Goal: Task Accomplishment & Management: Manage account settings

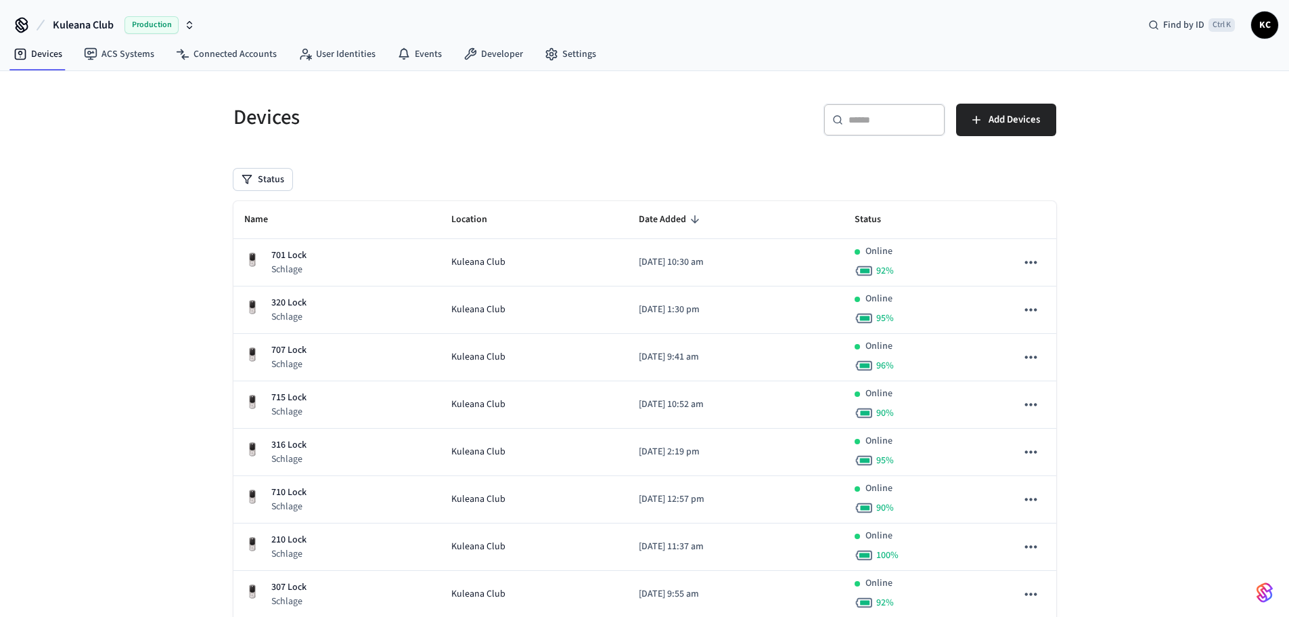
click at [844, 126] on div "​ ​" at bounding box center [885, 120] width 122 height 32
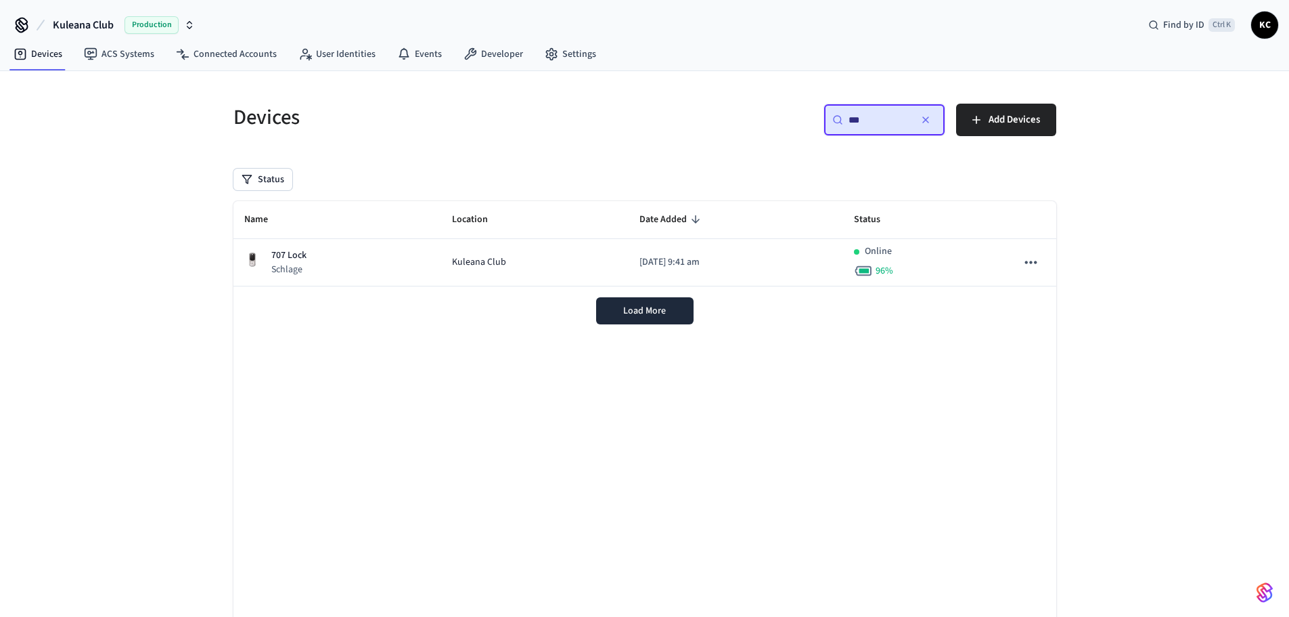
type input "***"
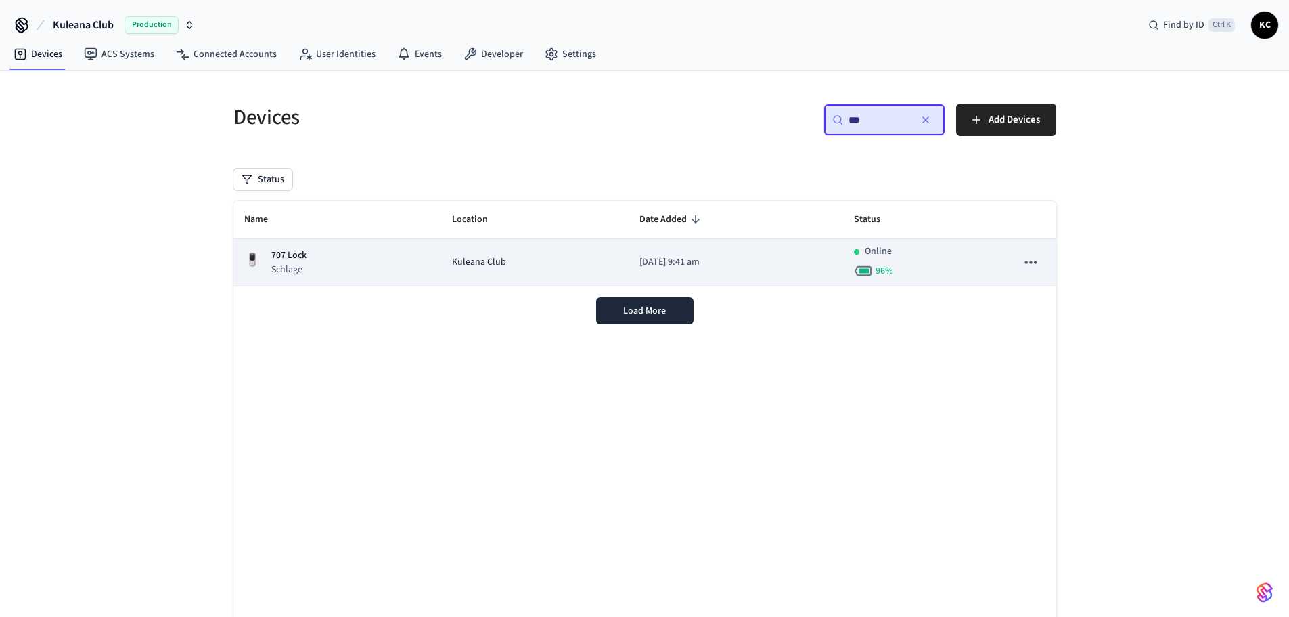
click at [640, 265] on p "[DATE] 9:41 am" at bounding box center [736, 262] width 193 height 14
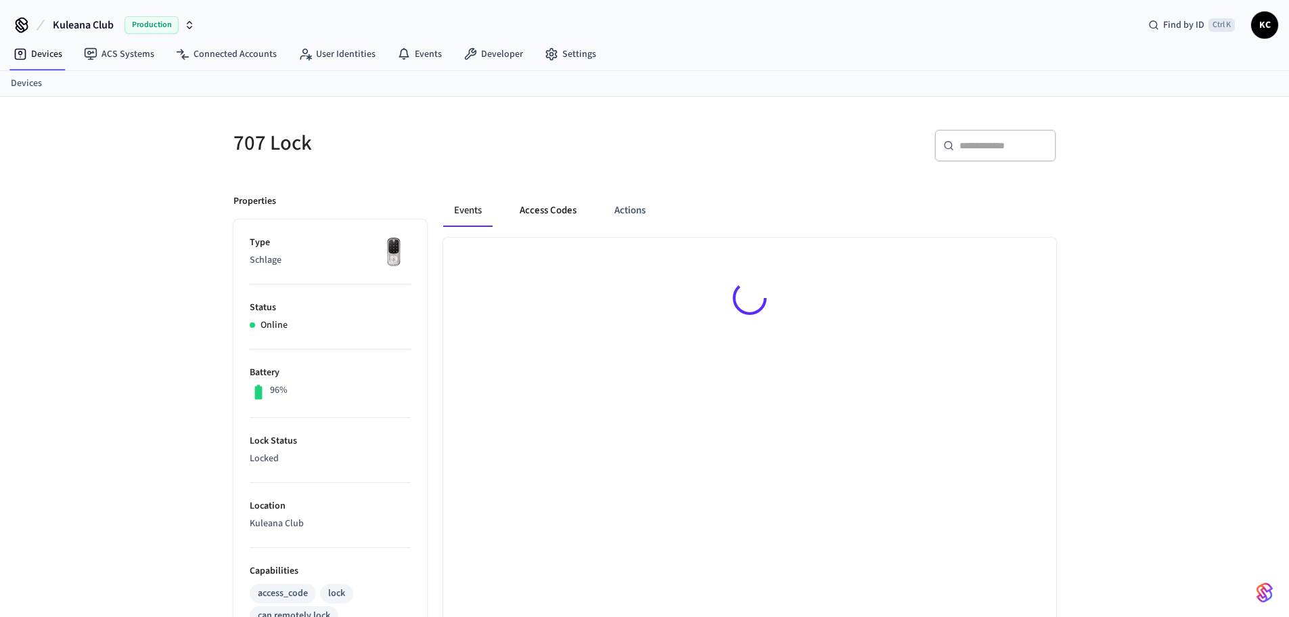
click at [564, 215] on button "Access Codes" at bounding box center [548, 210] width 79 height 32
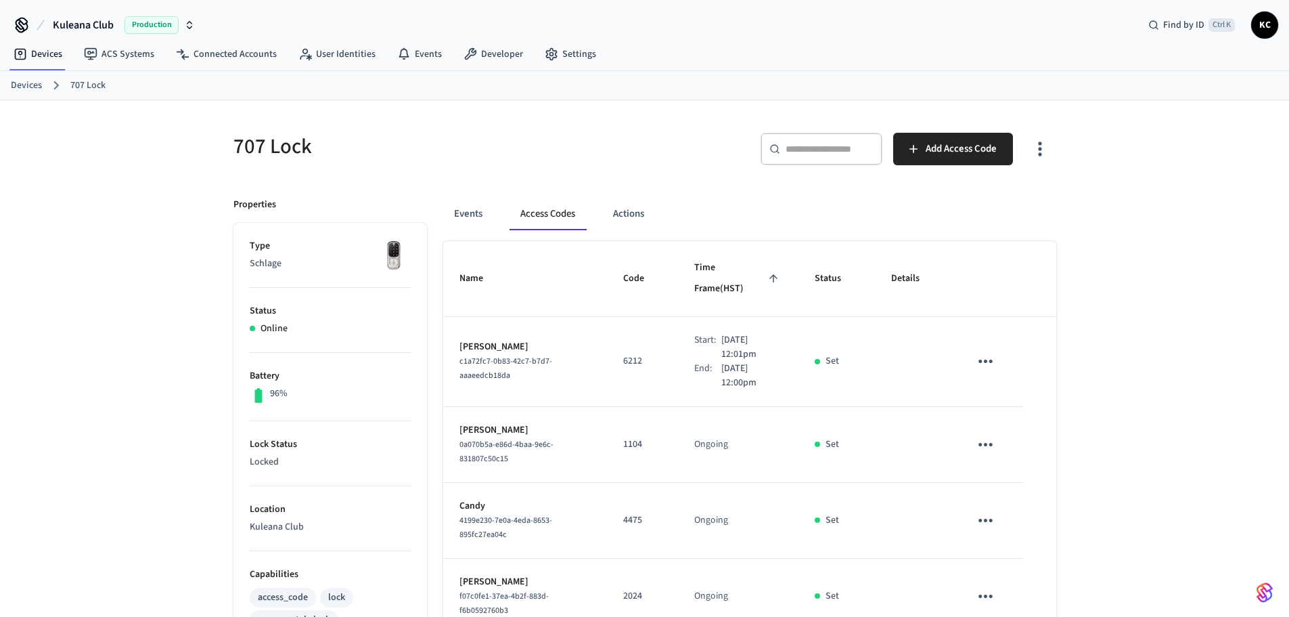
click at [32, 79] on link "Devices" at bounding box center [26, 86] width 31 height 14
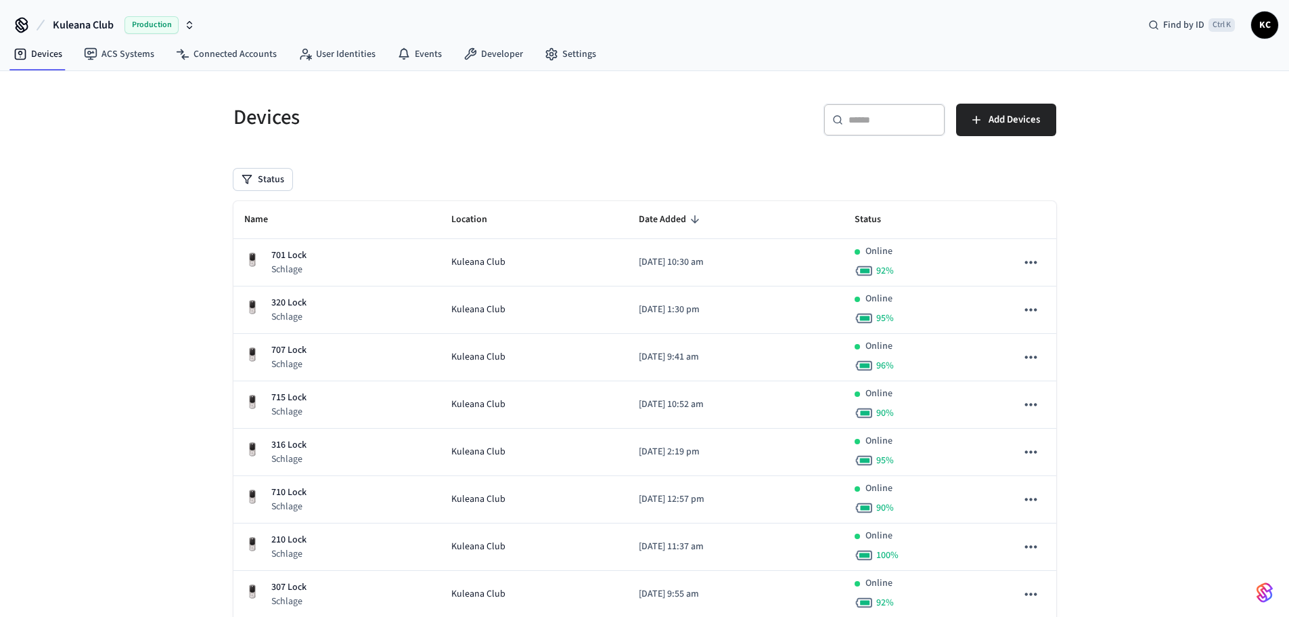
click at [894, 119] on input "text" at bounding box center [893, 120] width 88 height 14
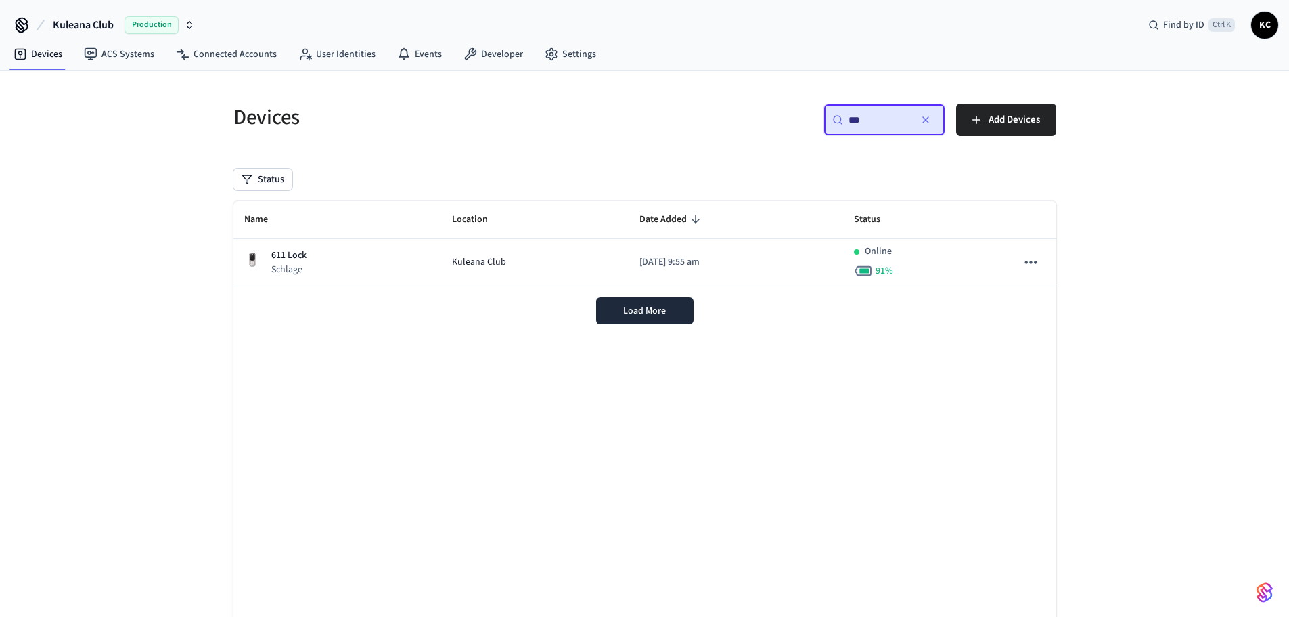
type input "***"
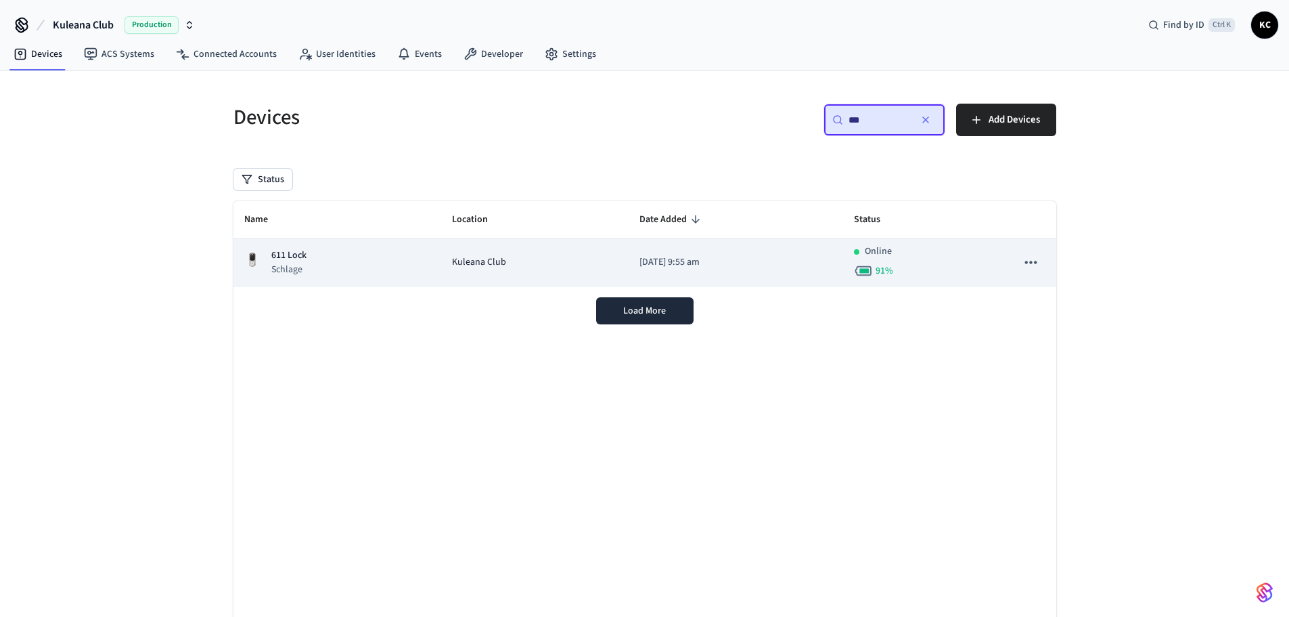
click at [700, 262] on p "[DATE] 9:55 am" at bounding box center [736, 262] width 193 height 14
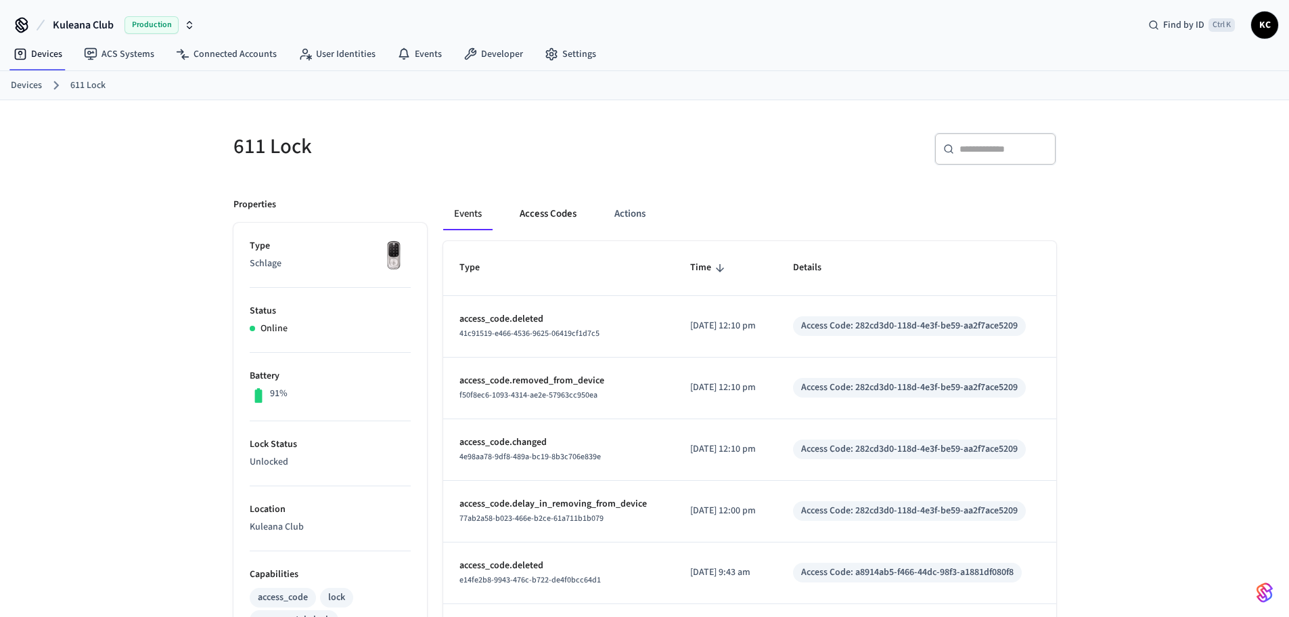
click at [547, 205] on button "Access Codes" at bounding box center [548, 214] width 79 height 32
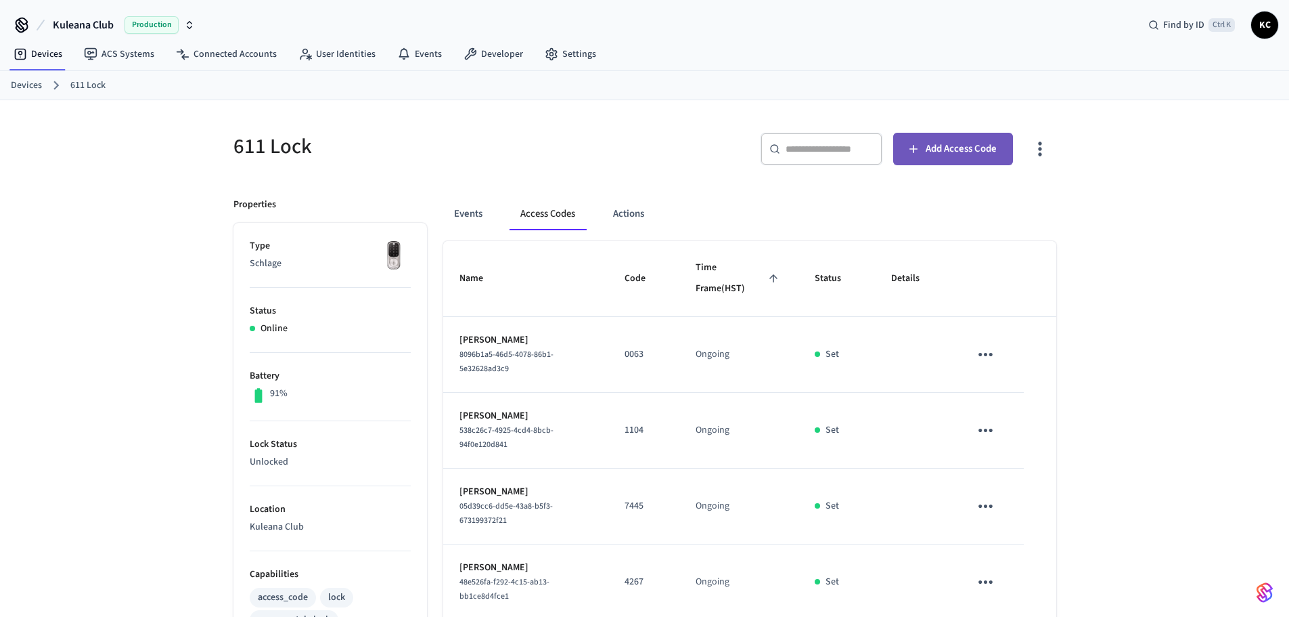
click at [947, 146] on span "Add Access Code" at bounding box center [961, 149] width 71 height 18
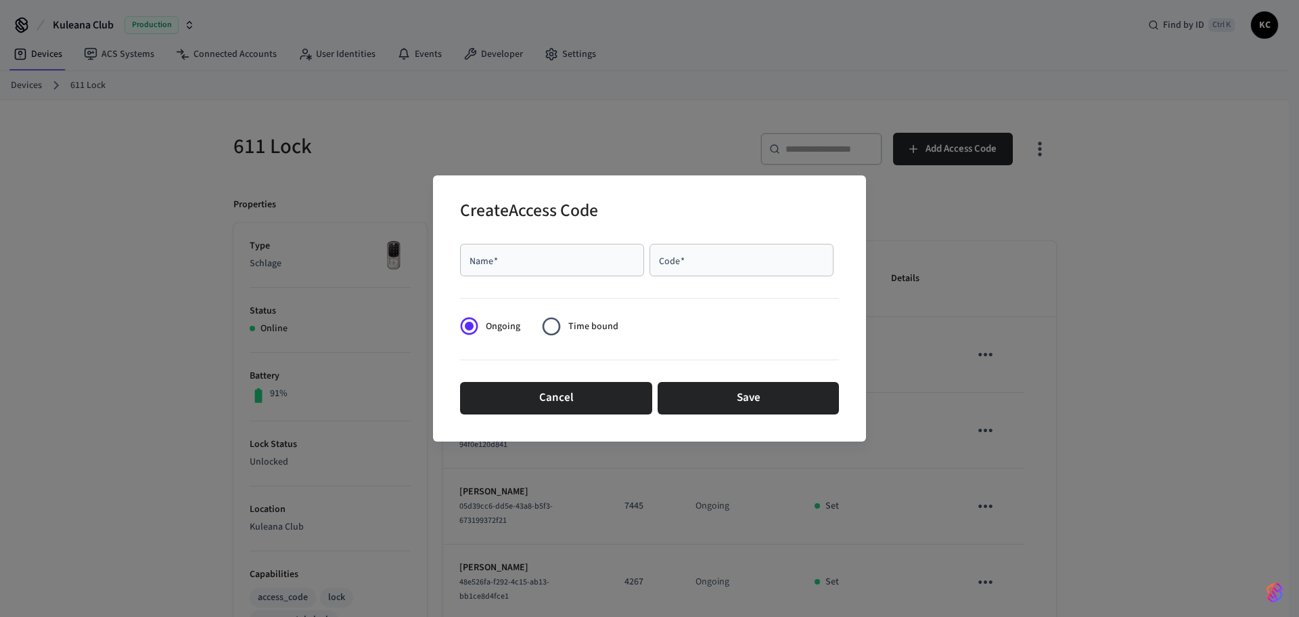
click at [639, 262] on div "Name   *" at bounding box center [552, 260] width 184 height 32
type input "****"
type input "*"
type input "****"
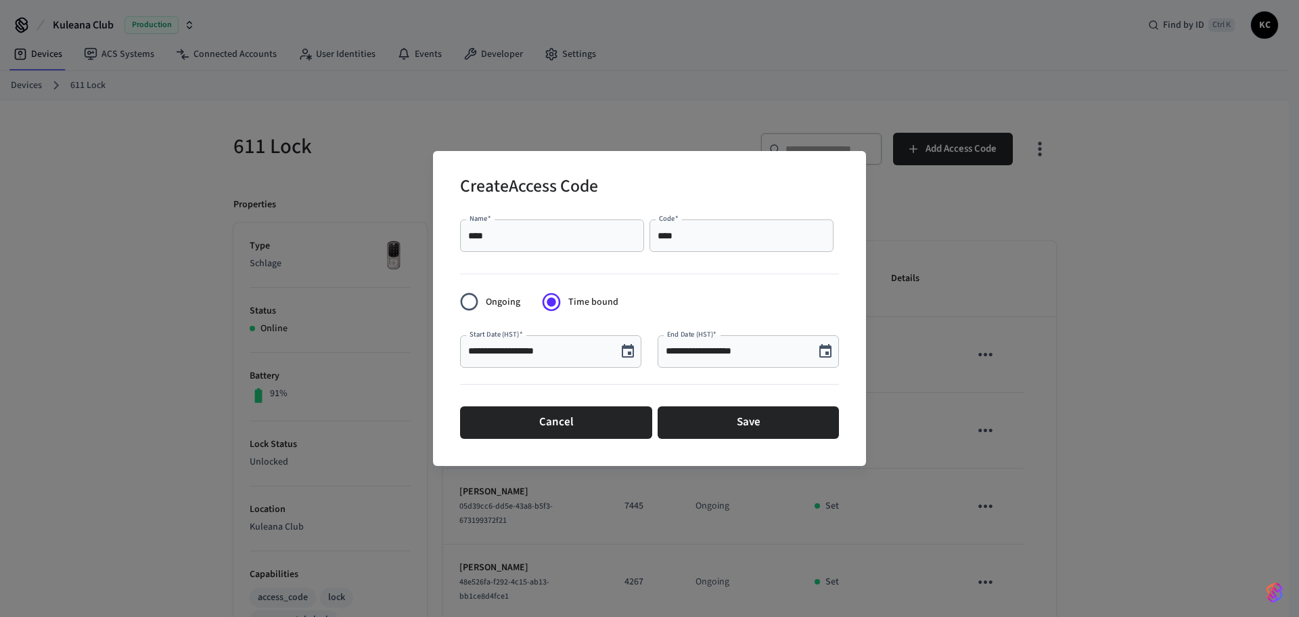
click at [631, 351] on icon "Choose date, selected date is Sep 24, 2025" at bounding box center [628, 351] width 12 height 14
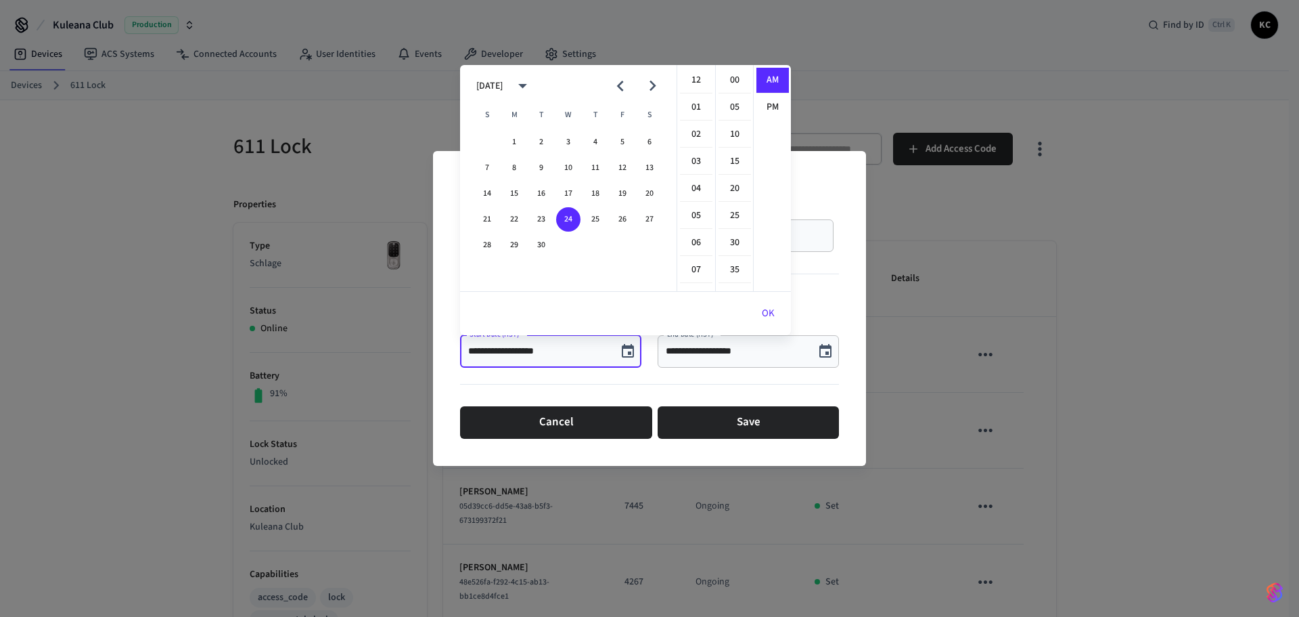
scroll to position [296, 0]
click at [598, 218] on button "25" at bounding box center [595, 219] width 24 height 24
drag, startPoint x: 702, startPoint y: 82, endPoint x: 713, endPoint y: 74, distance: 12.6
click at [702, 80] on li "12" at bounding box center [696, 81] width 32 height 26
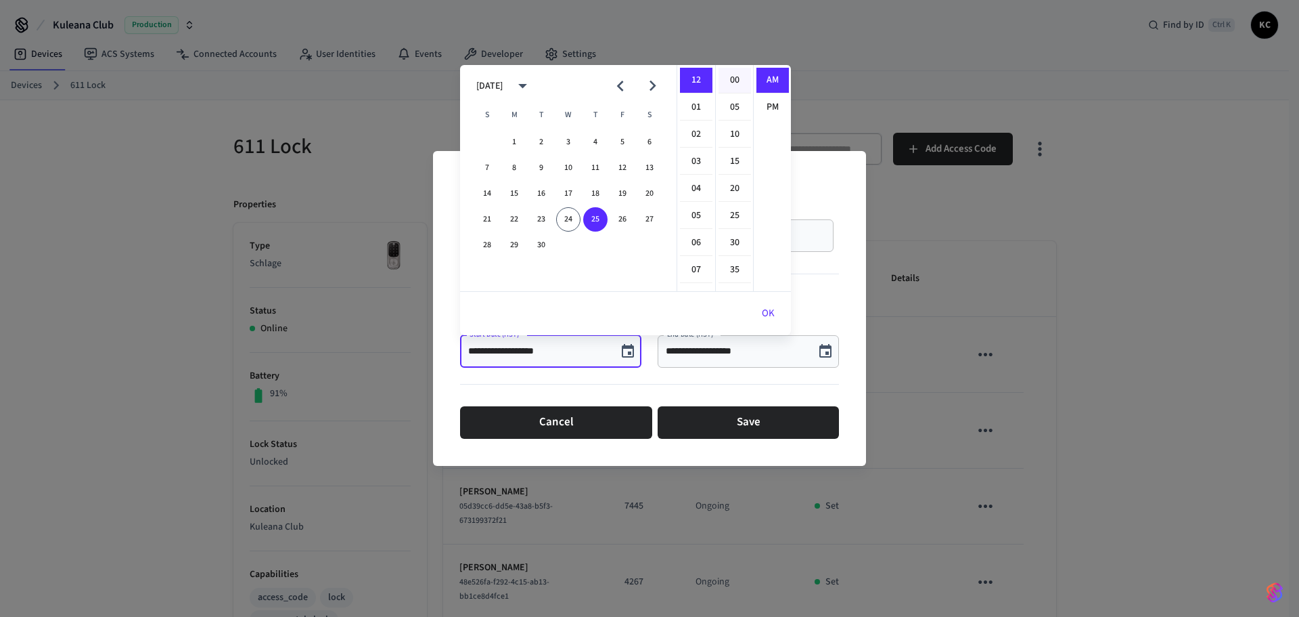
click at [732, 75] on li "00" at bounding box center [735, 81] width 32 height 26
click at [768, 106] on li "PM" at bounding box center [773, 107] width 32 height 25
type input "**********"
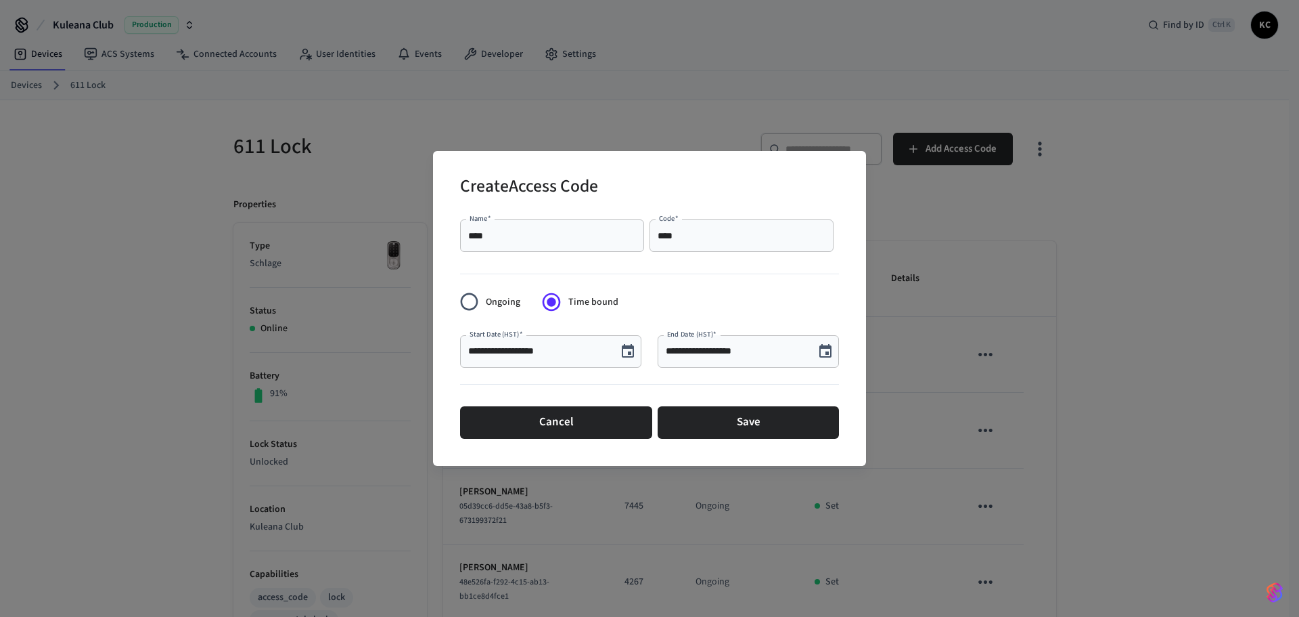
scroll to position [16, 0]
click at [822, 357] on icon "Choose date, selected date is Sep 24, 2025" at bounding box center [826, 351] width 16 height 16
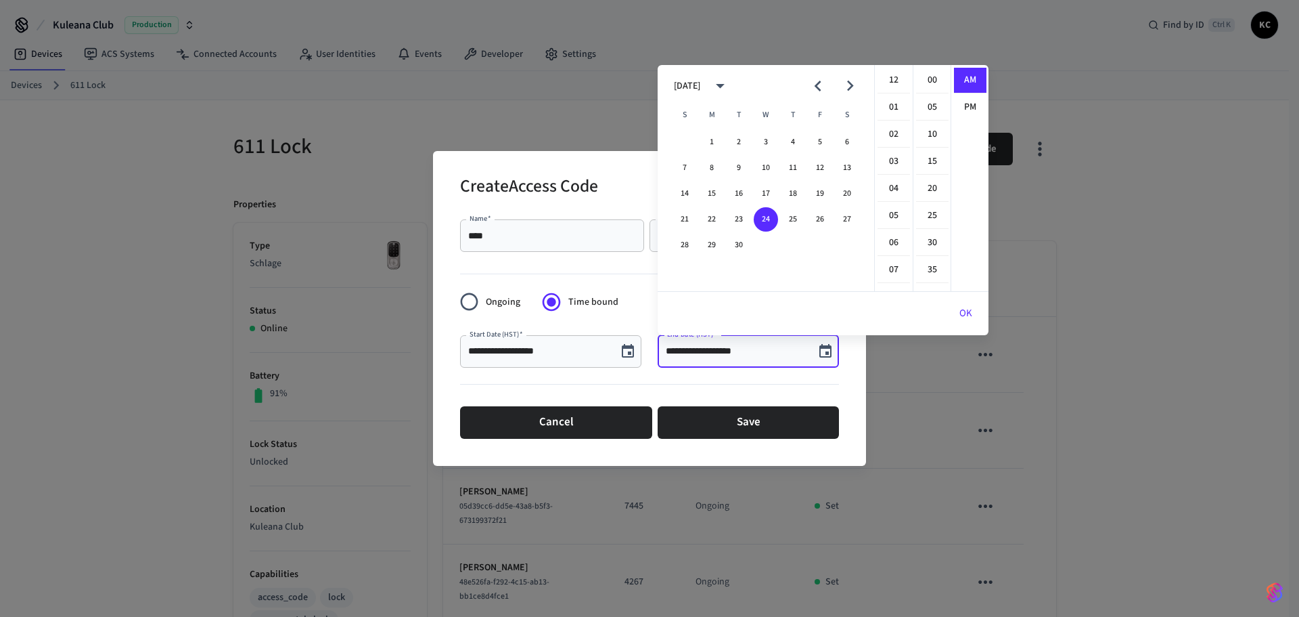
scroll to position [296, 0]
click at [850, 86] on icon "Next month" at bounding box center [850, 85] width 21 height 21
click at [798, 143] on button "2" at bounding box center [793, 142] width 24 height 24
click at [895, 72] on li "12" at bounding box center [894, 81] width 32 height 26
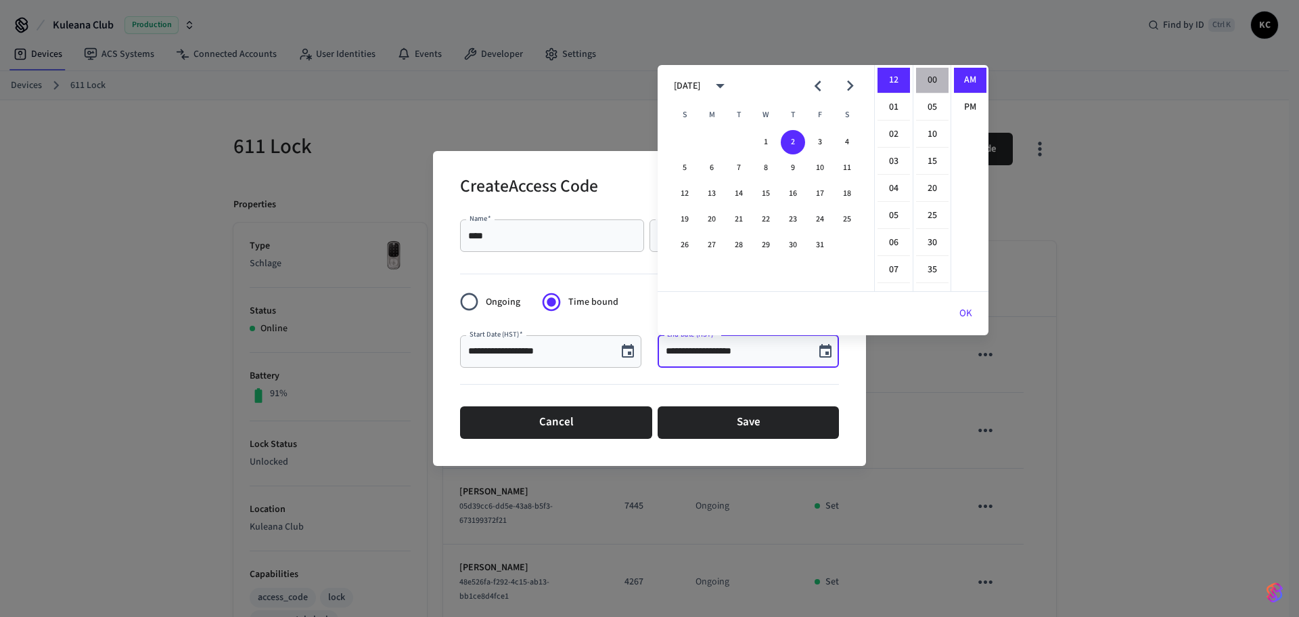
click at [917, 76] on li "00" at bounding box center [932, 81] width 32 height 26
click at [962, 99] on li "PM" at bounding box center [970, 107] width 32 height 25
type input "**********"
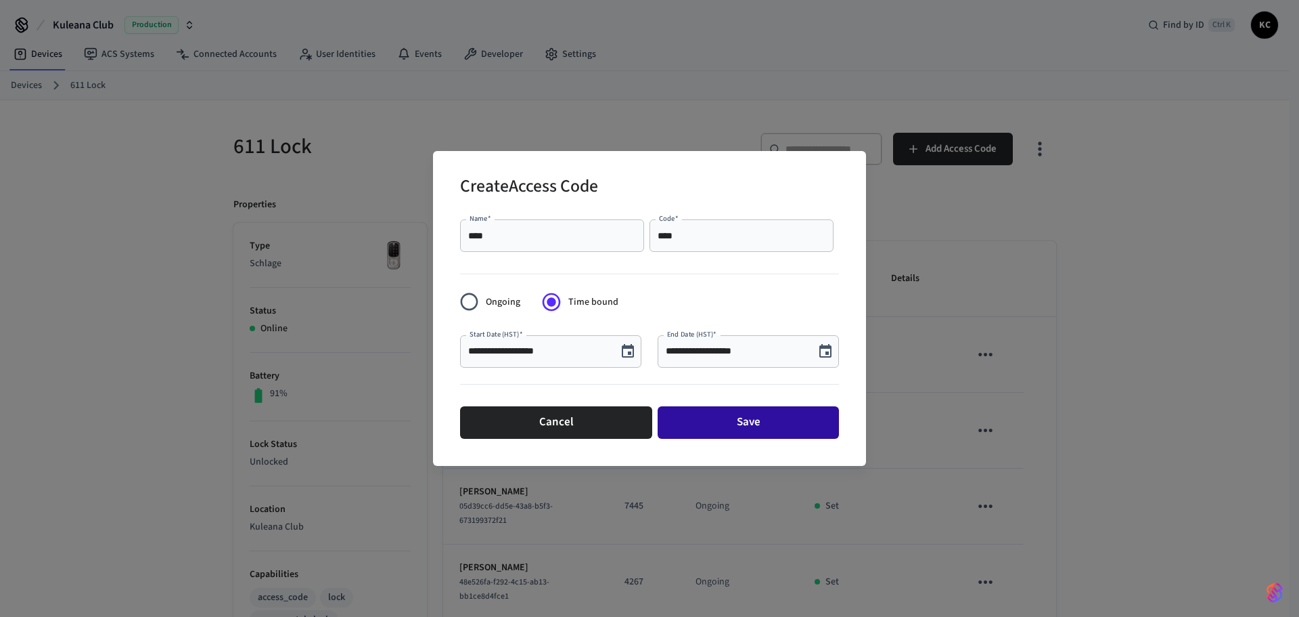
click at [776, 429] on button "Save" at bounding box center [748, 422] width 181 height 32
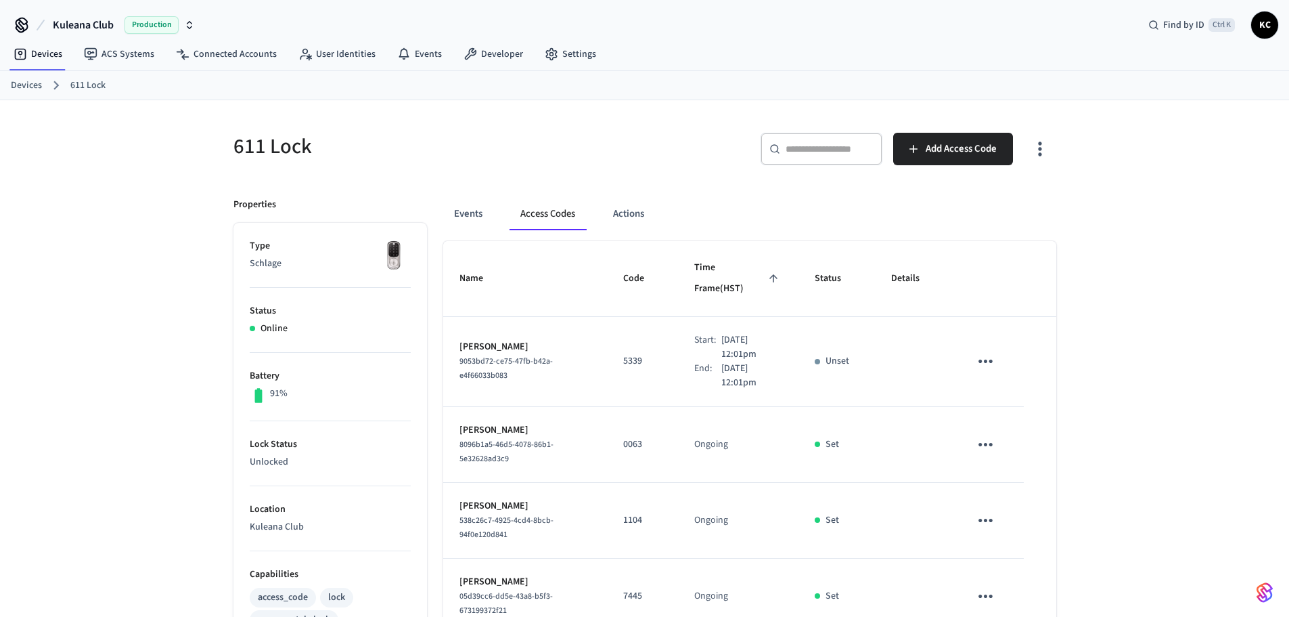
click at [22, 77] on ol "Devices 611 Lock" at bounding box center [650, 85] width 1278 height 18
click at [43, 83] on ol "Devices 611 Lock" at bounding box center [650, 85] width 1278 height 18
click at [783, 143] on div "​ ​" at bounding box center [822, 149] width 122 height 32
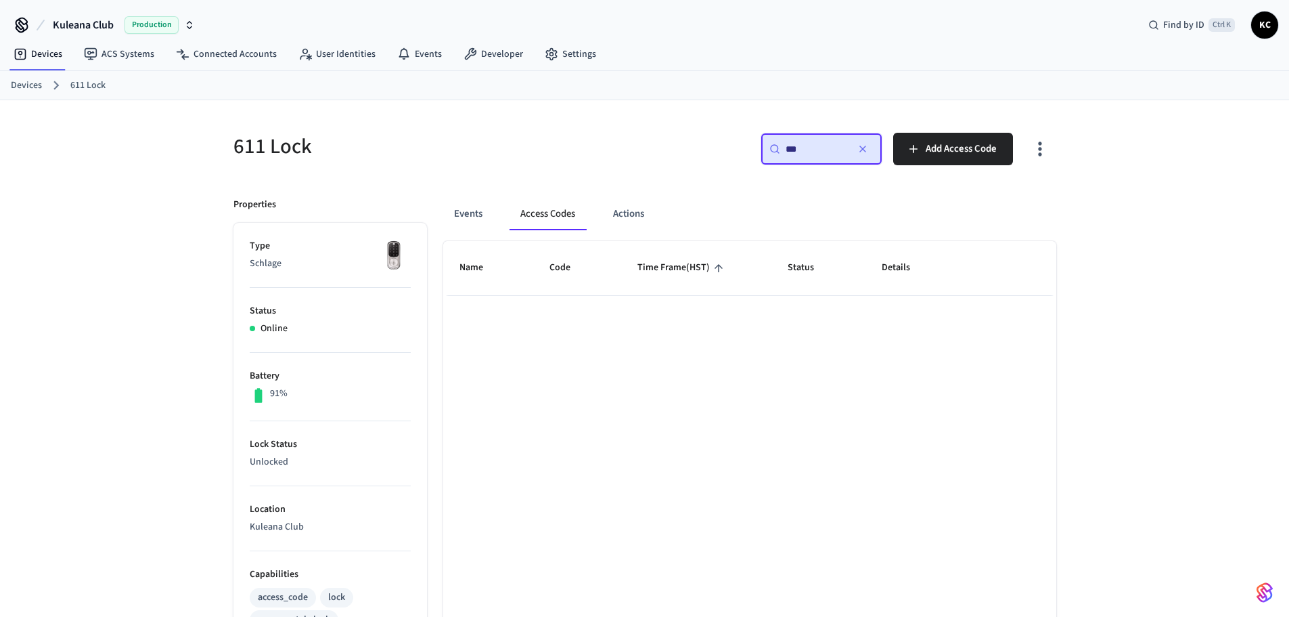
type input "***"
click at [21, 86] on link "Devices" at bounding box center [26, 86] width 31 height 14
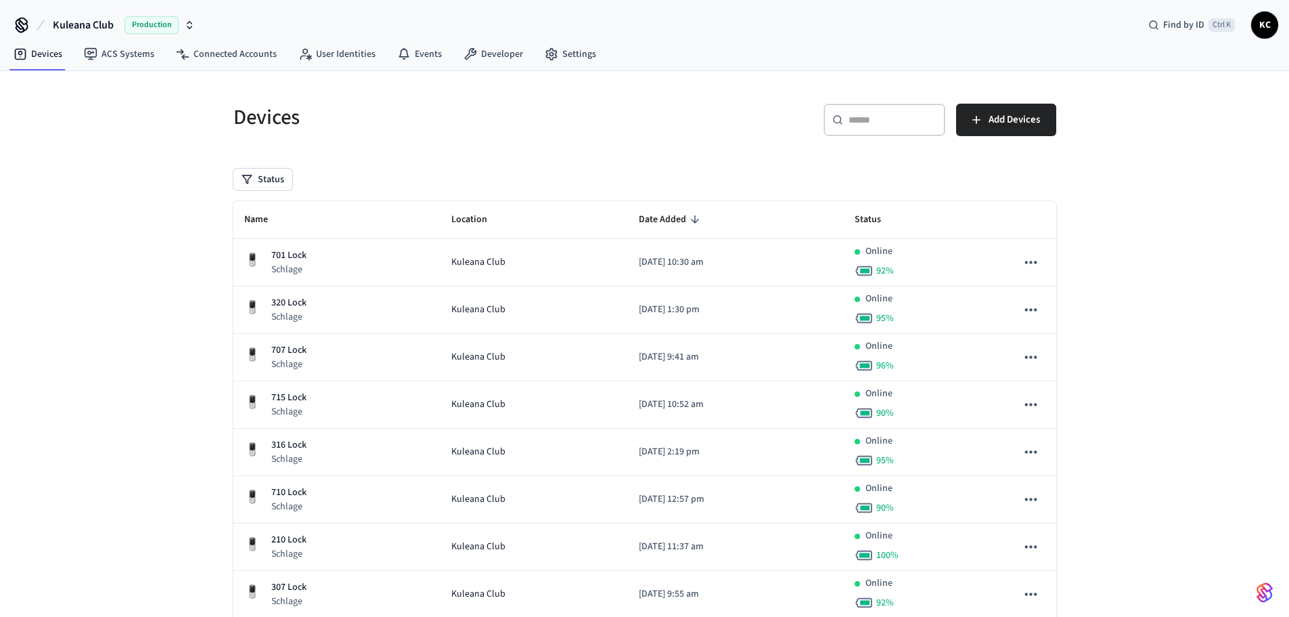
click at [879, 135] on div "​ ​" at bounding box center [885, 120] width 122 height 32
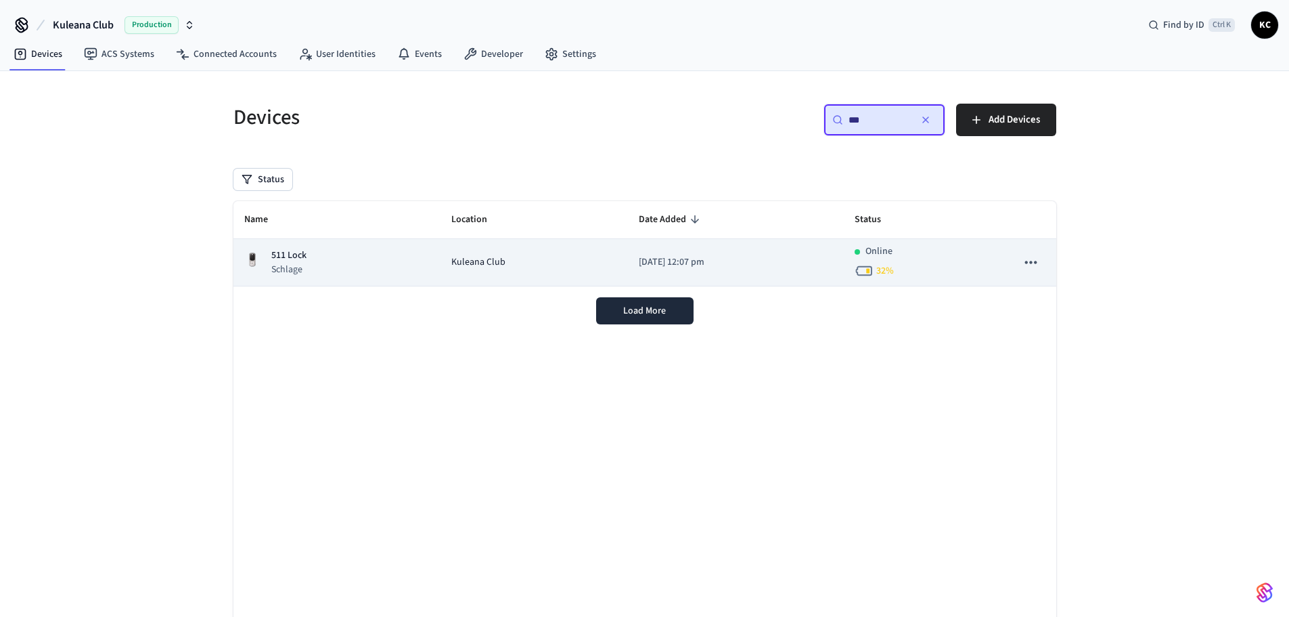
type input "***"
click at [644, 253] on td "[DATE] 12:07 pm" at bounding box center [736, 262] width 216 height 47
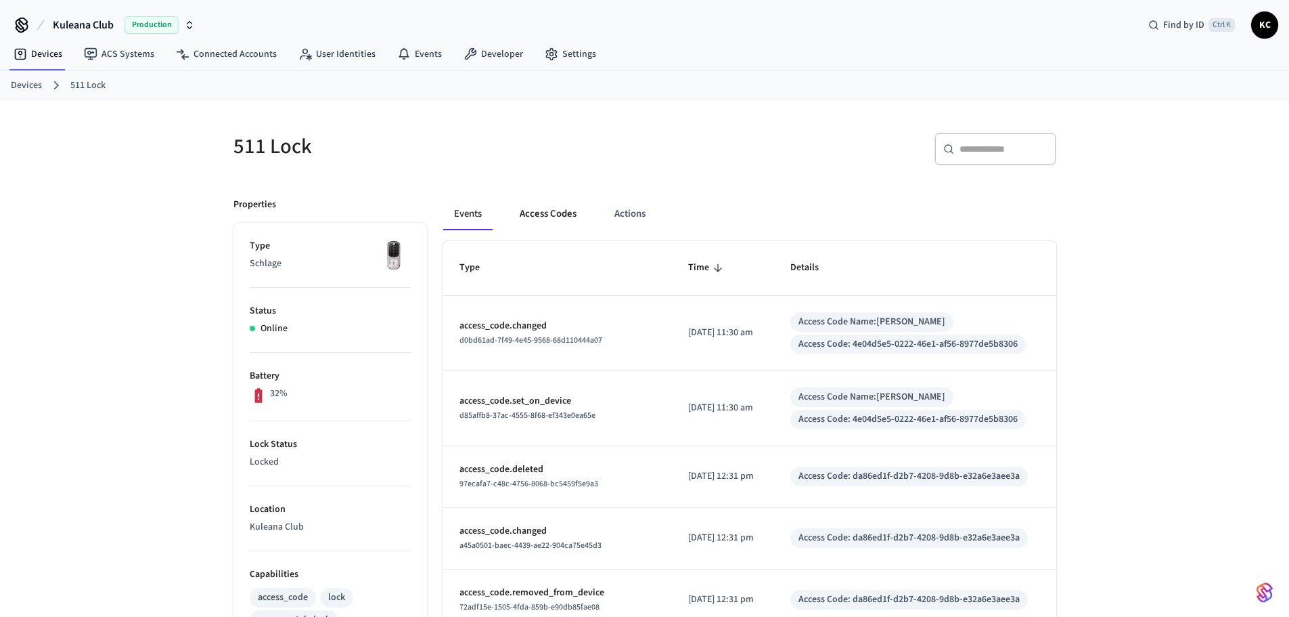
click at [552, 213] on button "Access Codes" at bounding box center [548, 214] width 79 height 32
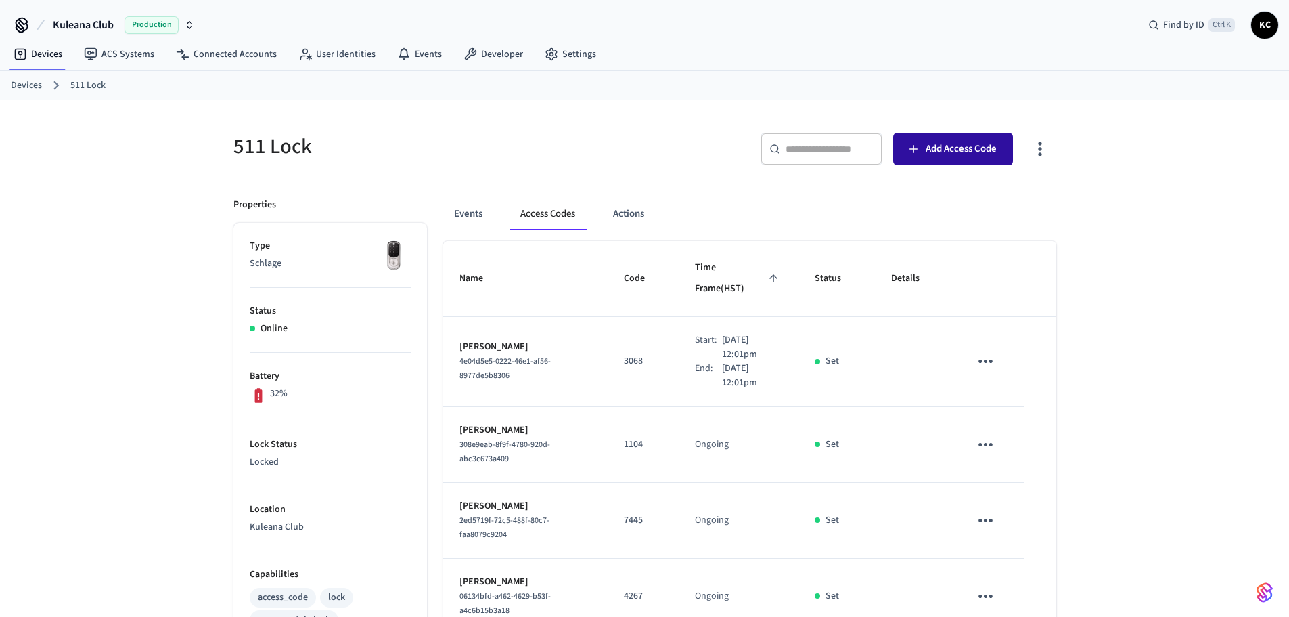
click at [906, 142] on button "Add Access Code" at bounding box center [953, 149] width 120 height 32
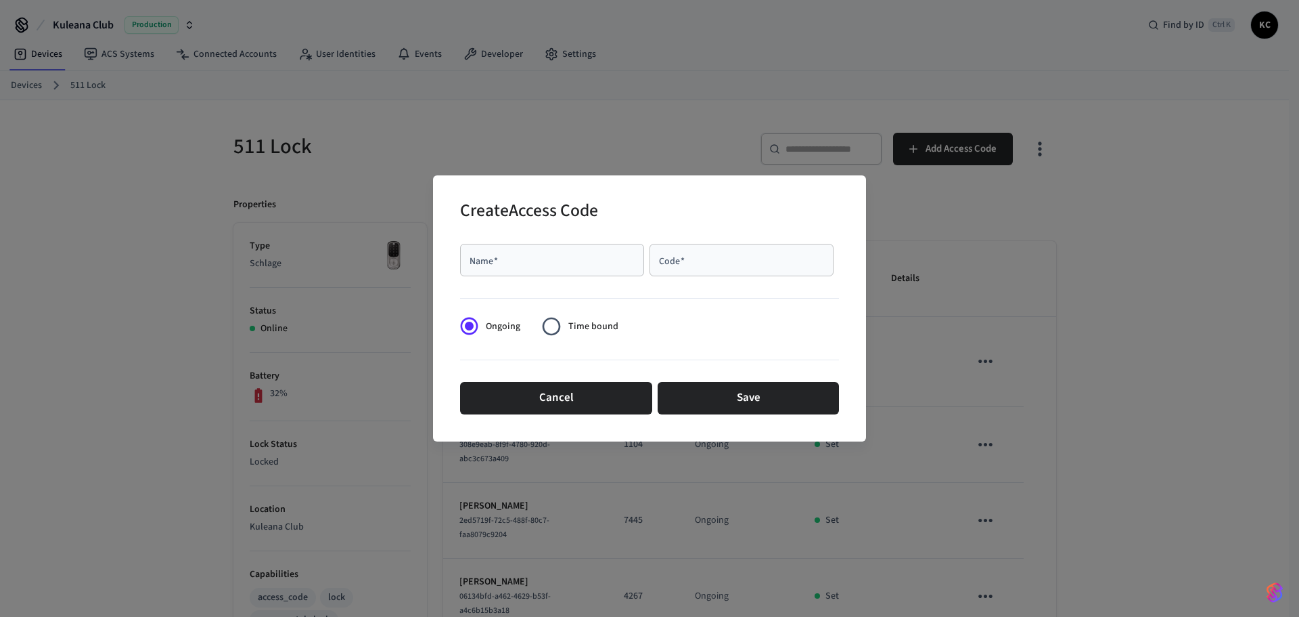
click at [609, 256] on input "Name   *" at bounding box center [552, 260] width 168 height 14
type input "*****"
type input "****"
click at [600, 324] on span "Time bound" at bounding box center [593, 326] width 50 height 14
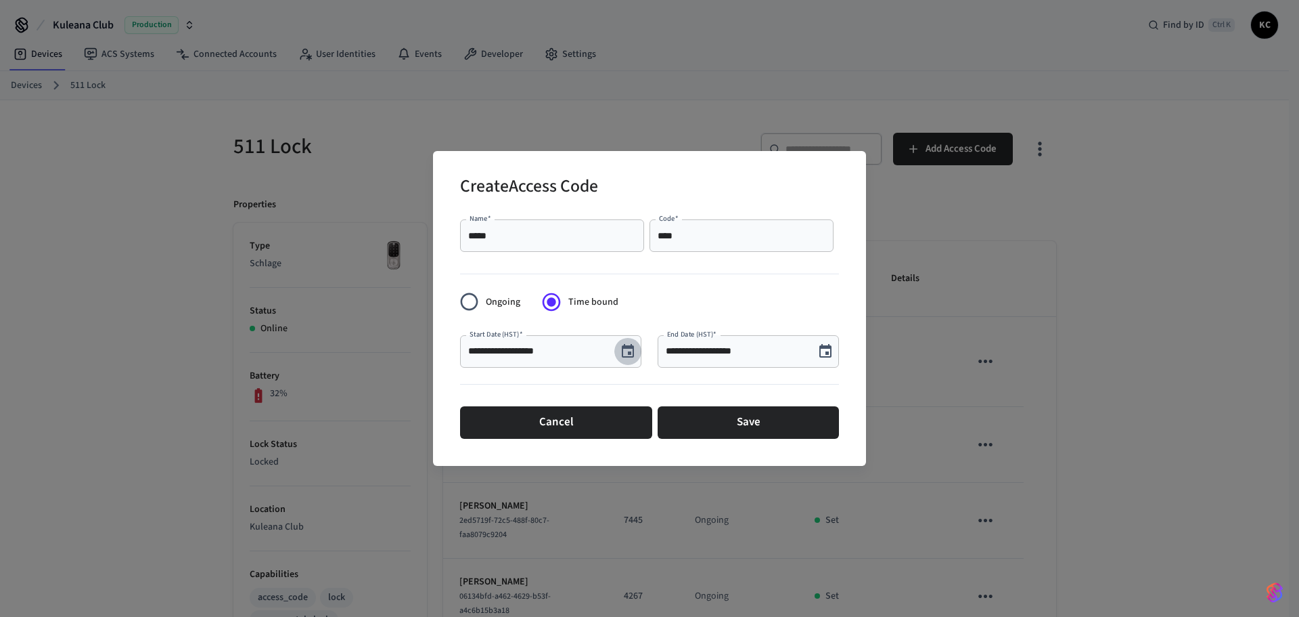
click at [621, 351] on icon "Choose date, selected date is Sep 24, 2025" at bounding box center [628, 351] width 16 height 16
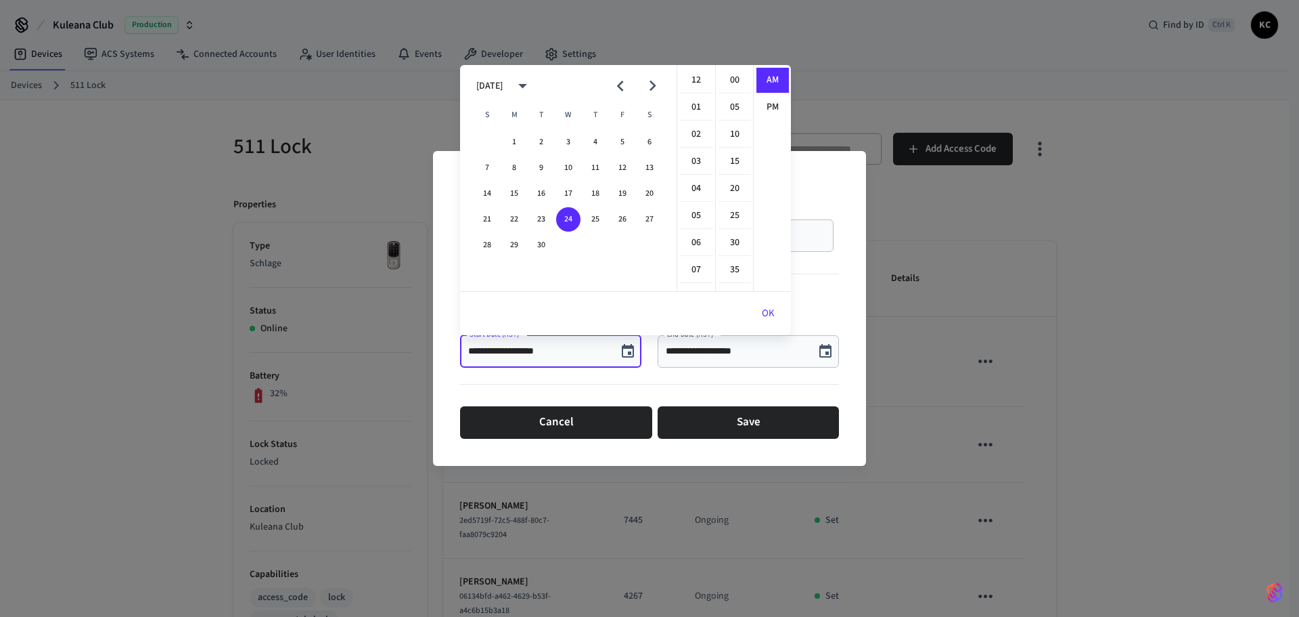
scroll to position [296, 0]
click at [620, 220] on button "26" at bounding box center [622, 219] width 24 height 24
click at [700, 85] on li "12" at bounding box center [696, 81] width 32 height 26
click at [735, 70] on li "00" at bounding box center [735, 81] width 32 height 26
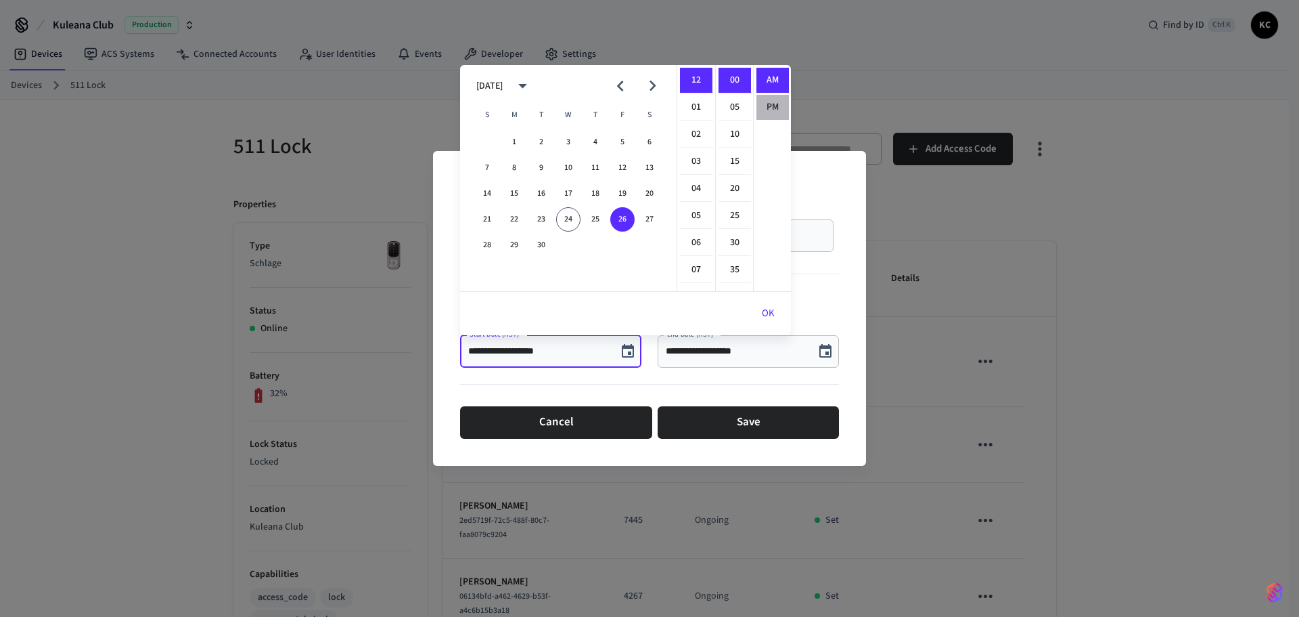
click at [774, 108] on li "PM" at bounding box center [773, 107] width 32 height 25
type input "**********"
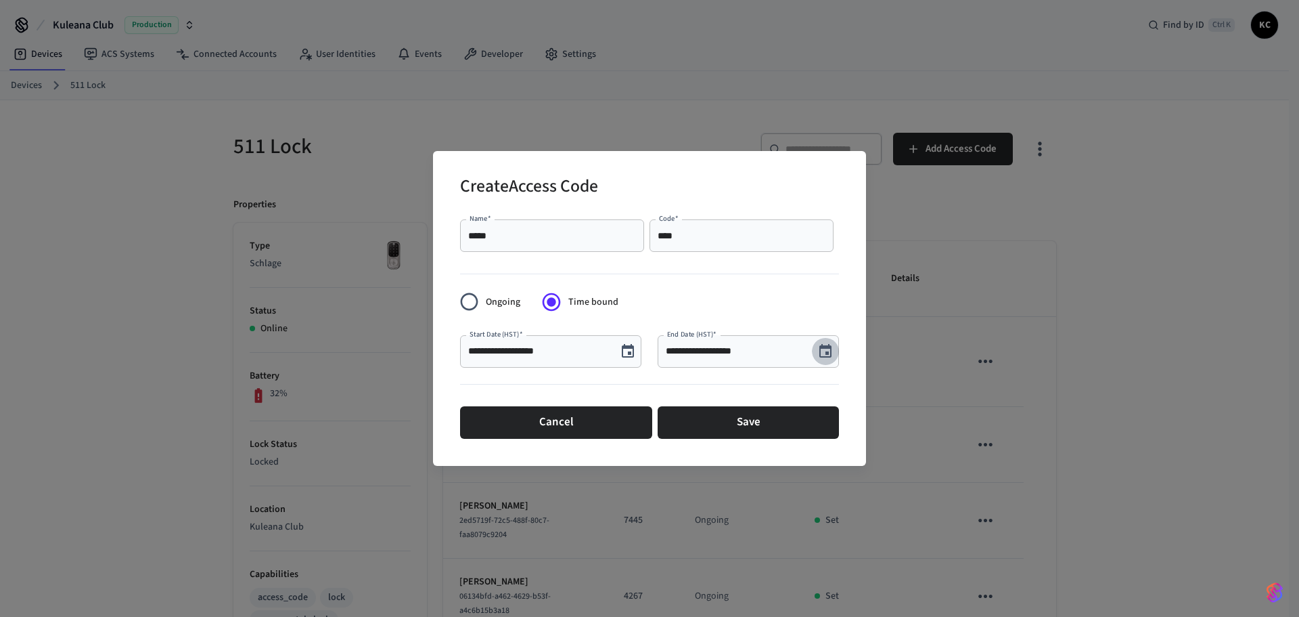
click at [818, 354] on icon "Choose date, selected date is Sep 24, 2025" at bounding box center [826, 351] width 16 height 16
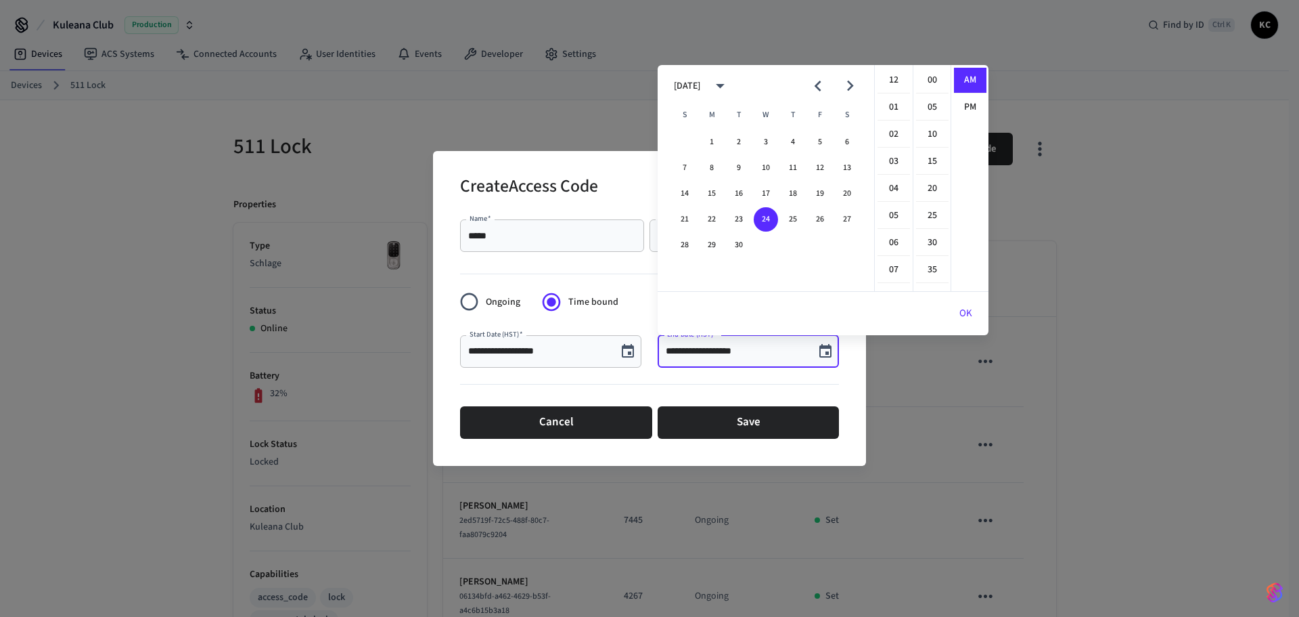
scroll to position [296, 0]
click at [848, 79] on icon "Next month" at bounding box center [850, 85] width 21 height 21
click at [822, 139] on button "3" at bounding box center [820, 142] width 24 height 24
click at [895, 79] on li "12" at bounding box center [894, 81] width 32 height 26
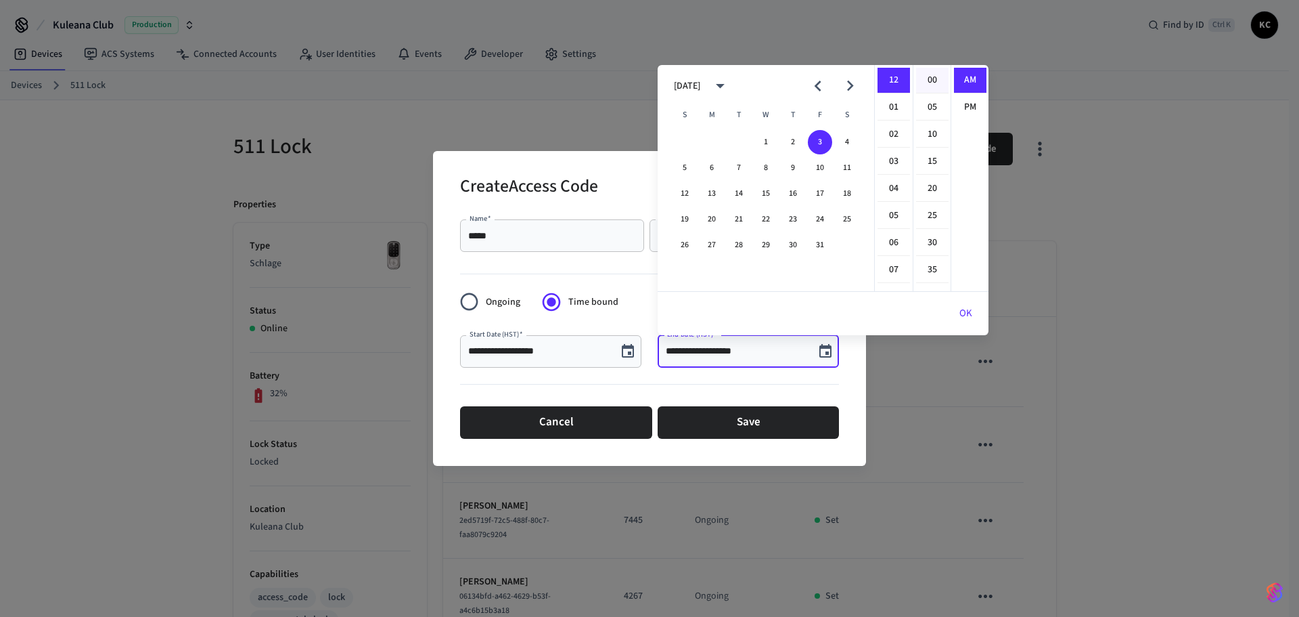
click at [937, 79] on li "00" at bounding box center [932, 81] width 32 height 26
click at [970, 104] on li "PM" at bounding box center [970, 107] width 32 height 25
type input "**********"
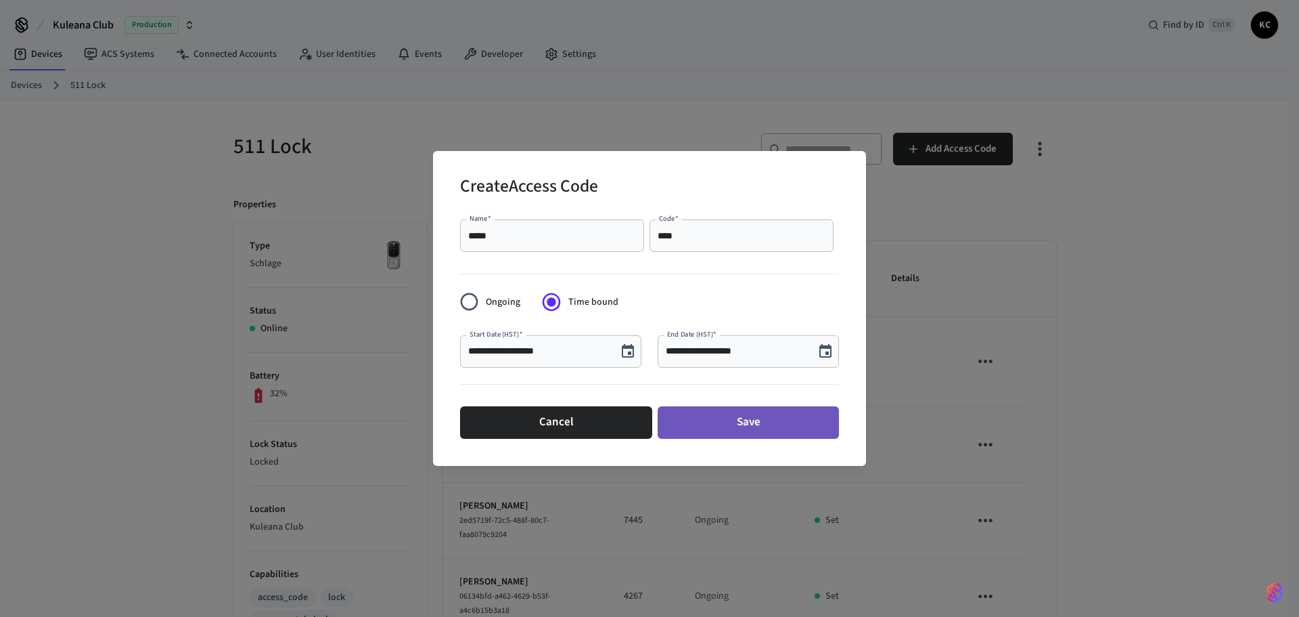
click at [739, 431] on button "Save" at bounding box center [748, 422] width 181 height 32
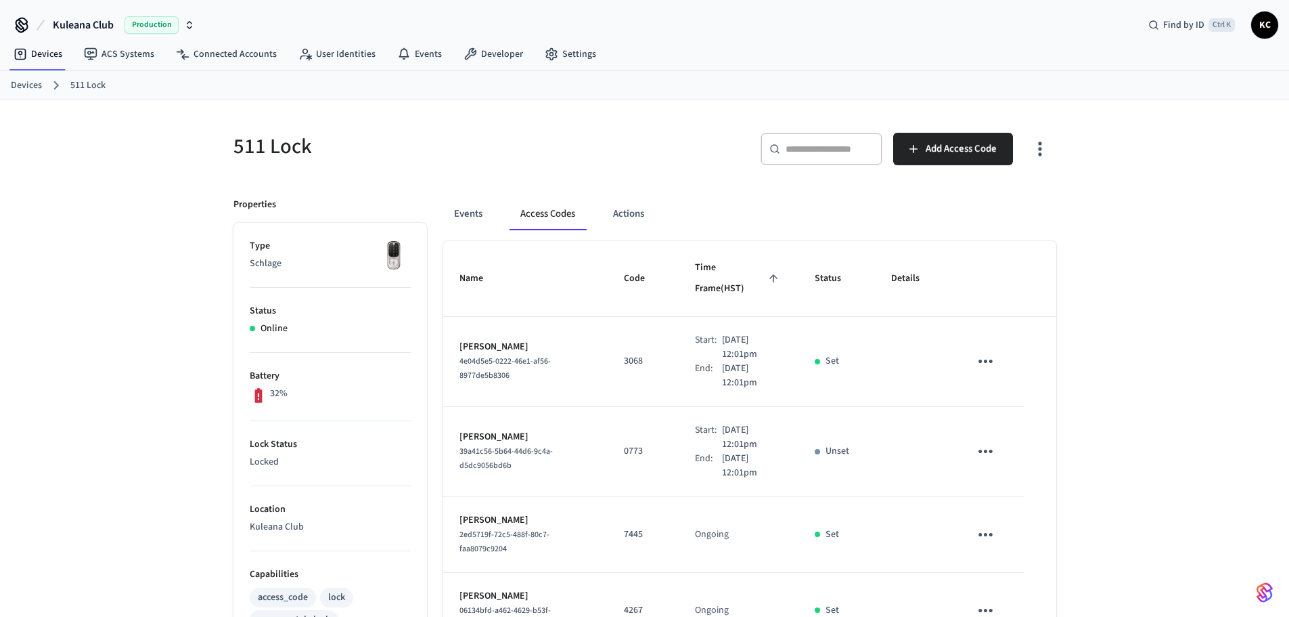
click at [29, 87] on link "Devices" at bounding box center [26, 86] width 31 height 14
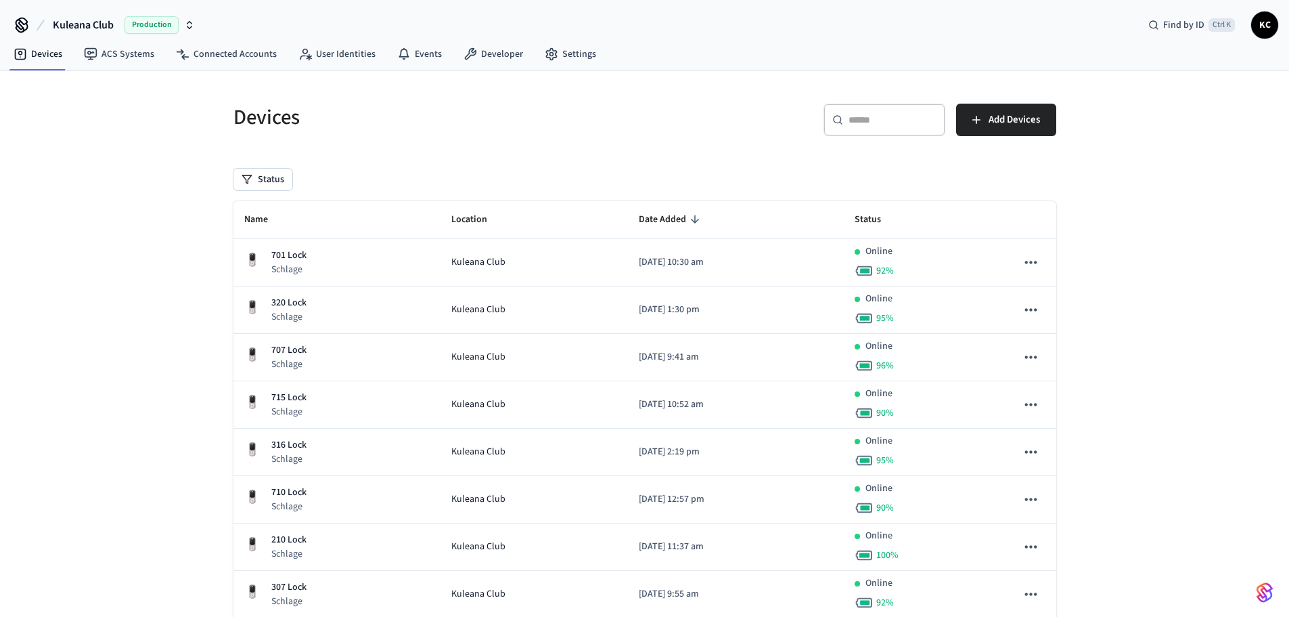
click at [874, 110] on div "​ ​" at bounding box center [885, 120] width 122 height 32
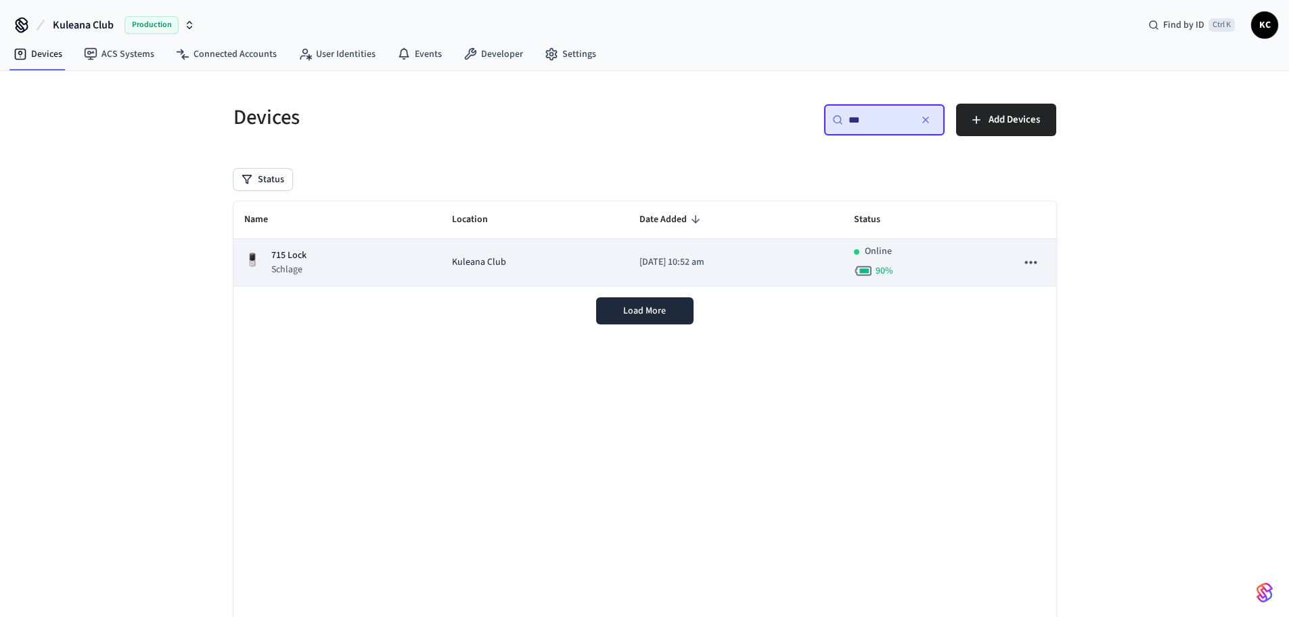
type input "***"
click at [757, 267] on p "[DATE] 10:52 am" at bounding box center [736, 262] width 193 height 14
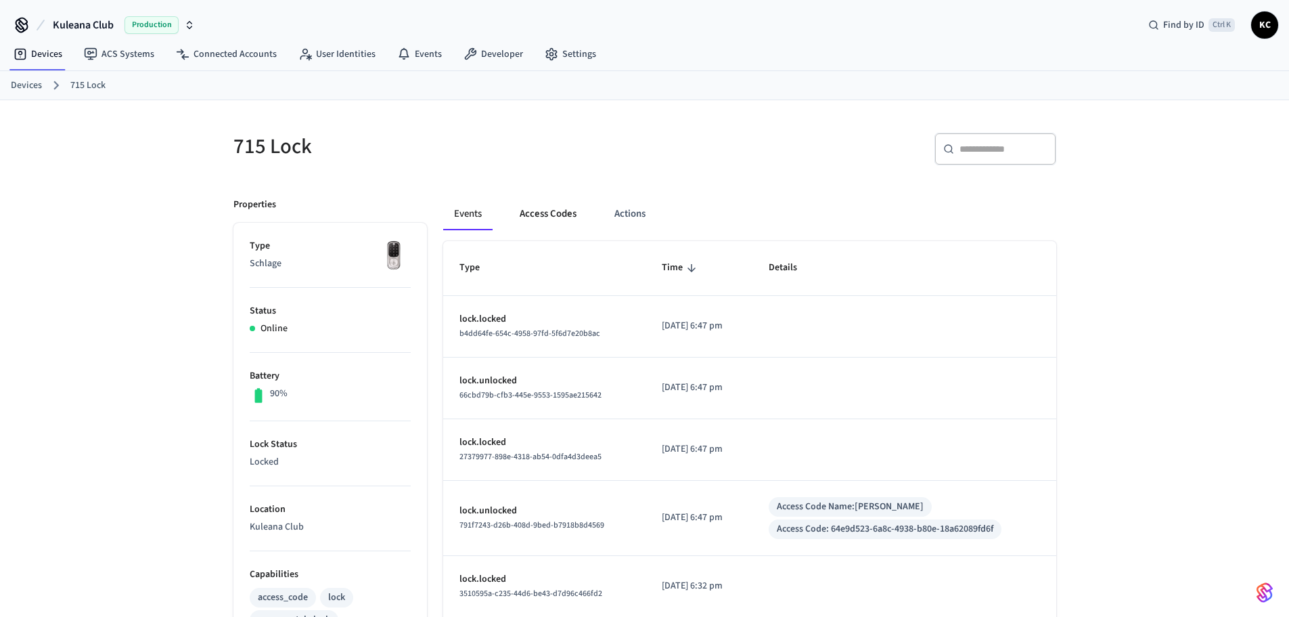
click at [564, 219] on button "Access Codes" at bounding box center [548, 214] width 79 height 32
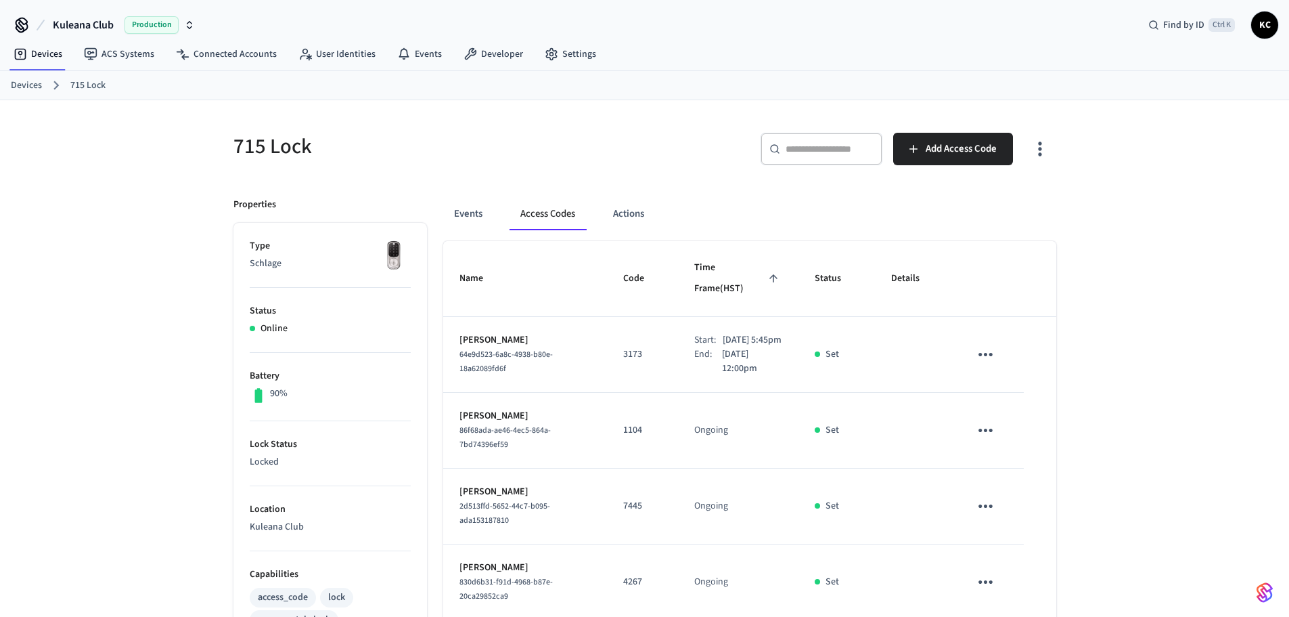
click at [930, 127] on div "​ ​ Add Access Code" at bounding box center [847, 146] width 420 height 60
click at [936, 154] on span "Add Access Code" at bounding box center [961, 149] width 71 height 18
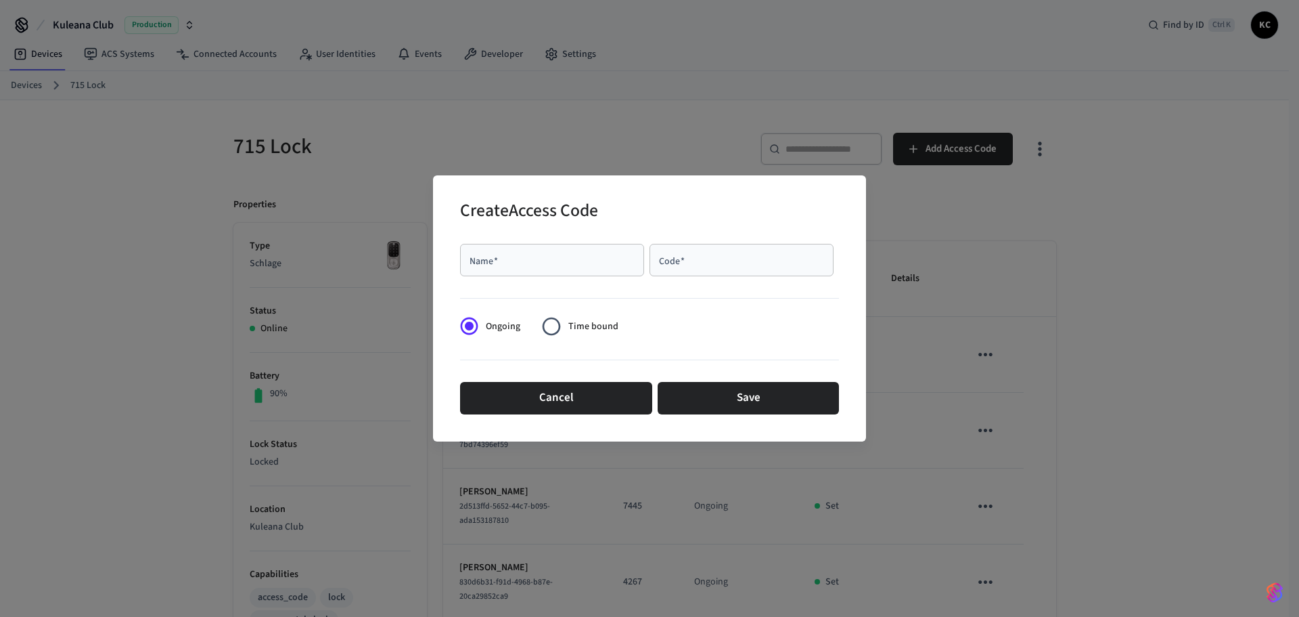
click at [581, 267] on input "Name   *" at bounding box center [552, 260] width 168 height 14
type input "*********"
type input "****"
click at [580, 326] on span "Time bound" at bounding box center [593, 326] width 50 height 14
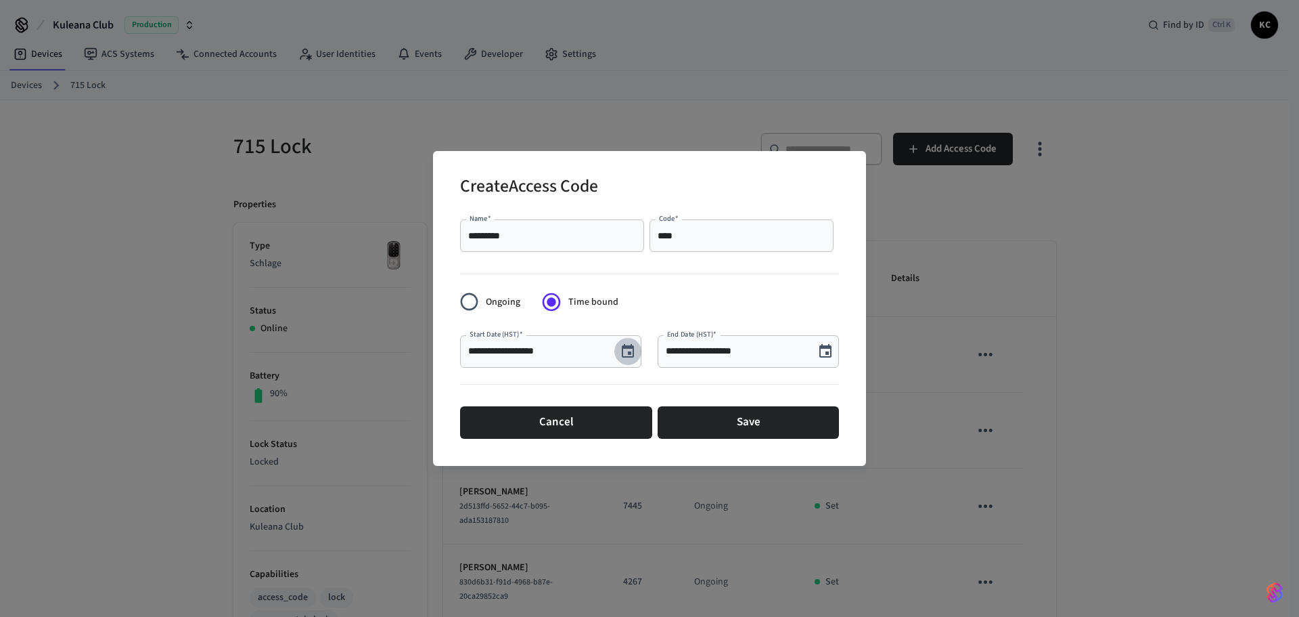
click at [633, 350] on icon "Choose date, selected date is Sep 24, 2025" at bounding box center [628, 351] width 12 height 14
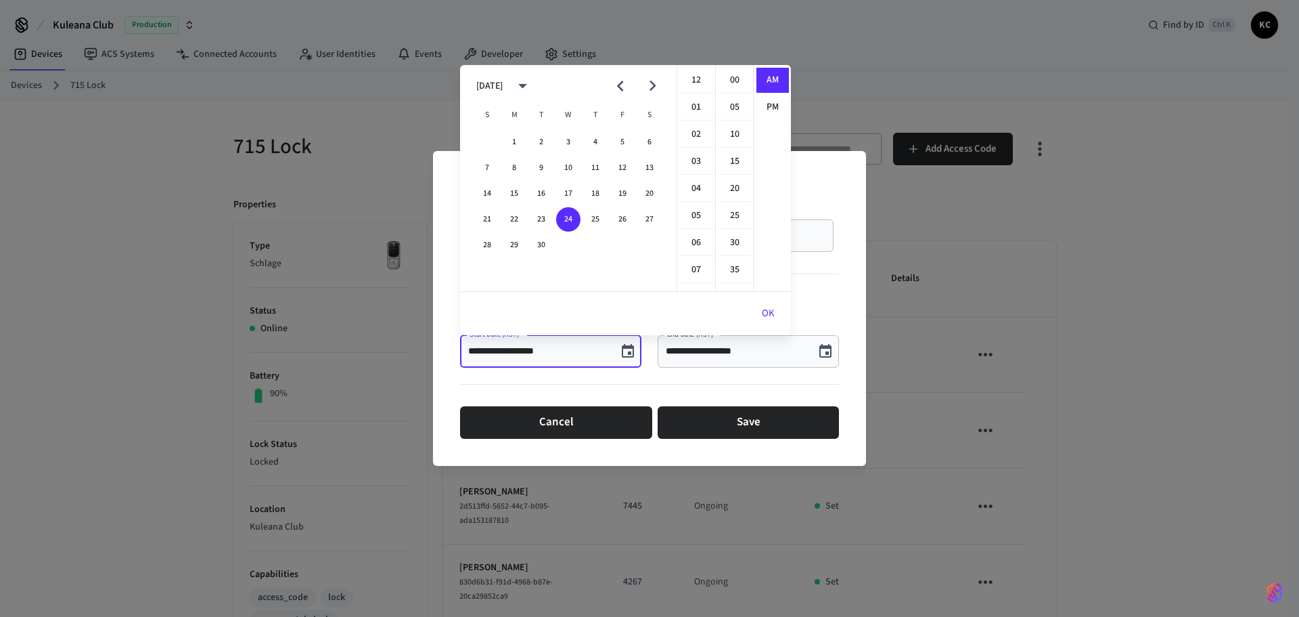
scroll to position [296, 0]
click at [625, 216] on button "26" at bounding box center [622, 219] width 24 height 24
click at [692, 77] on li "12" at bounding box center [696, 81] width 32 height 26
click at [740, 75] on li "00" at bounding box center [735, 81] width 32 height 26
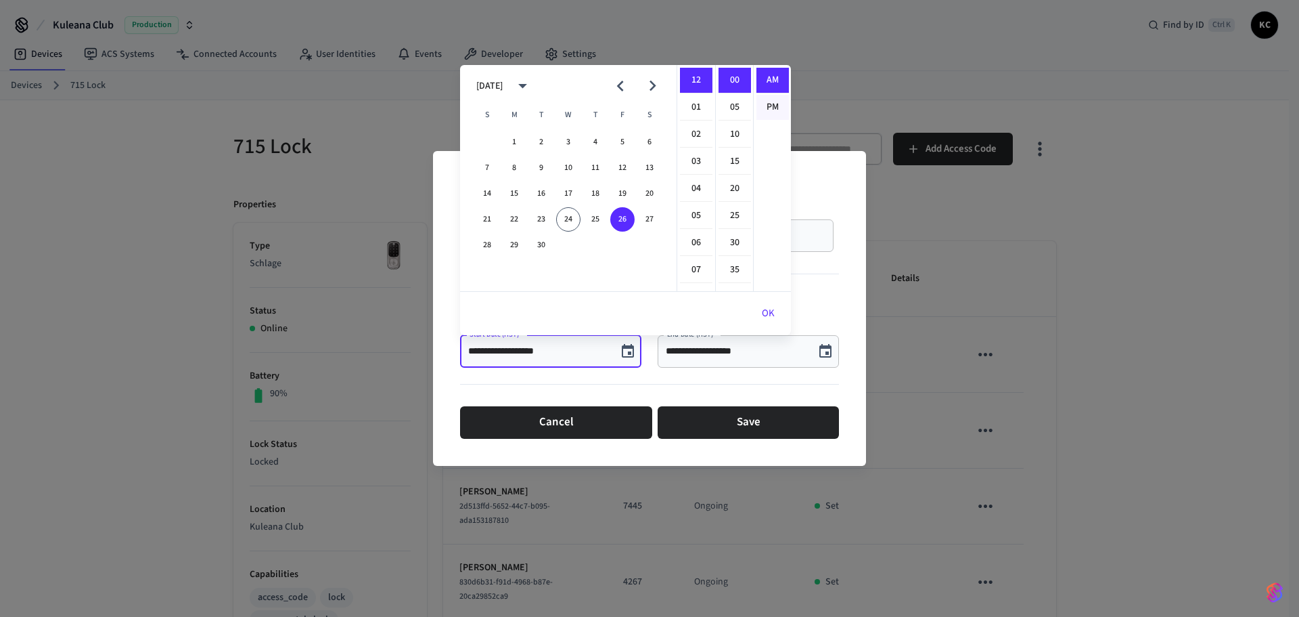
click at [768, 98] on li "PM" at bounding box center [773, 107] width 32 height 25
type input "**********"
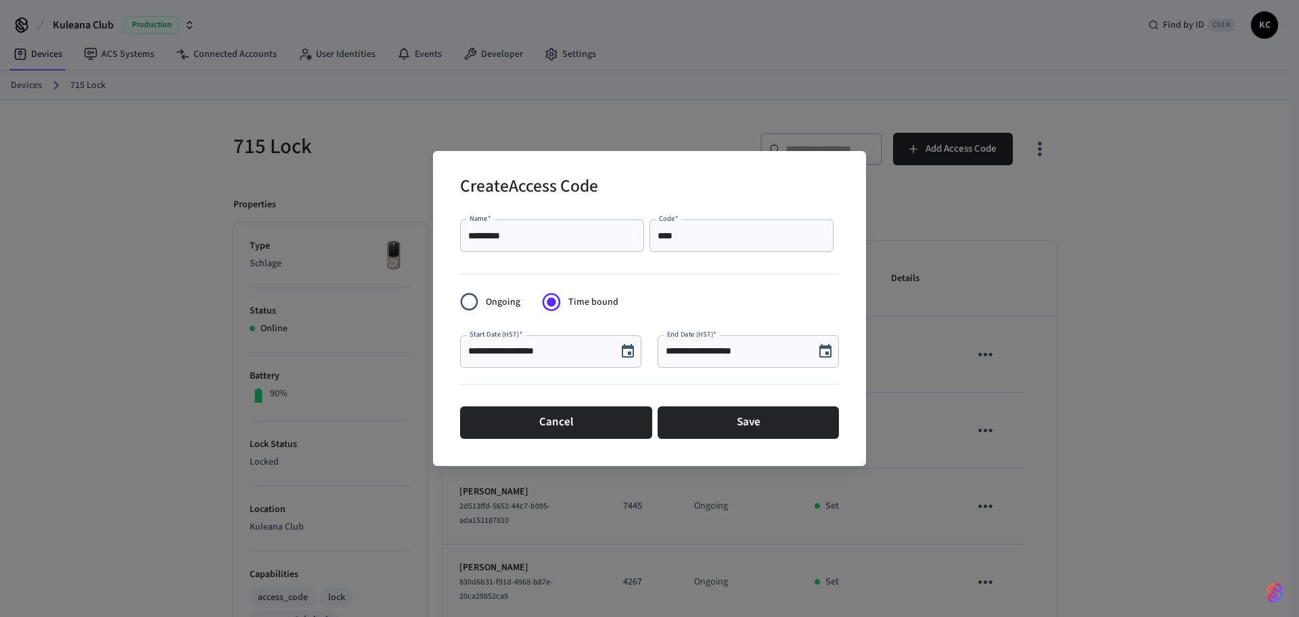
scroll to position [25, 0]
click at [825, 350] on icon "Choose date, selected date is Sep 24, 2025" at bounding box center [826, 351] width 16 height 16
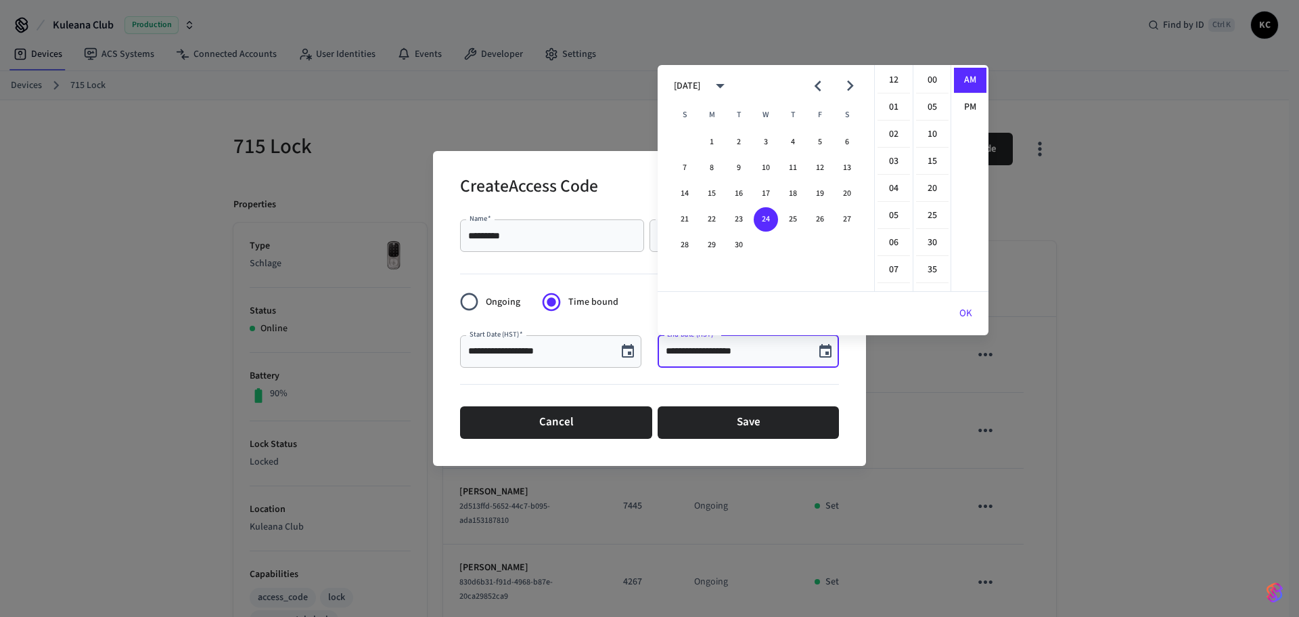
scroll to position [296, 0]
click at [843, 79] on icon "Next month" at bounding box center [850, 85] width 21 height 21
click at [813, 145] on button "3" at bounding box center [820, 142] width 24 height 24
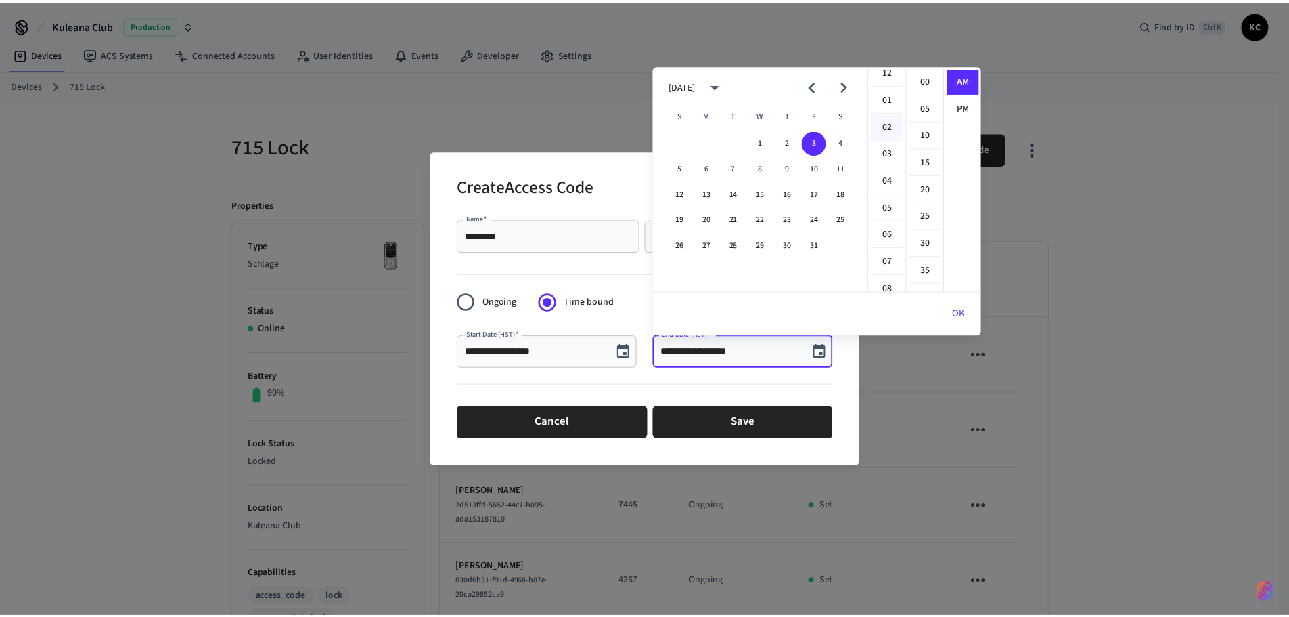
scroll to position [0, 0]
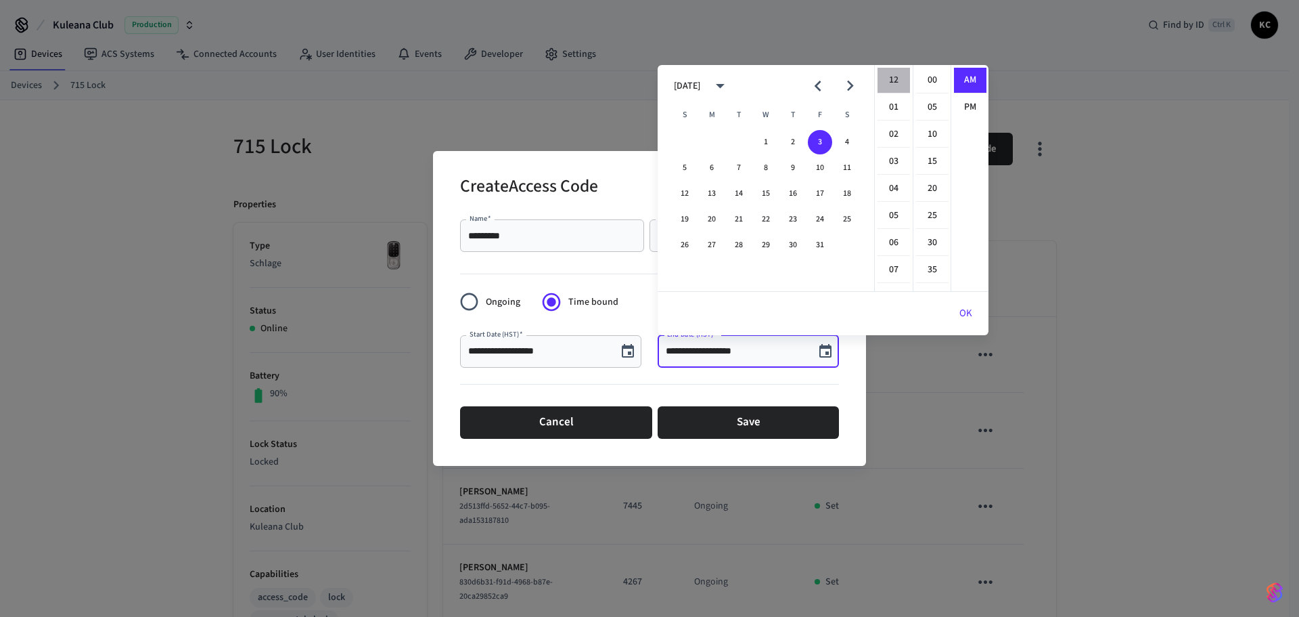
click at [890, 81] on li "12" at bounding box center [894, 81] width 32 height 26
click at [918, 79] on li "00" at bounding box center [932, 81] width 32 height 26
type input "**********"
click at [954, 102] on ul "AM PM" at bounding box center [970, 178] width 38 height 226
click at [954, 311] on button "OK" at bounding box center [965, 313] width 45 height 32
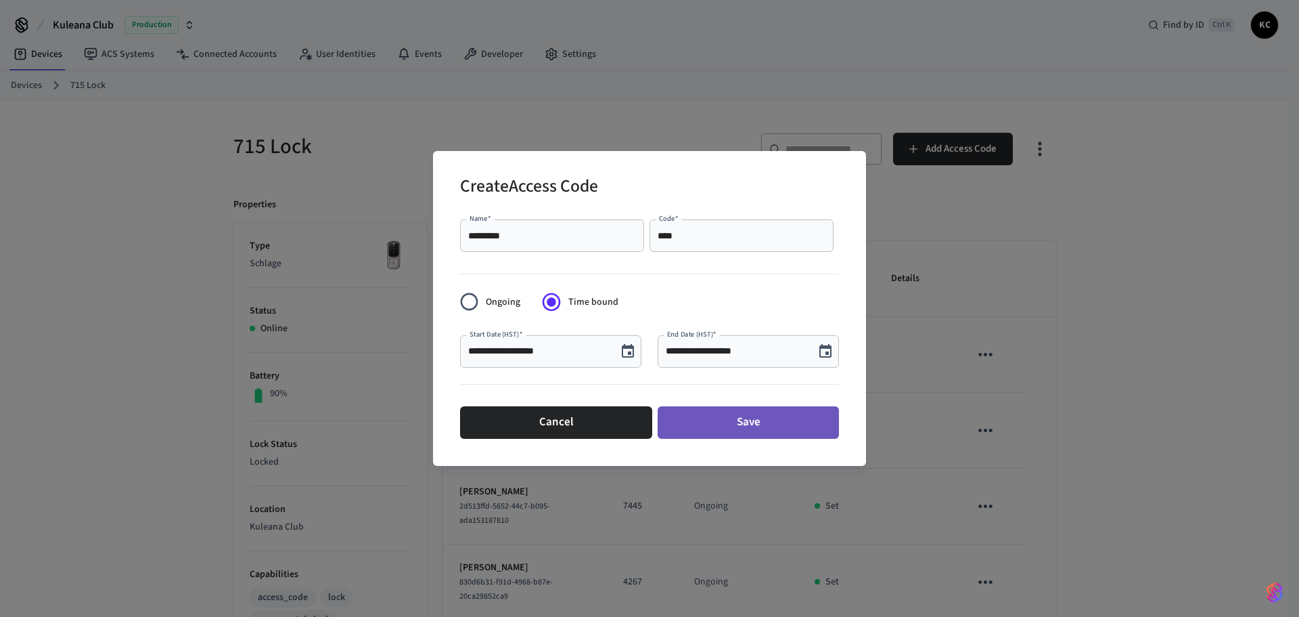
click at [769, 411] on button "Save" at bounding box center [748, 422] width 181 height 32
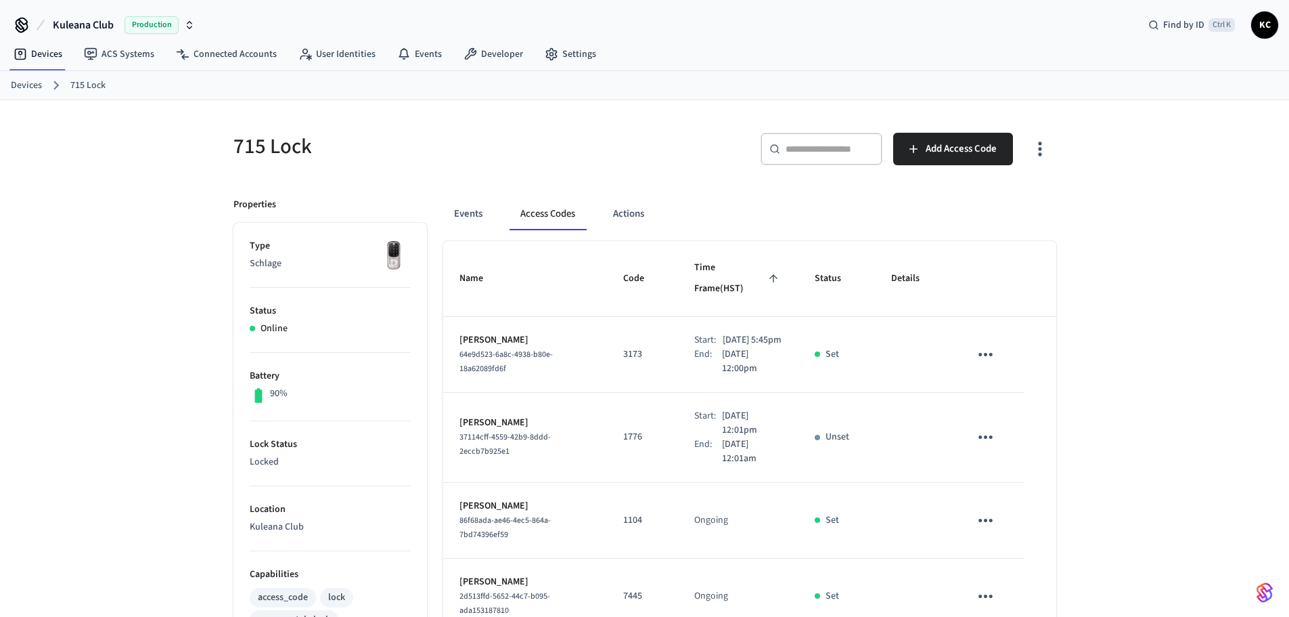
click at [24, 88] on link "Devices" at bounding box center [26, 86] width 31 height 14
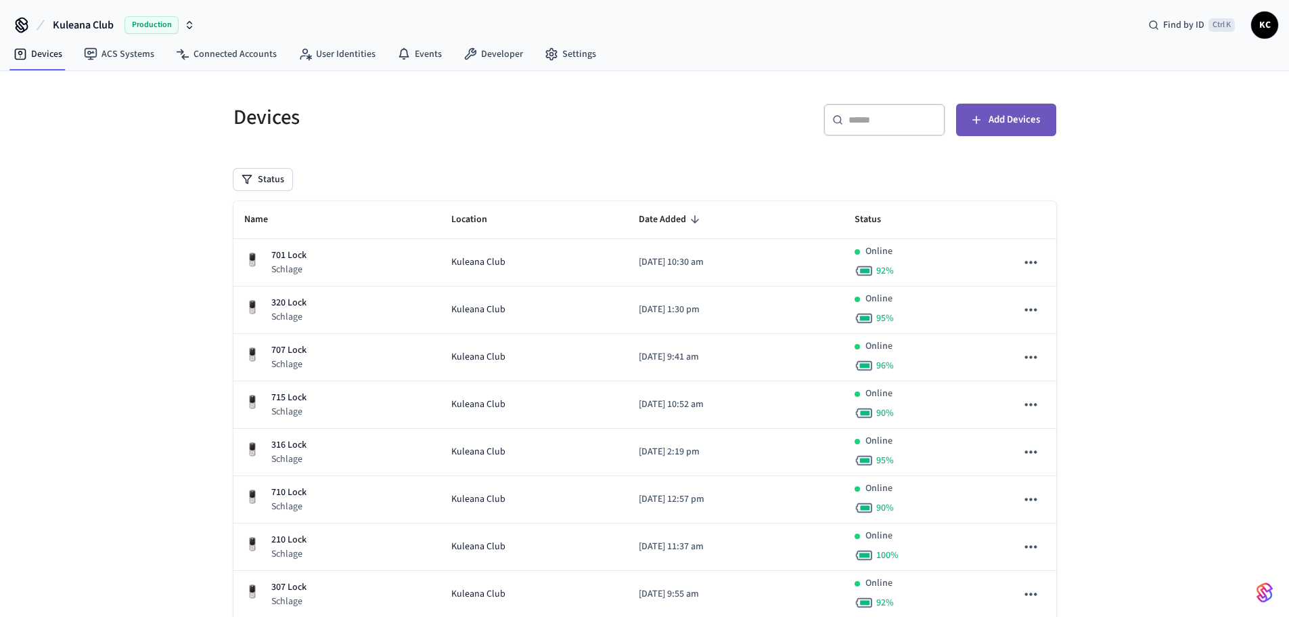
click at [975, 117] on icon "button" at bounding box center [977, 120] width 14 height 14
click at [884, 118] on input "text" at bounding box center [893, 120] width 88 height 14
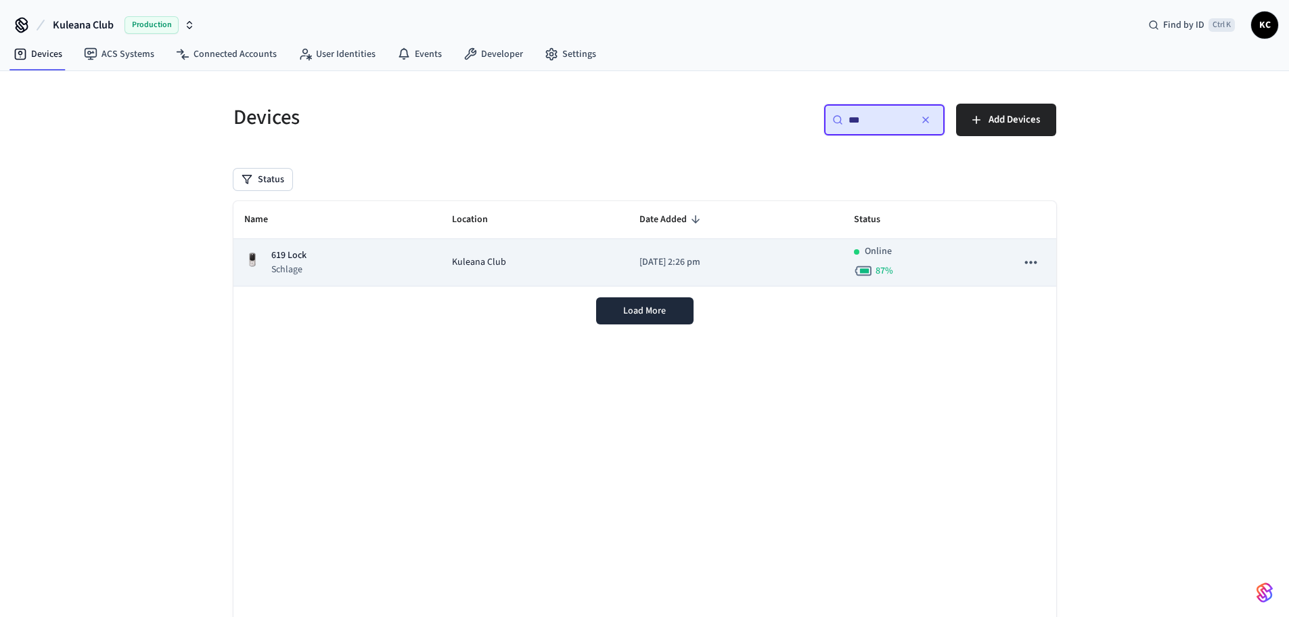
type input "***"
click at [640, 269] on p "[DATE] 2:26 pm" at bounding box center [736, 262] width 193 height 14
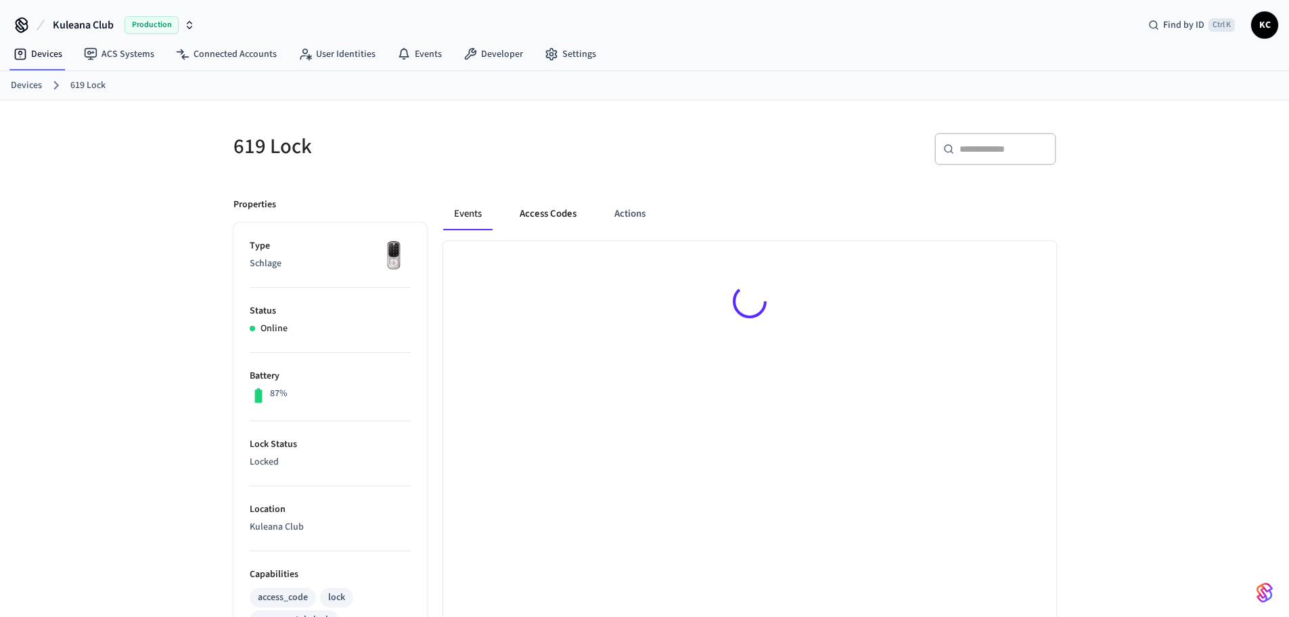
click at [531, 210] on button "Access Codes" at bounding box center [548, 214] width 79 height 32
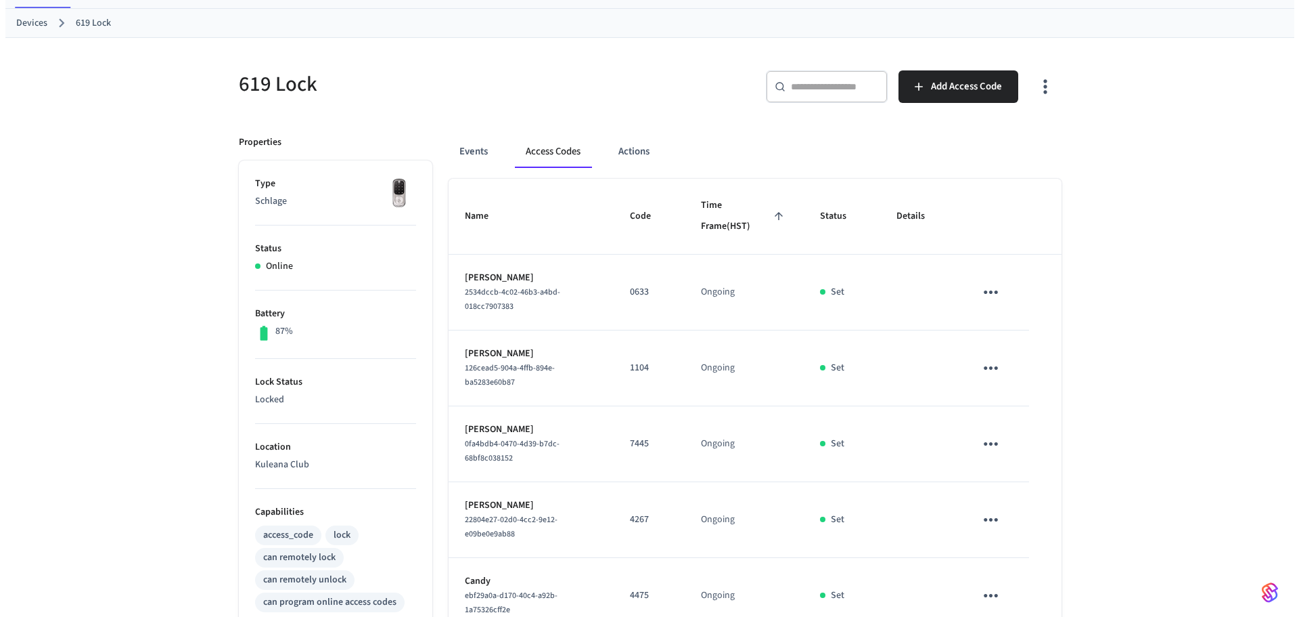
scroll to position [31, 0]
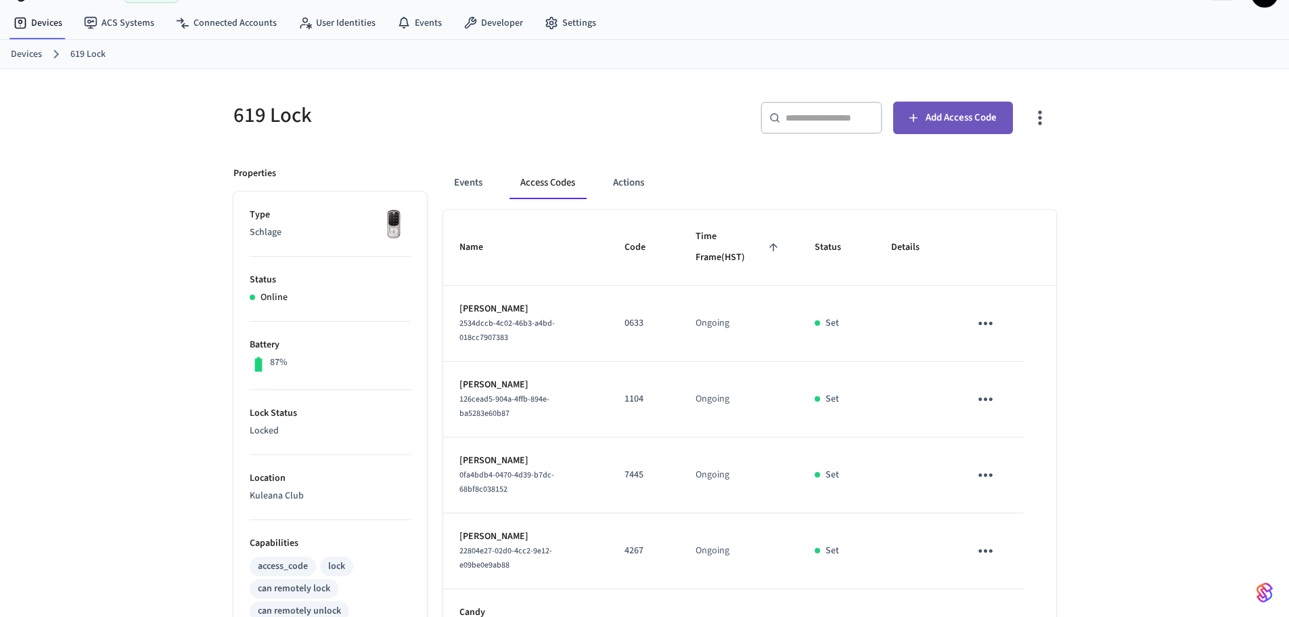
click at [944, 120] on span "Add Access Code" at bounding box center [961, 118] width 71 height 18
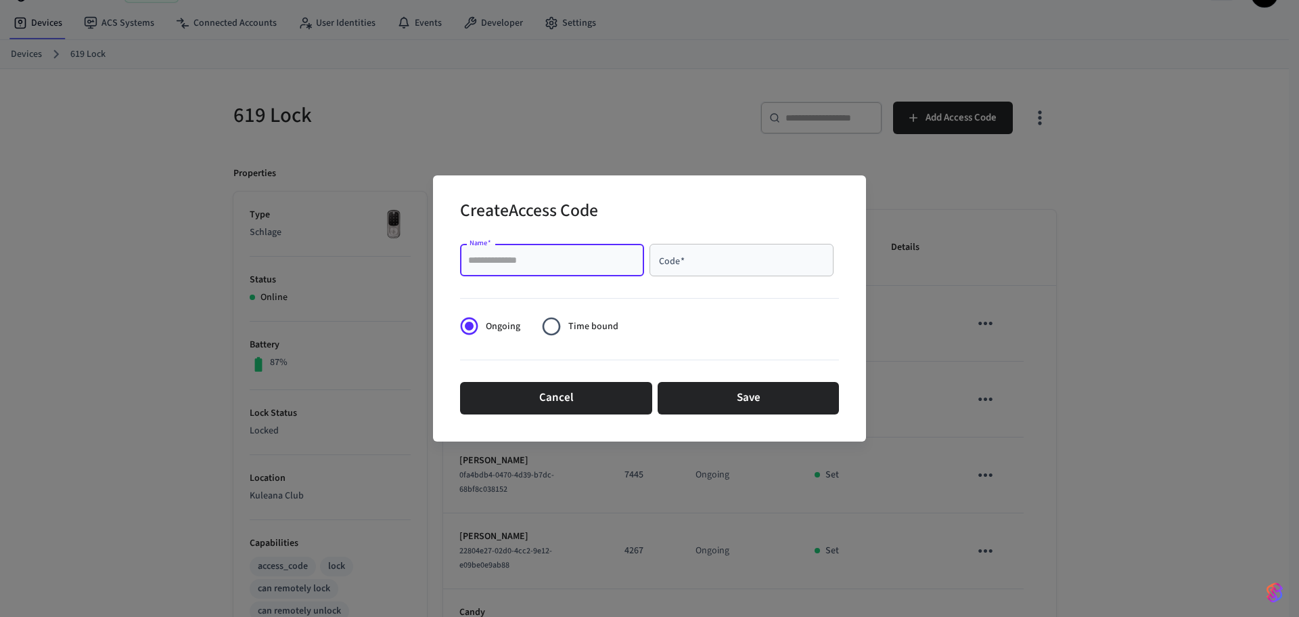
click at [606, 265] on input "Name   *" at bounding box center [552, 260] width 168 height 14
type input "******"
type input "****"
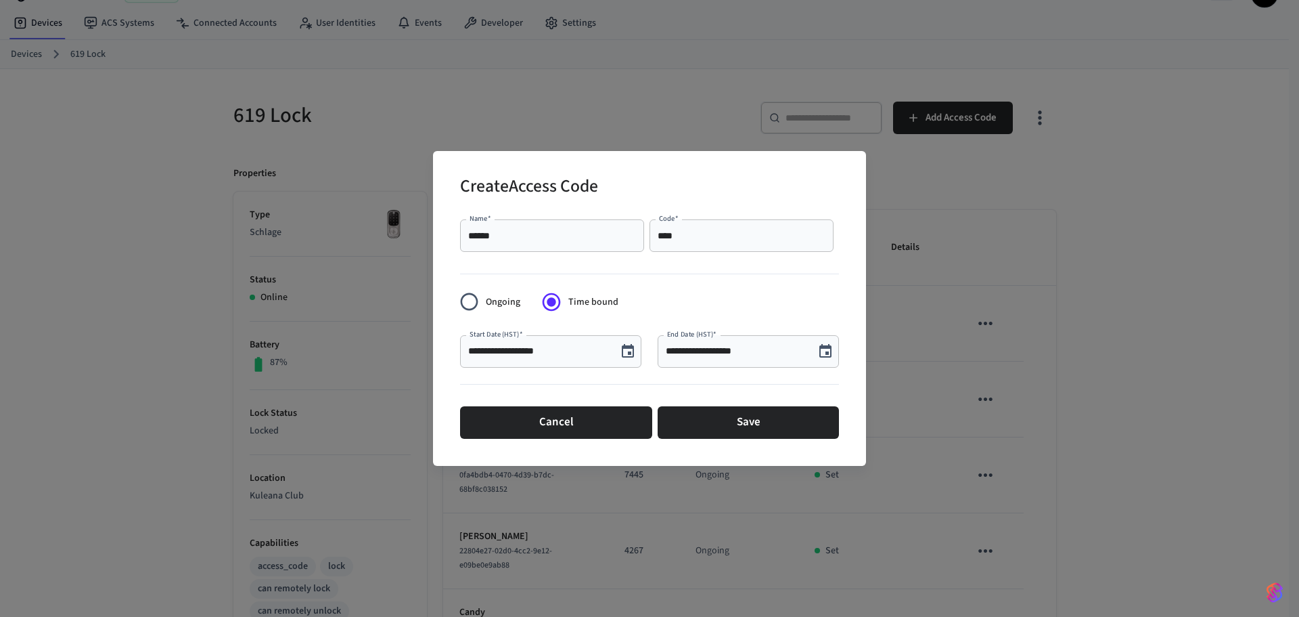
click at [625, 355] on icon "Choose date, selected date is Sep 24, 2025" at bounding box center [628, 351] width 16 height 16
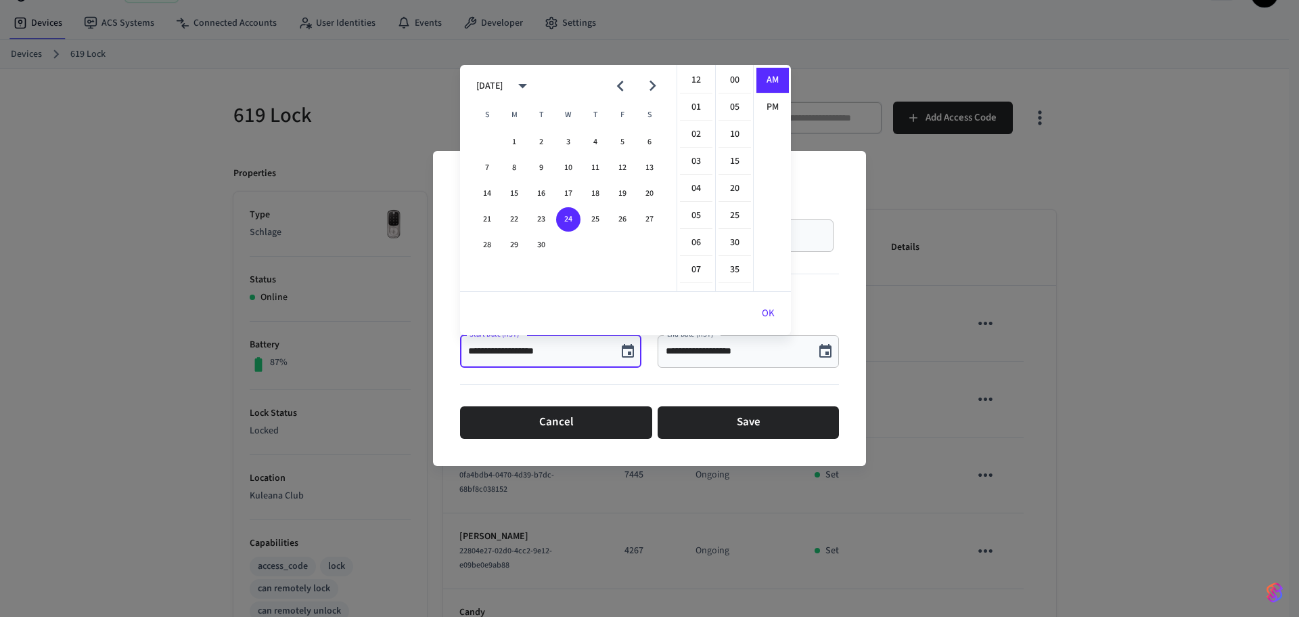
scroll to position [296, 0]
click at [616, 213] on button "26" at bounding box center [622, 219] width 24 height 24
click at [694, 79] on li "12" at bounding box center [696, 81] width 32 height 26
click at [729, 67] on ul "00 05 10 15 20 25 30 35 40 45 50 55" at bounding box center [734, 178] width 38 height 226
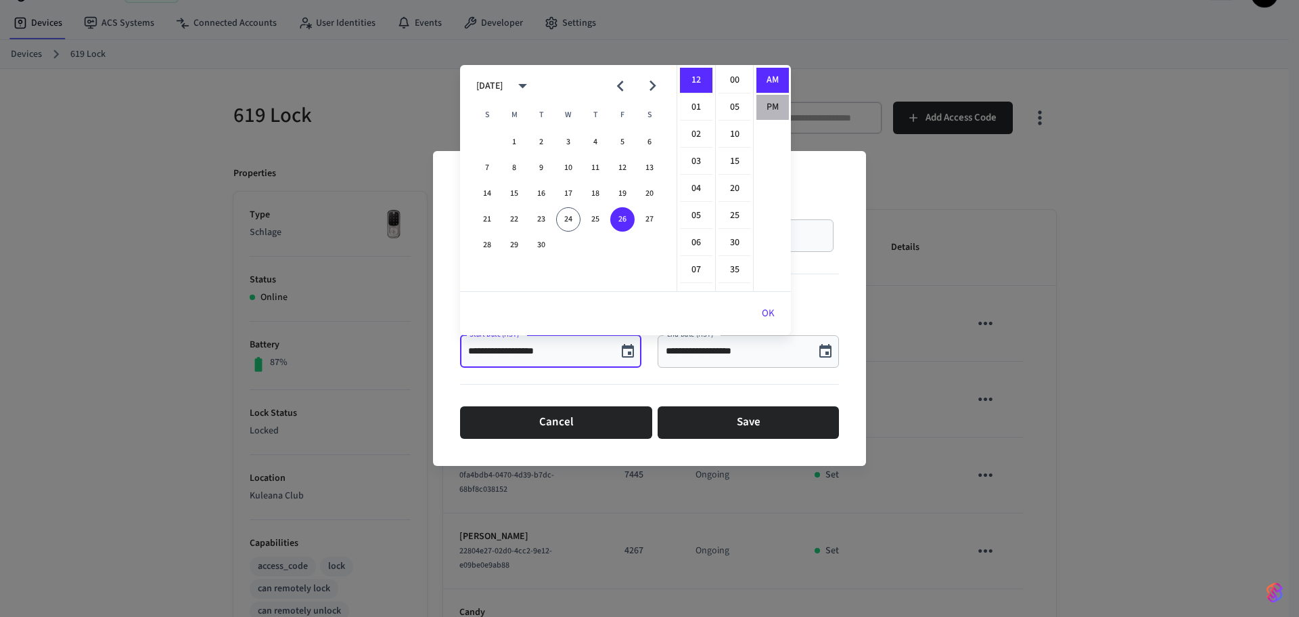
click at [767, 102] on li "PM" at bounding box center [773, 107] width 32 height 25
type input "**********"
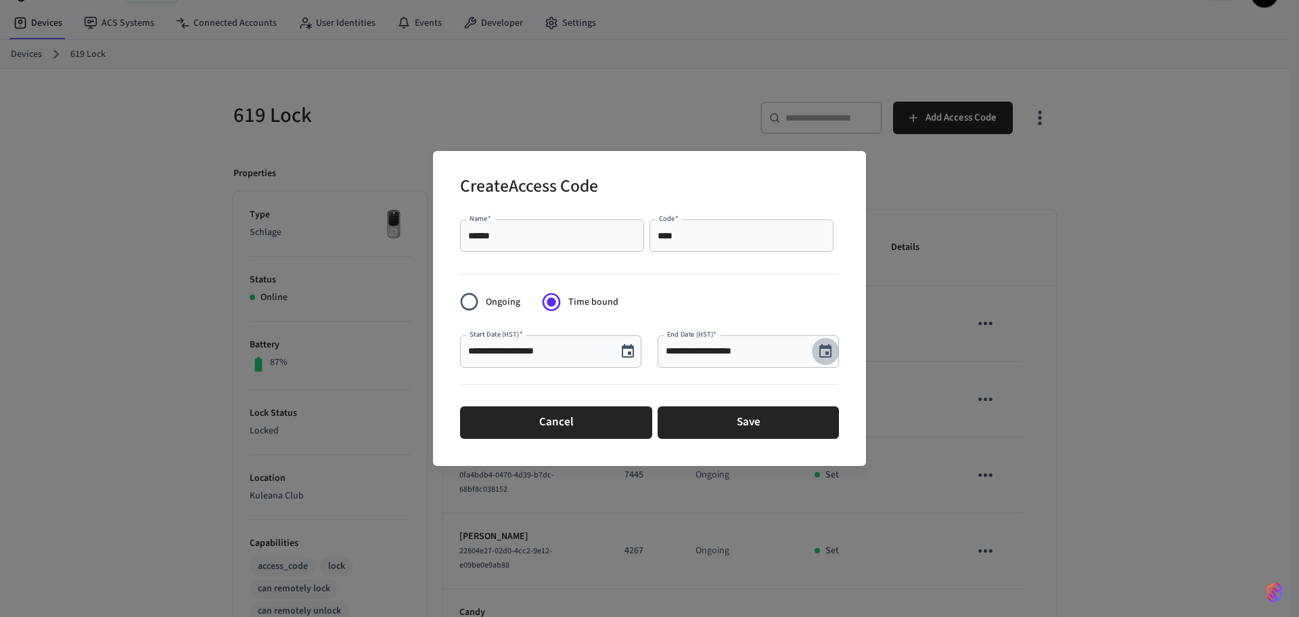
click at [821, 355] on icon "Choose date, selected date is Sep 24, 2025" at bounding box center [826, 351] width 12 height 14
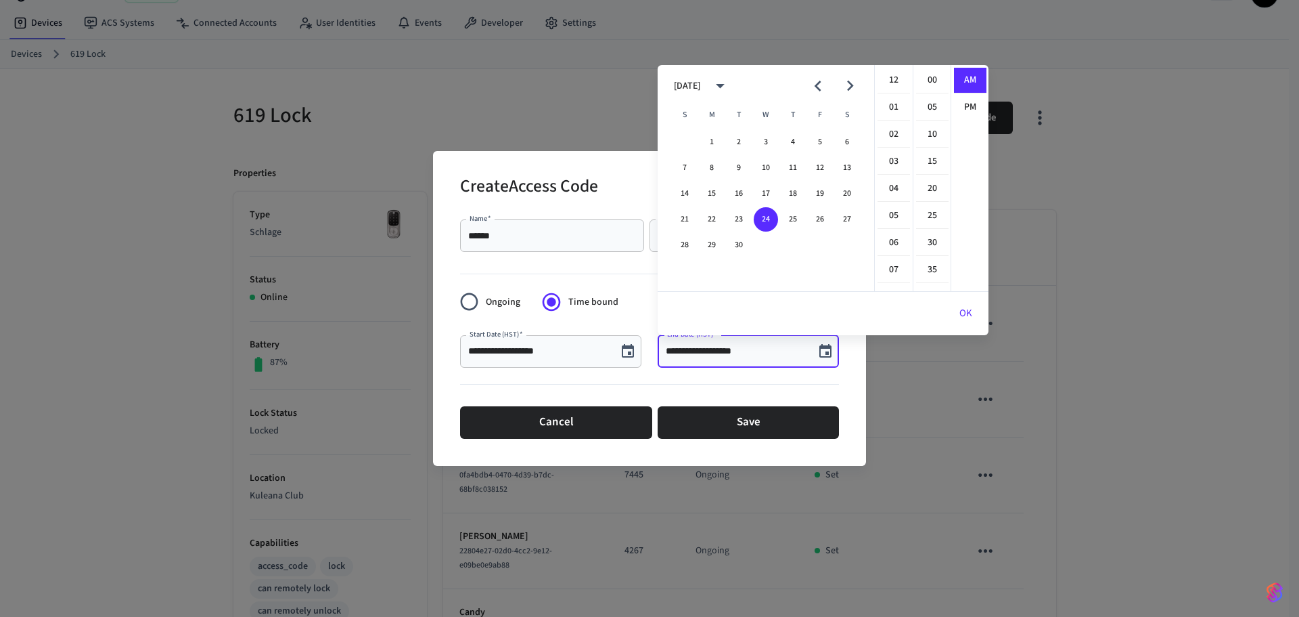
scroll to position [296, 0]
click at [844, 89] on icon "Next month" at bounding box center [850, 85] width 21 height 21
click at [816, 166] on button "10" at bounding box center [820, 168] width 24 height 24
click at [887, 81] on li "12" at bounding box center [894, 81] width 32 height 26
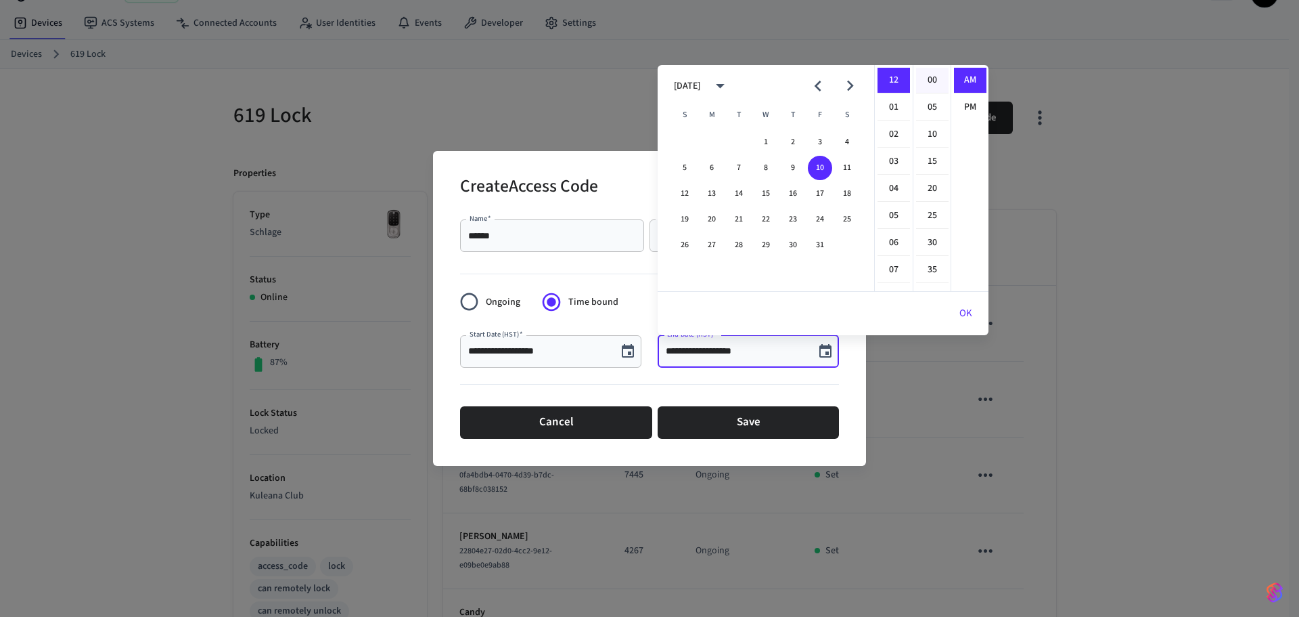
click at [920, 79] on li "00" at bounding box center [932, 81] width 32 height 26
click at [955, 101] on li "PM" at bounding box center [970, 107] width 32 height 25
type input "**********"
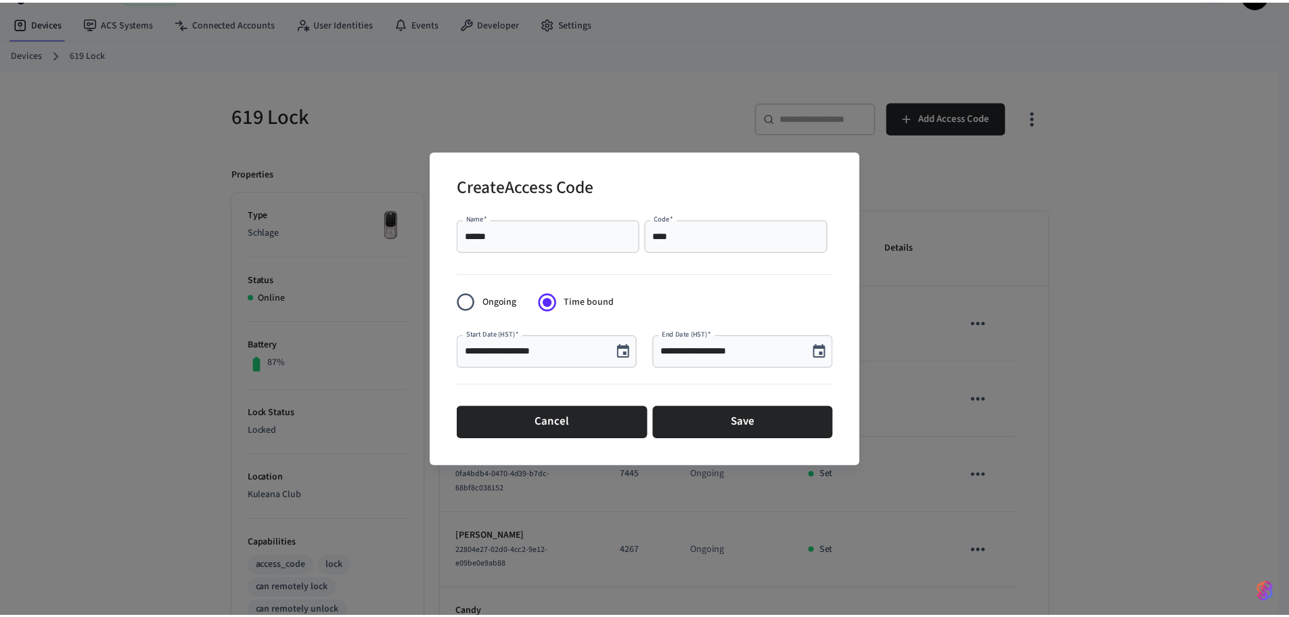
scroll to position [25, 0]
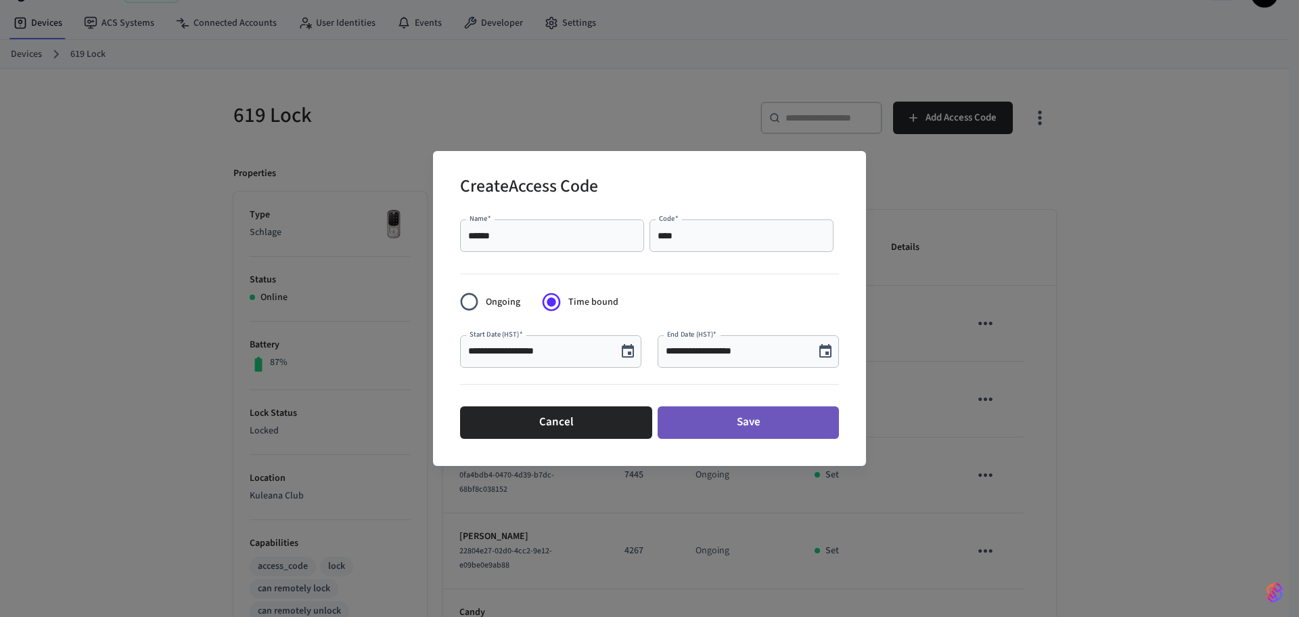
click at [713, 414] on button "Save" at bounding box center [748, 422] width 181 height 32
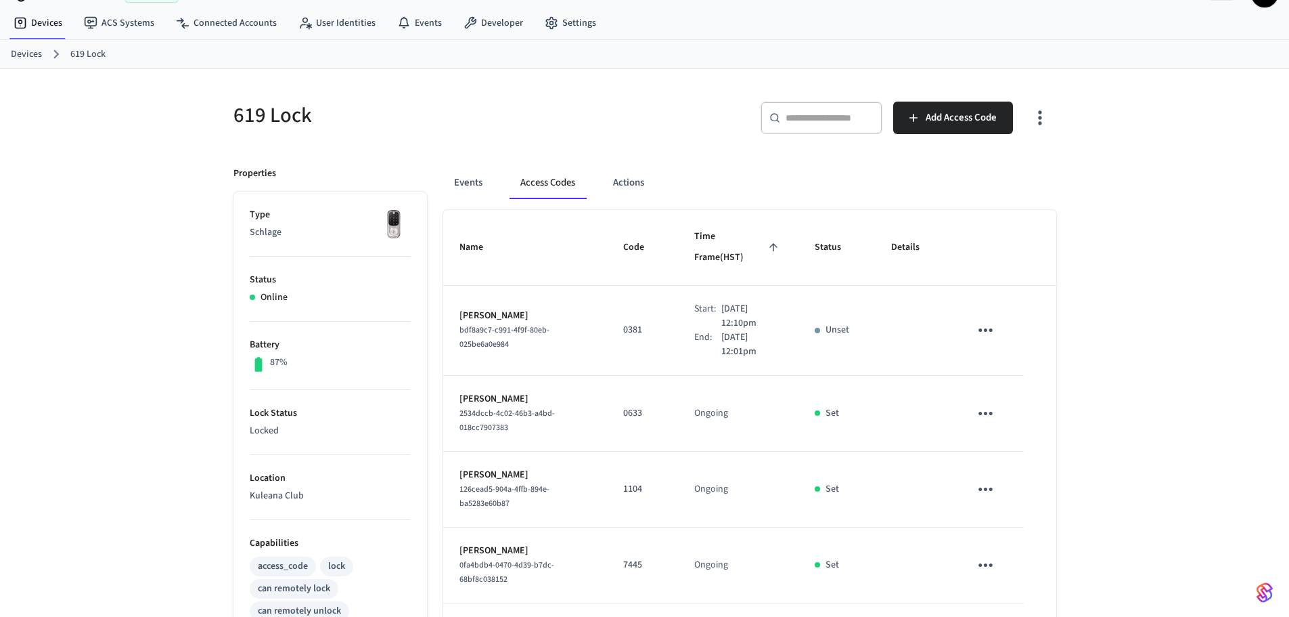
click at [39, 51] on link "Devices" at bounding box center [26, 54] width 31 height 14
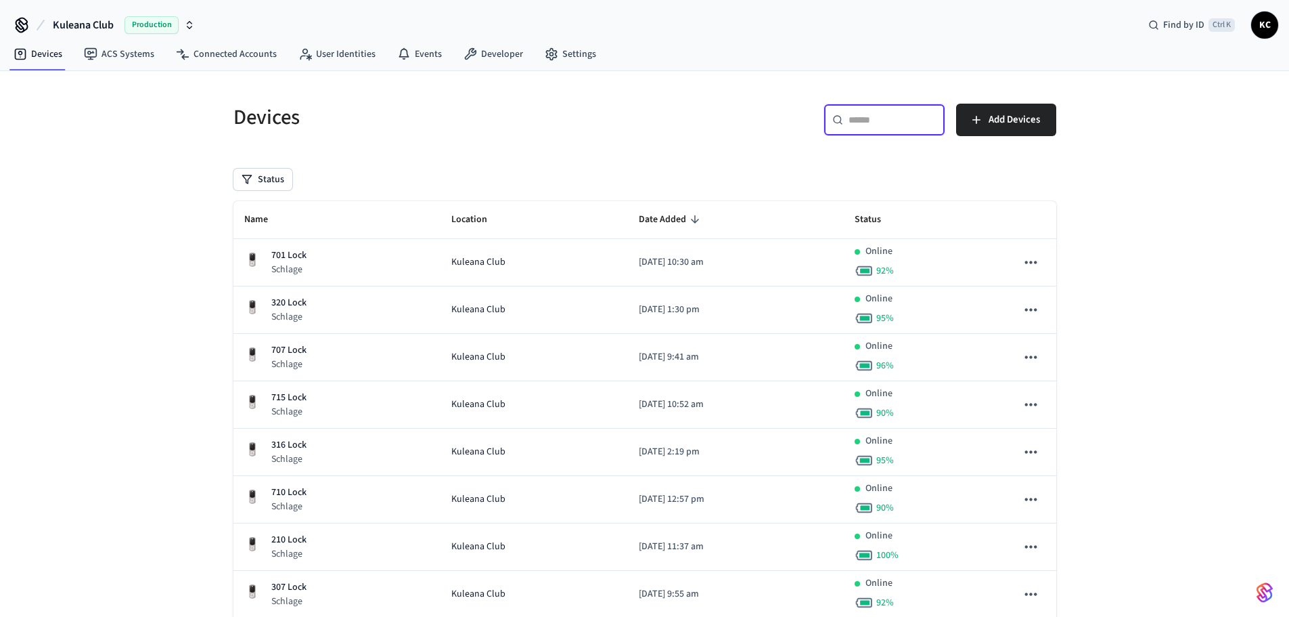
click at [889, 122] on input "text" at bounding box center [893, 120] width 88 height 14
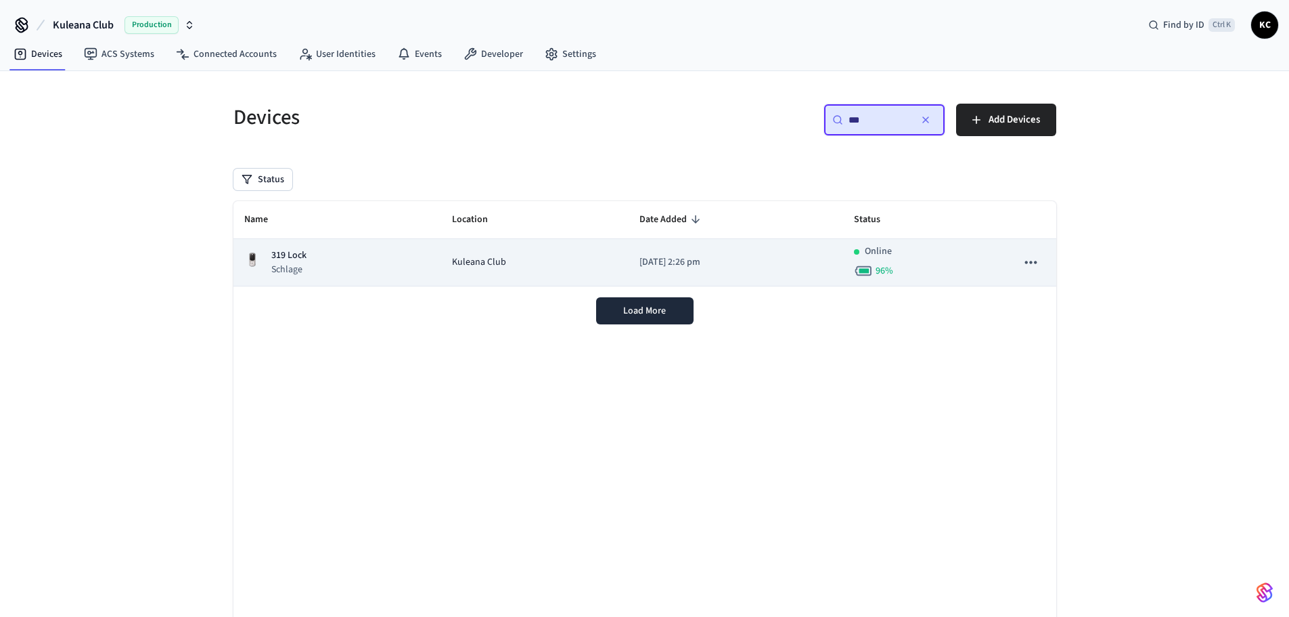
type input "***"
click at [683, 246] on td "[DATE] 2:26 pm" at bounding box center [736, 262] width 215 height 47
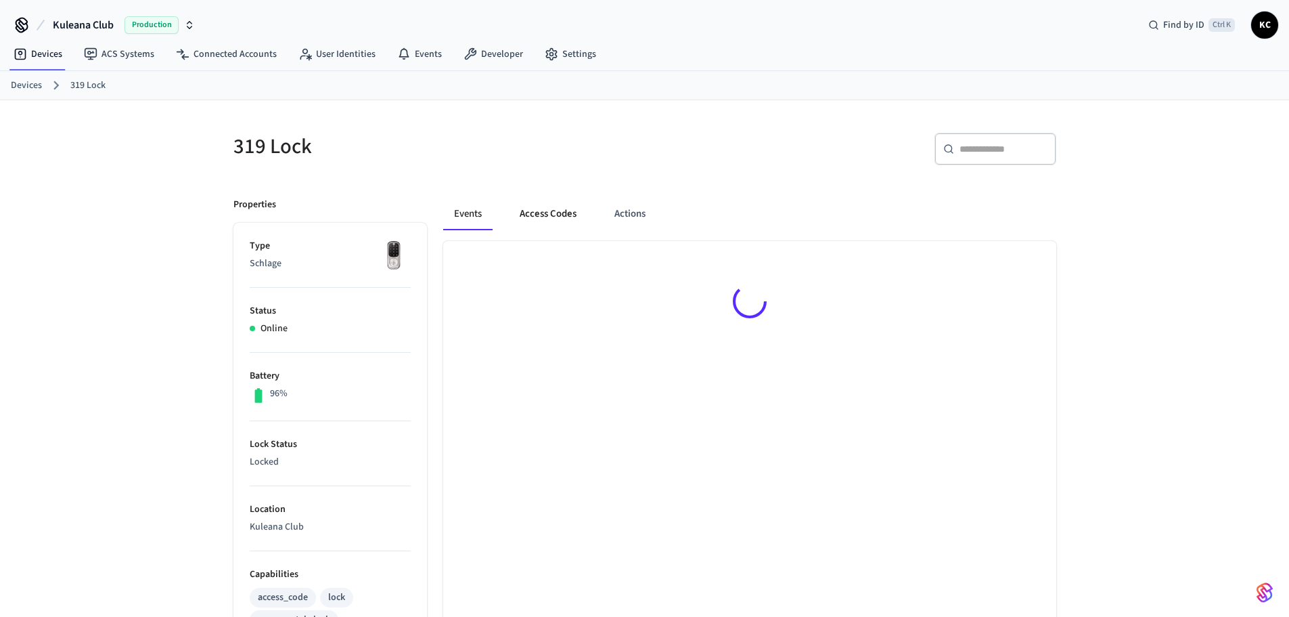
drag, startPoint x: 560, startPoint y: 215, endPoint x: 663, endPoint y: 201, distance: 103.8
click at [559, 215] on button "Access Codes" at bounding box center [548, 214] width 79 height 32
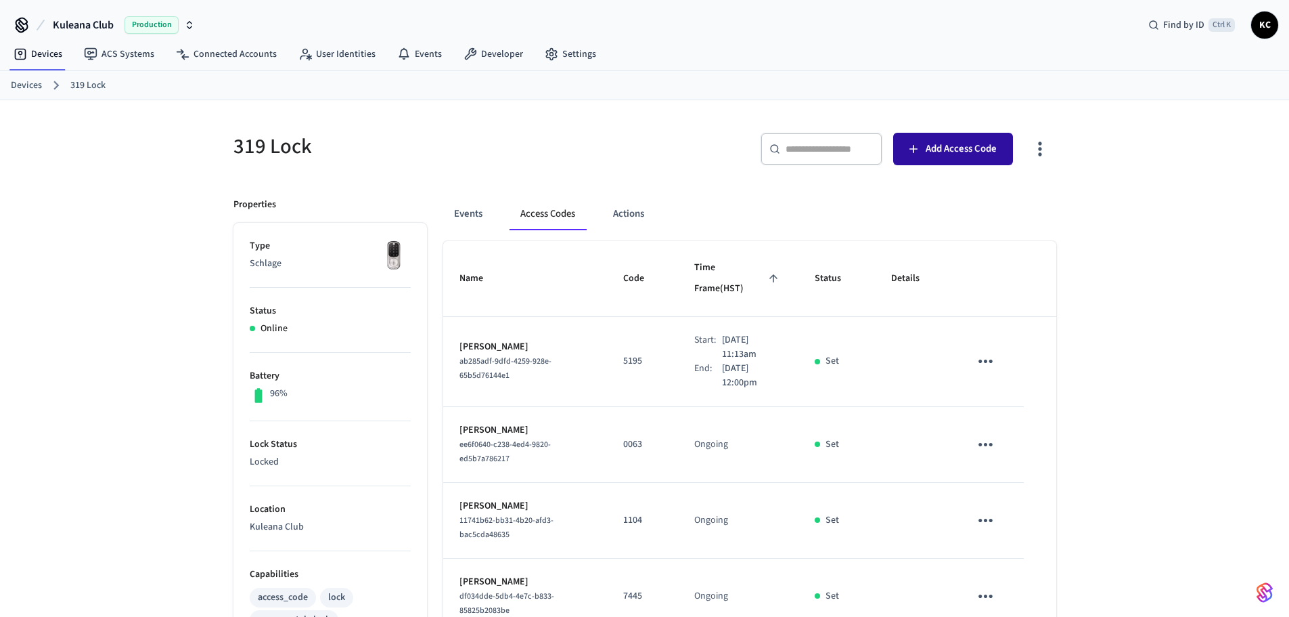
click at [911, 154] on icon "button" at bounding box center [914, 149] width 14 height 14
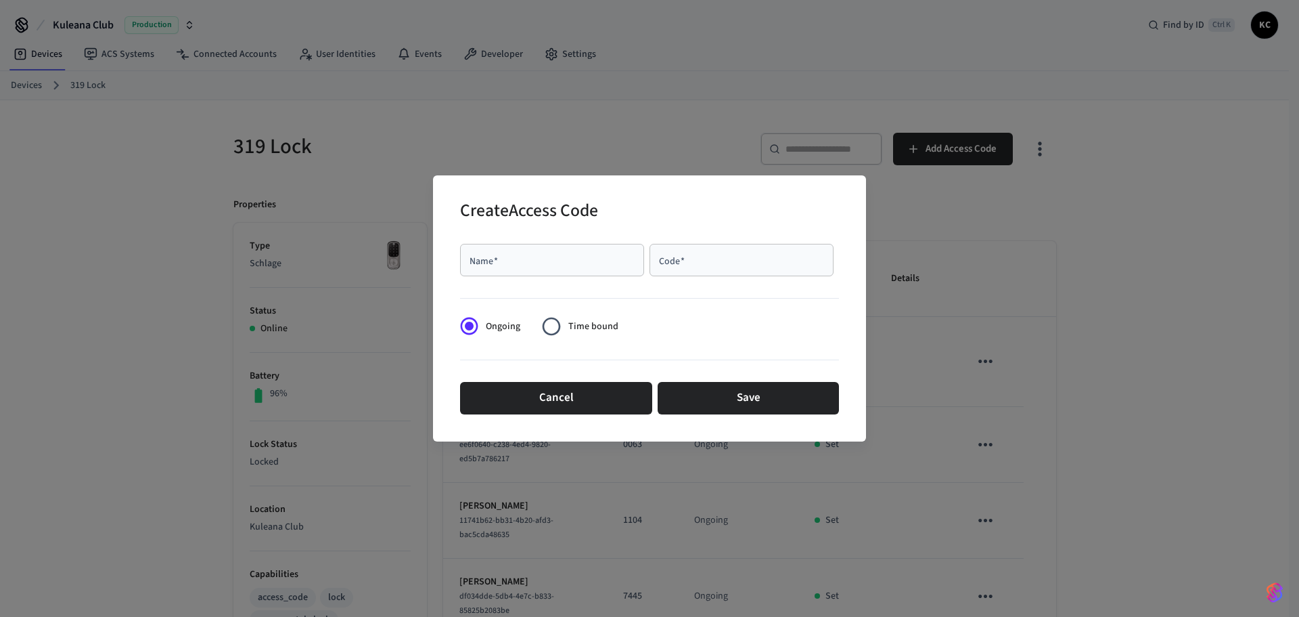
click at [580, 267] on div "Name   *" at bounding box center [552, 260] width 184 height 32
type input "*******"
type input "****"
click at [573, 317] on label "Time bound" at bounding box center [576, 325] width 83 height 33
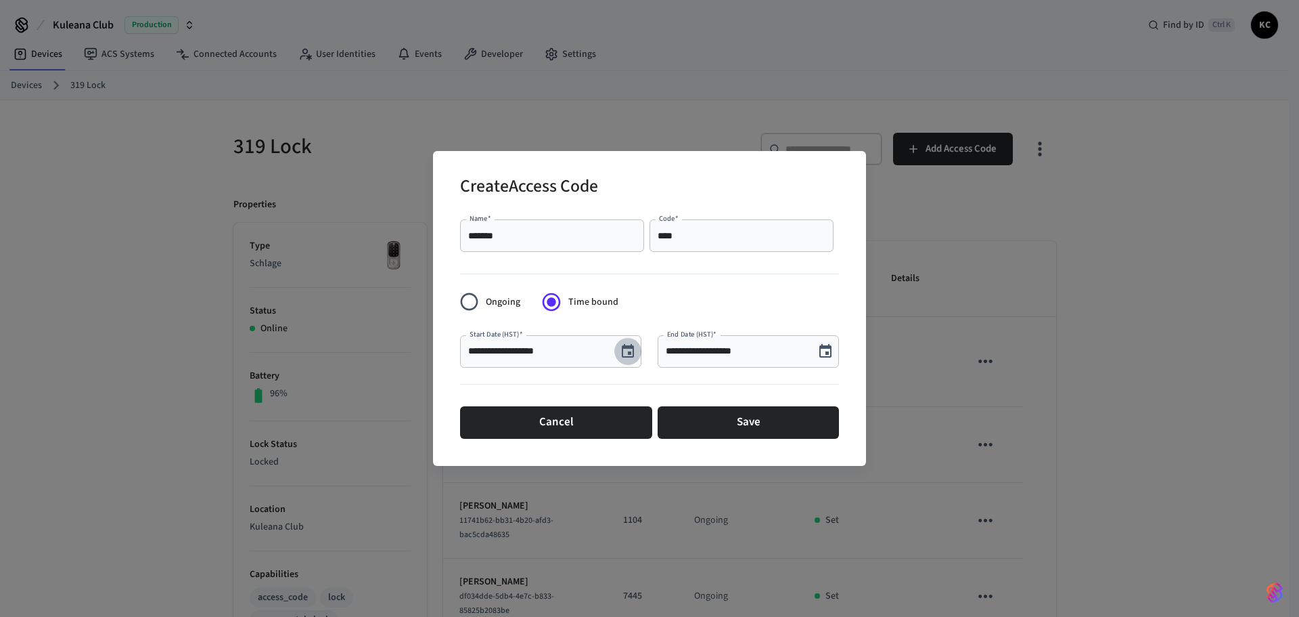
click at [619, 354] on button "Choose date, selected date is Sep 24, 2025" at bounding box center [628, 351] width 27 height 27
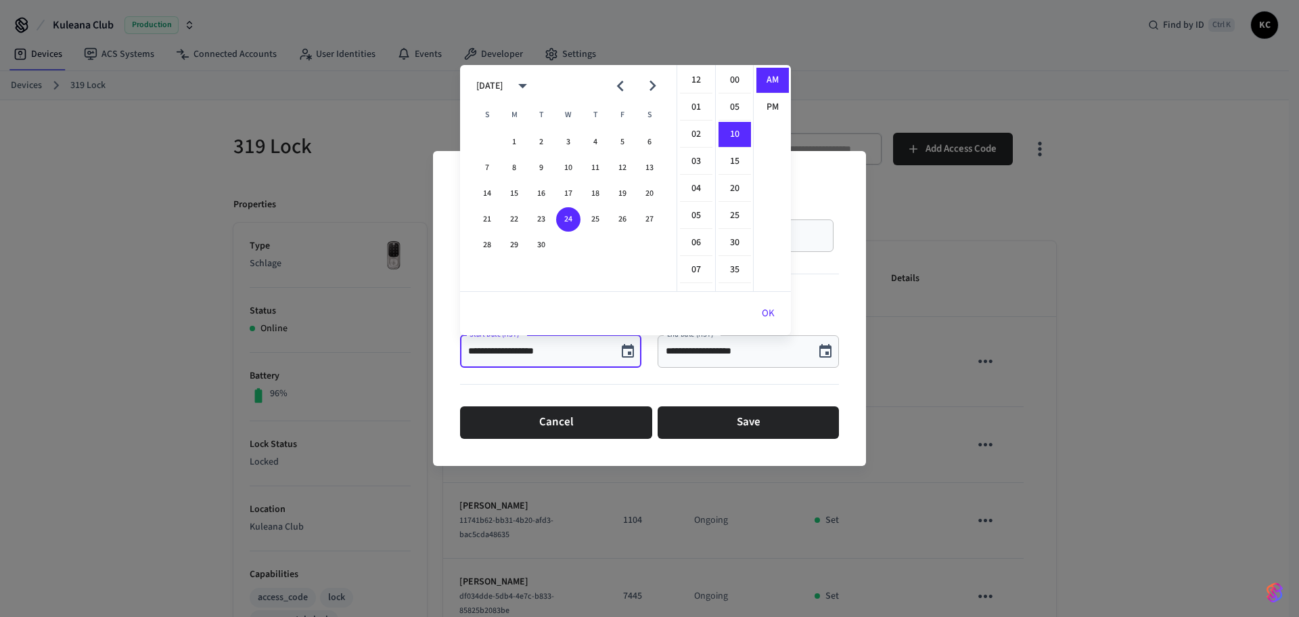
scroll to position [54, 0]
click at [615, 223] on button "26" at bounding box center [622, 219] width 24 height 24
click at [692, 227] on li "09" at bounding box center [696, 232] width 32 height 26
click at [735, 79] on li "00" at bounding box center [735, 81] width 32 height 26
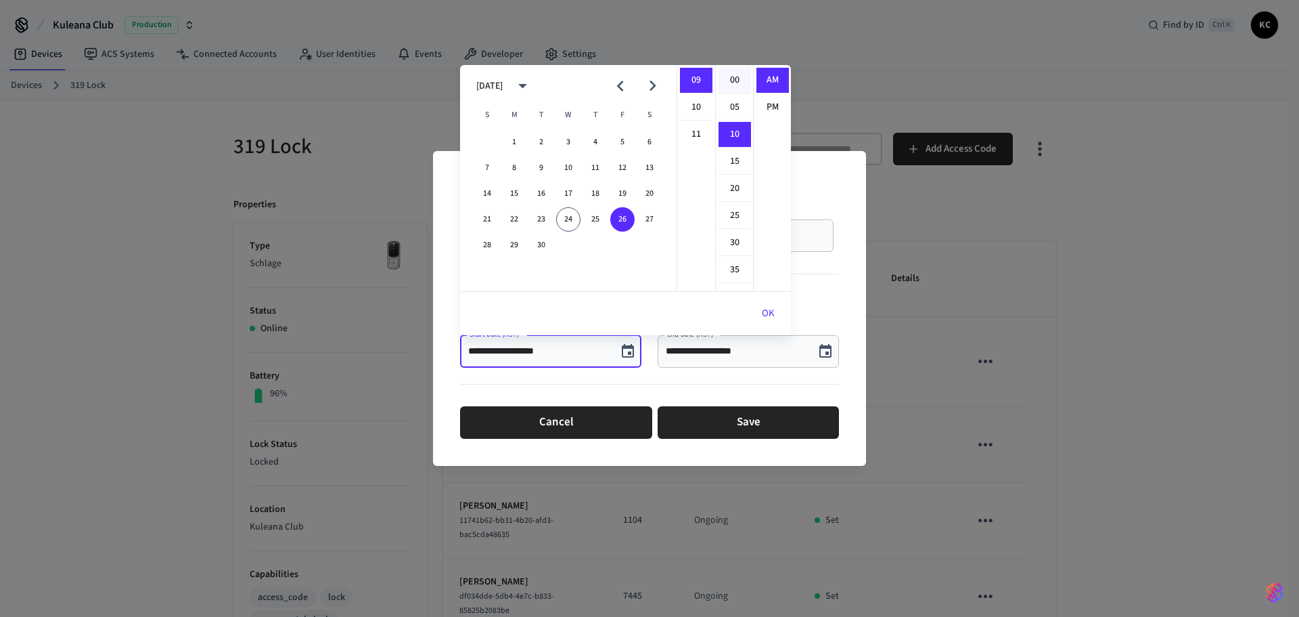
type input "**********"
click at [774, 323] on button "OK" at bounding box center [768, 313] width 45 height 32
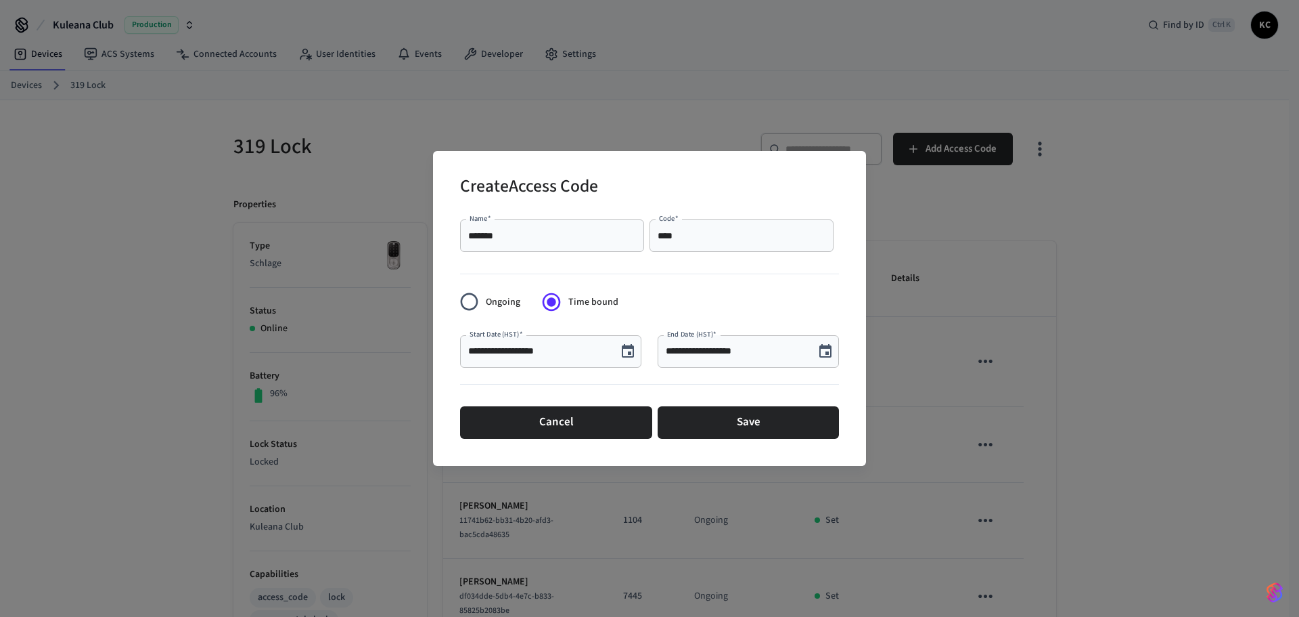
click at [819, 357] on icon "Choose date, selected date is Sep 24, 2025" at bounding box center [826, 351] width 16 height 16
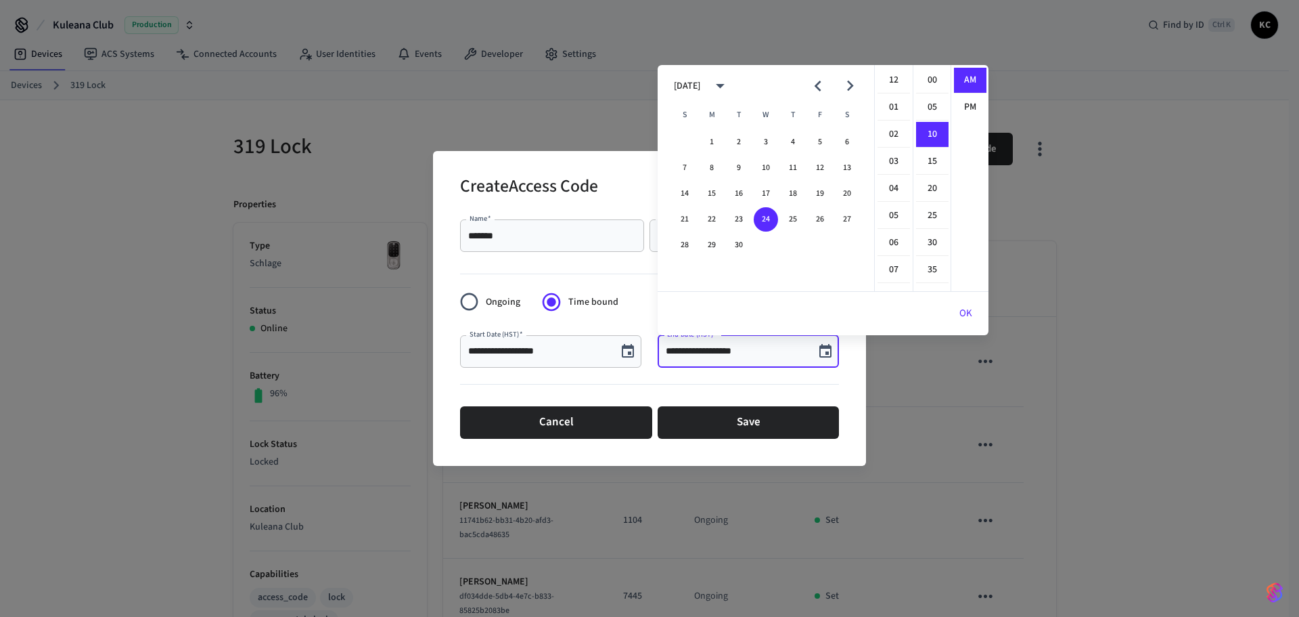
scroll to position [54, 0]
click at [856, 84] on icon "Next month" at bounding box center [850, 85] width 21 height 21
click at [820, 144] on button "3" at bounding box center [820, 142] width 24 height 24
type input "**********"
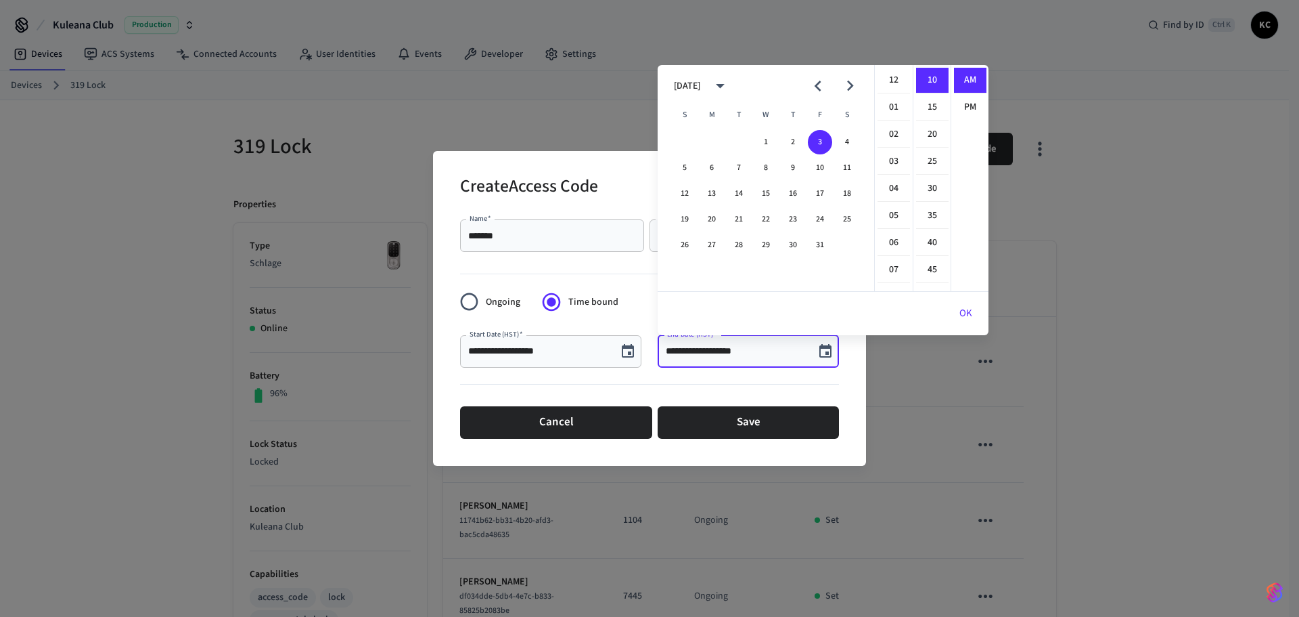
click at [893, 64] on div "**********" at bounding box center [649, 308] width 1299 height 617
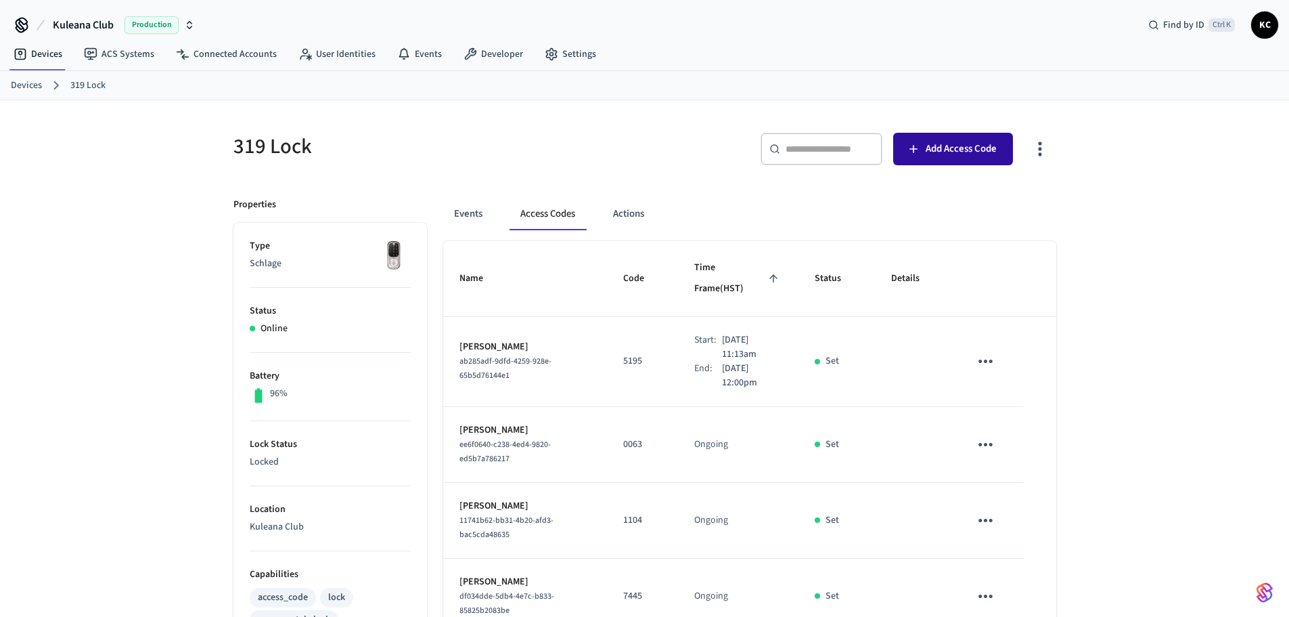
click at [899, 151] on button "Add Access Code" at bounding box center [953, 149] width 120 height 32
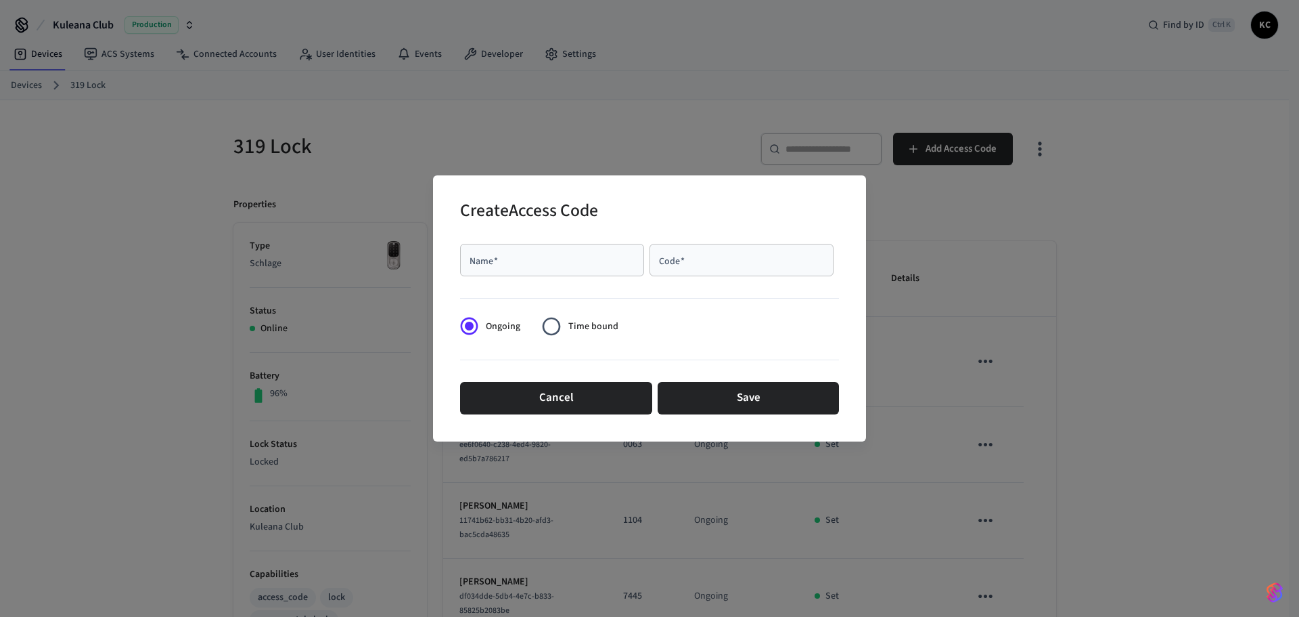
click at [582, 275] on div "Name   *" at bounding box center [552, 260] width 184 height 32
type input "*******"
type input "****"
click at [573, 325] on span "Time bound" at bounding box center [593, 326] width 50 height 14
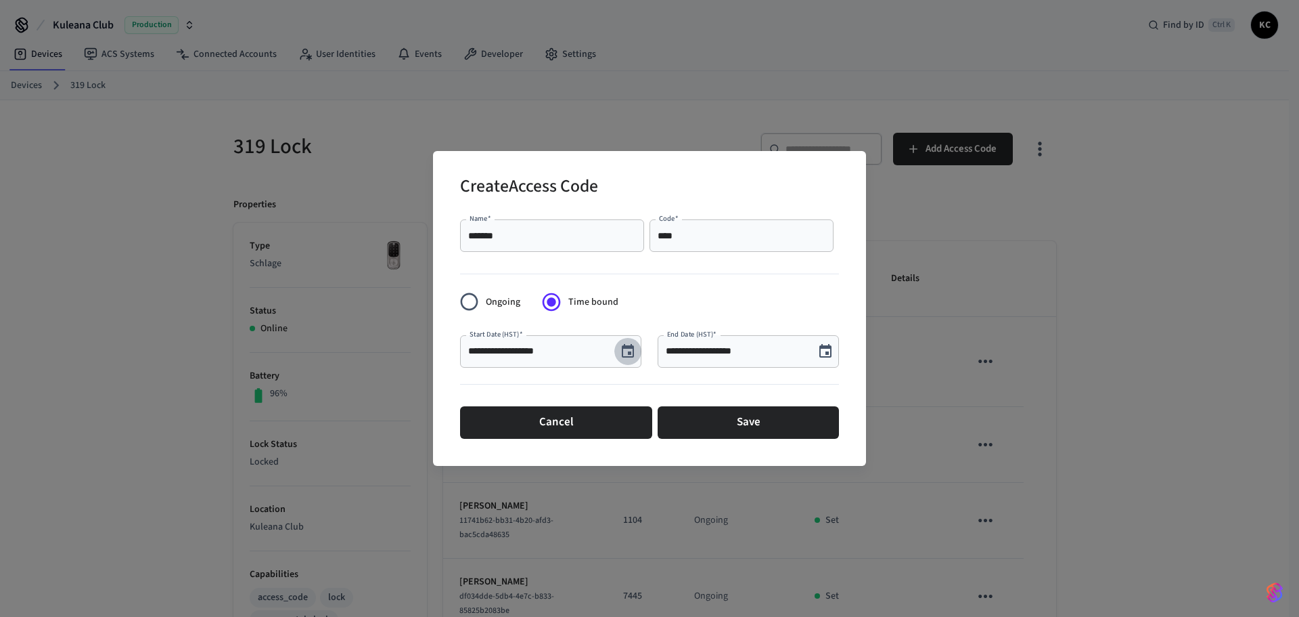
click at [623, 349] on icon "Choose date, selected date is Sep 24, 2025" at bounding box center [628, 351] width 12 height 14
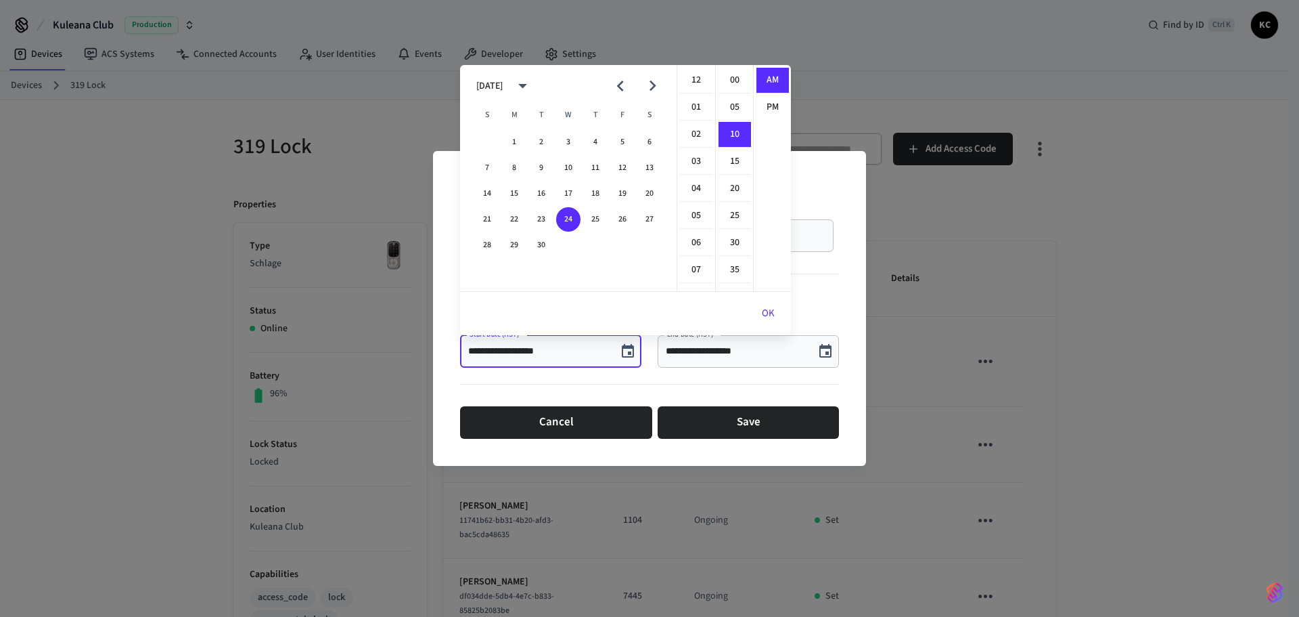
scroll to position [54, 0]
click at [619, 219] on button "26" at bounding box center [622, 219] width 24 height 24
type input "**********"
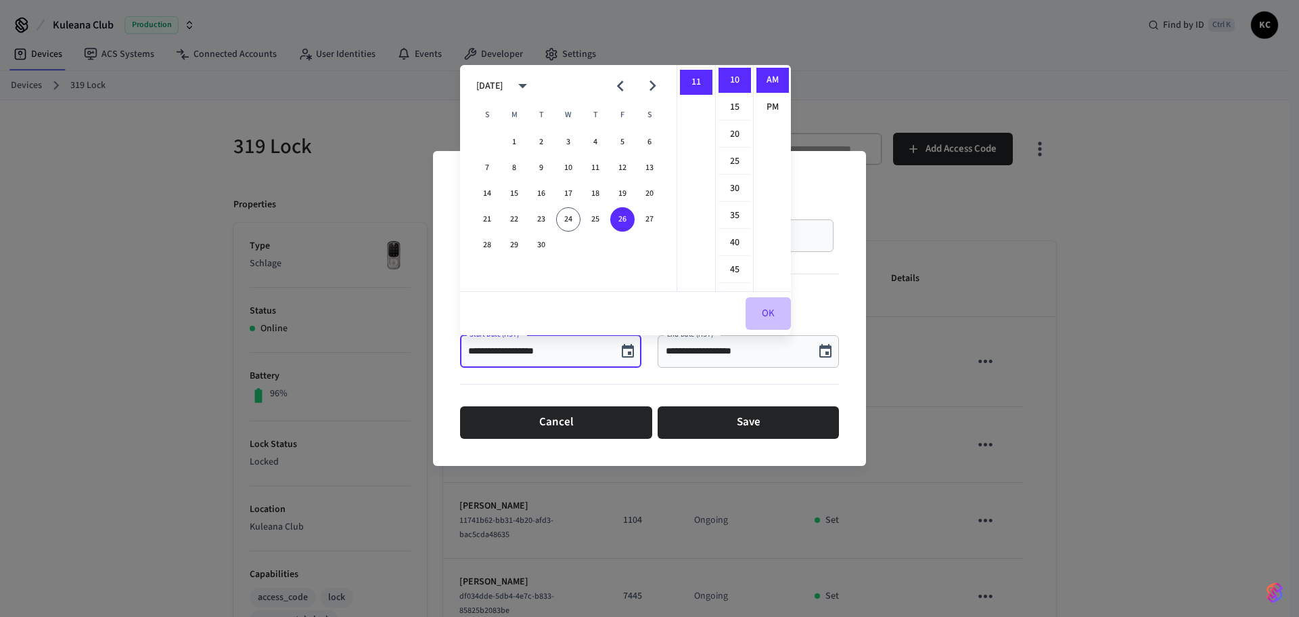
click at [769, 313] on button "OK" at bounding box center [768, 313] width 45 height 32
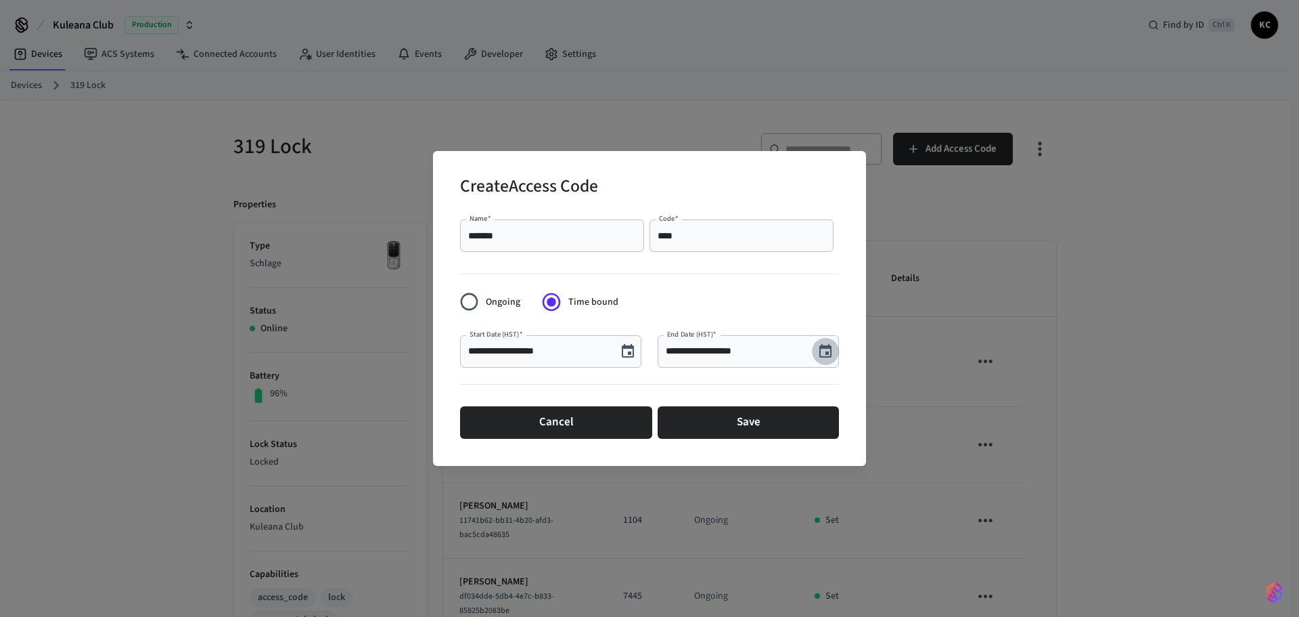
click at [828, 361] on button "Choose date, selected date is Sep 24, 2025" at bounding box center [825, 351] width 27 height 27
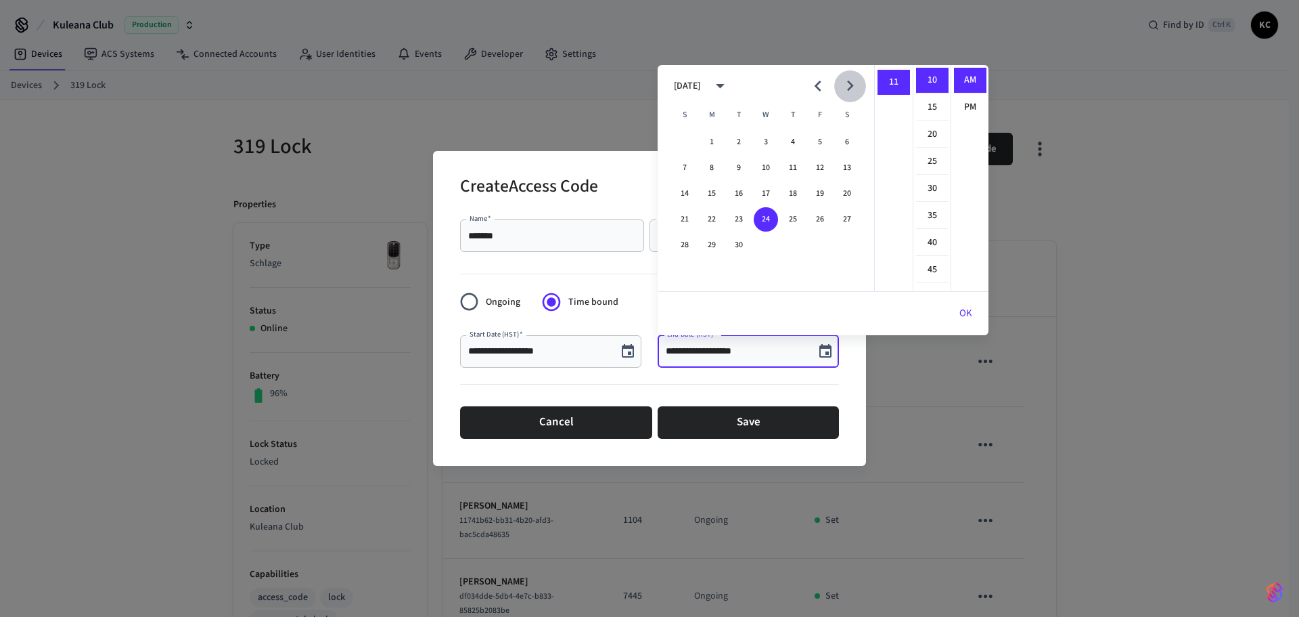
click at [849, 79] on icon "Next month" at bounding box center [850, 85] width 21 height 21
click at [823, 140] on button "3" at bounding box center [820, 142] width 24 height 24
click at [892, 79] on li "12" at bounding box center [894, 81] width 32 height 26
click at [929, 79] on li "00" at bounding box center [932, 81] width 32 height 26
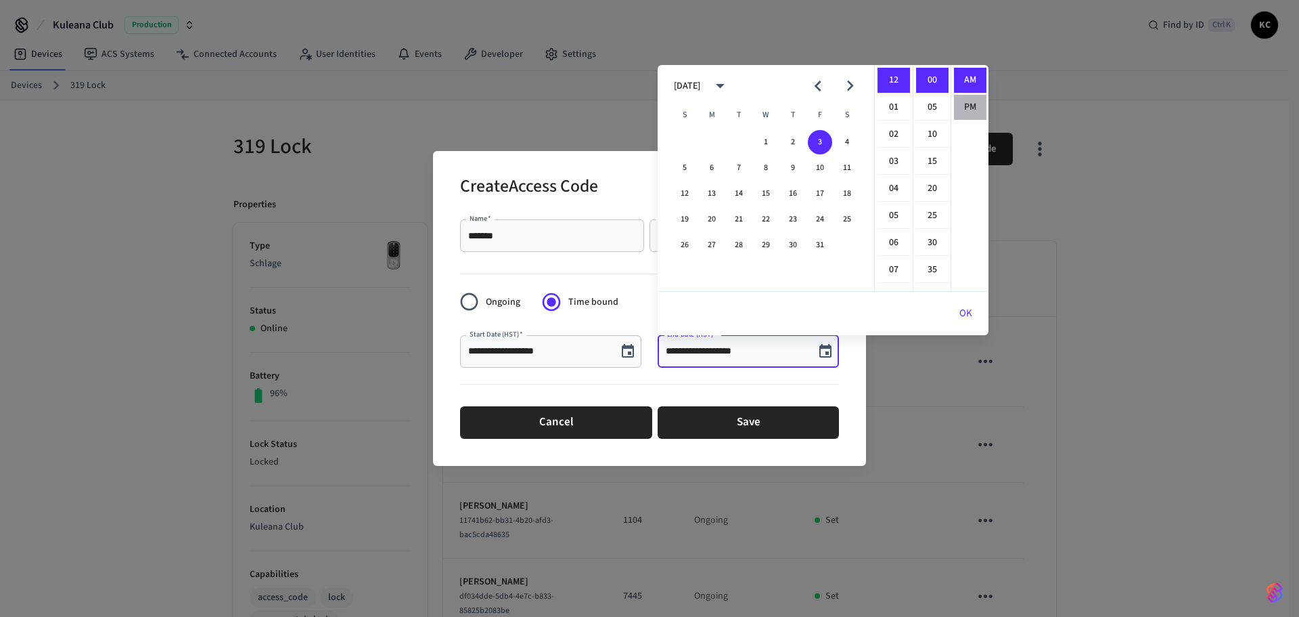
click at [973, 102] on li "PM" at bounding box center [970, 107] width 32 height 25
type input "**********"
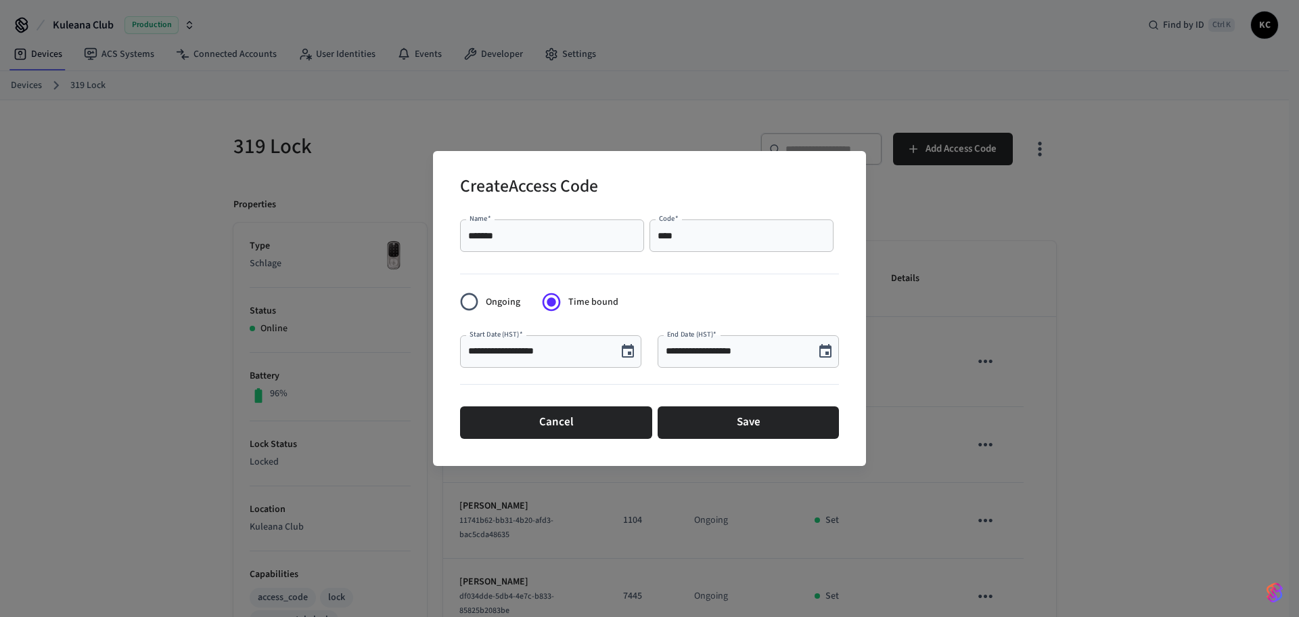
scroll to position [22, 0]
click at [748, 418] on button "Save" at bounding box center [748, 422] width 181 height 32
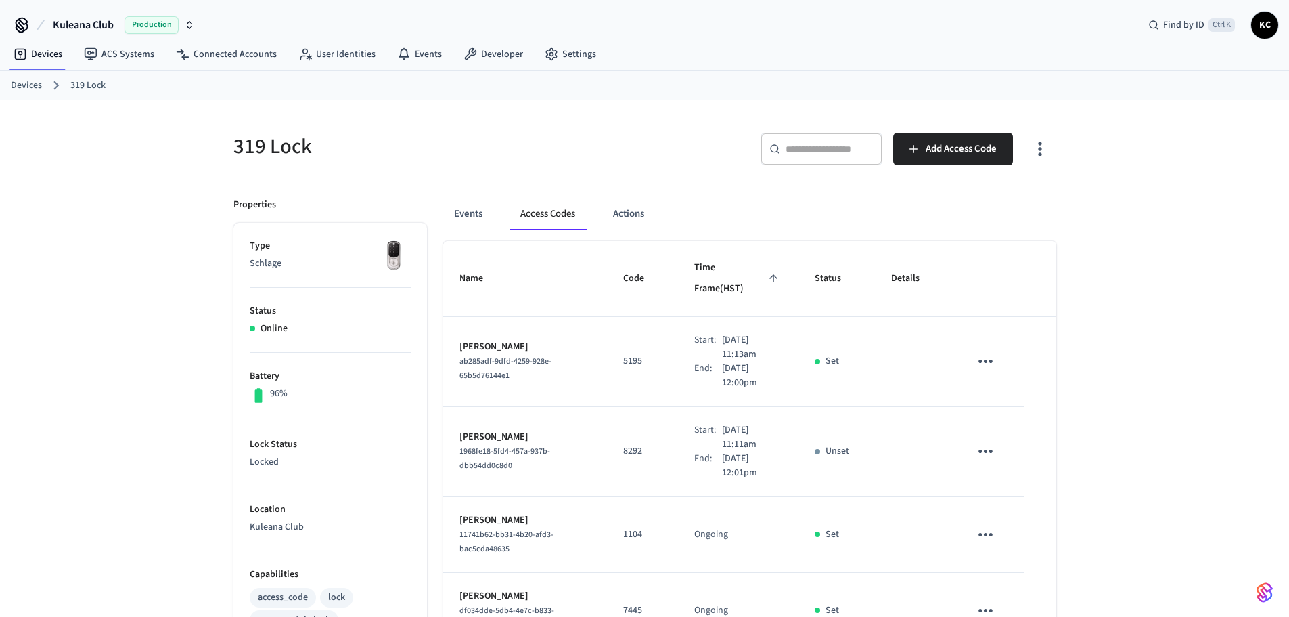
click at [26, 88] on link "Devices" at bounding box center [26, 86] width 31 height 14
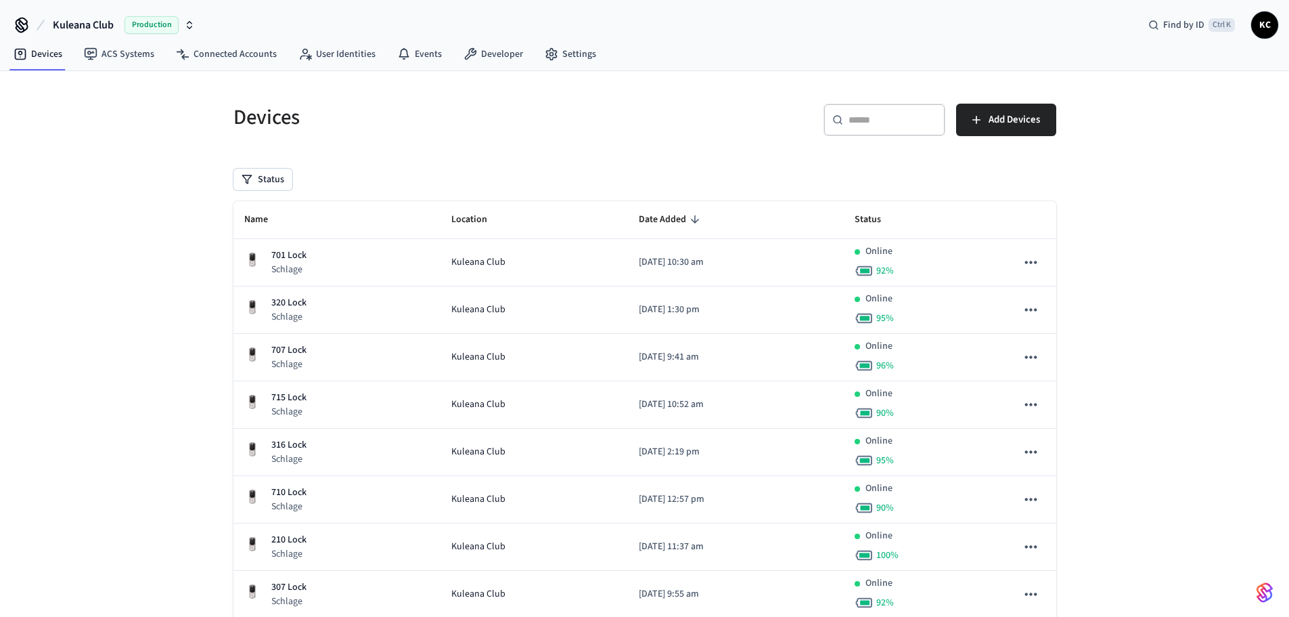
drag, startPoint x: 855, startPoint y: 127, endPoint x: 857, endPoint y: 136, distance: 9.6
click at [855, 127] on input "text" at bounding box center [893, 120] width 88 height 14
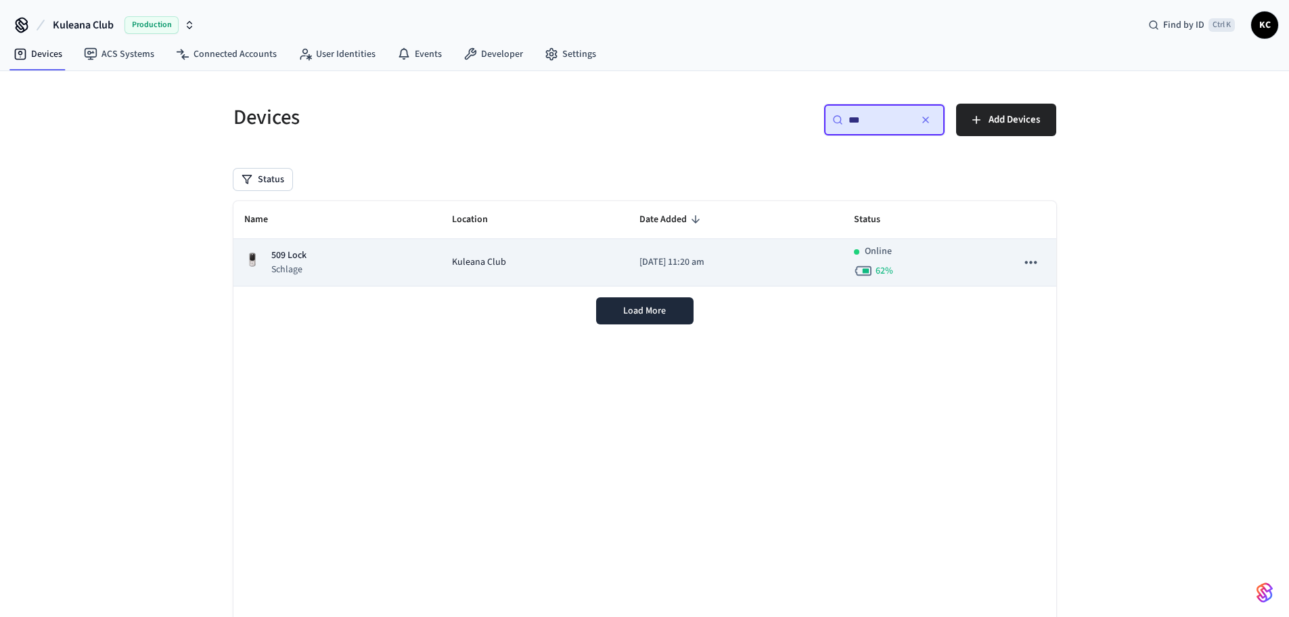
type input "***"
click at [691, 271] on td "[DATE] 11:20 am" at bounding box center [736, 262] width 215 height 47
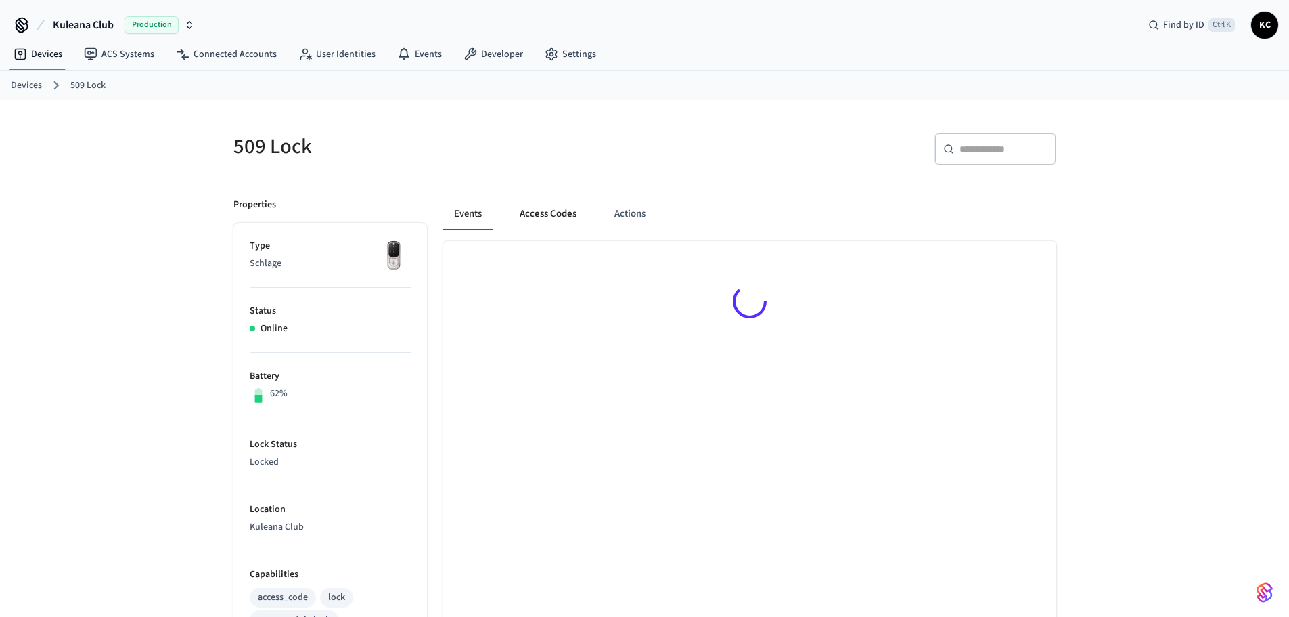
click at [552, 209] on button "Access Codes" at bounding box center [548, 214] width 79 height 32
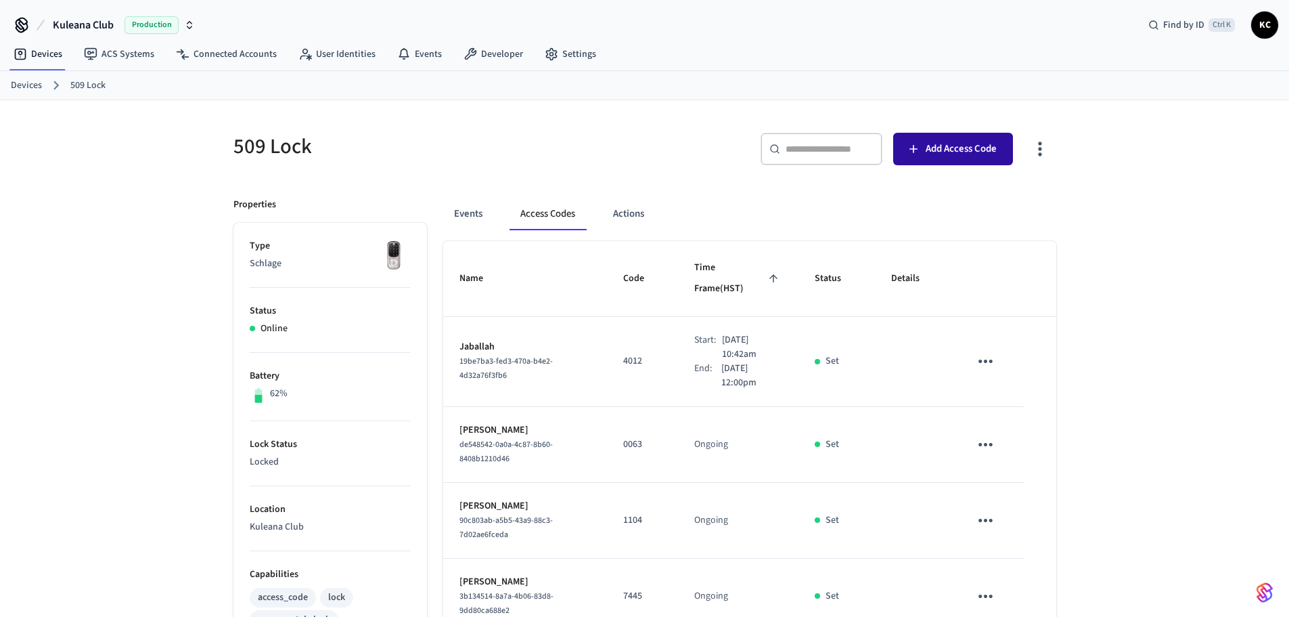
click at [933, 158] on span "Add Access Code" at bounding box center [961, 149] width 71 height 18
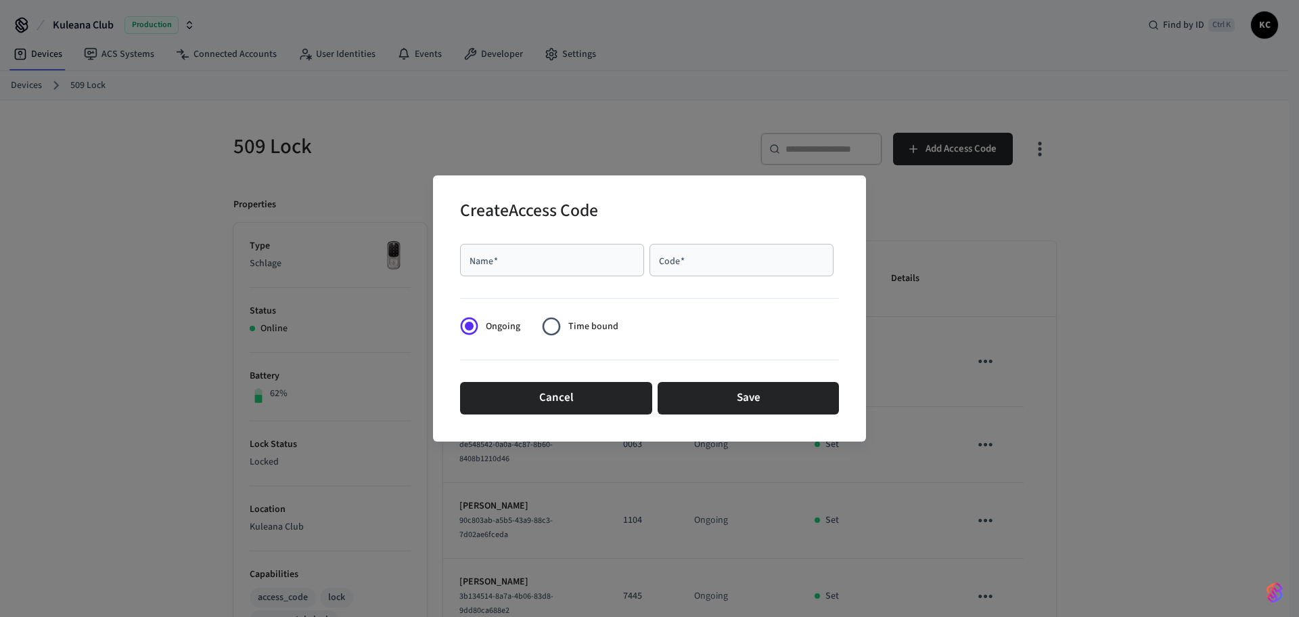
click at [559, 267] on div "Name   *" at bounding box center [552, 260] width 184 height 32
type input "******"
type input "****"
click at [569, 322] on span "Time bound" at bounding box center [593, 326] width 50 height 14
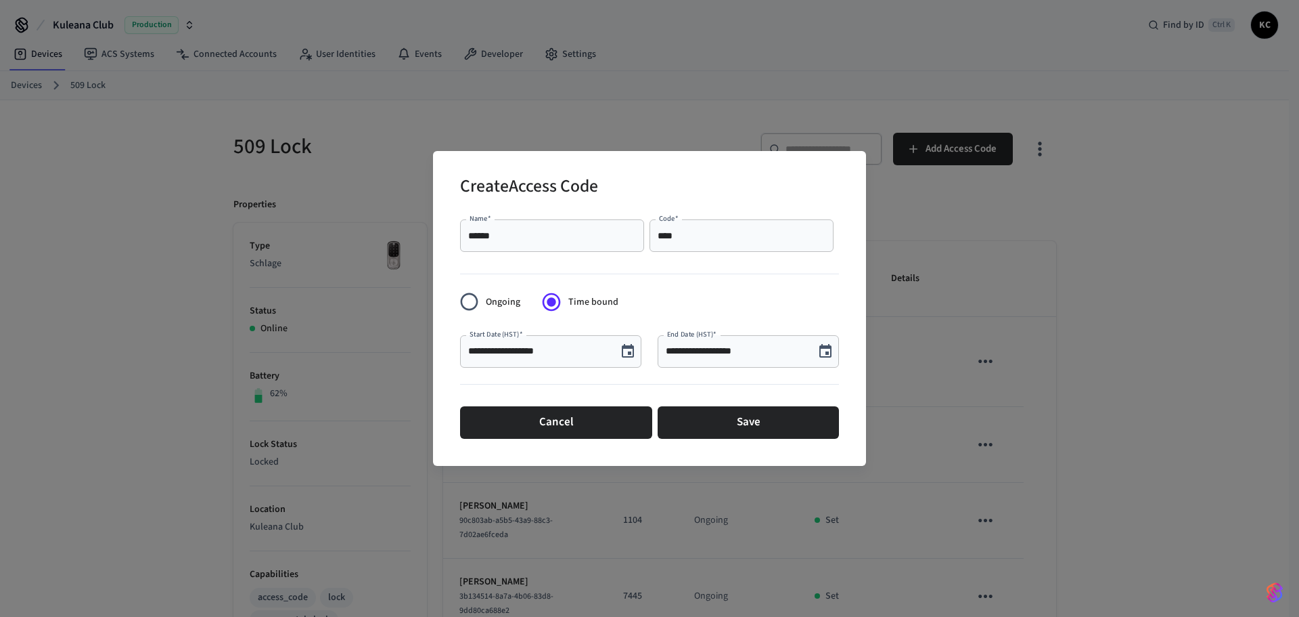
click at [633, 361] on button "Choose date, selected date is Sep 24, 2025" at bounding box center [628, 351] width 27 height 27
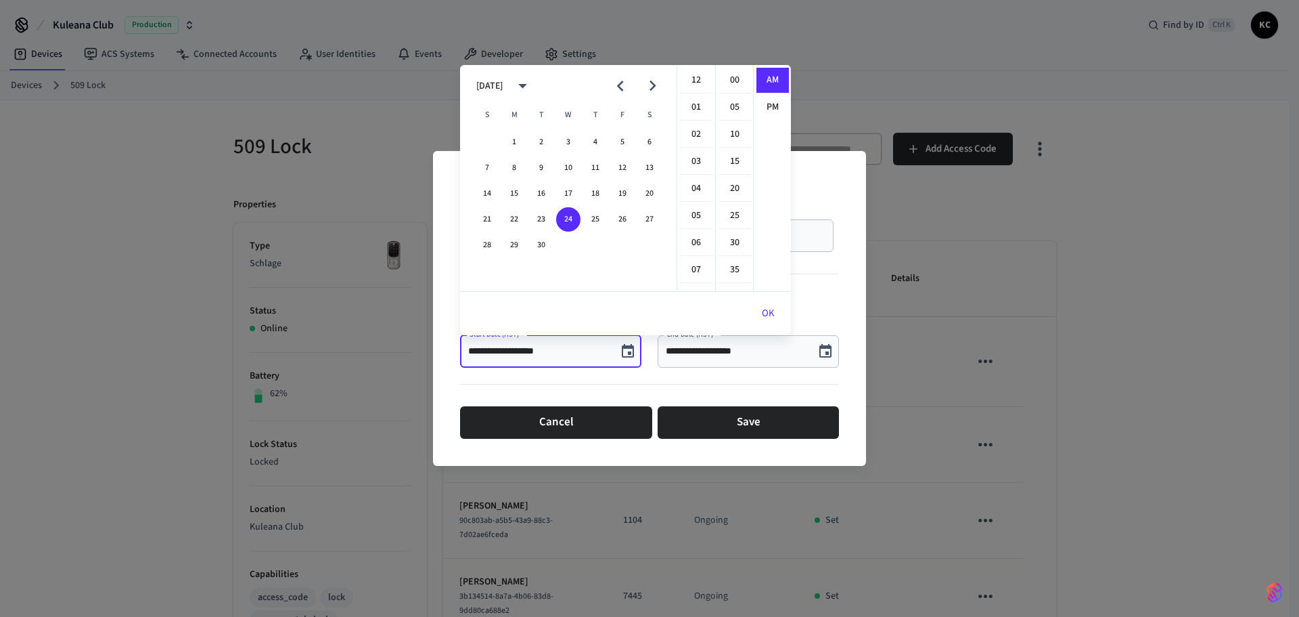
scroll to position [296, 0]
click at [621, 210] on button "26" at bounding box center [622, 219] width 24 height 24
click at [698, 84] on li "12" at bounding box center [696, 81] width 32 height 26
click at [732, 78] on li "00" at bounding box center [735, 81] width 32 height 26
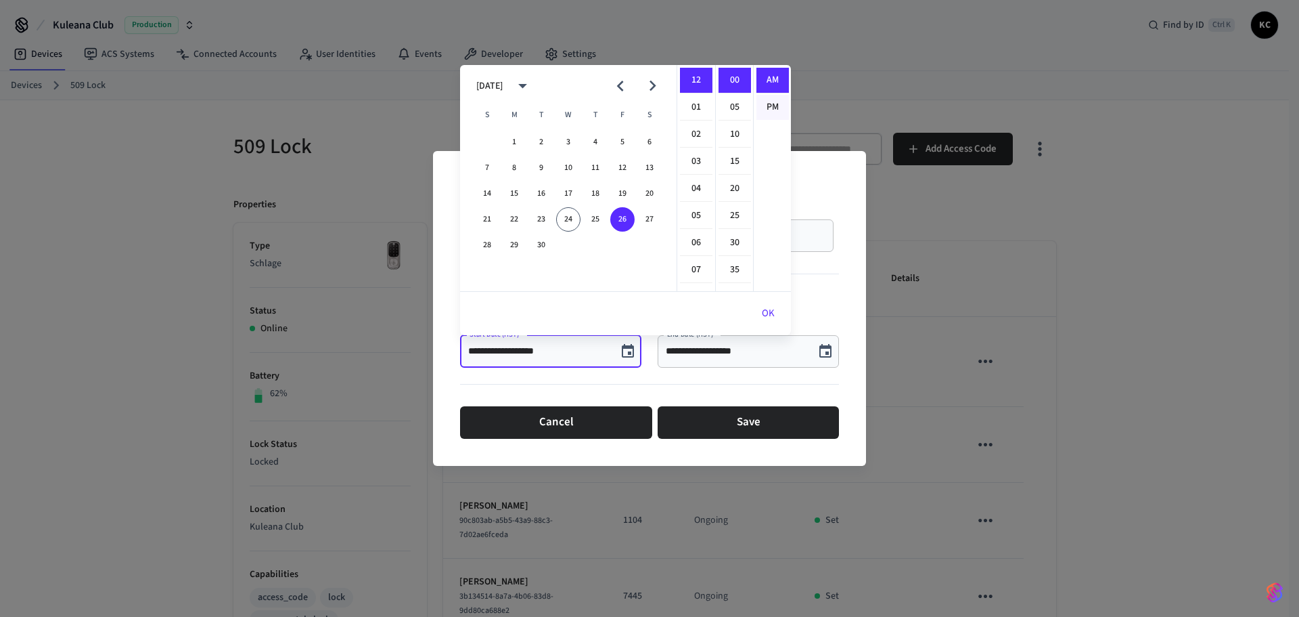
click at [759, 99] on li "PM" at bounding box center [773, 107] width 32 height 25
type input "**********"
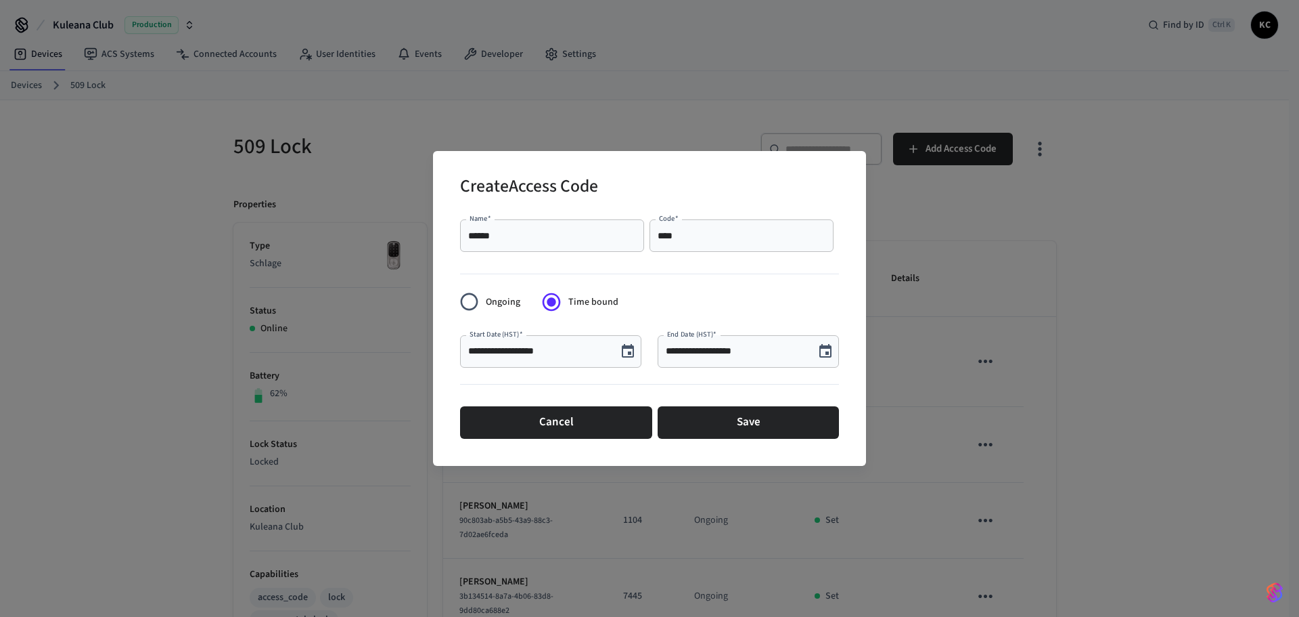
scroll to position [25, 0]
click at [824, 347] on icon "Choose date, selected date is Sep 24, 2025" at bounding box center [826, 351] width 12 height 14
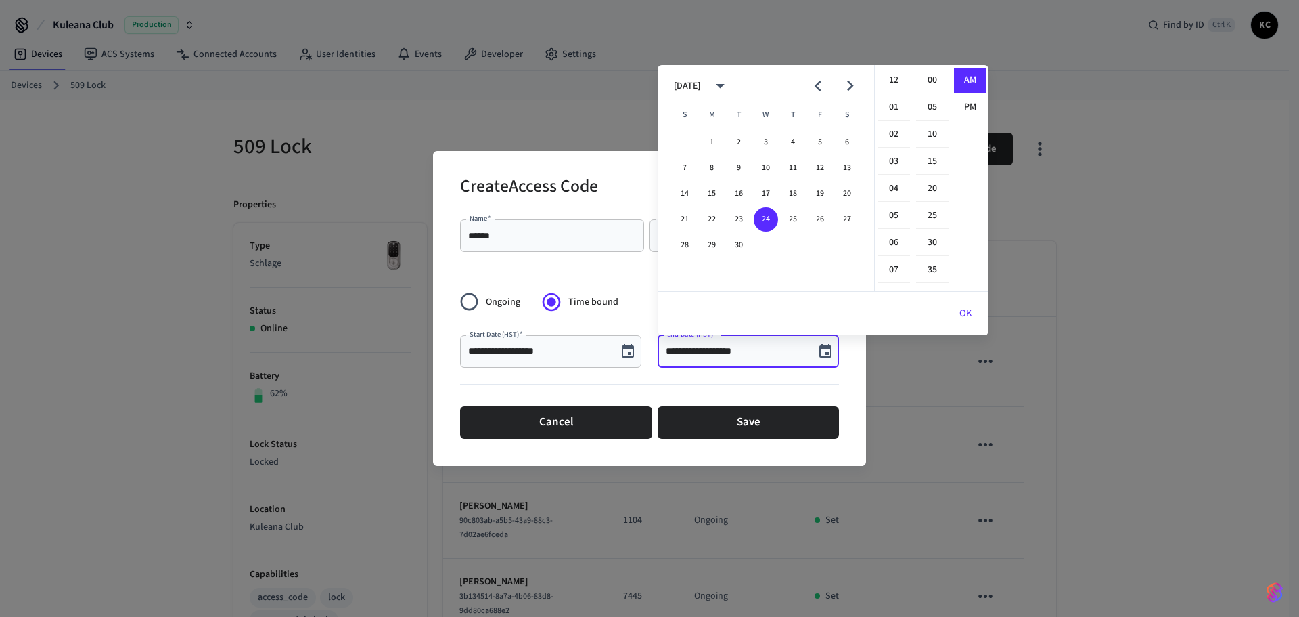
scroll to position [296, 0]
click at [742, 240] on button "30" at bounding box center [739, 245] width 24 height 24
click at [890, 81] on li "12" at bounding box center [894, 81] width 32 height 26
click at [920, 79] on li "00" at bounding box center [932, 81] width 32 height 26
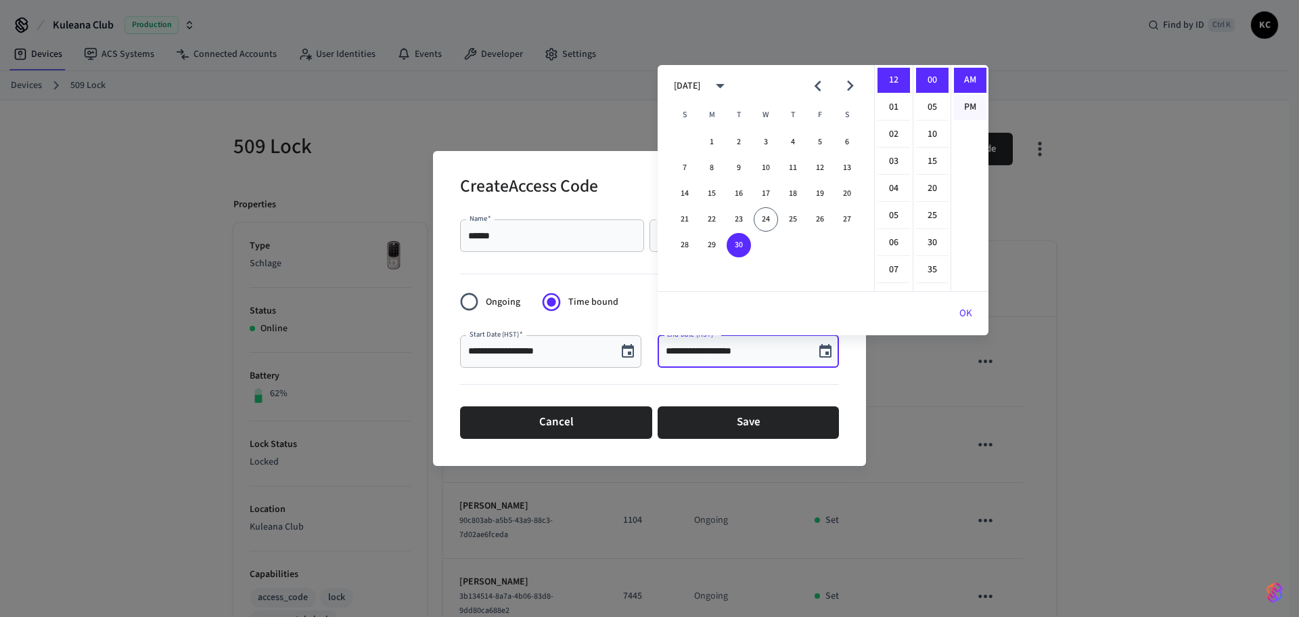
click at [966, 103] on li "PM" at bounding box center [970, 107] width 32 height 25
type input "**********"
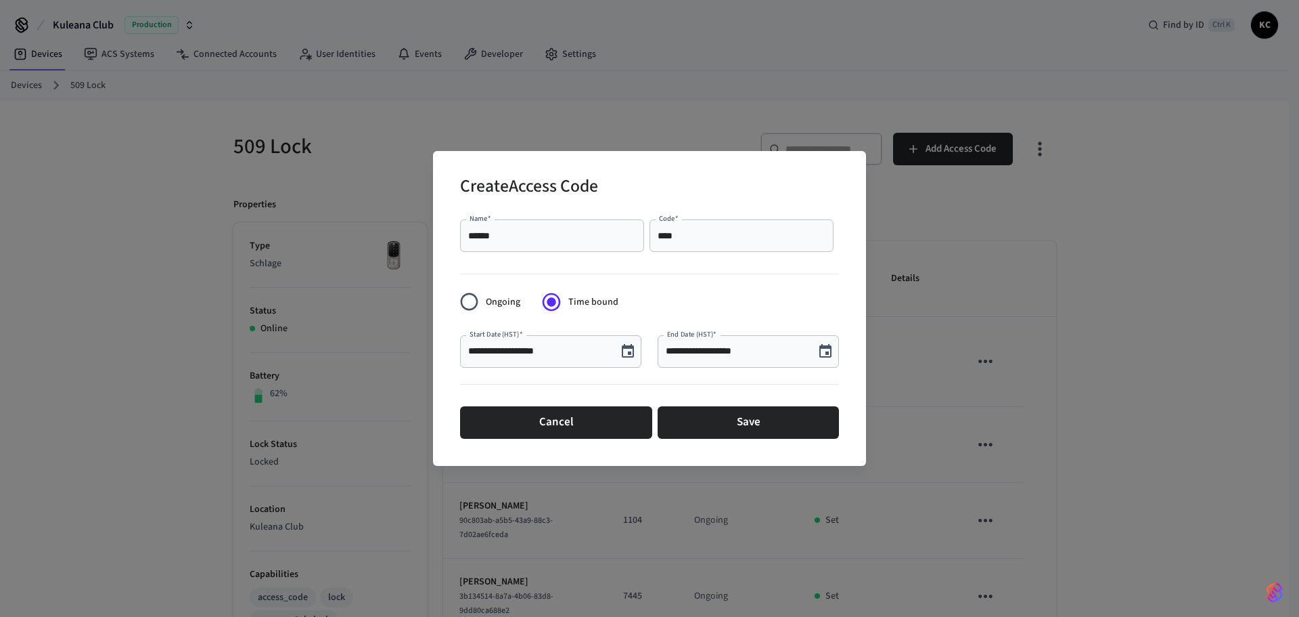
scroll to position [25, 0]
click at [782, 418] on button "Save" at bounding box center [748, 422] width 181 height 32
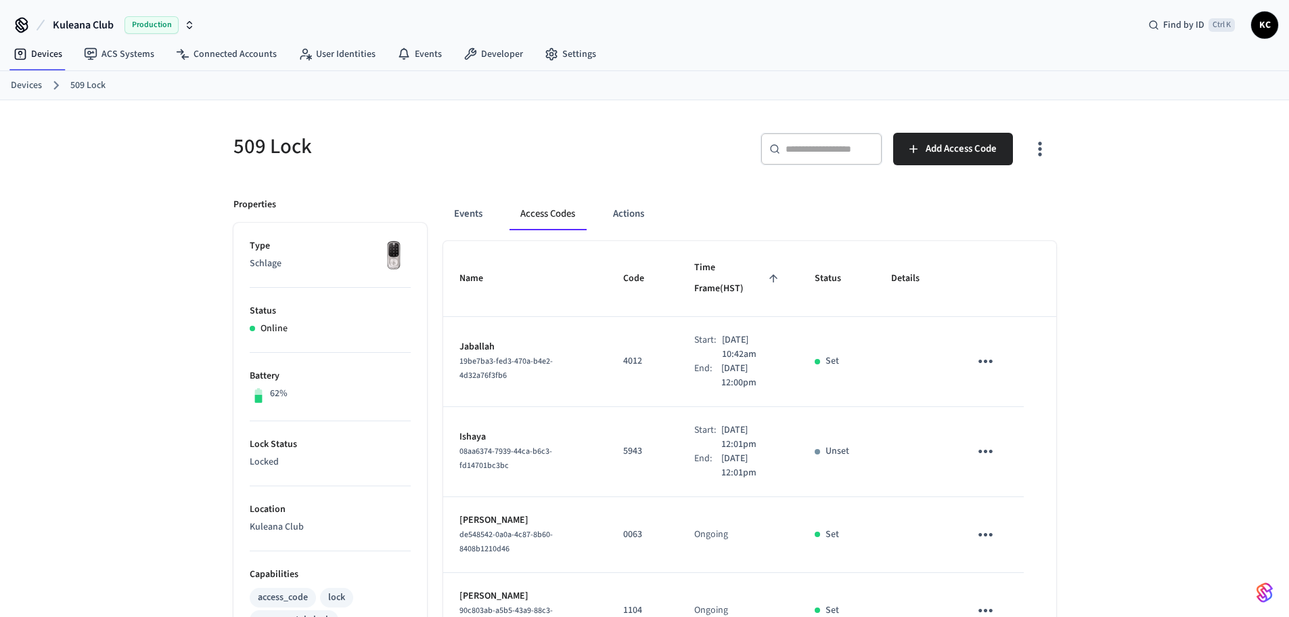
click at [18, 79] on link "Devices" at bounding box center [26, 86] width 31 height 14
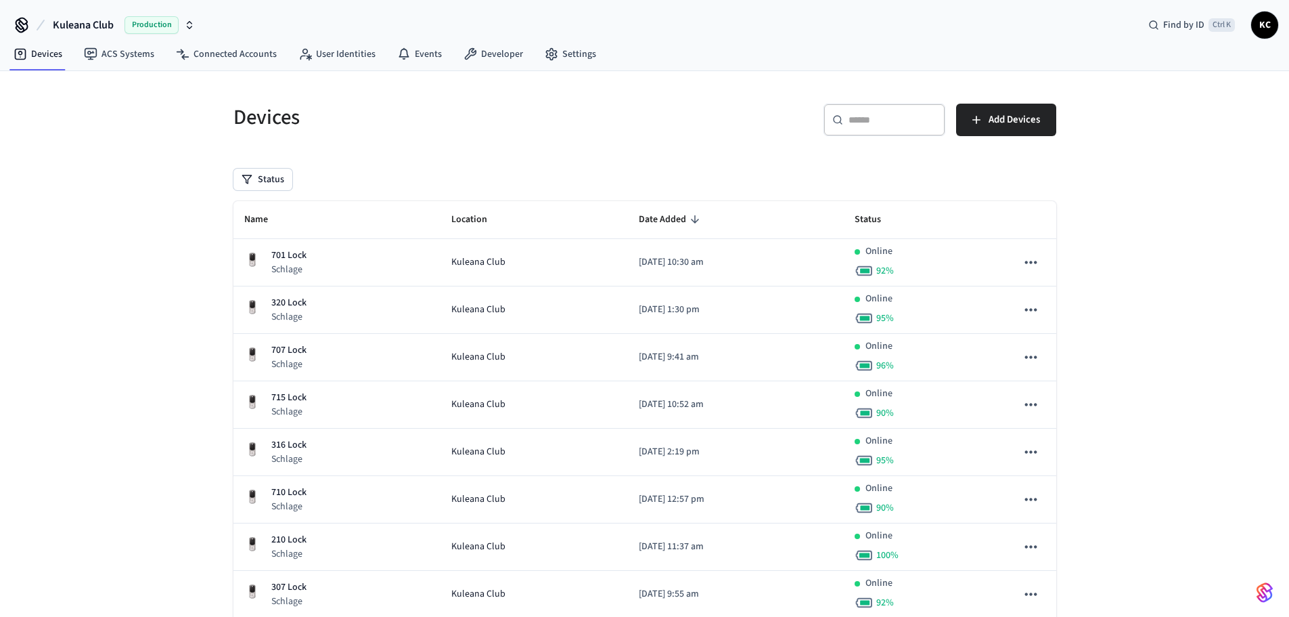
click at [899, 114] on input "text" at bounding box center [893, 120] width 88 height 14
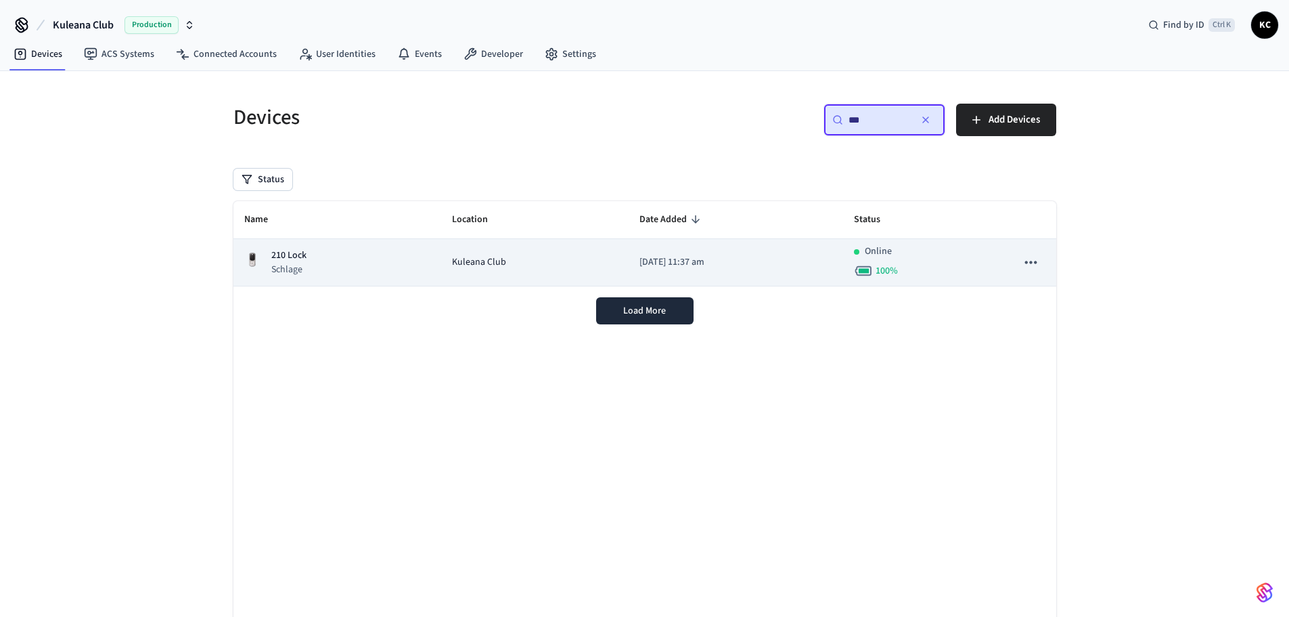
type input "***"
click at [640, 267] on p "[DATE] 11:37 am" at bounding box center [736, 262] width 193 height 14
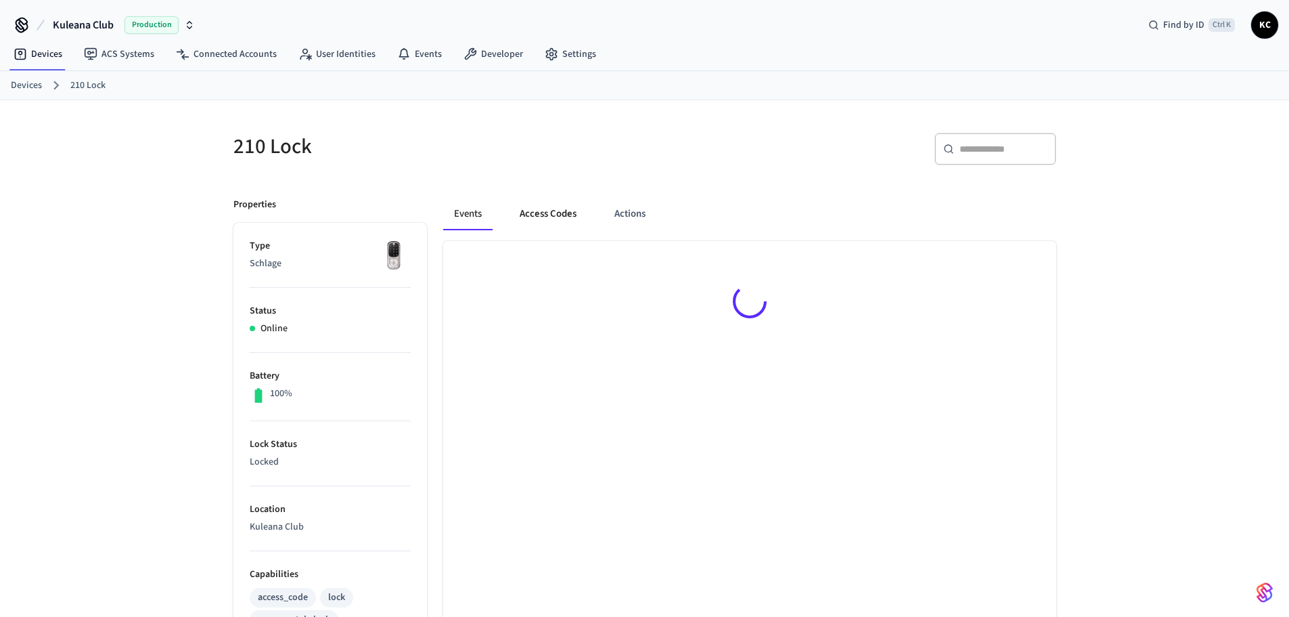
click at [532, 202] on button "Access Codes" at bounding box center [548, 214] width 79 height 32
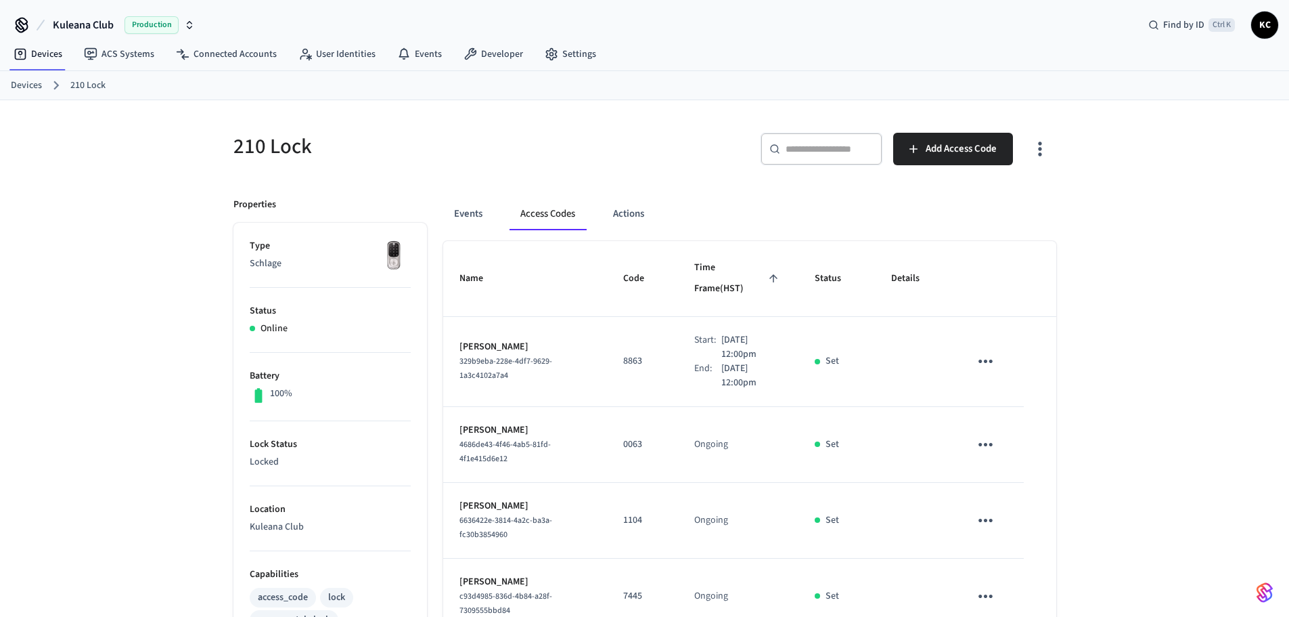
click at [23, 83] on link "Devices" at bounding box center [26, 86] width 31 height 14
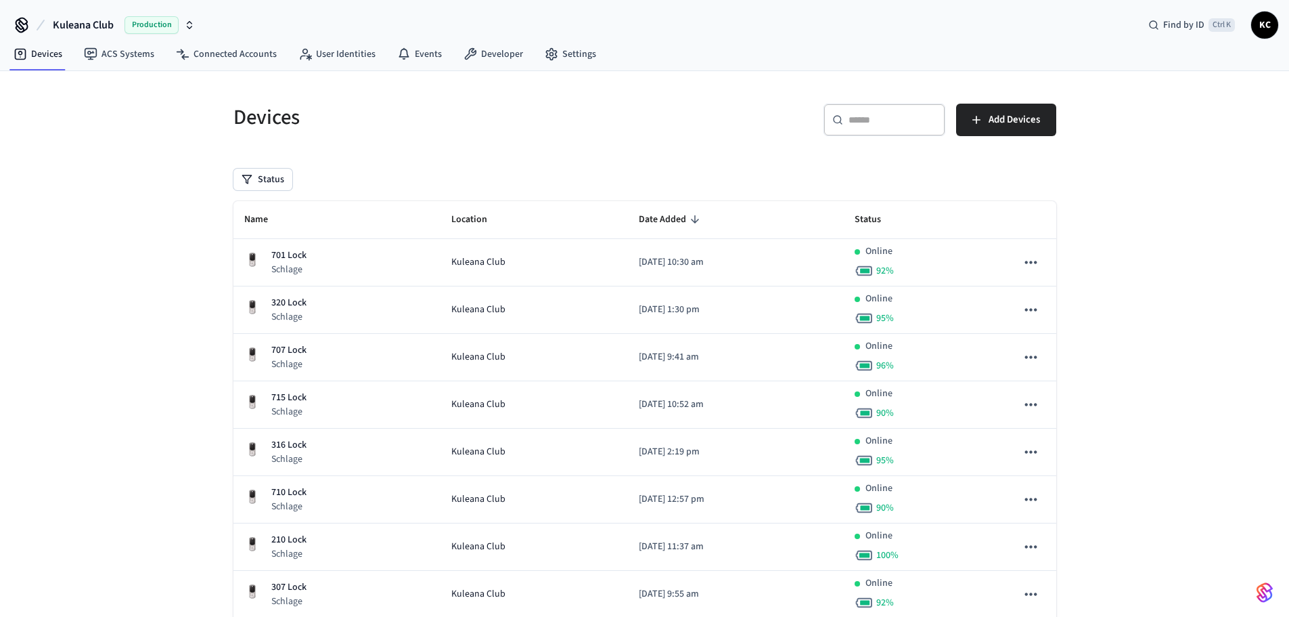
click at [899, 110] on div "​ ​" at bounding box center [885, 120] width 122 height 32
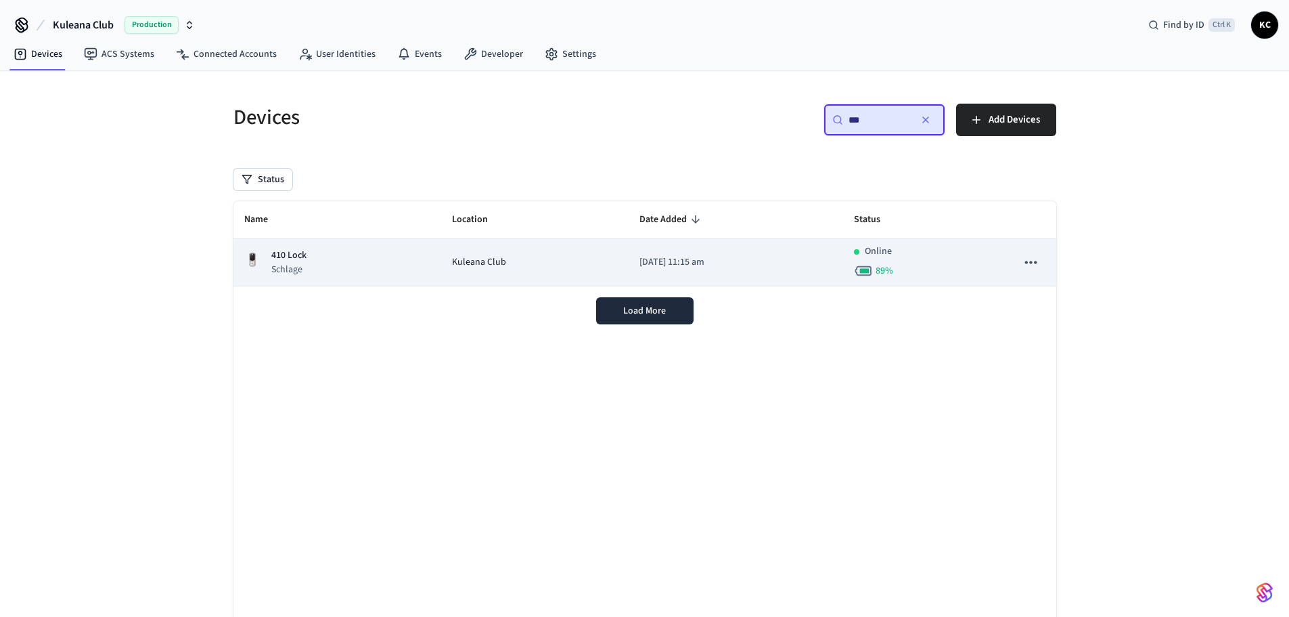
type input "***"
click at [663, 263] on p "[DATE] 11:15 am" at bounding box center [736, 262] width 193 height 14
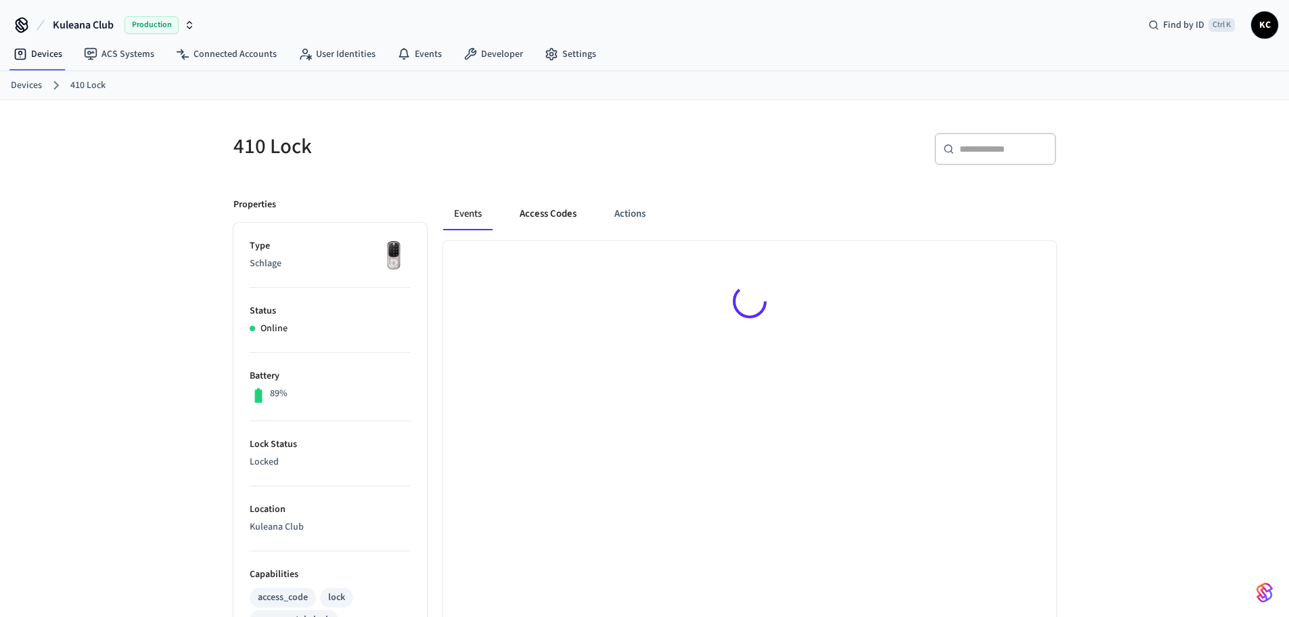
click at [562, 221] on button "Access Codes" at bounding box center [548, 214] width 79 height 32
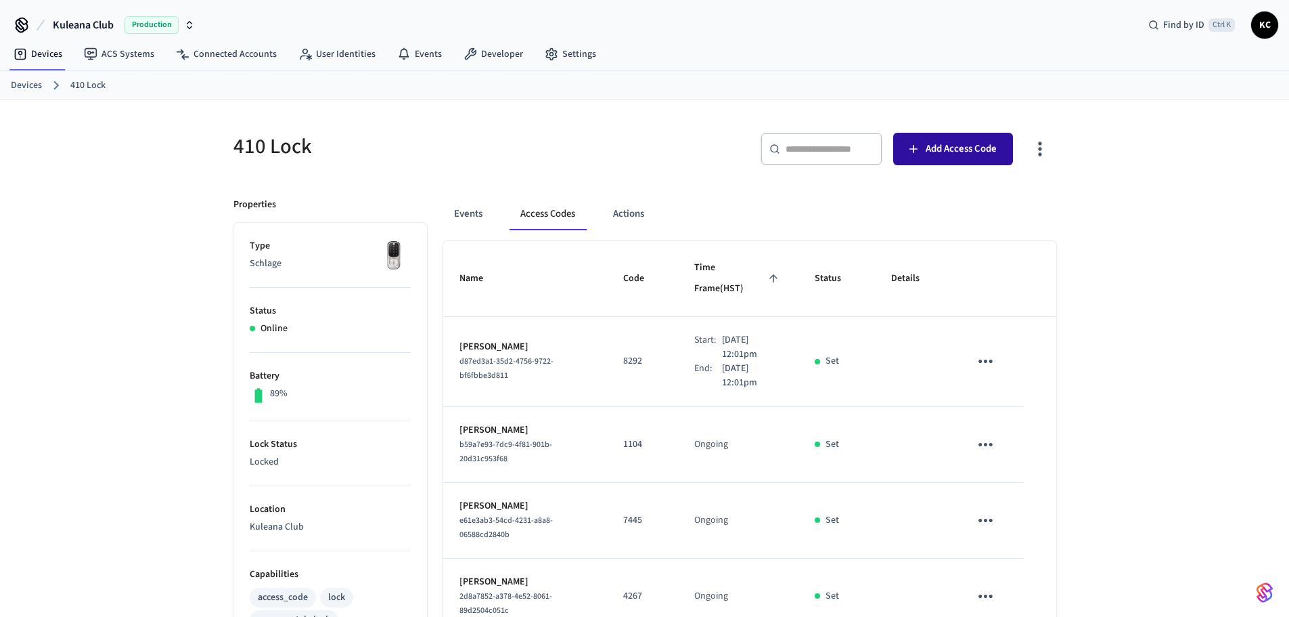
click at [992, 154] on span "Add Access Code" at bounding box center [961, 149] width 71 height 18
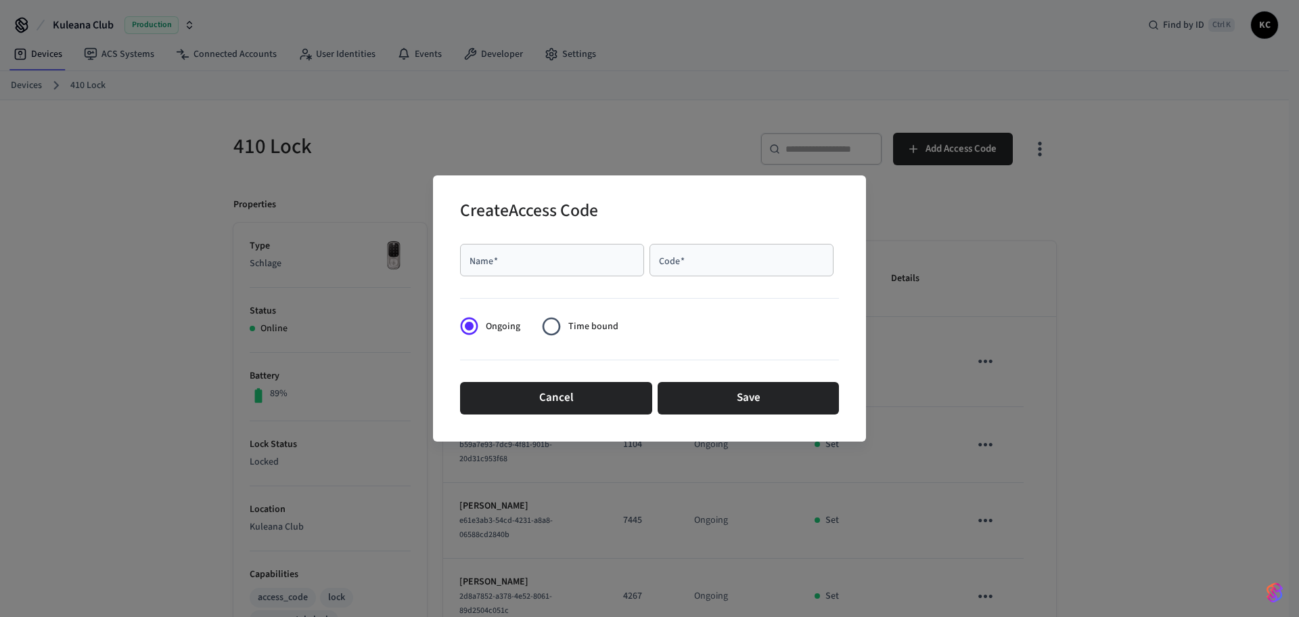
click at [535, 266] on input "Name   *" at bounding box center [552, 260] width 168 height 14
type input "******"
type input "****"
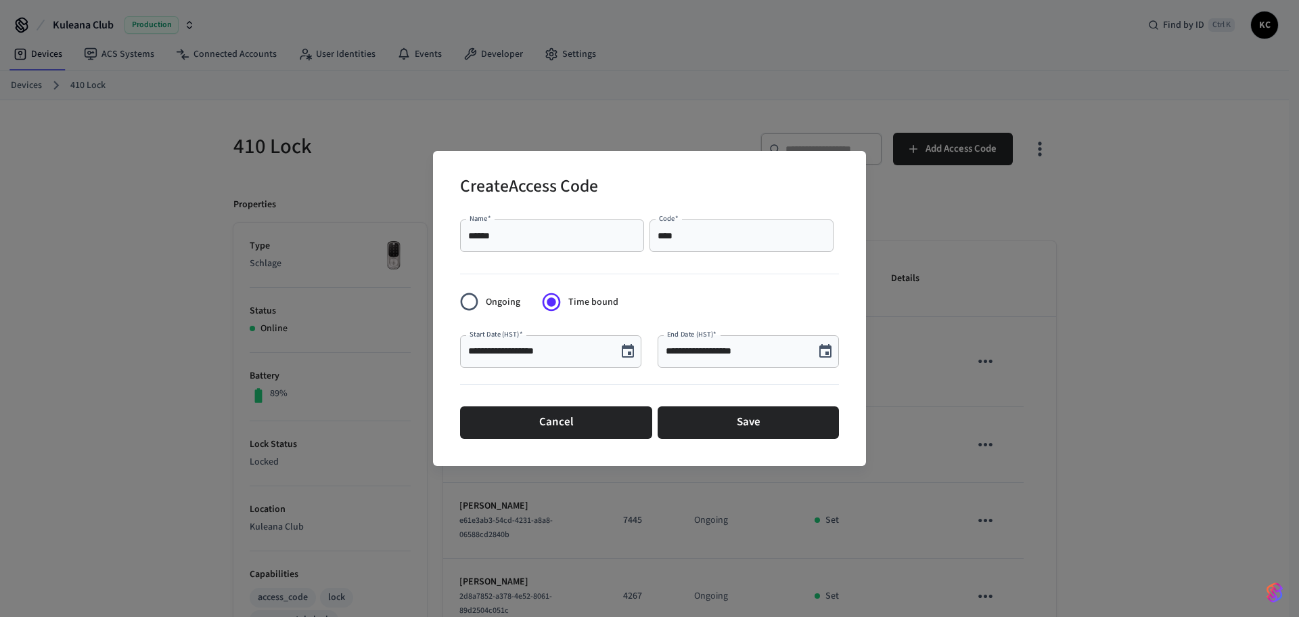
click at [631, 355] on icon "Choose date, selected date is Sep 24, 2025" at bounding box center [628, 351] width 16 height 16
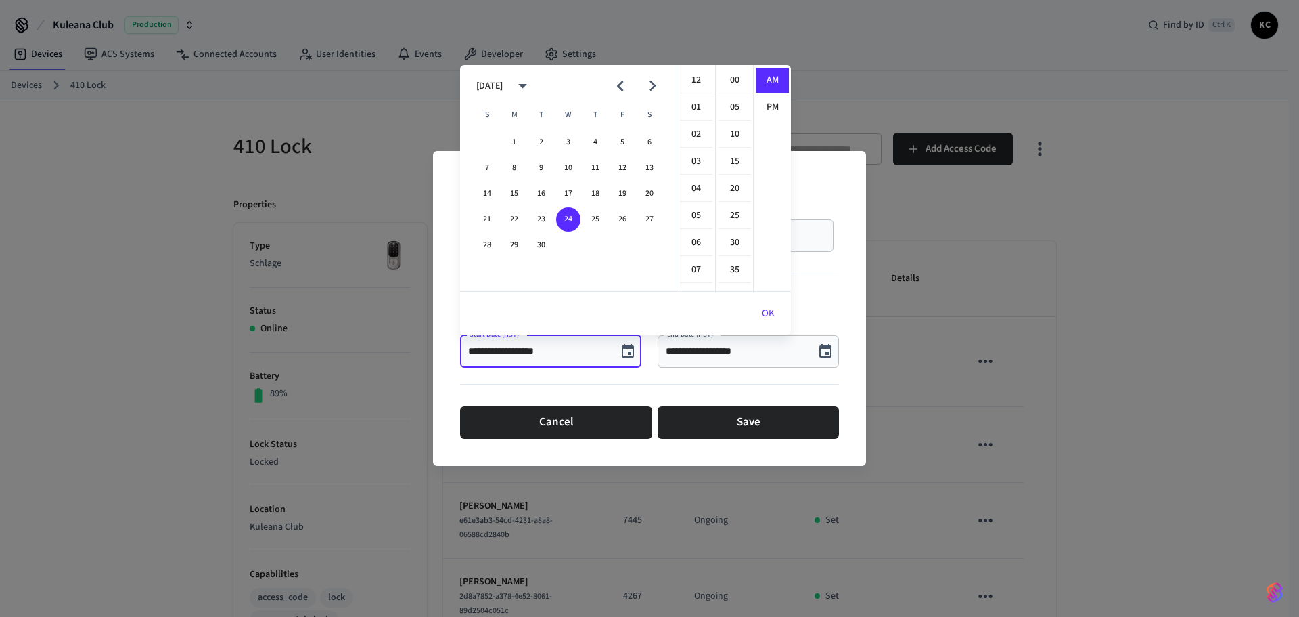
scroll to position [296, 0]
click at [625, 220] on button "26" at bounding box center [622, 219] width 24 height 24
click at [700, 81] on li "12" at bounding box center [696, 81] width 32 height 26
click at [725, 73] on li "00" at bounding box center [735, 81] width 32 height 26
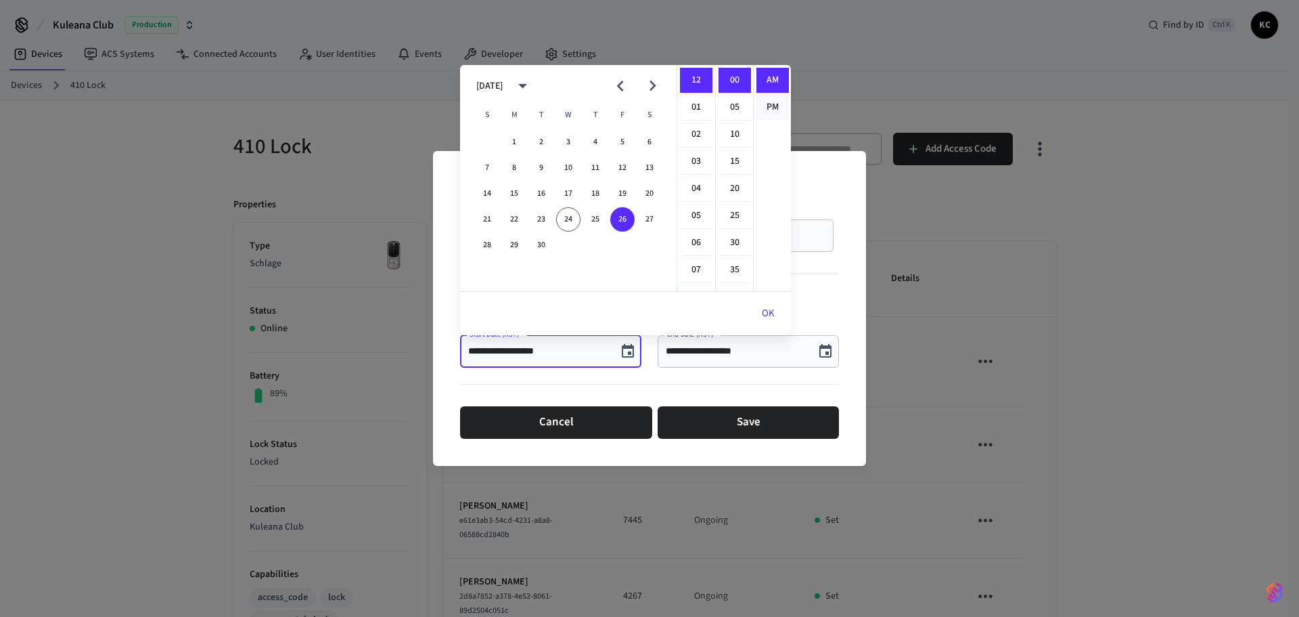
click at [769, 102] on li "PM" at bounding box center [773, 107] width 32 height 25
type input "**********"
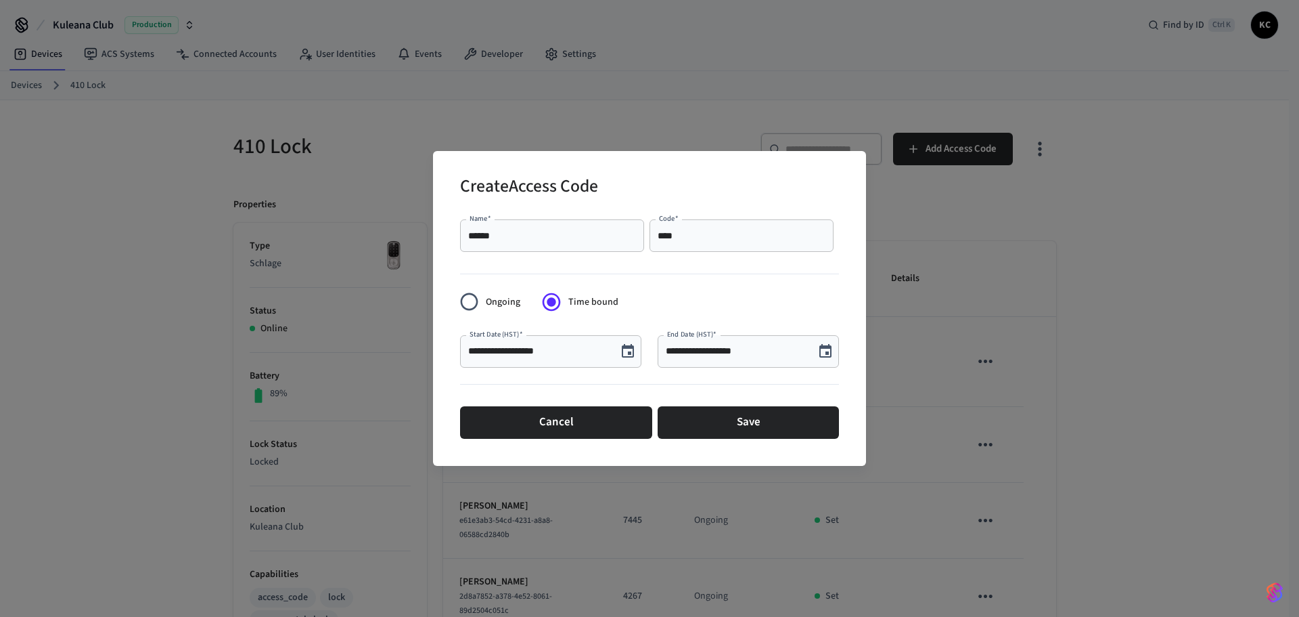
scroll to position [25, 0]
click at [817, 346] on button "Choose date, selected date is Sep 24, 2025" at bounding box center [825, 351] width 27 height 27
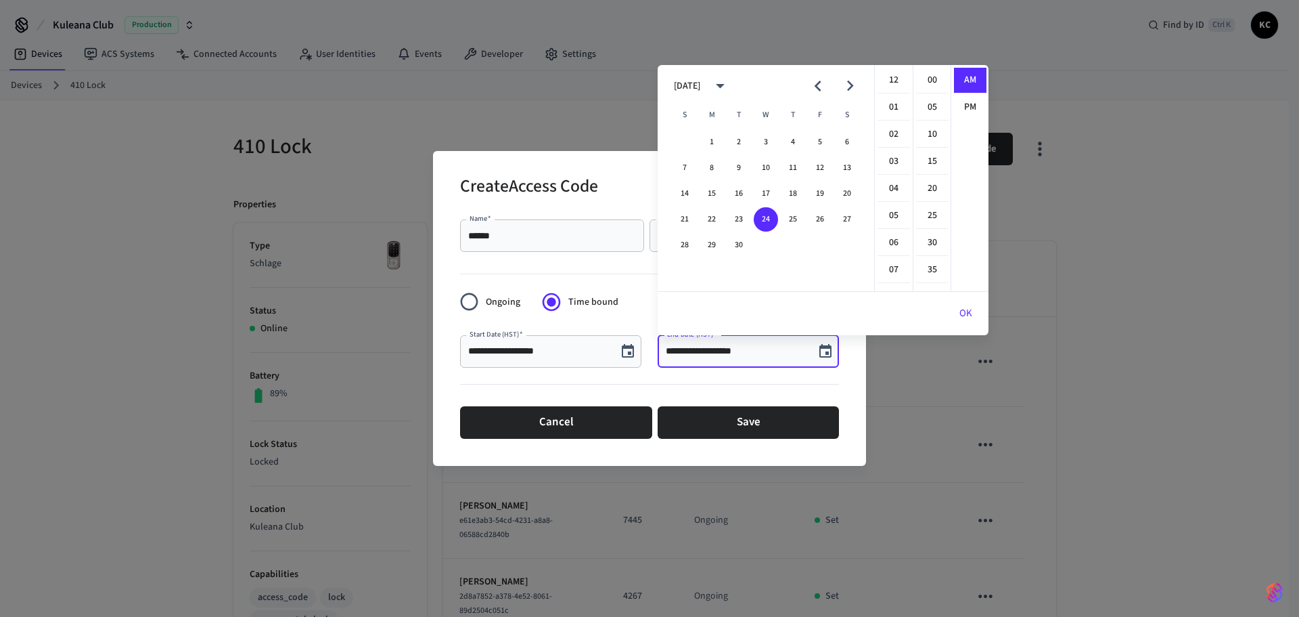
scroll to position [296, 0]
click at [854, 82] on icon "Next month" at bounding box center [850, 85] width 21 height 21
click at [820, 139] on button "3" at bounding box center [820, 142] width 24 height 24
click at [893, 70] on li "12" at bounding box center [894, 81] width 32 height 26
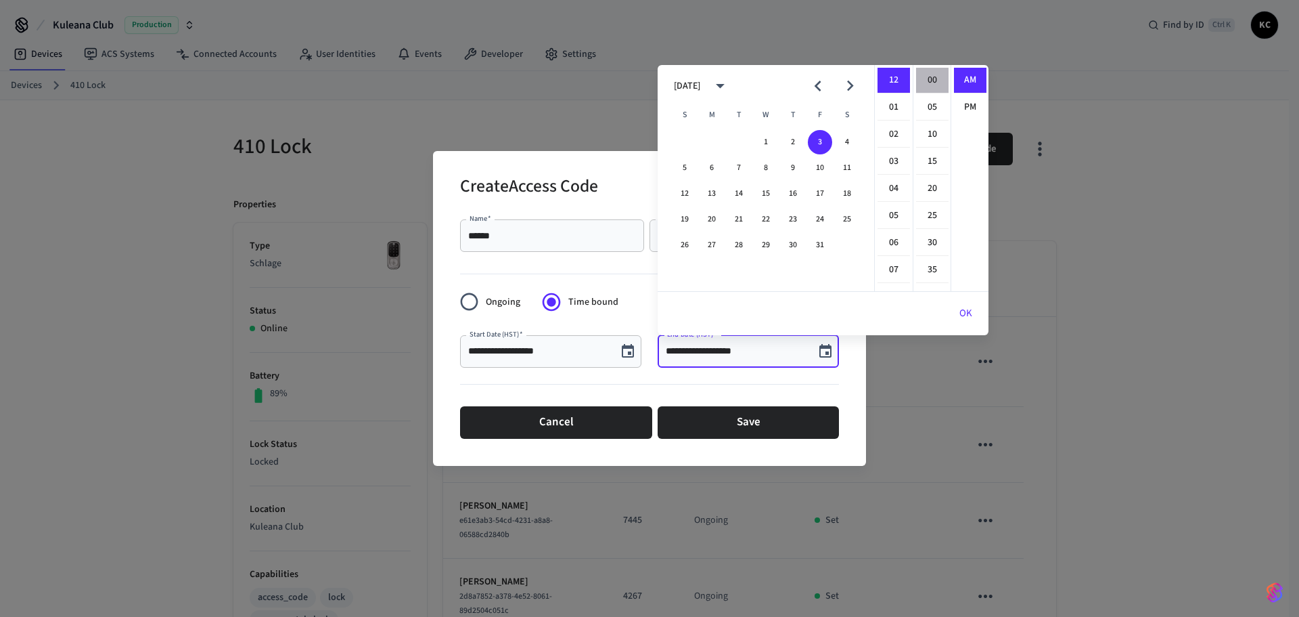
click at [922, 74] on li "00" at bounding box center [932, 81] width 32 height 26
click at [960, 104] on li "PM" at bounding box center [970, 107] width 32 height 25
type input "**********"
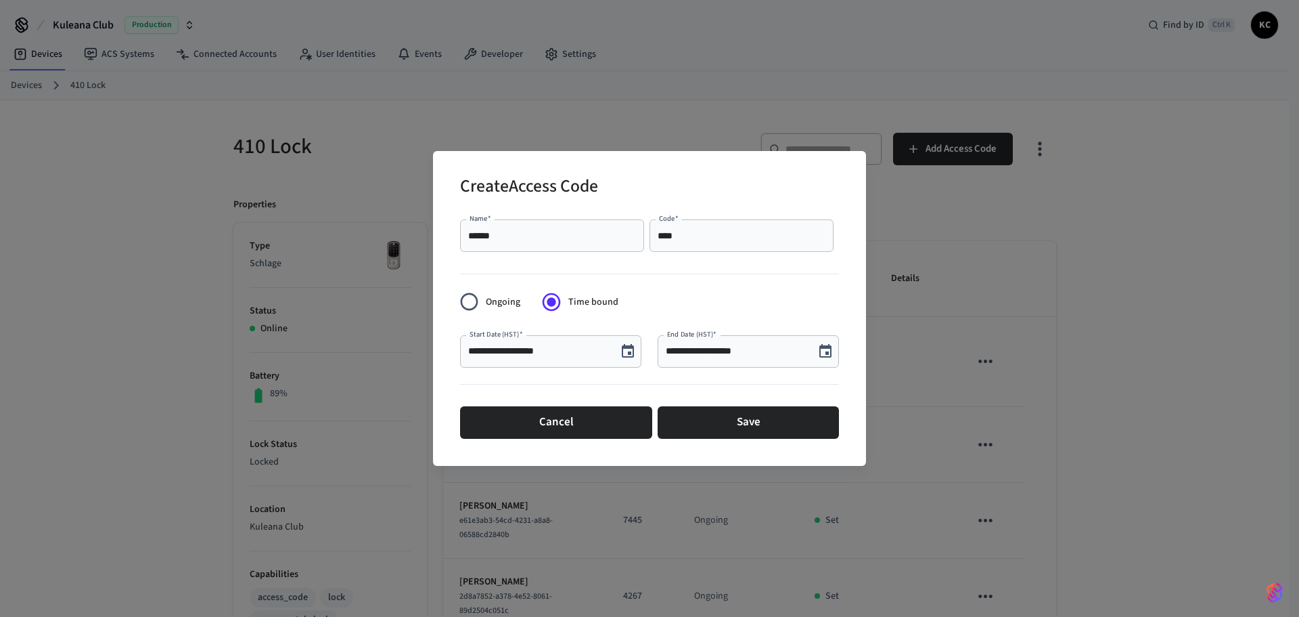
scroll to position [25, 0]
click at [720, 411] on button "Save" at bounding box center [748, 422] width 181 height 32
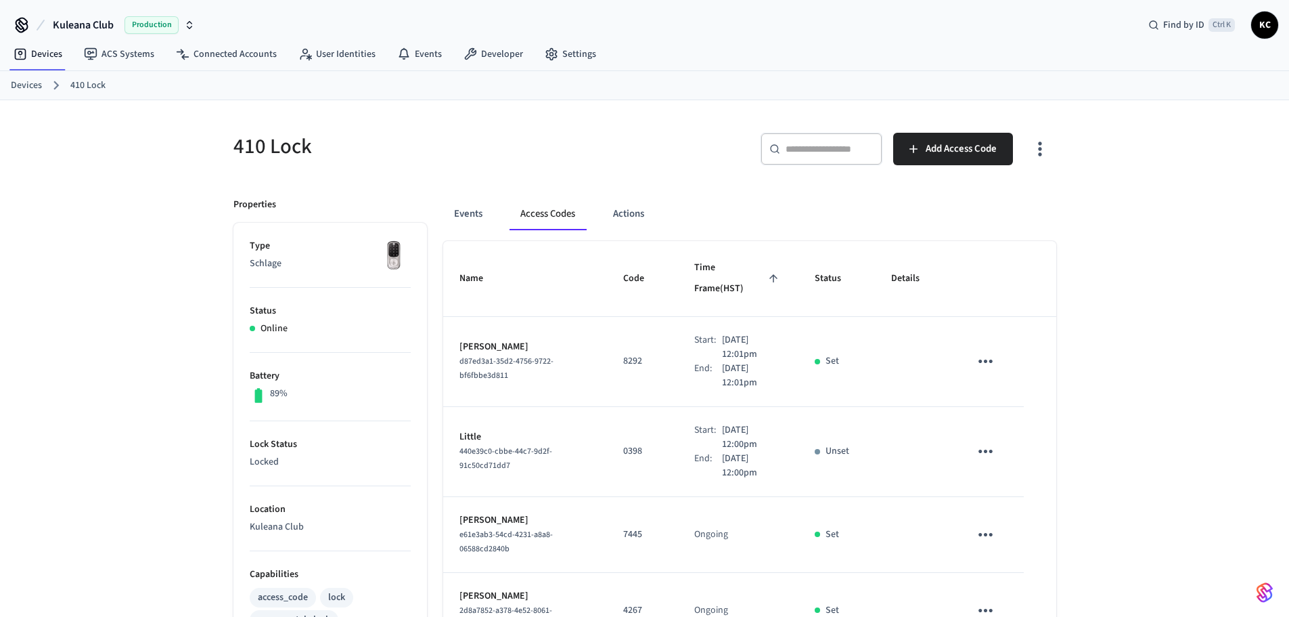
click at [18, 89] on link "Devices" at bounding box center [26, 86] width 31 height 14
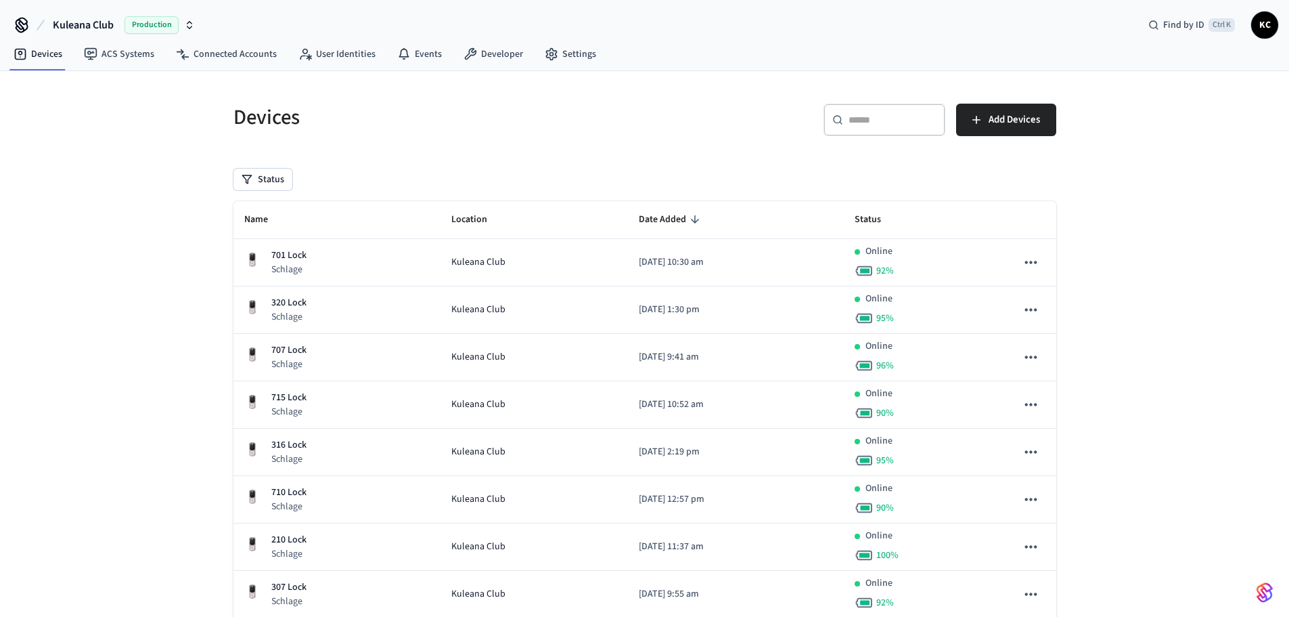
click at [893, 125] on input "text" at bounding box center [893, 120] width 88 height 14
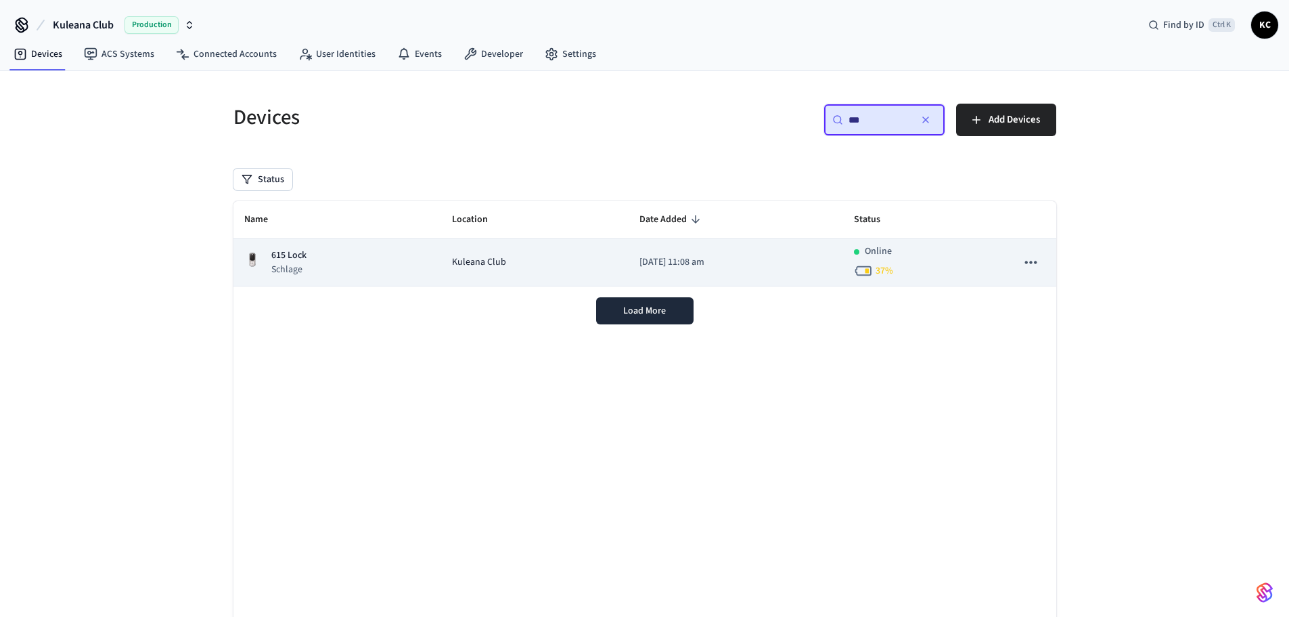
type input "***"
click at [573, 254] on td "Kuleana Club" at bounding box center [534, 262] width 187 height 47
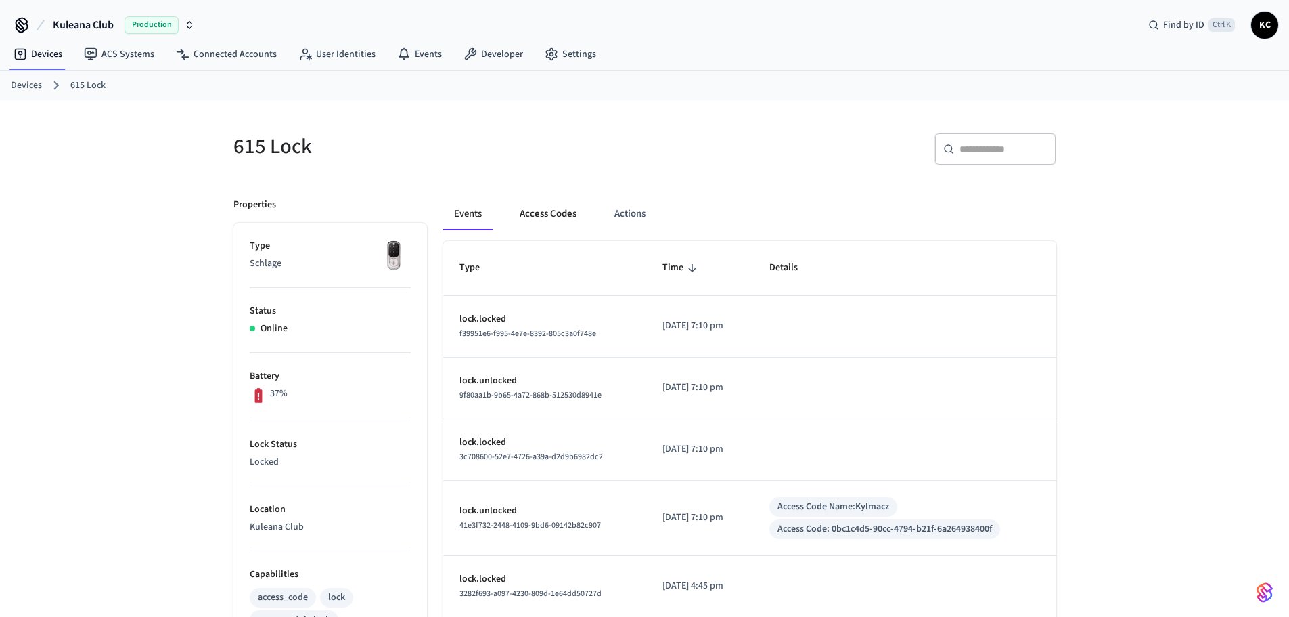
click at [545, 215] on button "Access Codes" at bounding box center [548, 214] width 79 height 32
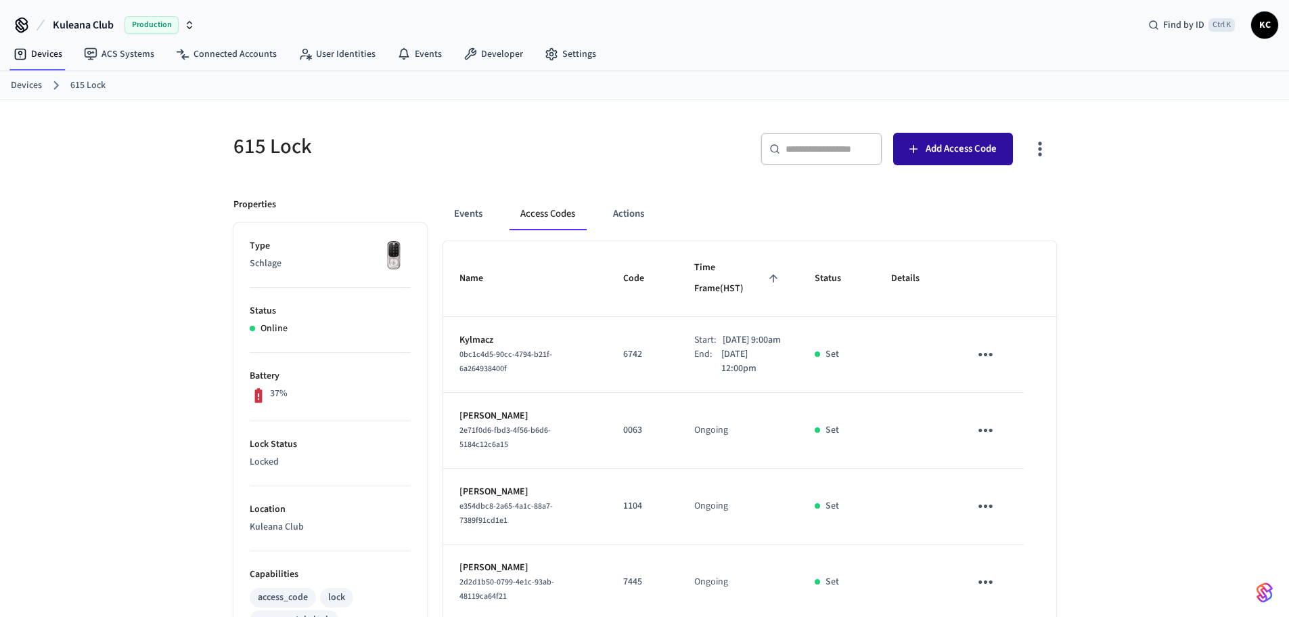
click at [916, 146] on icon "button" at bounding box center [914, 149] width 14 height 14
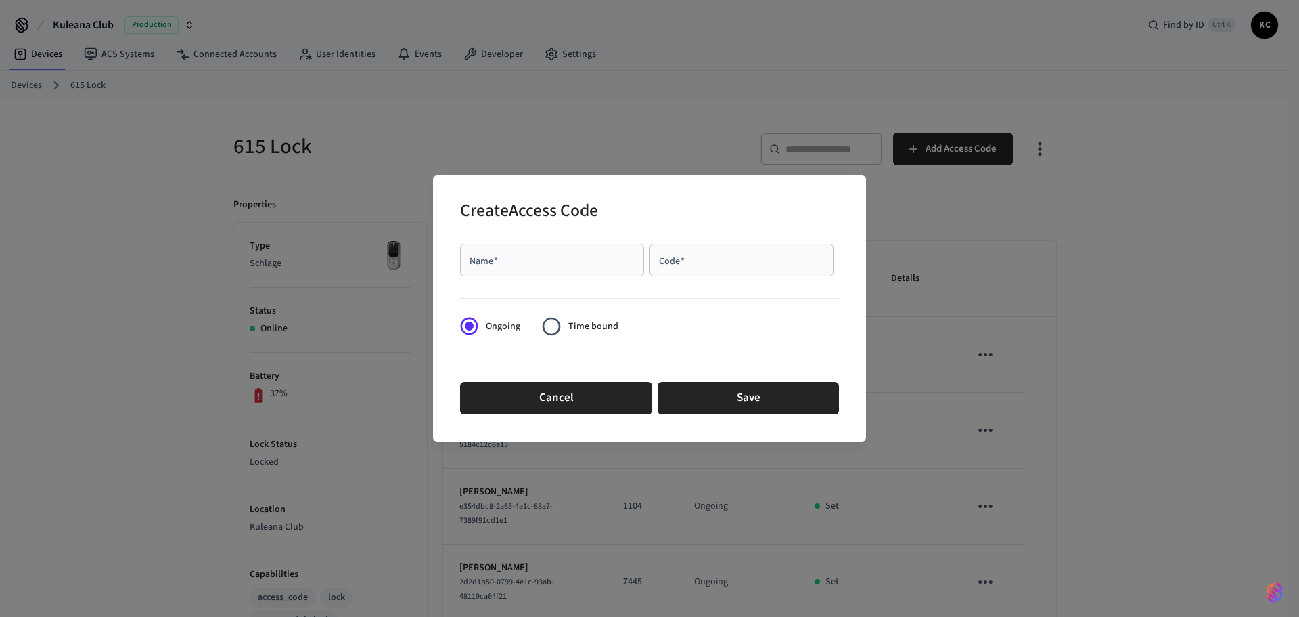
click at [569, 272] on div "Name   *" at bounding box center [552, 260] width 184 height 32
type input "********"
type input "****"
click at [581, 331] on span "Time bound" at bounding box center [593, 326] width 50 height 14
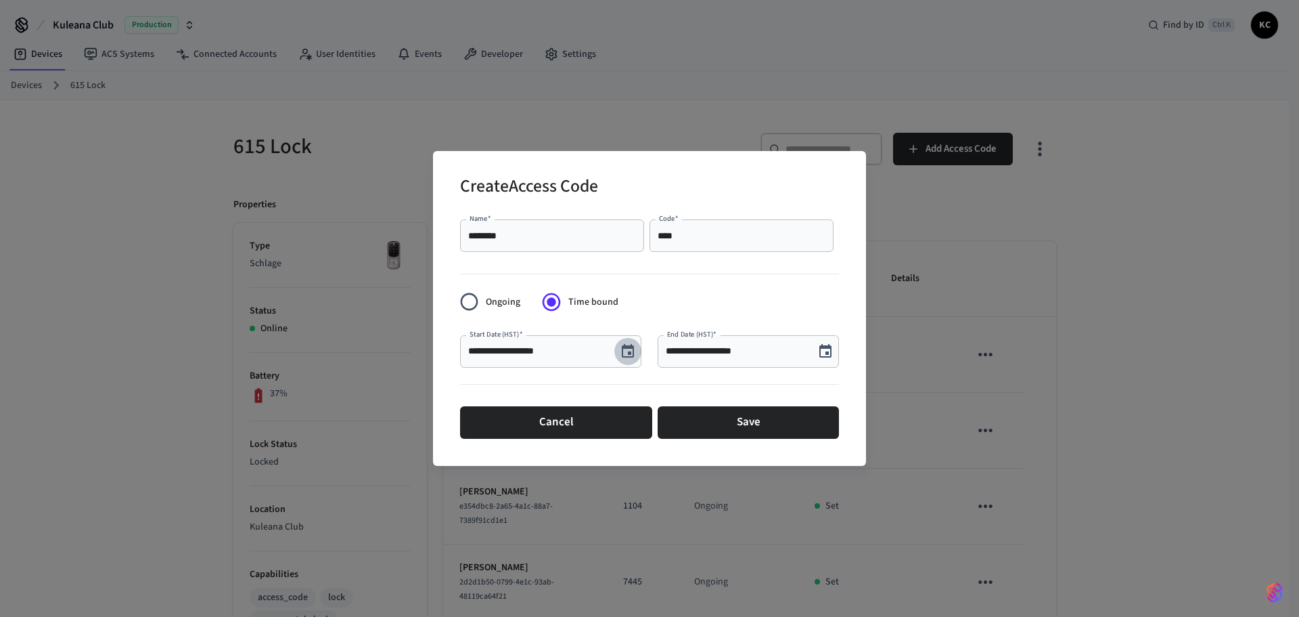
click at [625, 359] on icon "Choose date, selected date is Sep 24, 2025" at bounding box center [628, 351] width 16 height 16
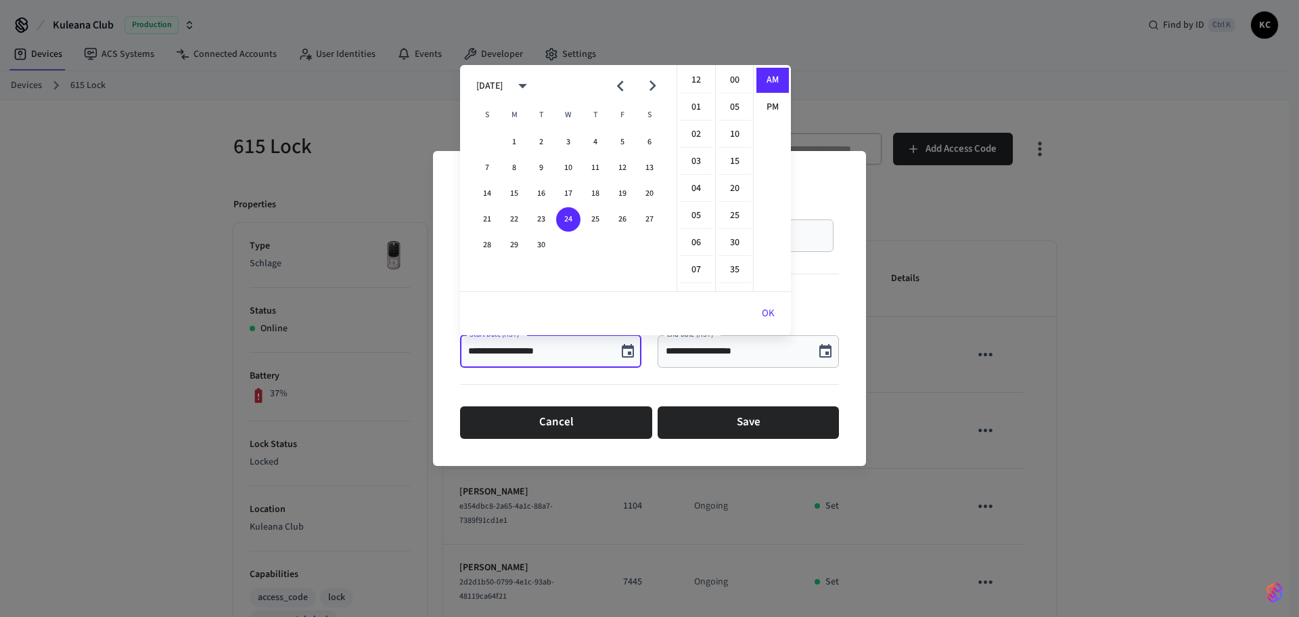
scroll to position [296, 0]
click at [617, 217] on button "26" at bounding box center [622, 219] width 24 height 24
type input "**********"
click at [690, 64] on div "**********" at bounding box center [649, 308] width 1299 height 617
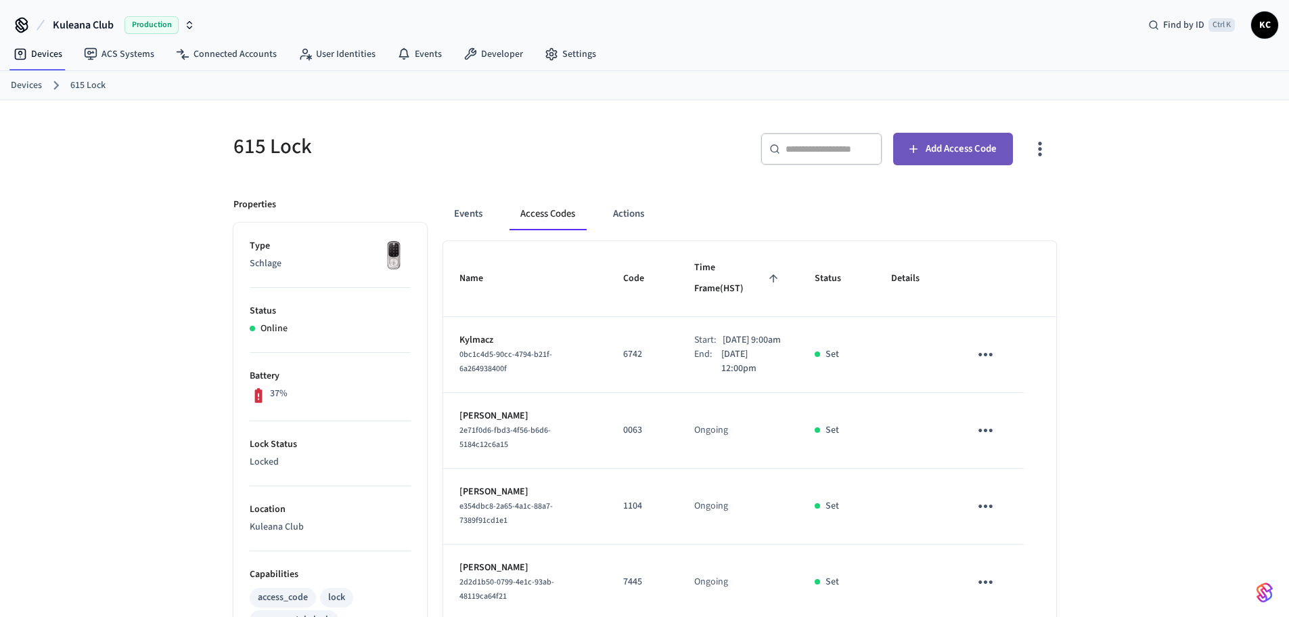
click at [920, 158] on button "Add Access Code" at bounding box center [953, 149] width 120 height 32
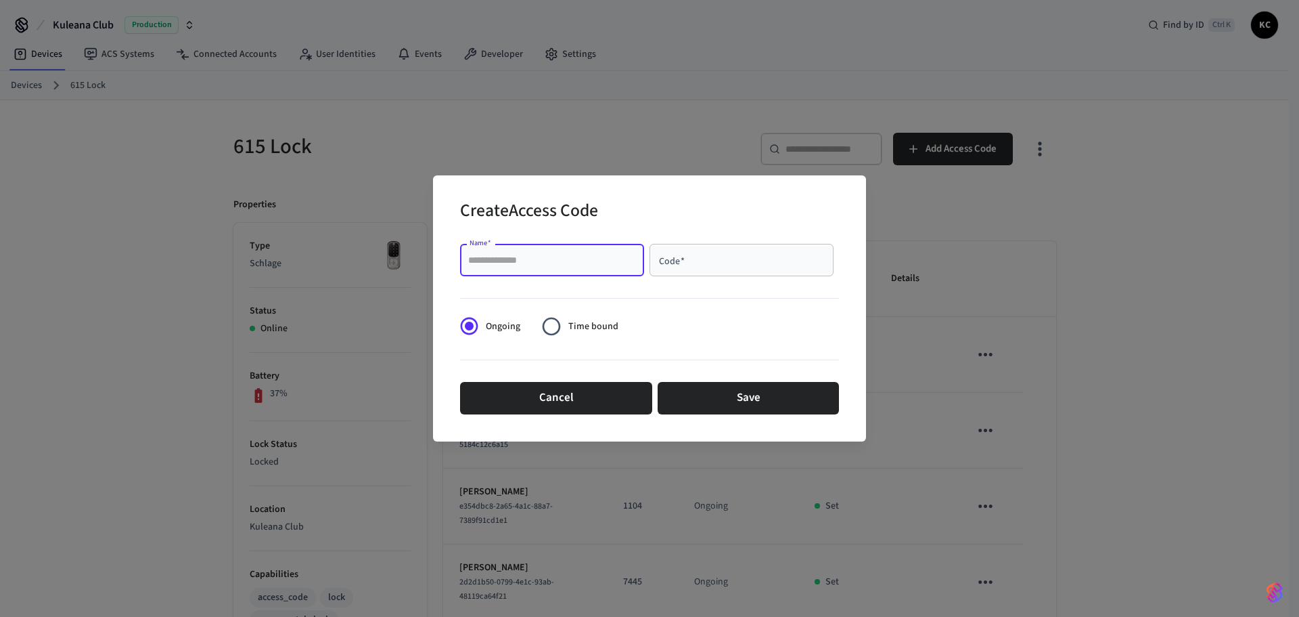
click at [598, 263] on input "Name   *" at bounding box center [552, 260] width 168 height 14
type input "********"
type input "****"
click at [575, 326] on span "Time bound" at bounding box center [593, 326] width 50 height 14
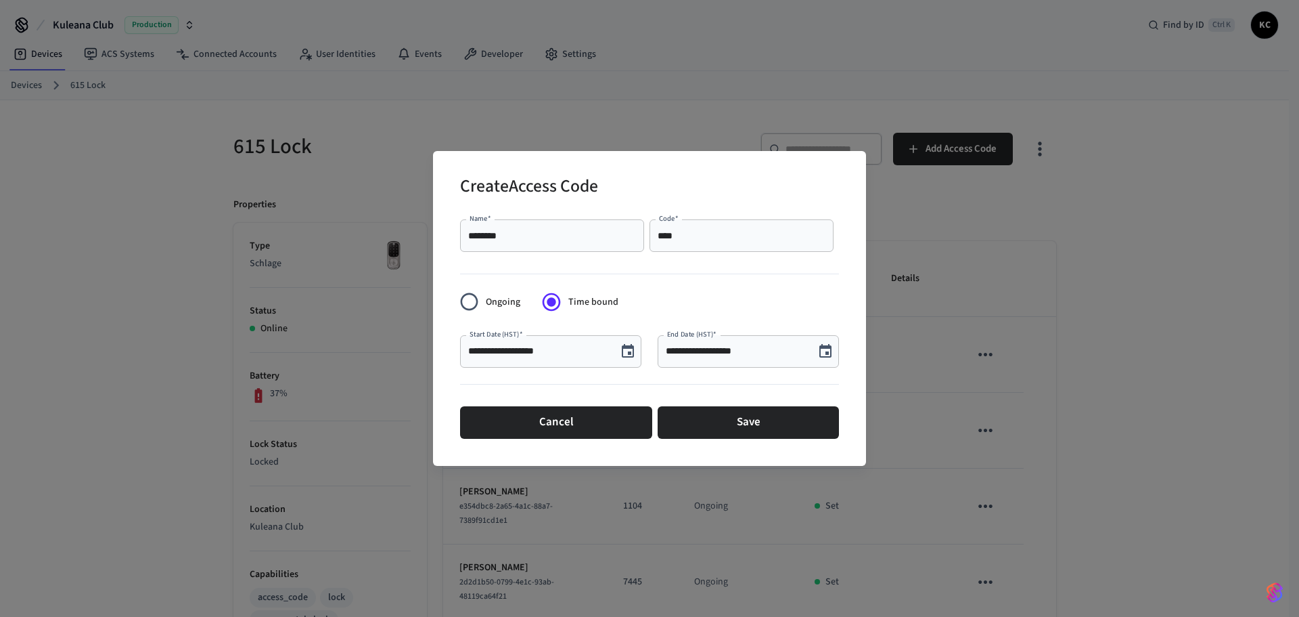
click at [623, 353] on icon "Choose date, selected date is Sep 24, 2025" at bounding box center [628, 351] width 12 height 14
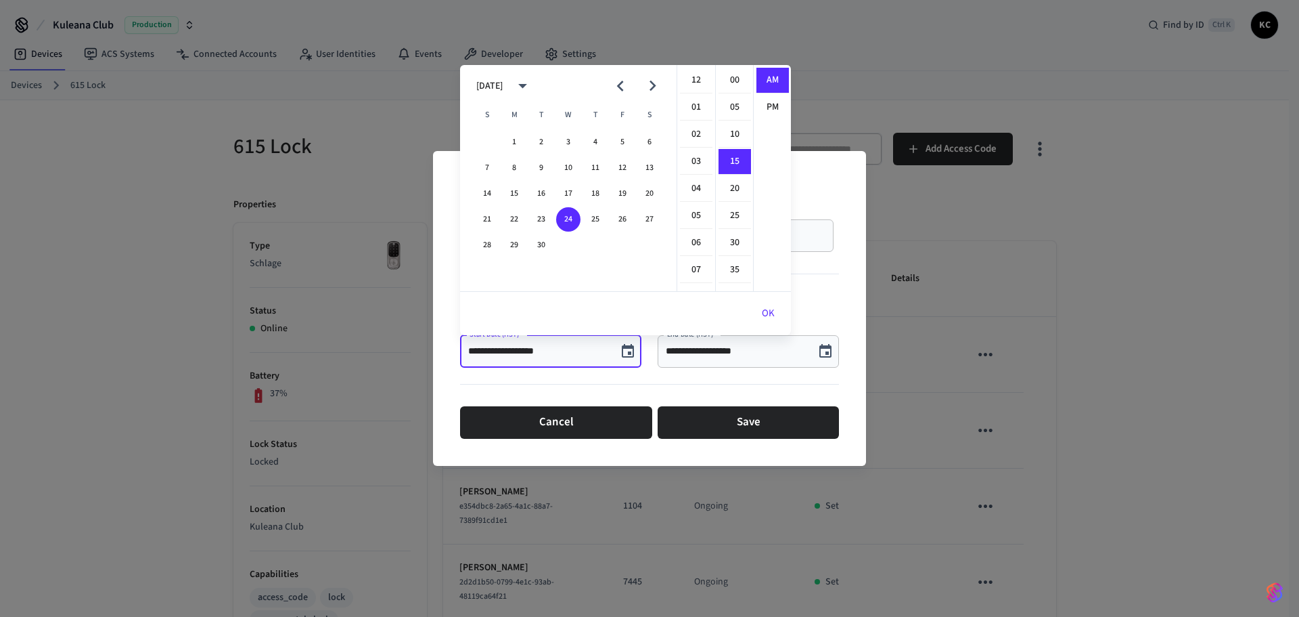
scroll to position [81, 0]
click at [627, 217] on button "26" at bounding box center [622, 219] width 24 height 24
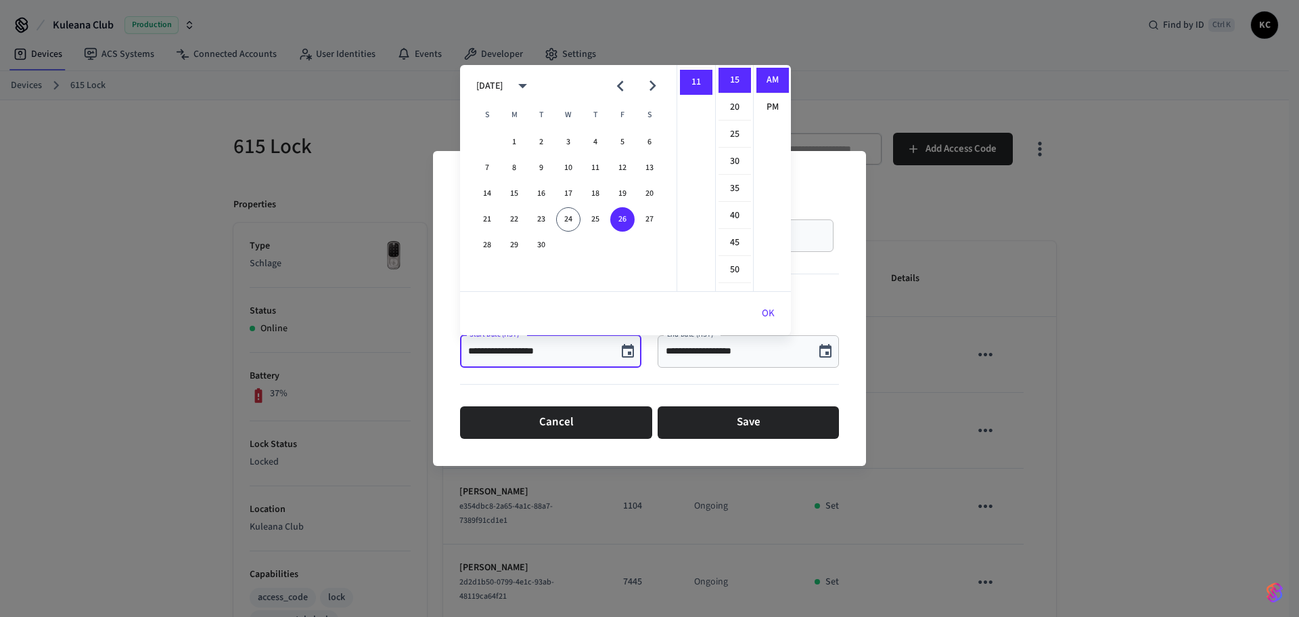
scroll to position [0, 0]
click at [698, 76] on li "12" at bounding box center [696, 81] width 32 height 26
click at [740, 80] on li "00" at bounding box center [735, 81] width 32 height 26
click at [763, 104] on li "PM" at bounding box center [773, 107] width 32 height 25
type input "**********"
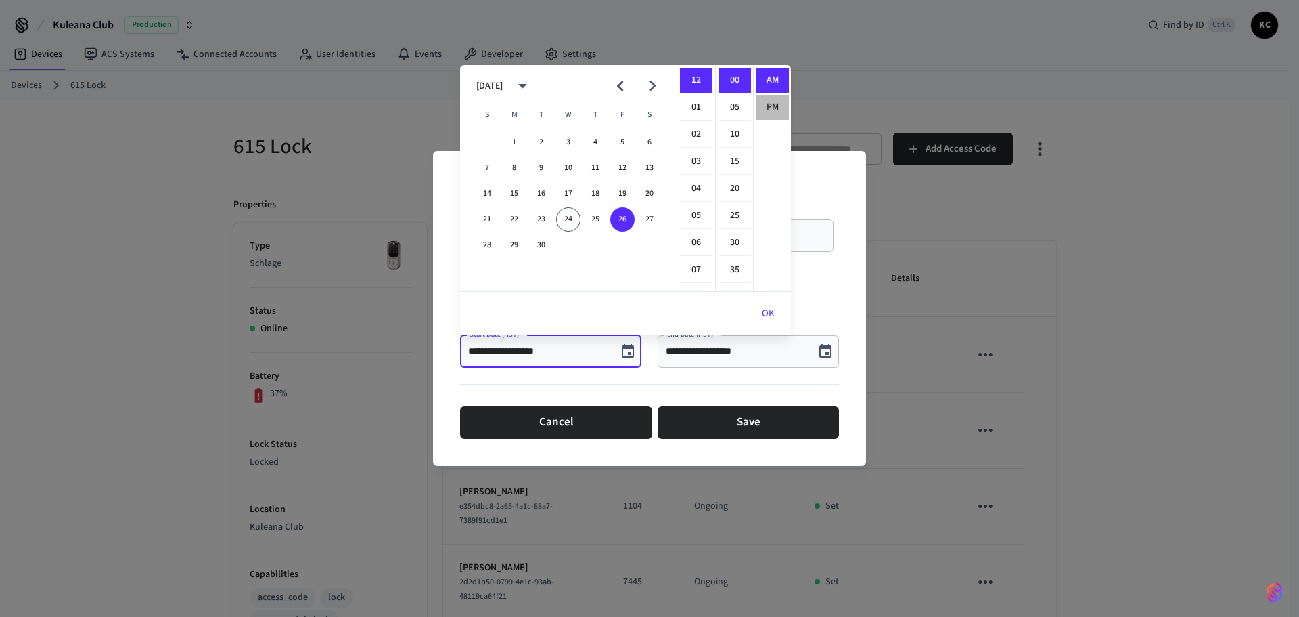
scroll to position [25, 0]
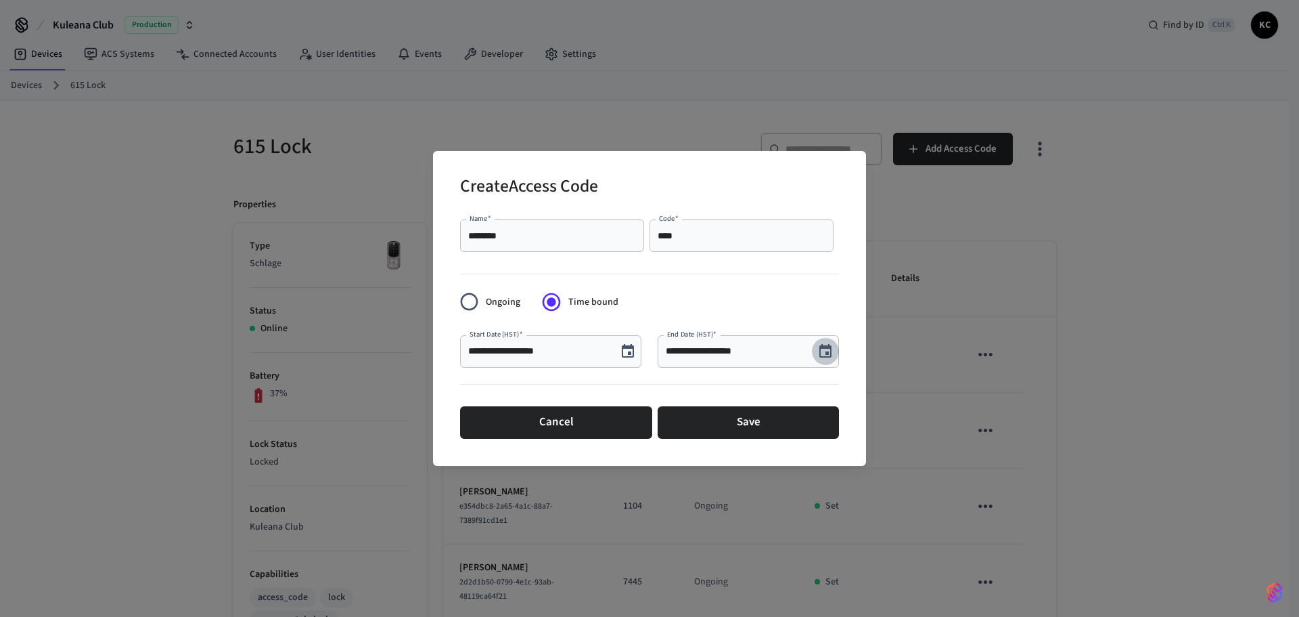
click at [832, 353] on icon "Choose date, selected date is Sep 24, 2025" at bounding box center [826, 351] width 16 height 16
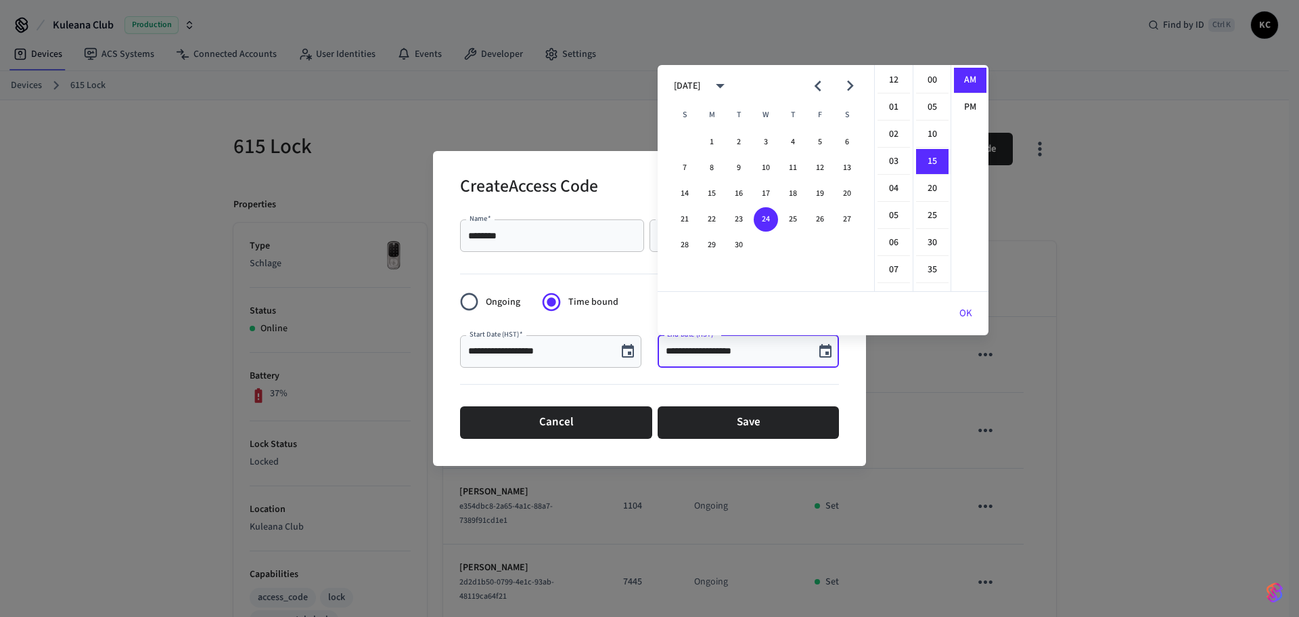
scroll to position [81, 0]
click at [841, 76] on icon "Next month" at bounding box center [850, 85] width 21 height 21
click at [820, 139] on button "3" at bounding box center [820, 142] width 24 height 24
click at [899, 82] on li "12" at bounding box center [894, 81] width 32 height 26
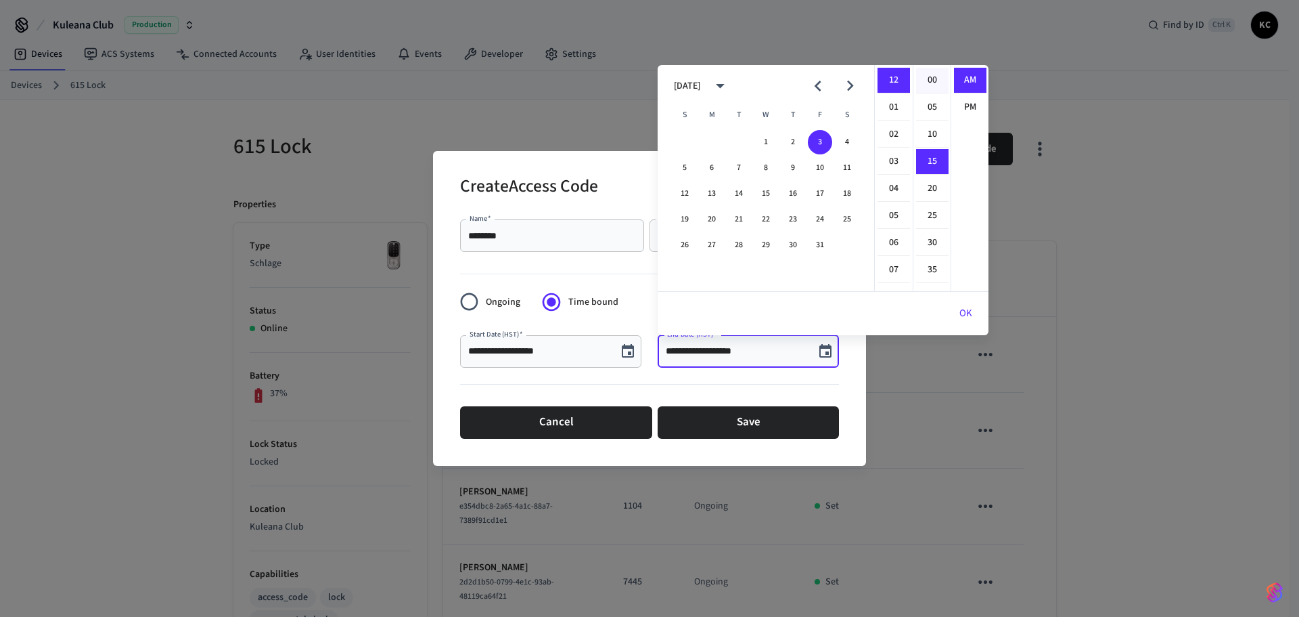
click at [928, 79] on li "00" at bounding box center [932, 81] width 32 height 26
click at [964, 98] on li "PM" at bounding box center [970, 107] width 32 height 25
type input "**********"
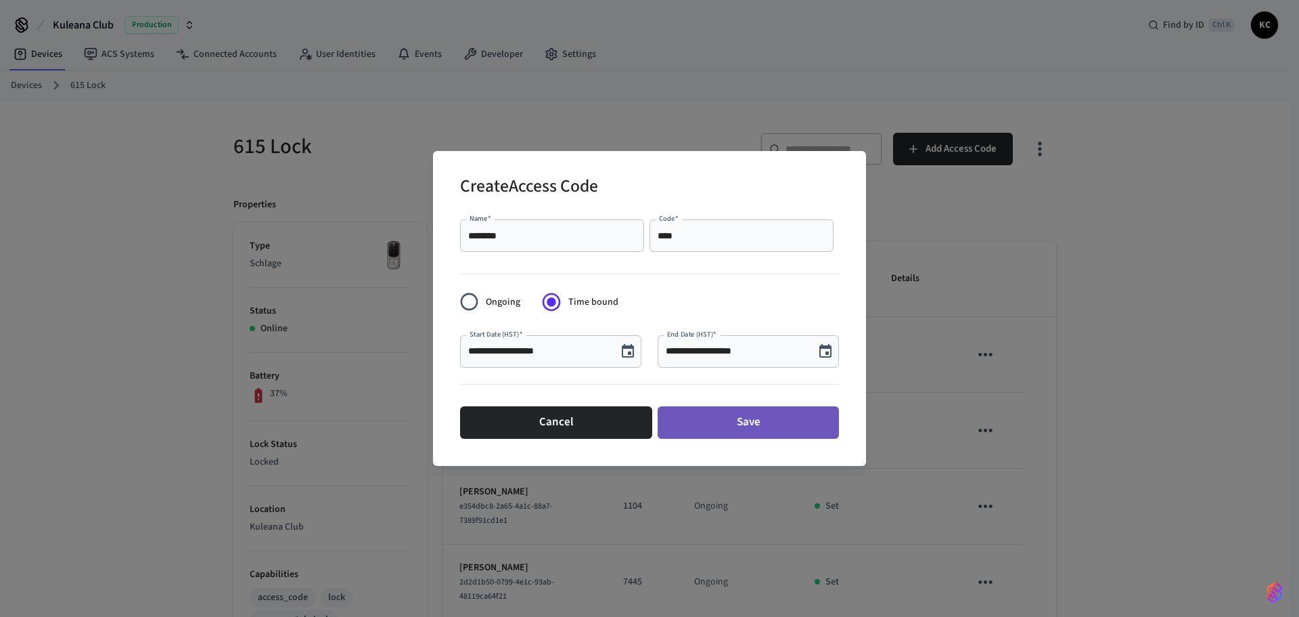
click at [707, 412] on button "Save" at bounding box center [748, 422] width 181 height 32
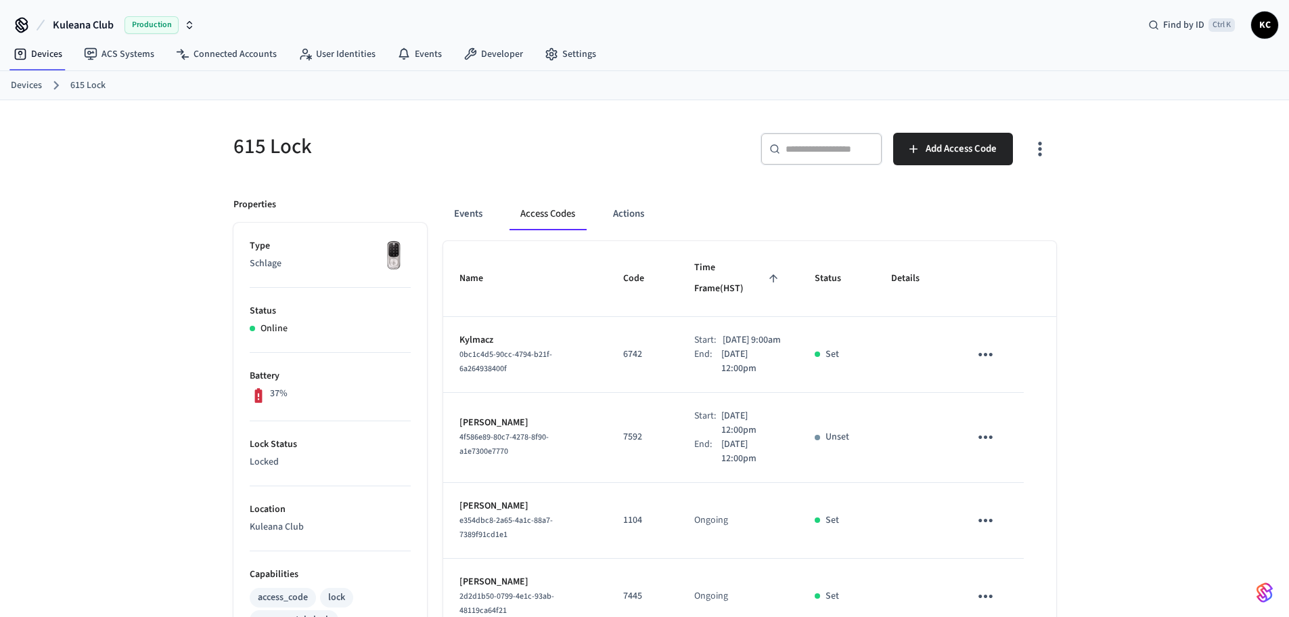
click at [22, 83] on link "Devices" at bounding box center [26, 86] width 31 height 14
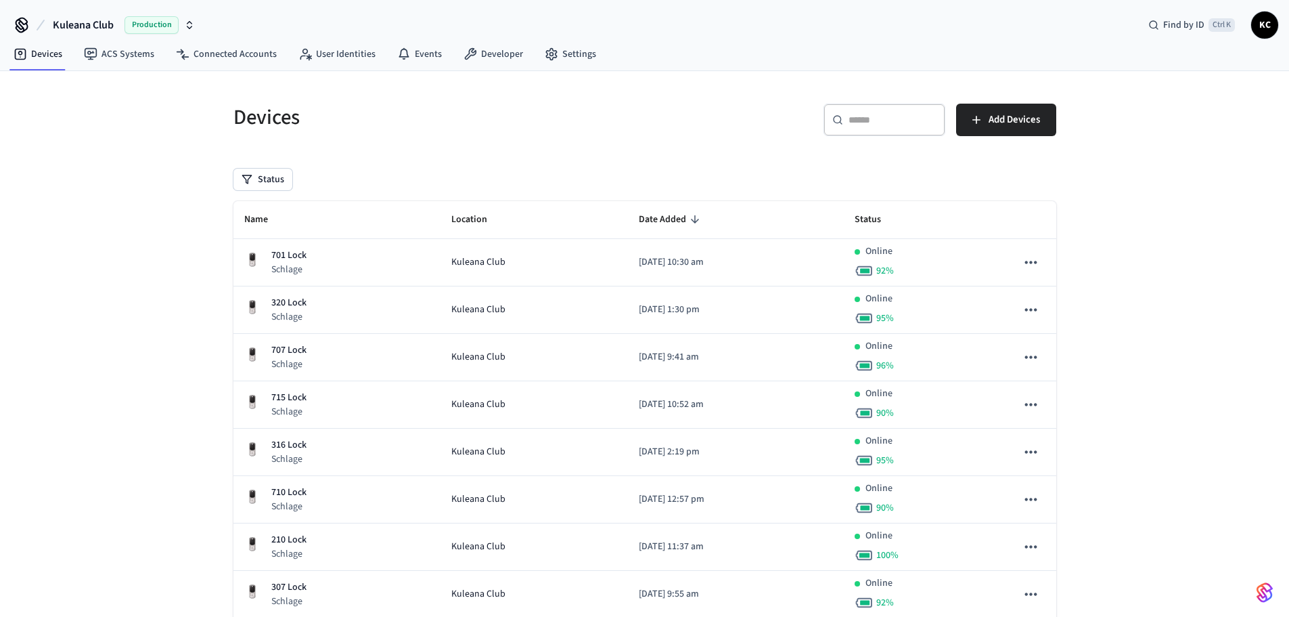
click at [881, 123] on input "text" at bounding box center [893, 120] width 88 height 14
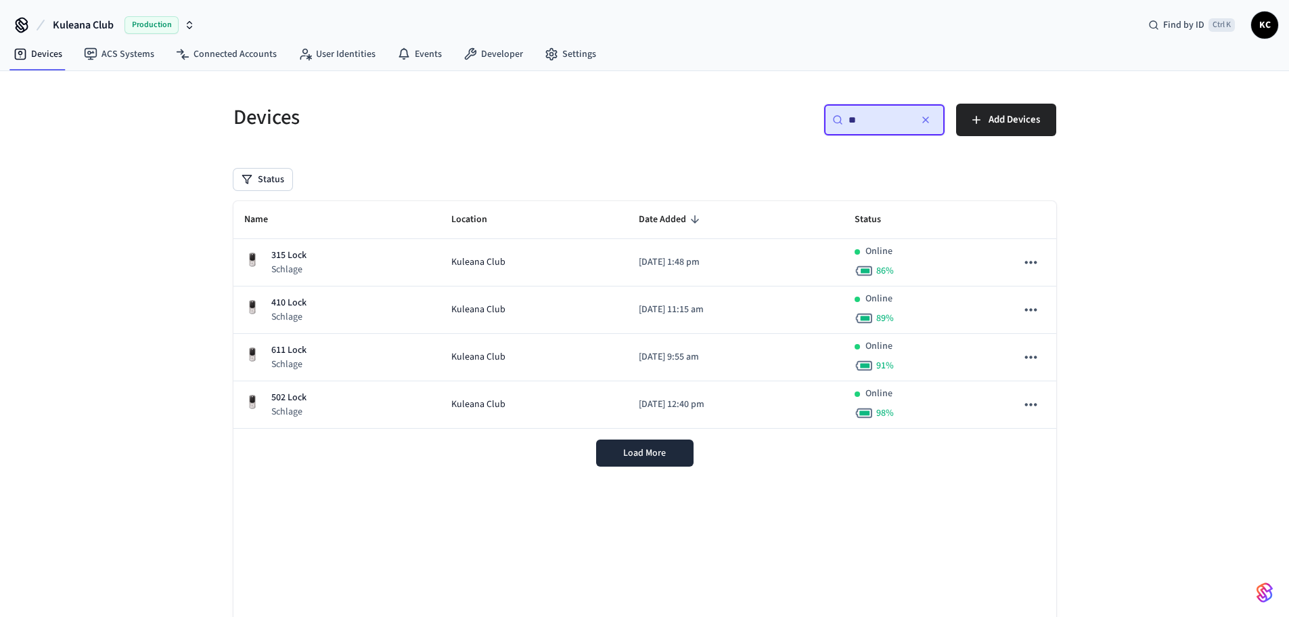
type input "*"
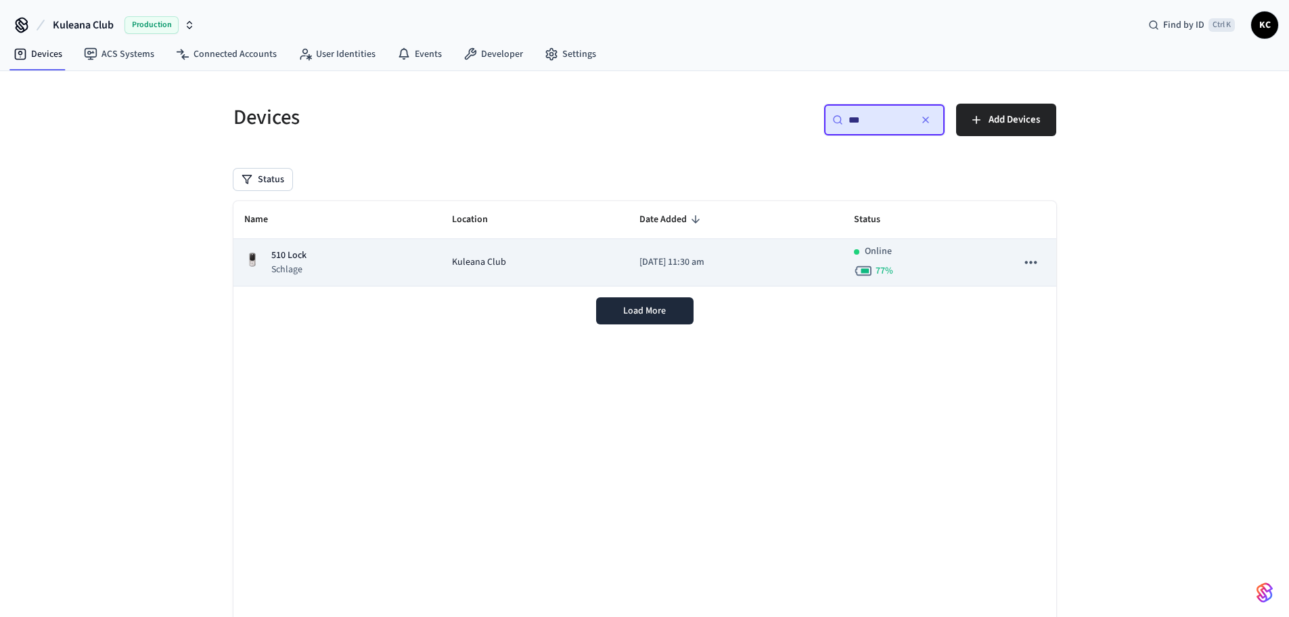
type input "***"
click at [650, 257] on p "[DATE] 11:30 am" at bounding box center [736, 262] width 193 height 14
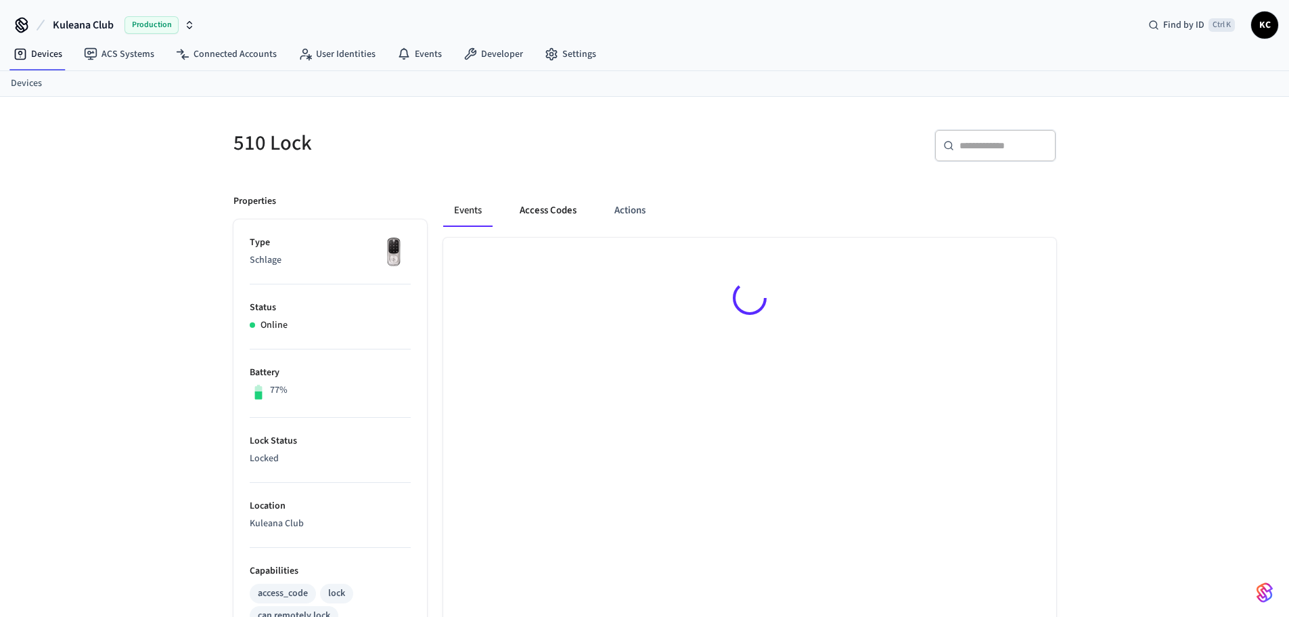
click at [552, 215] on button "Access Codes" at bounding box center [548, 210] width 79 height 32
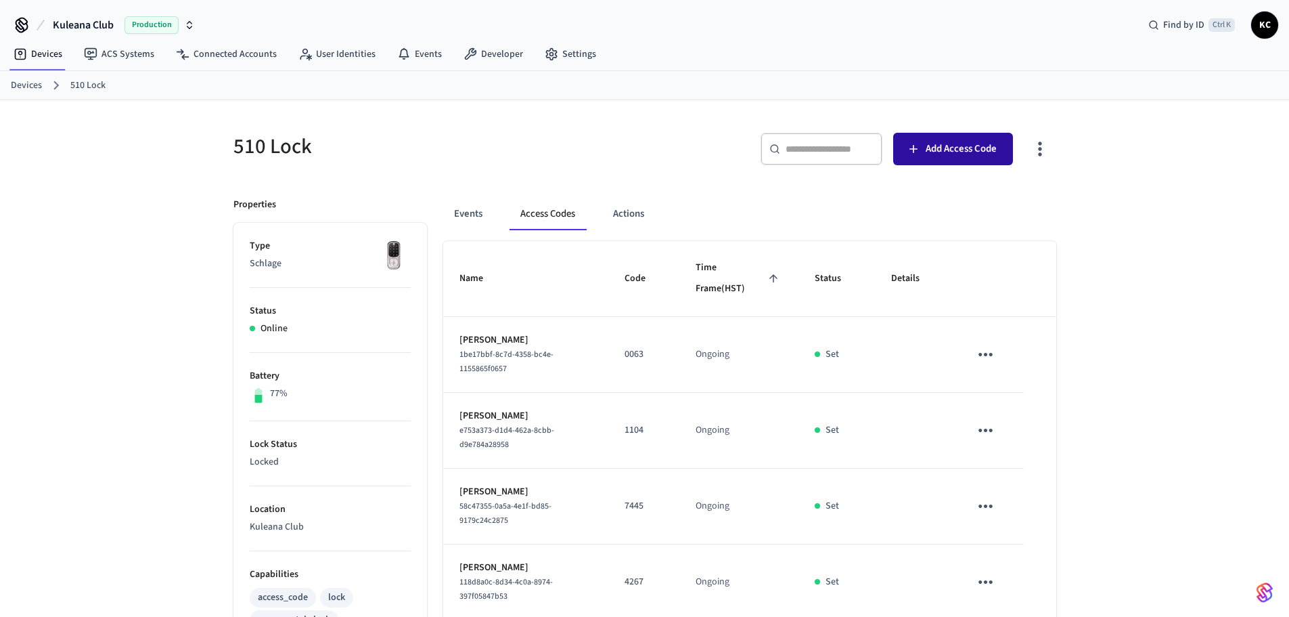
click at [981, 143] on span "Add Access Code" at bounding box center [961, 149] width 71 height 18
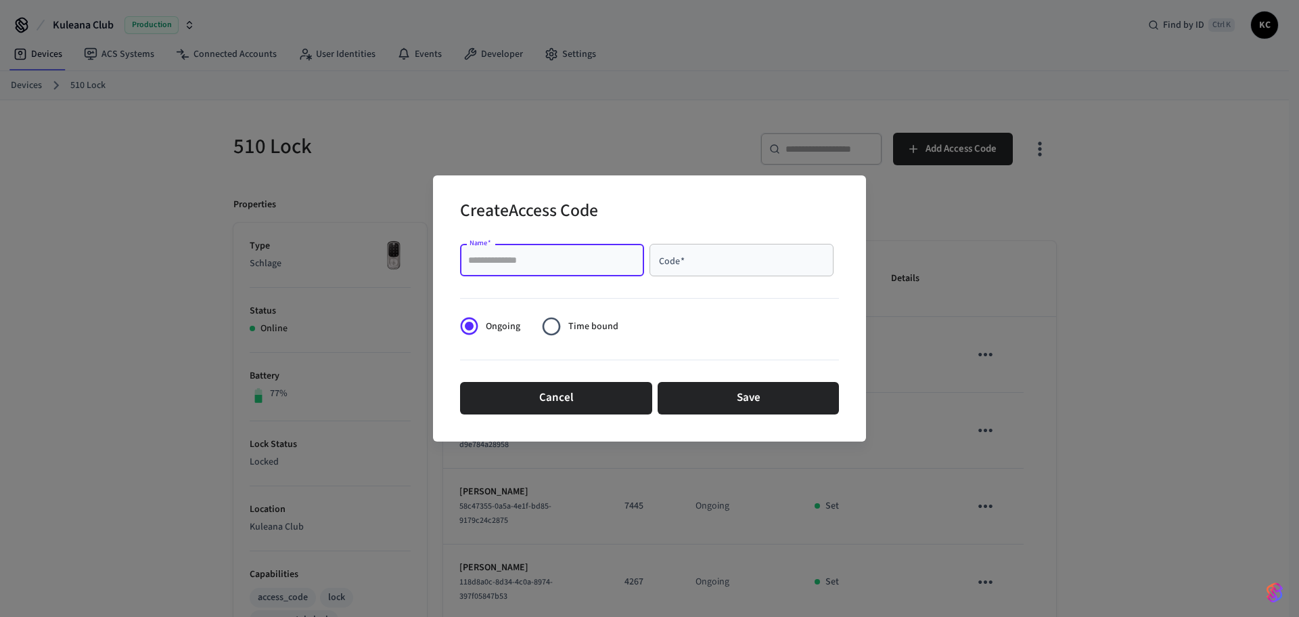
click at [485, 265] on input "Name   *" at bounding box center [552, 260] width 168 height 14
type input "*****"
type input "****"
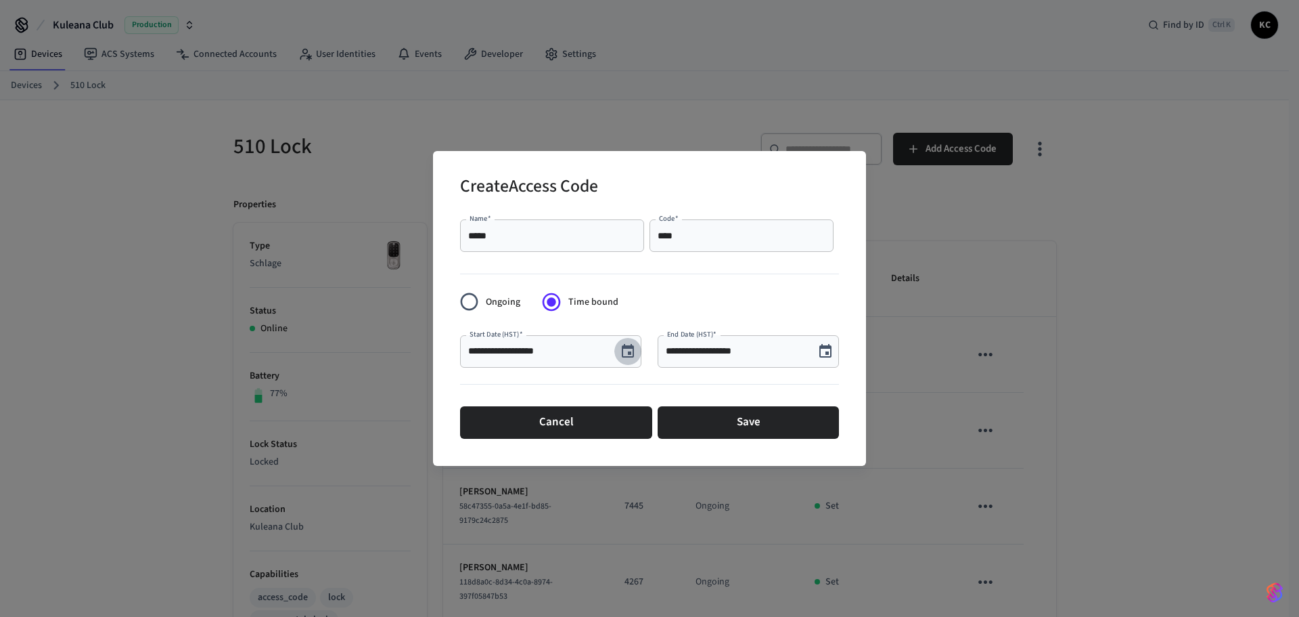
click at [627, 347] on icon "Choose date, selected date is Sep 24, 2025" at bounding box center [628, 351] width 12 height 14
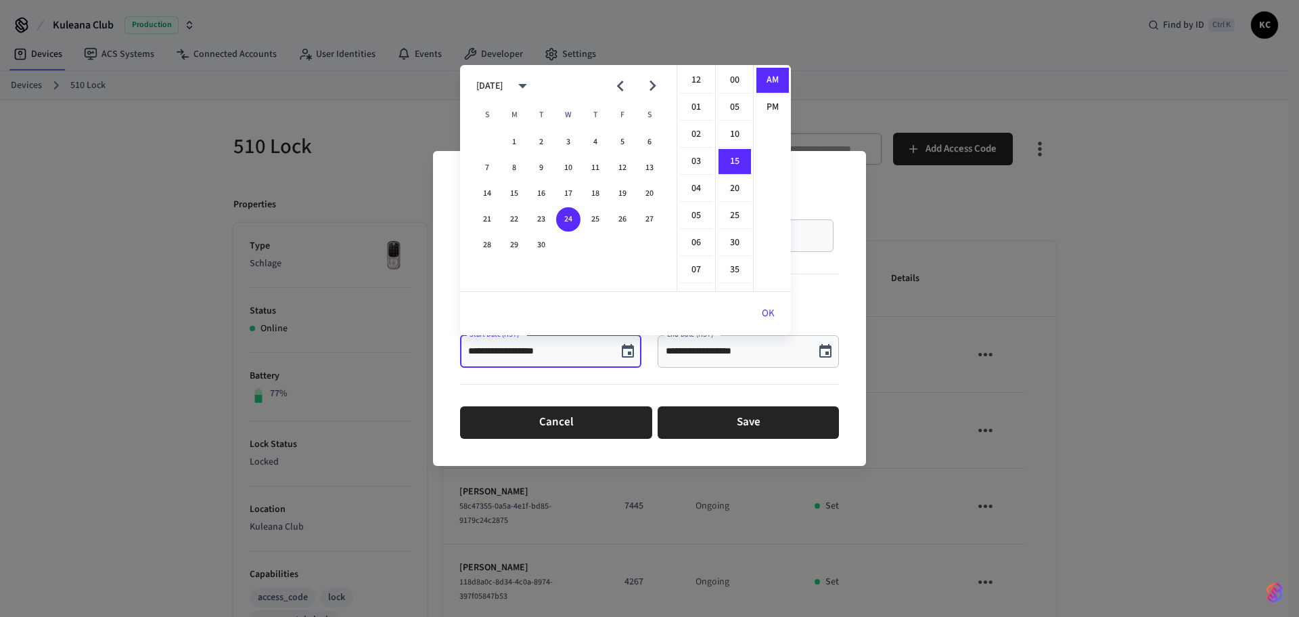
scroll to position [81, 0]
click at [621, 219] on button "26" at bounding box center [622, 219] width 24 height 24
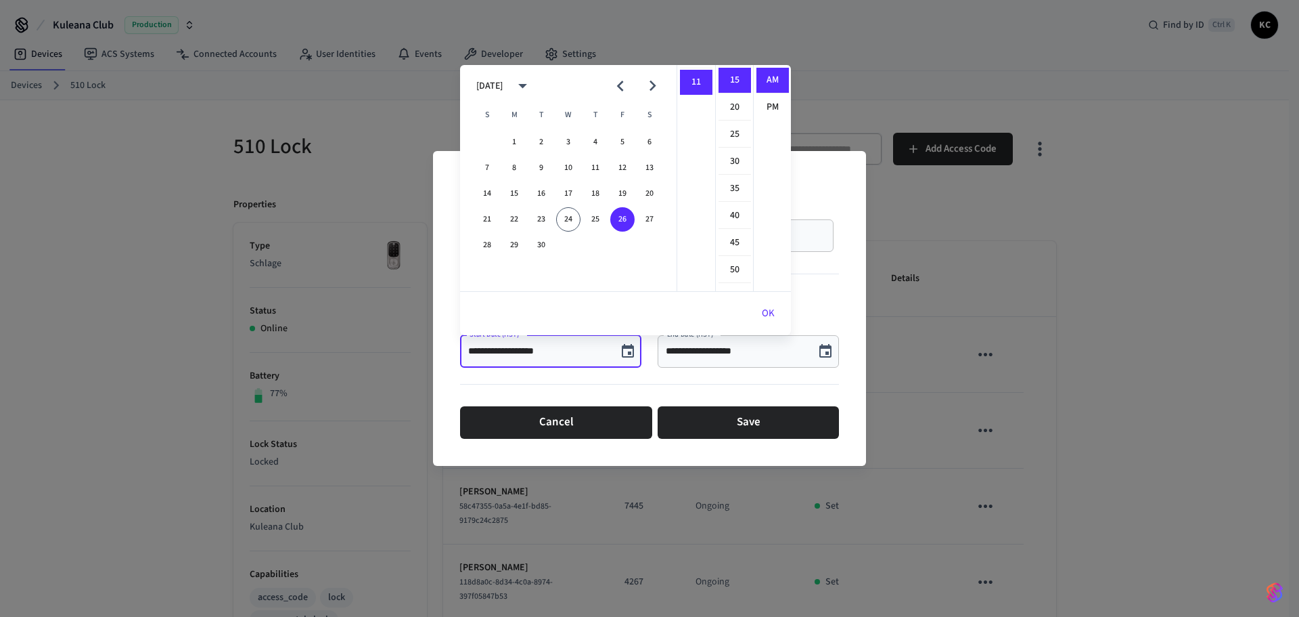
scroll to position [93, 0]
click at [686, 236] on li "09" at bounding box center [696, 232] width 32 height 26
click at [731, 89] on li "00" at bounding box center [735, 81] width 32 height 26
click at [757, 100] on li "PM" at bounding box center [773, 107] width 32 height 25
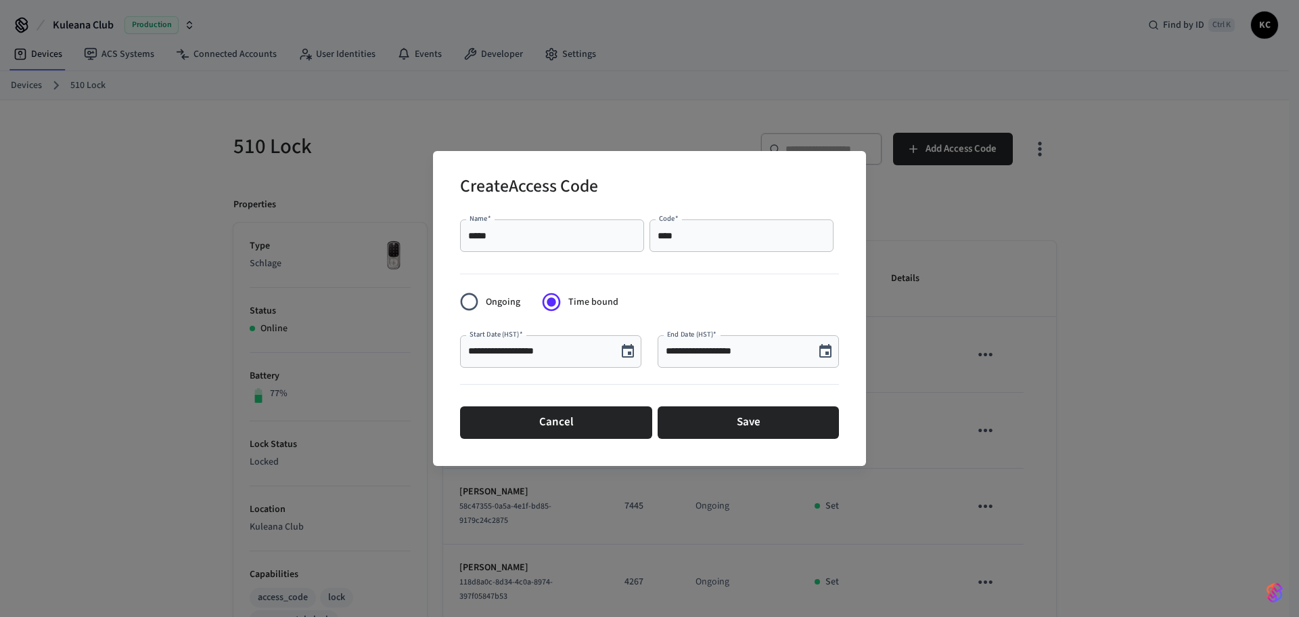
scroll to position [25, 0]
click at [612, 352] on div "**********" at bounding box center [550, 351] width 181 height 32
click at [617, 349] on button "Choose date, selected date is Sep 26, 2025" at bounding box center [628, 351] width 27 height 27
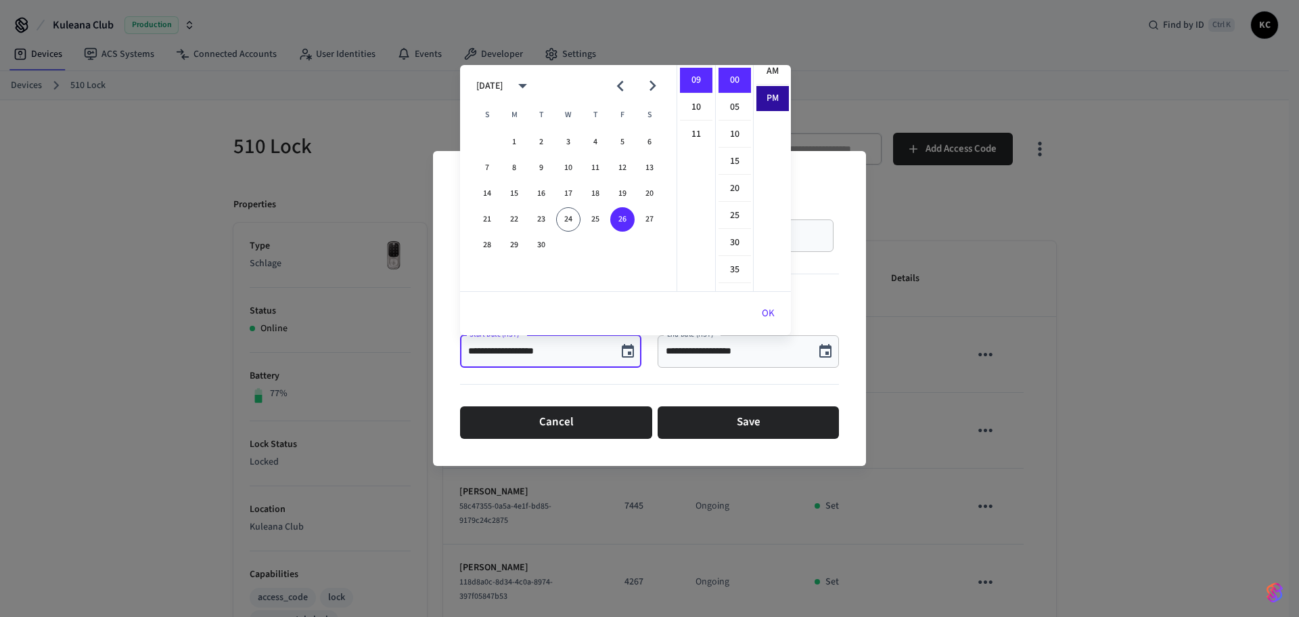
scroll to position [0, 0]
click at [762, 83] on li "AM" at bounding box center [773, 81] width 32 height 26
type input "**********"
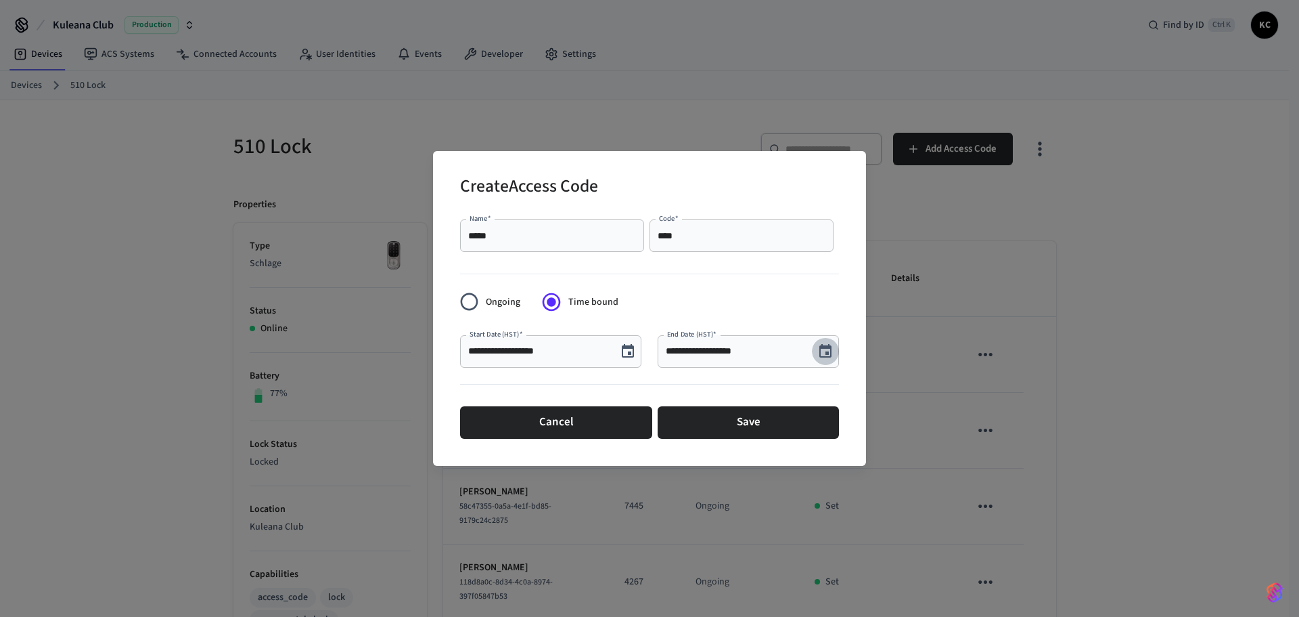
click at [812, 350] on button "Choose date, selected date is Sep 24, 2025" at bounding box center [825, 351] width 27 height 27
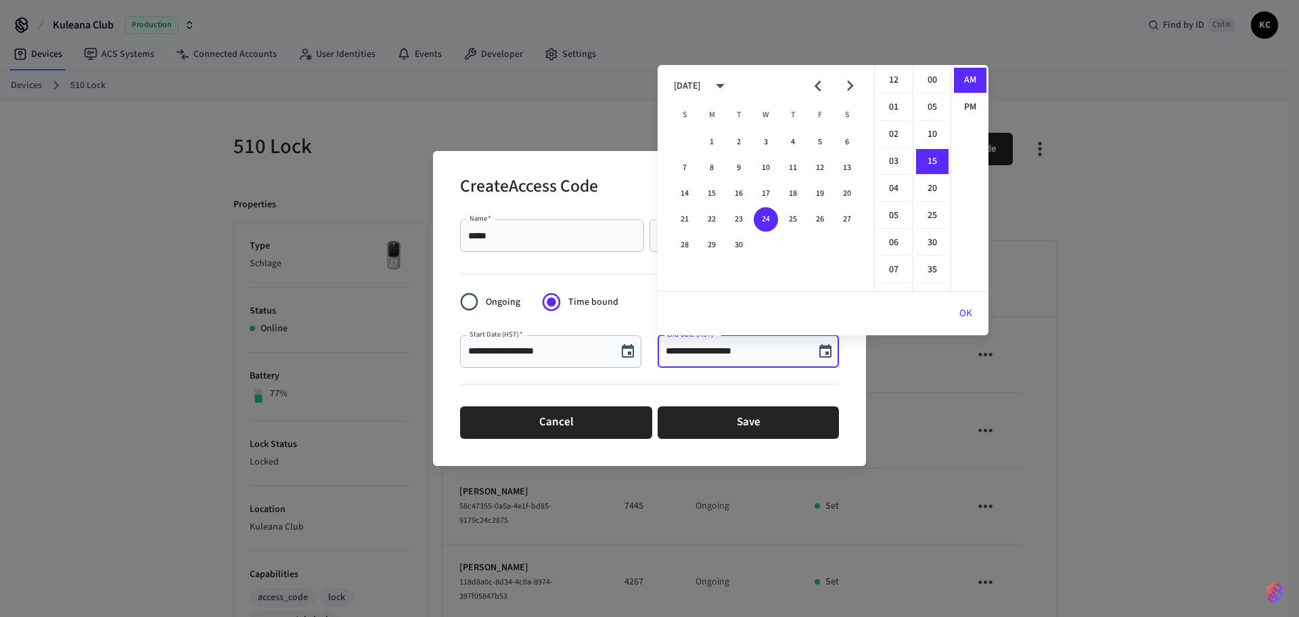
scroll to position [81, 0]
click at [730, 242] on button "30" at bounding box center [739, 245] width 24 height 24
click at [893, 81] on ul "12 01 02 03 04 05 06 07 08 09 10 11" at bounding box center [894, 178] width 38 height 226
click at [893, 81] on li "12" at bounding box center [894, 81] width 32 height 26
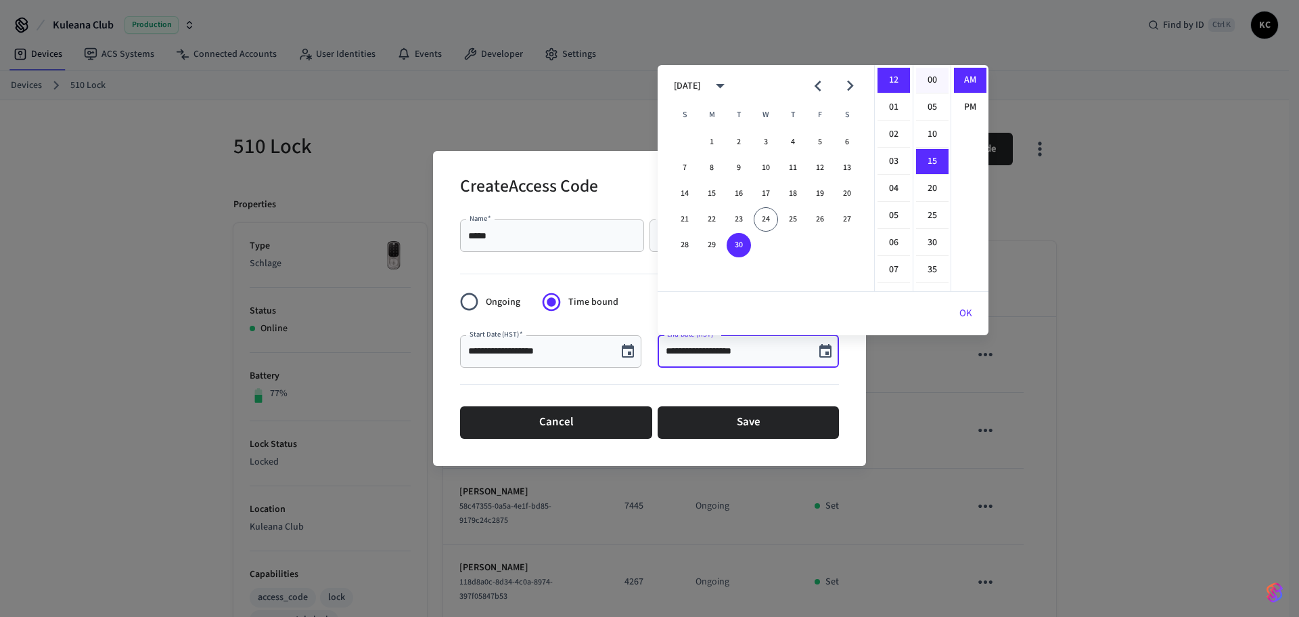
click at [929, 75] on li "00" at bounding box center [932, 81] width 32 height 26
click at [973, 99] on li "PM" at bounding box center [970, 107] width 32 height 25
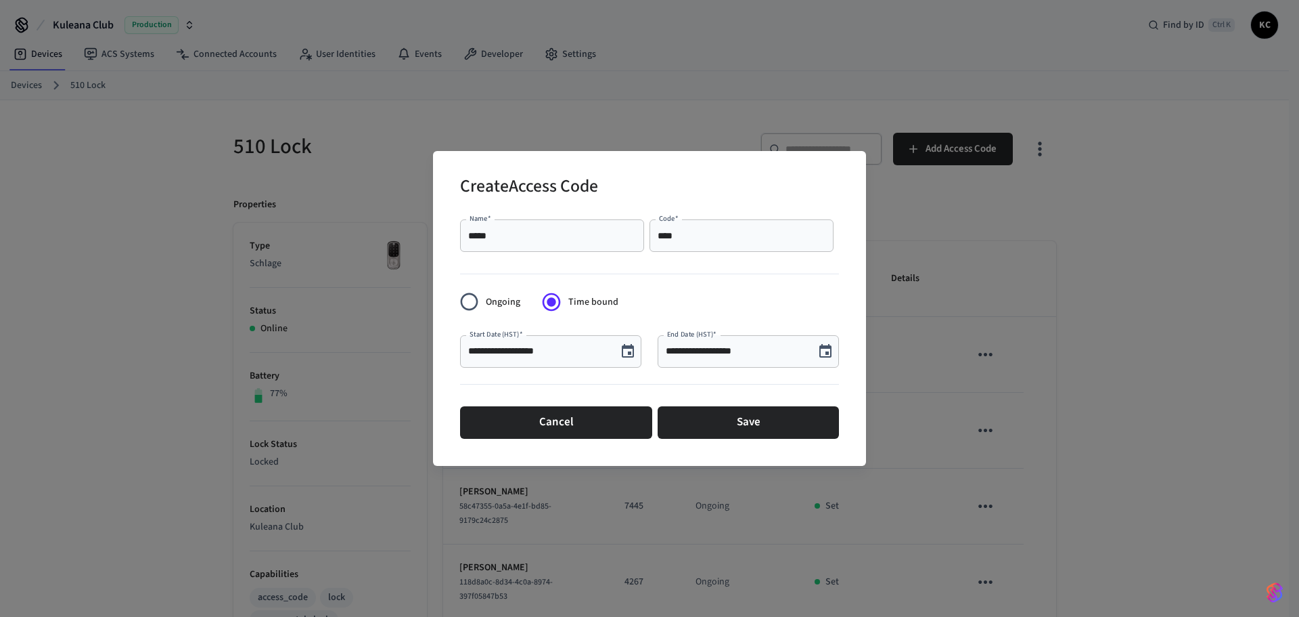
type input "**********"
click at [746, 418] on button "Save" at bounding box center [748, 422] width 181 height 32
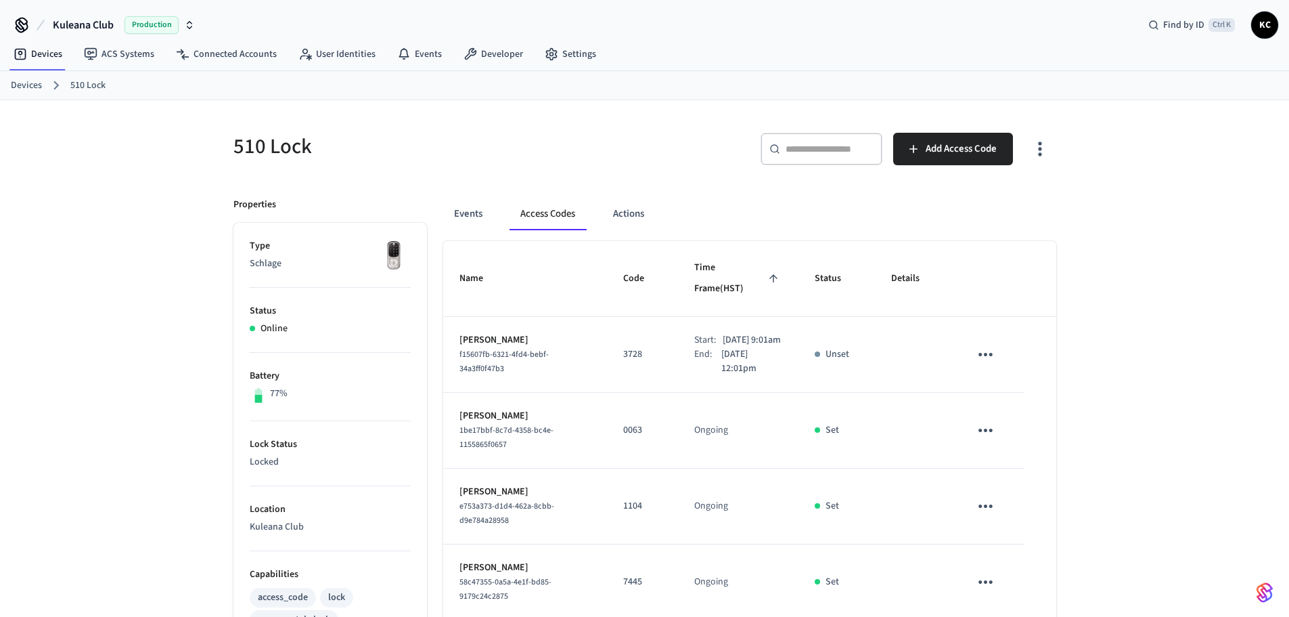
click at [29, 83] on link "Devices" at bounding box center [26, 86] width 31 height 14
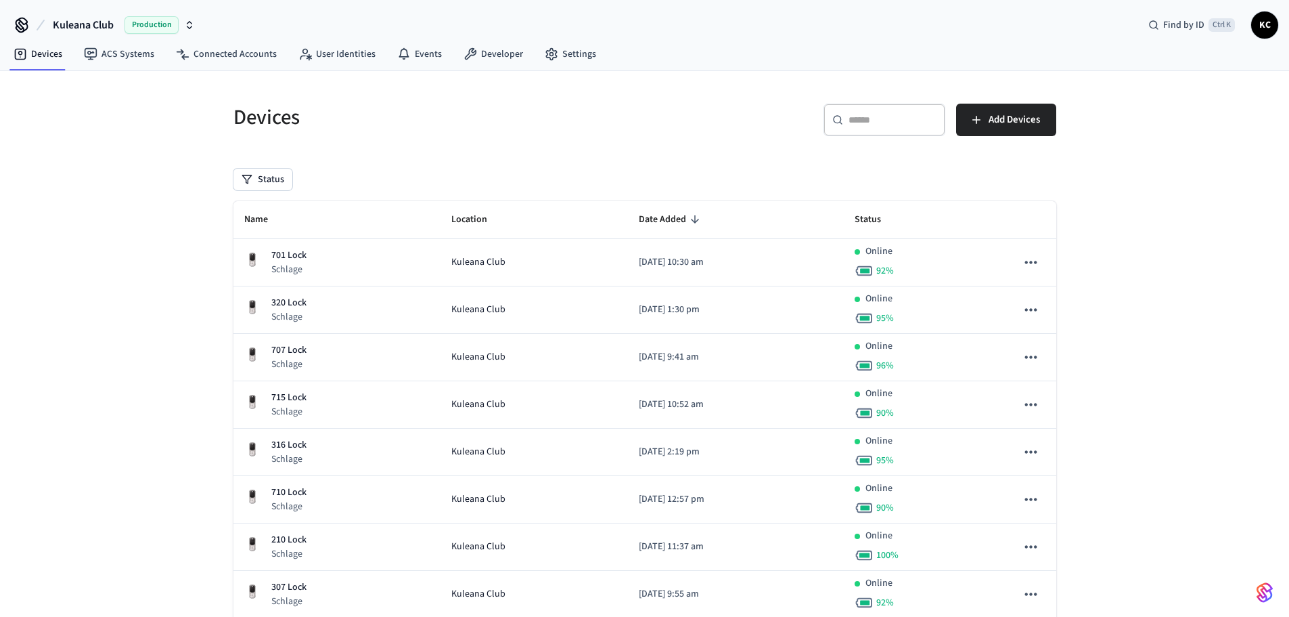
click at [832, 127] on div "​ ​" at bounding box center [885, 120] width 122 height 32
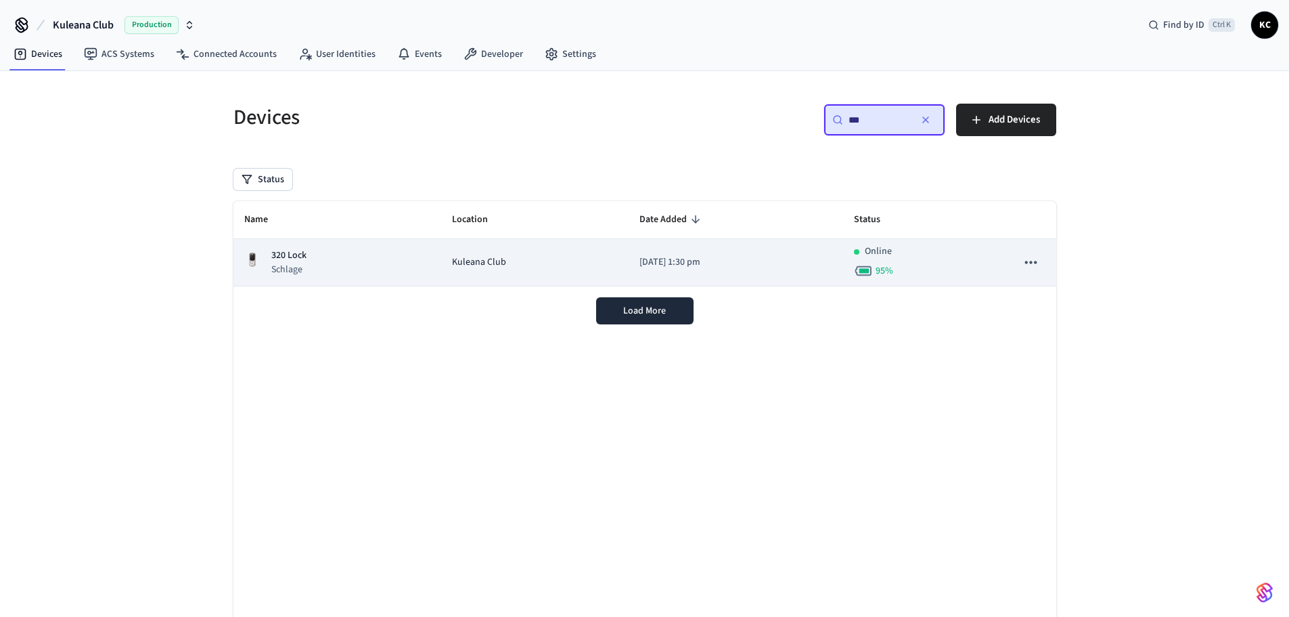
type input "***"
click at [542, 263] on div "Kuleana Club" at bounding box center [535, 262] width 166 height 14
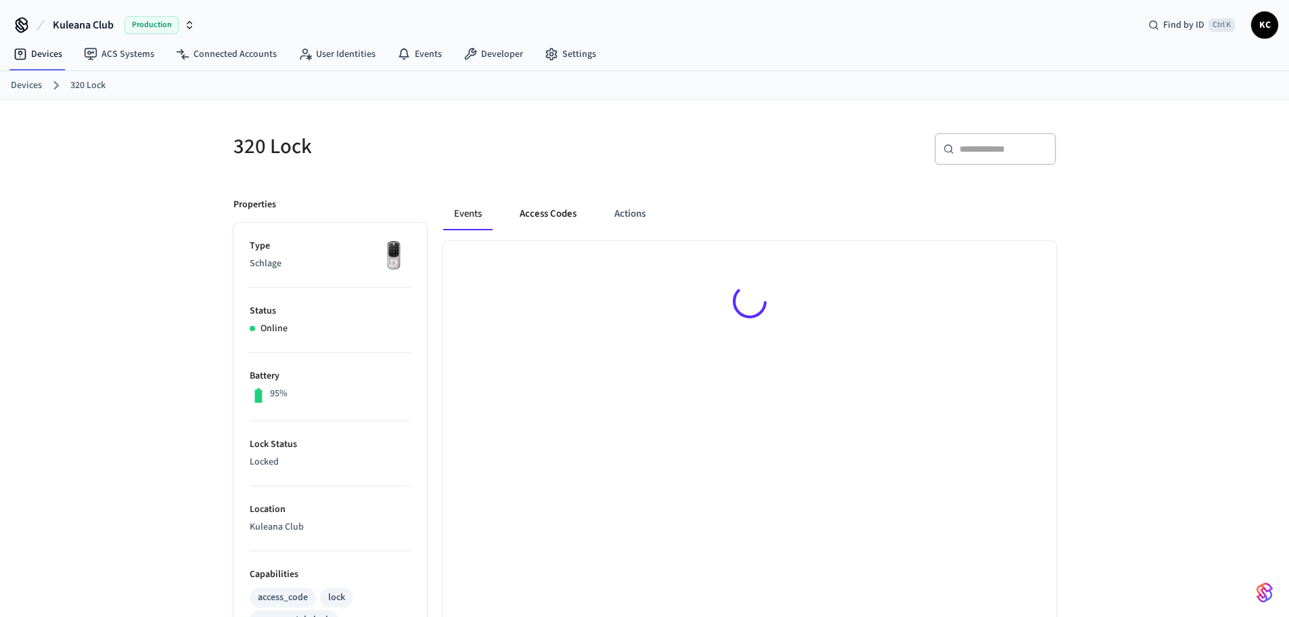
click at [543, 220] on button "Access Codes" at bounding box center [548, 214] width 79 height 32
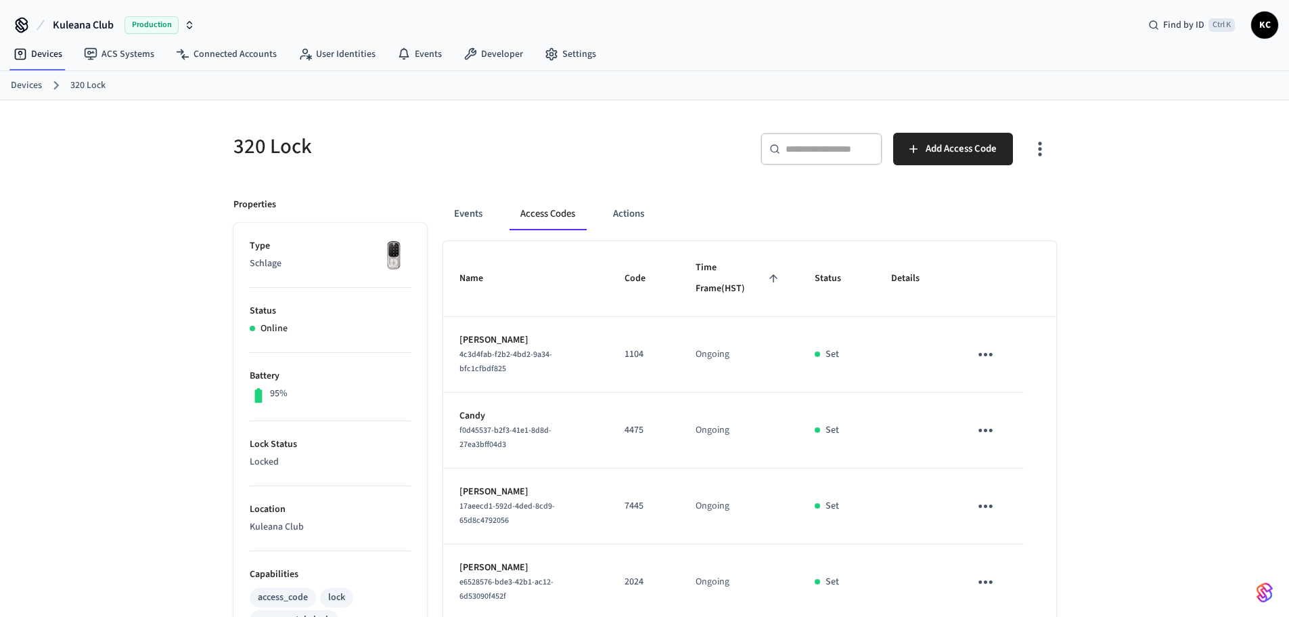
click at [883, 156] on div "​ ​ Add Access Code" at bounding box center [854, 154] width 403 height 43
click at [925, 148] on button "Add Access Code" at bounding box center [953, 149] width 120 height 32
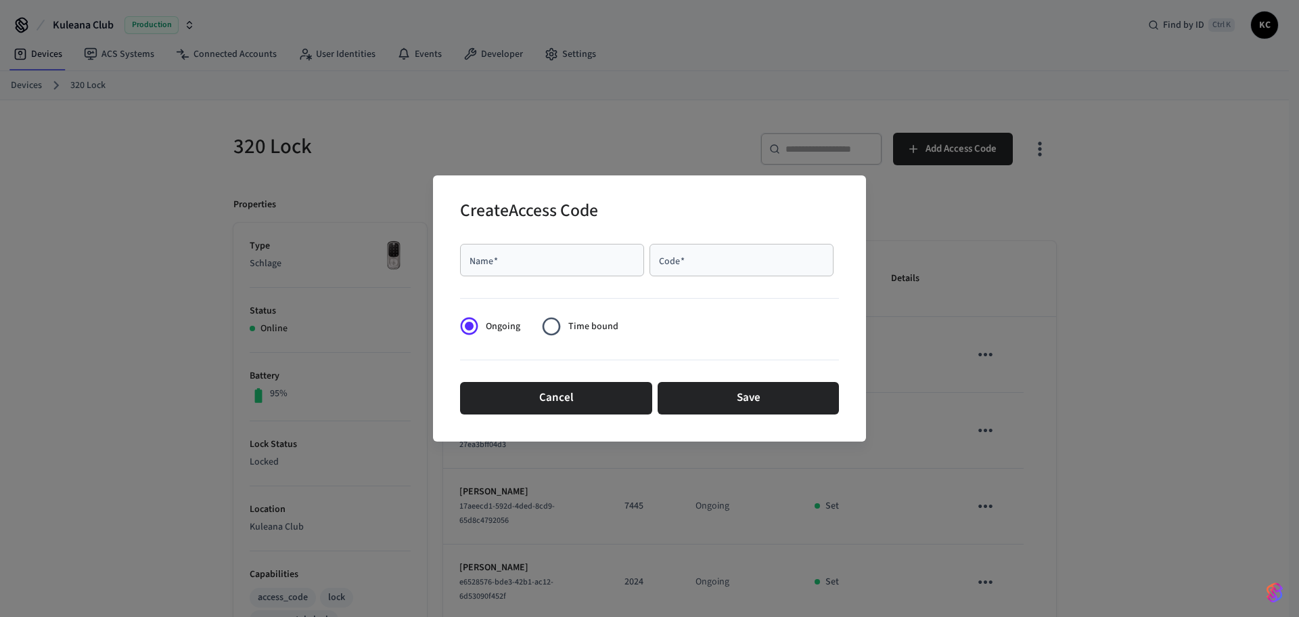
click at [563, 271] on div "Name   *" at bounding box center [552, 260] width 184 height 32
type input "*********"
type input "****"
click at [577, 326] on span "Time bound" at bounding box center [593, 326] width 50 height 14
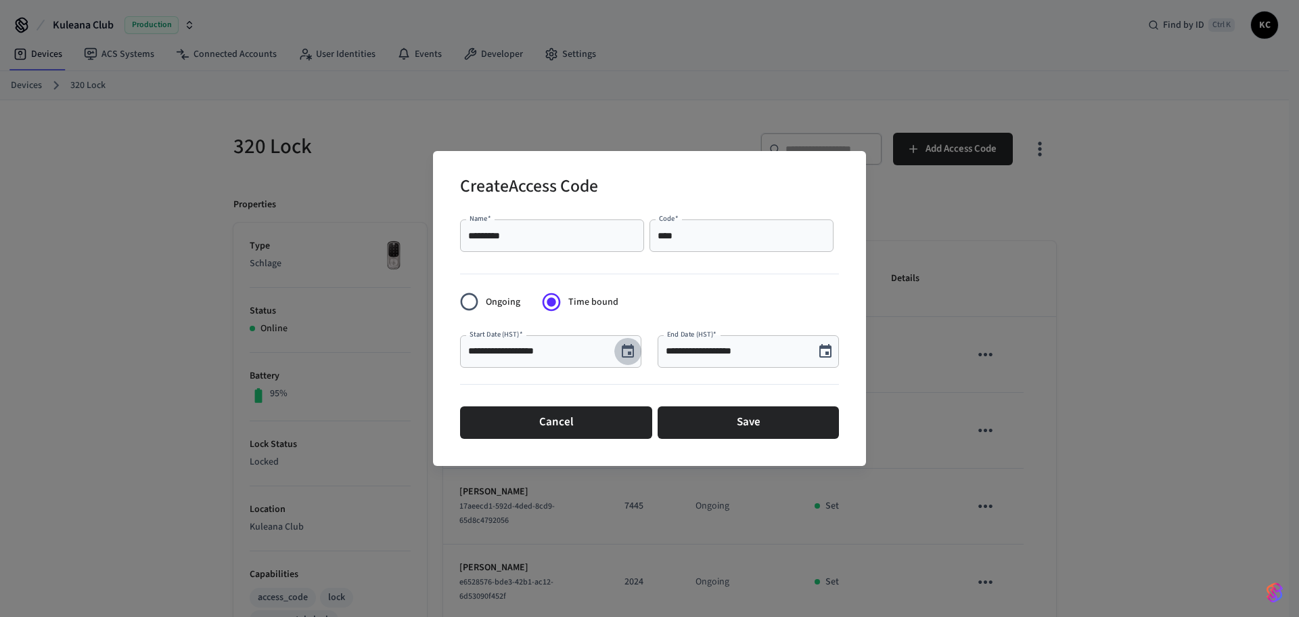
click at [621, 353] on icon "Choose date, selected date is Sep 24, 2025" at bounding box center [628, 351] width 16 height 16
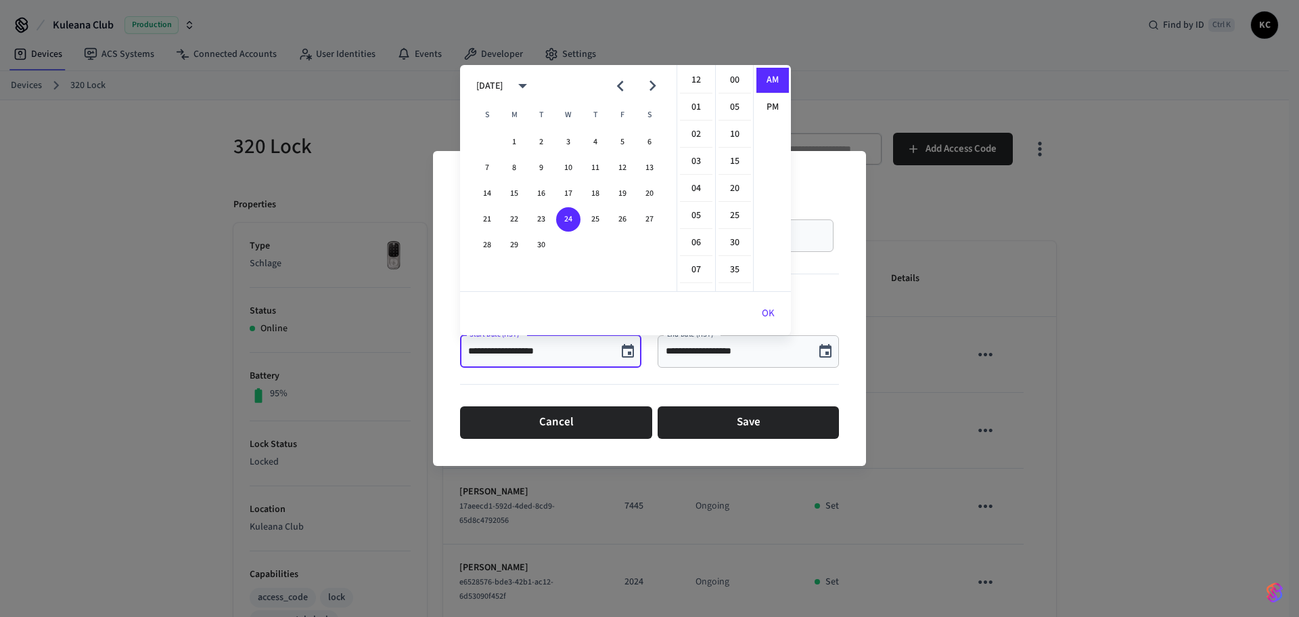
scroll to position [296, 0]
click at [625, 218] on button "26" at bounding box center [622, 219] width 24 height 24
click at [698, 76] on li "12" at bounding box center [696, 81] width 32 height 26
click at [724, 80] on li "00" at bounding box center [735, 81] width 32 height 26
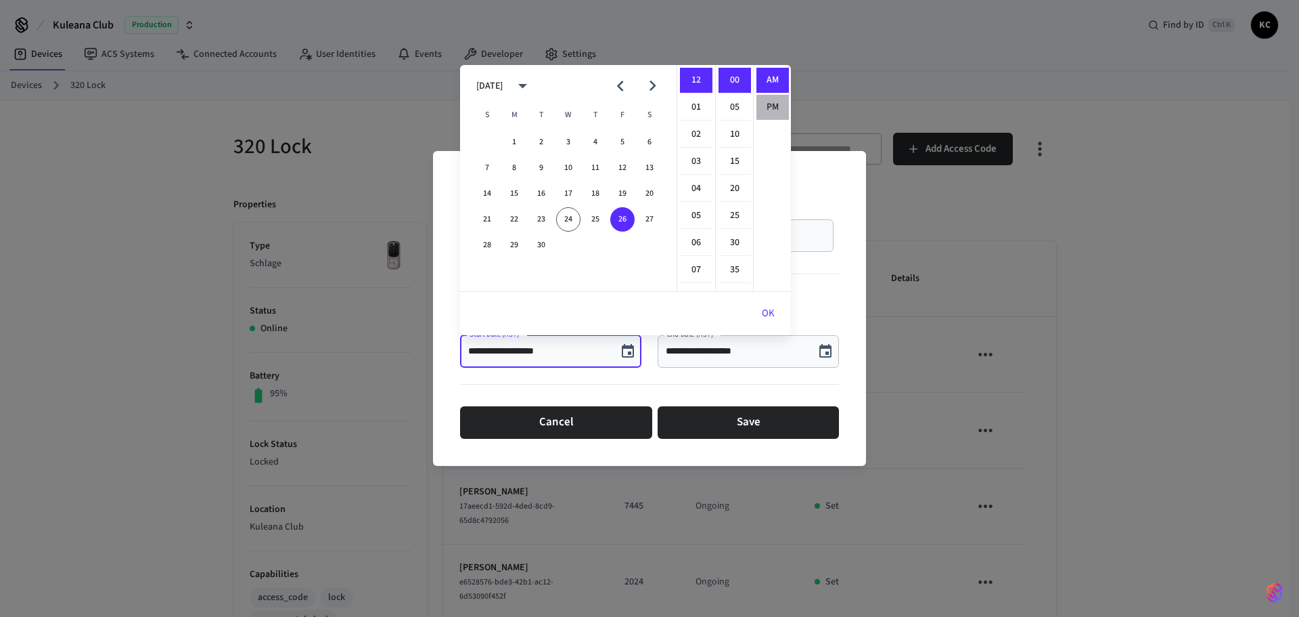
click at [768, 111] on li "PM" at bounding box center [773, 107] width 32 height 25
type input "**********"
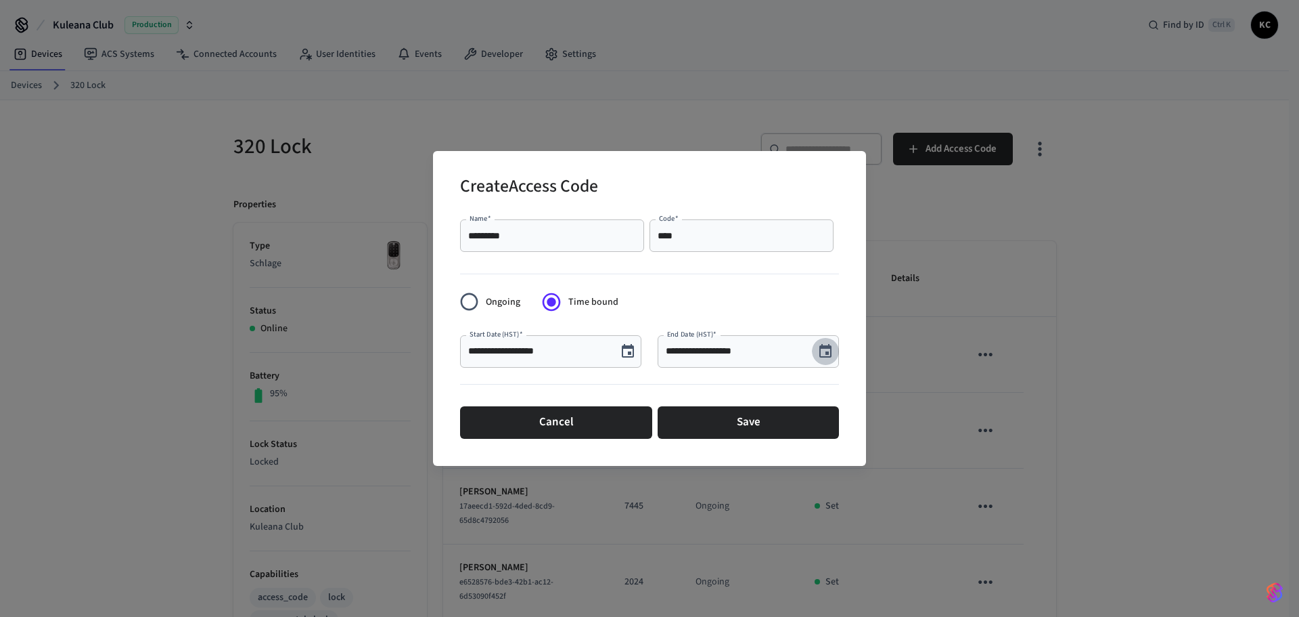
click at [819, 351] on icon "Choose date, selected date is Sep 24, 2025" at bounding box center [826, 351] width 16 height 16
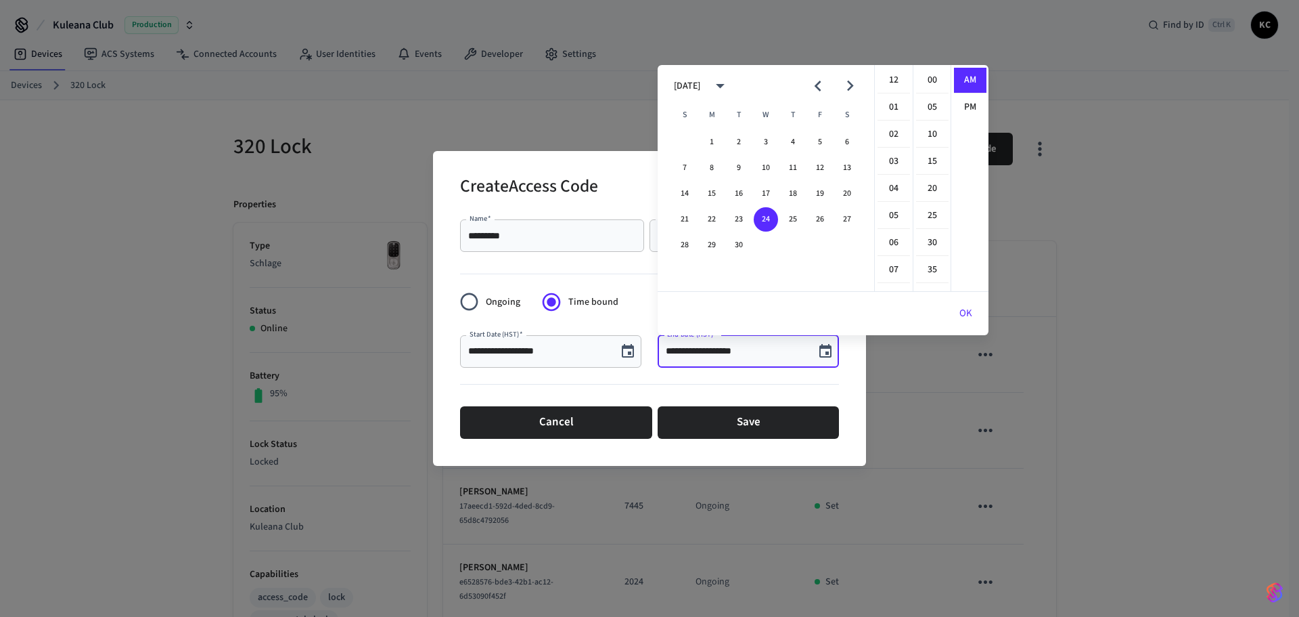
scroll to position [296, 0]
click at [857, 83] on icon "Next month" at bounding box center [850, 85] width 21 height 21
click at [767, 139] on button "1" at bounding box center [766, 142] width 24 height 24
click at [889, 80] on li "12" at bounding box center [894, 81] width 32 height 26
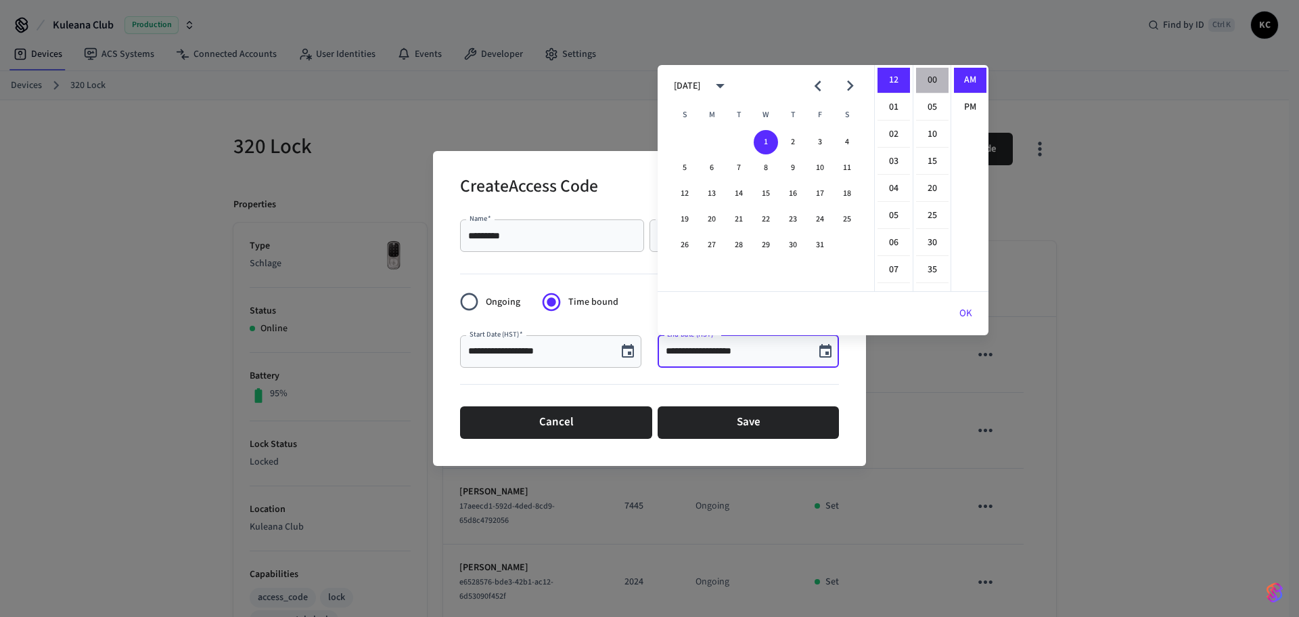
click at [929, 82] on li "00" at bounding box center [932, 81] width 32 height 26
click at [953, 103] on ul "AM PM" at bounding box center [970, 178] width 38 height 226
click at [960, 108] on li "PM" at bounding box center [970, 107] width 32 height 25
type input "**********"
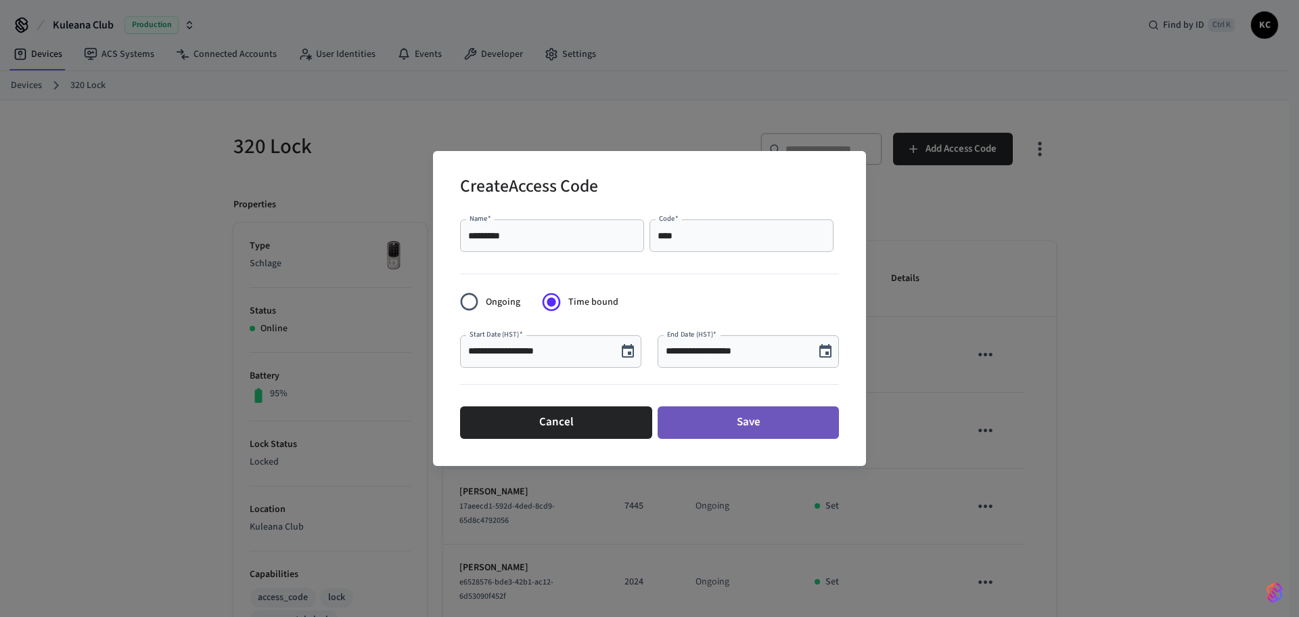
click at [776, 421] on button "Save" at bounding box center [748, 422] width 181 height 32
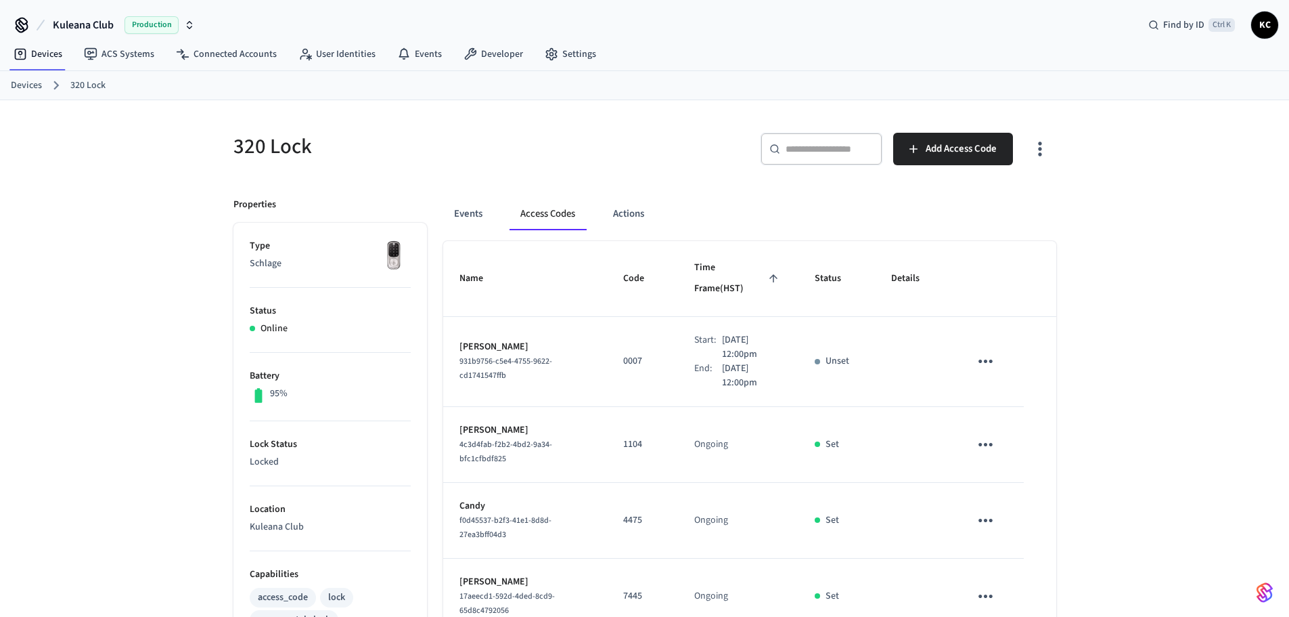
click at [28, 85] on link "Devices" at bounding box center [26, 86] width 31 height 14
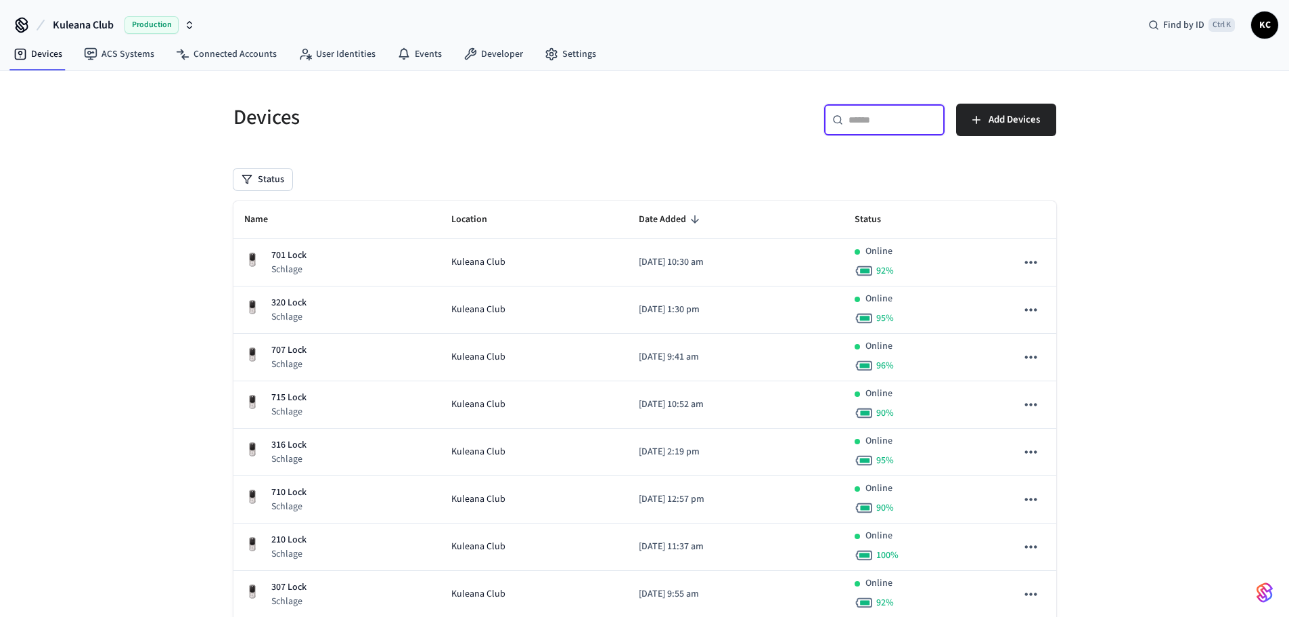
click at [880, 125] on input "text" at bounding box center [893, 120] width 88 height 14
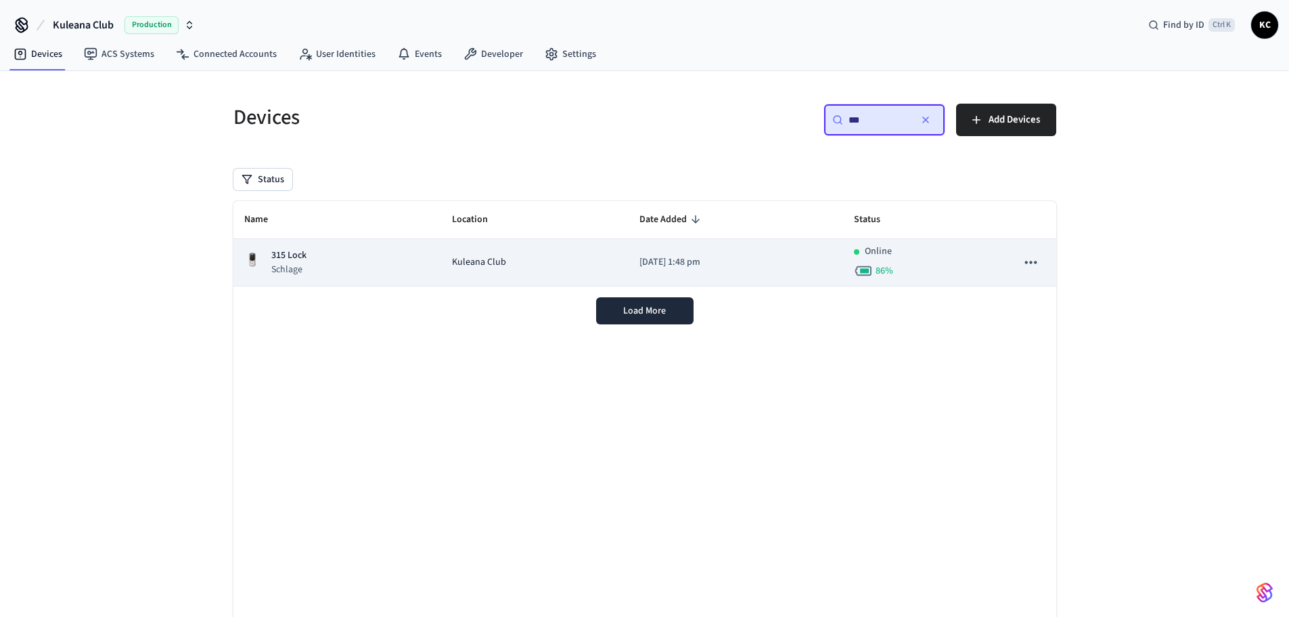
type input "***"
click at [579, 249] on td "Kuleana Club" at bounding box center [534, 262] width 187 height 47
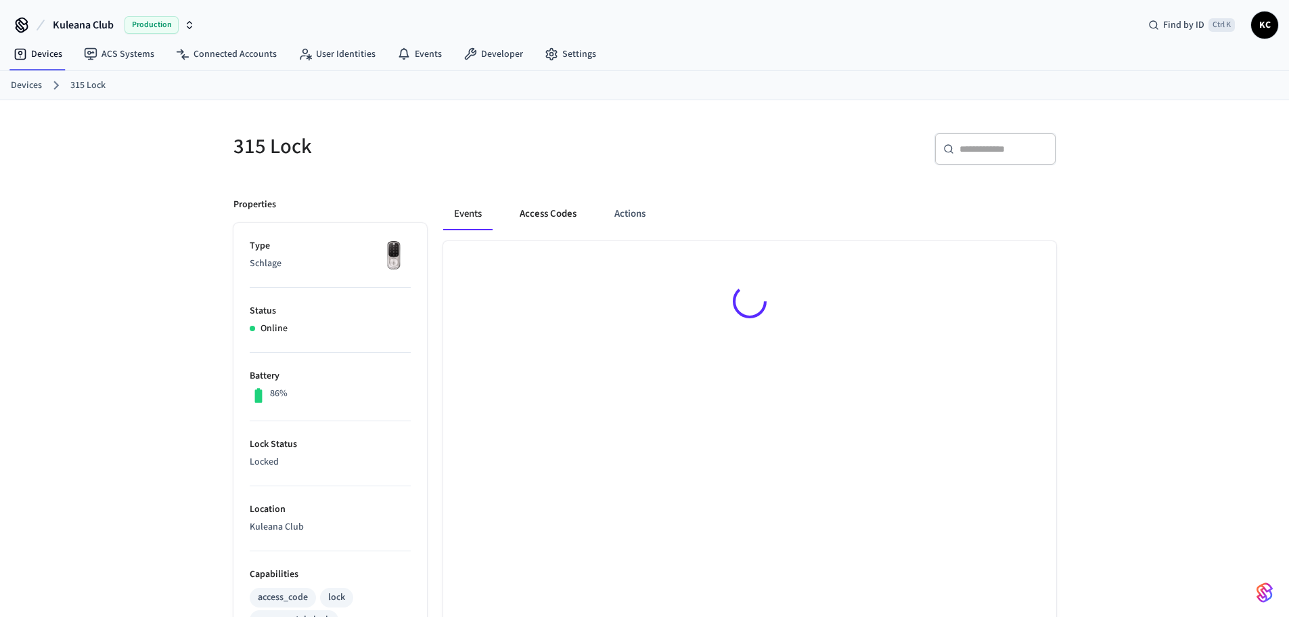
click at [519, 209] on button "Access Codes" at bounding box center [548, 214] width 79 height 32
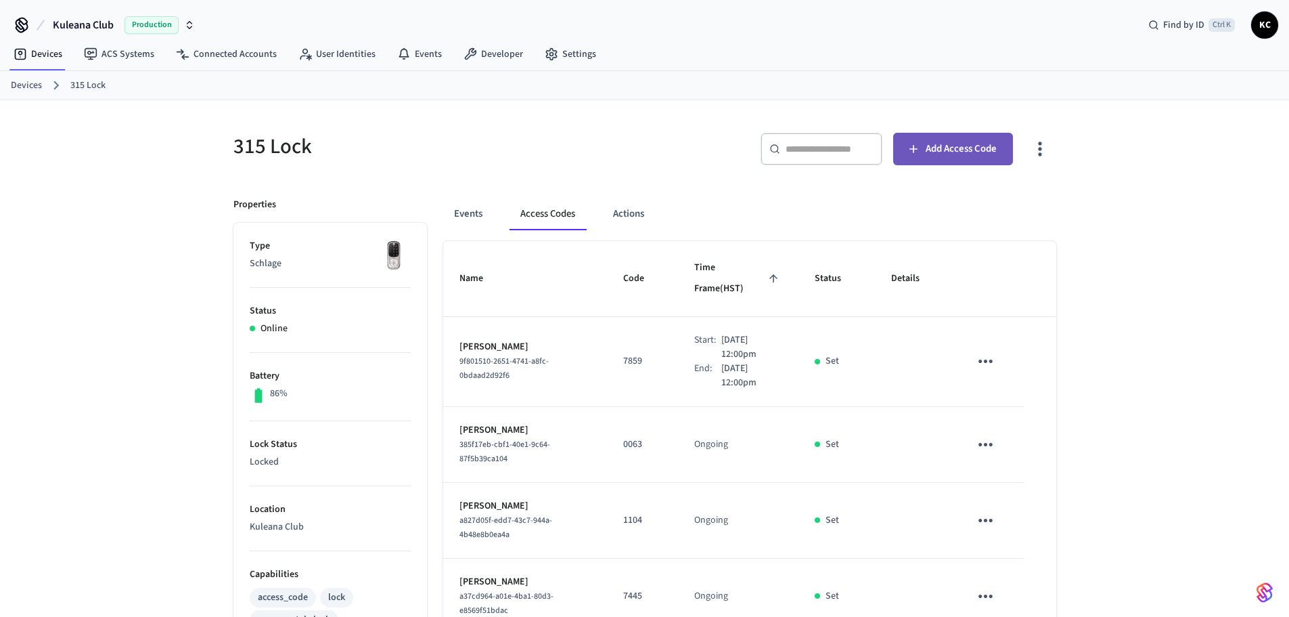
click at [928, 151] on span "Add Access Code" at bounding box center [961, 149] width 71 height 18
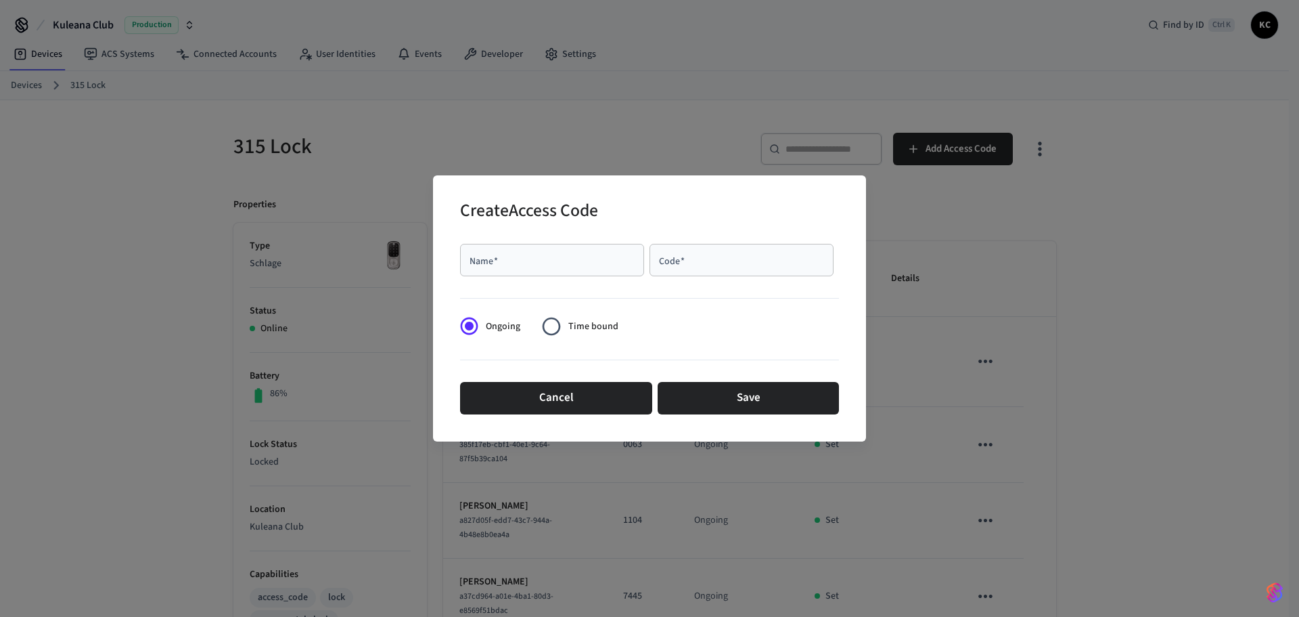
click at [541, 269] on div "Name   *" at bounding box center [552, 260] width 184 height 32
type input "*******"
type input "****"
click at [575, 326] on span "Time bound" at bounding box center [593, 326] width 50 height 14
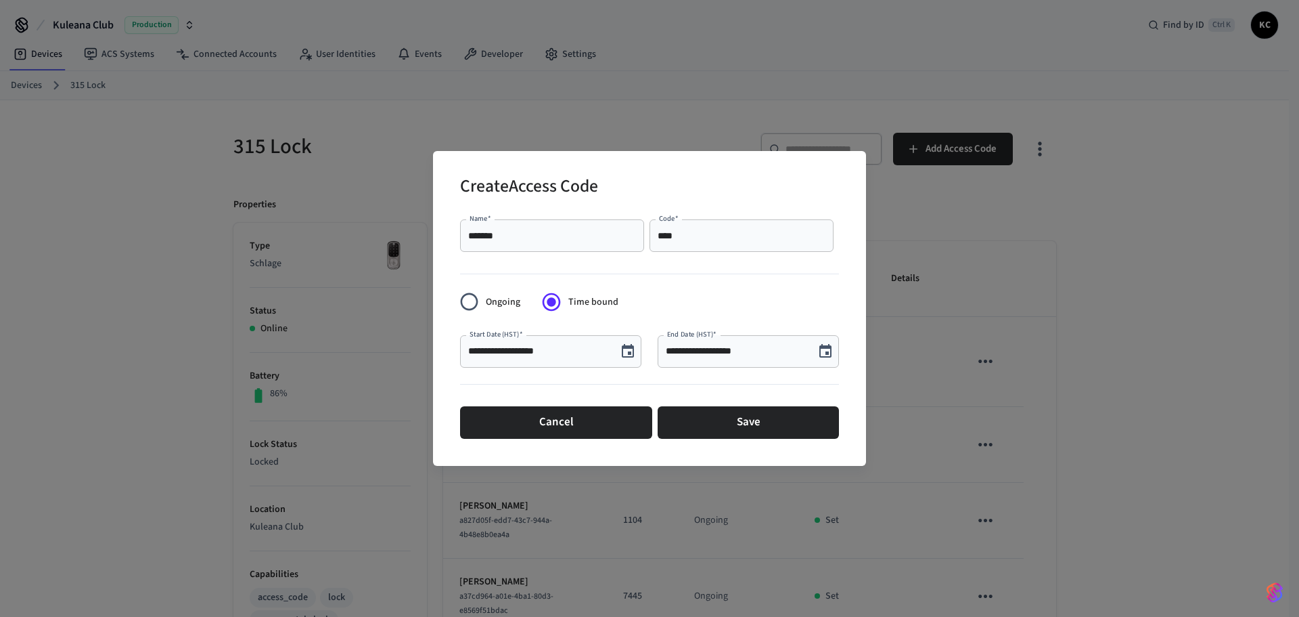
click at [619, 346] on button "Choose date, selected date is Sep 24, 2025" at bounding box center [628, 351] width 27 height 27
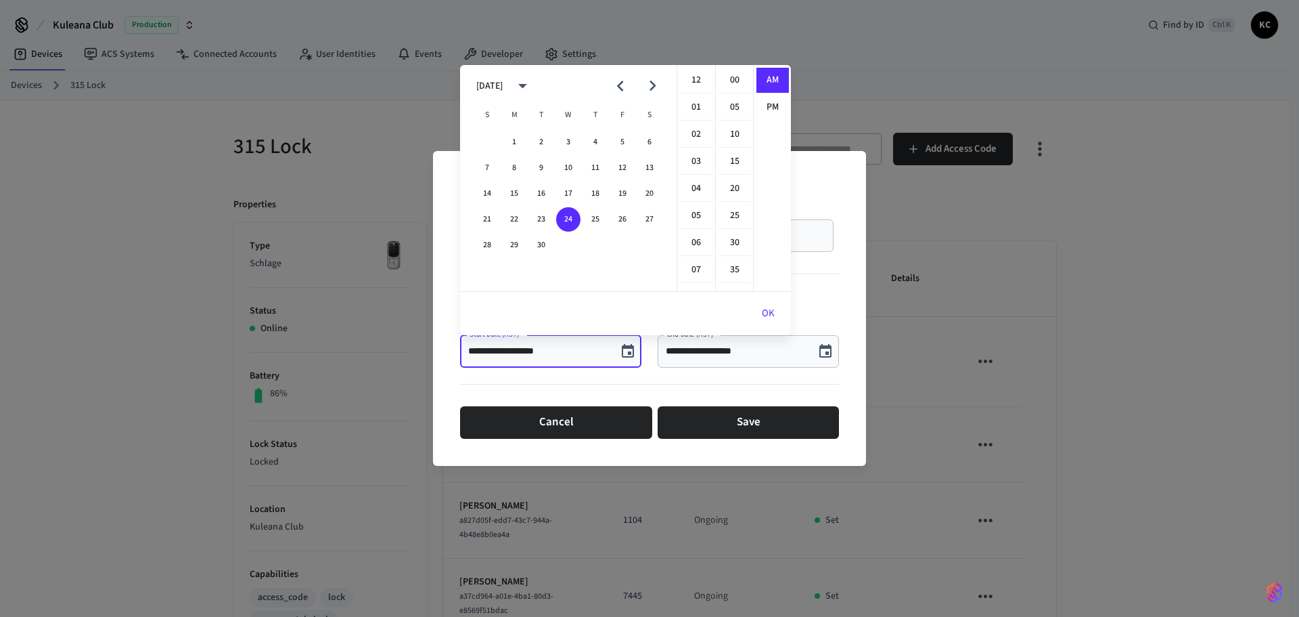
scroll to position [296, 0]
click at [625, 217] on button "26" at bounding box center [622, 219] width 24 height 24
click at [699, 76] on li "12" at bounding box center [696, 81] width 32 height 26
click at [728, 81] on li "00" at bounding box center [735, 81] width 32 height 26
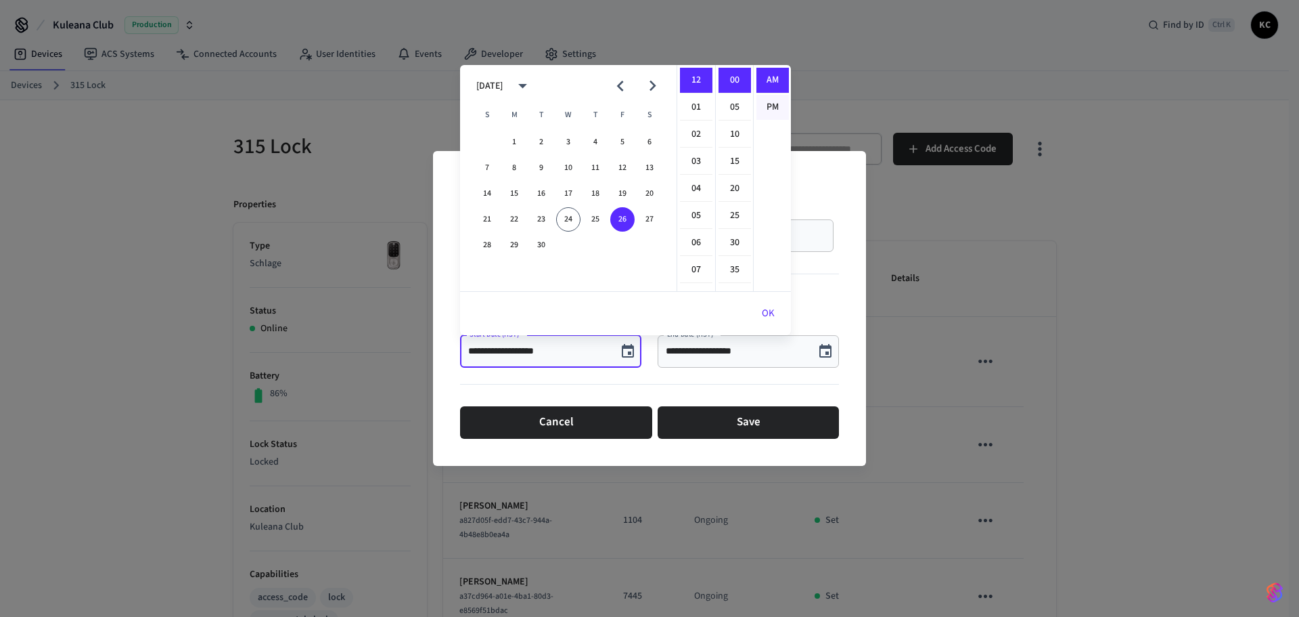
click at [761, 107] on li "PM" at bounding box center [773, 107] width 32 height 25
type input "**********"
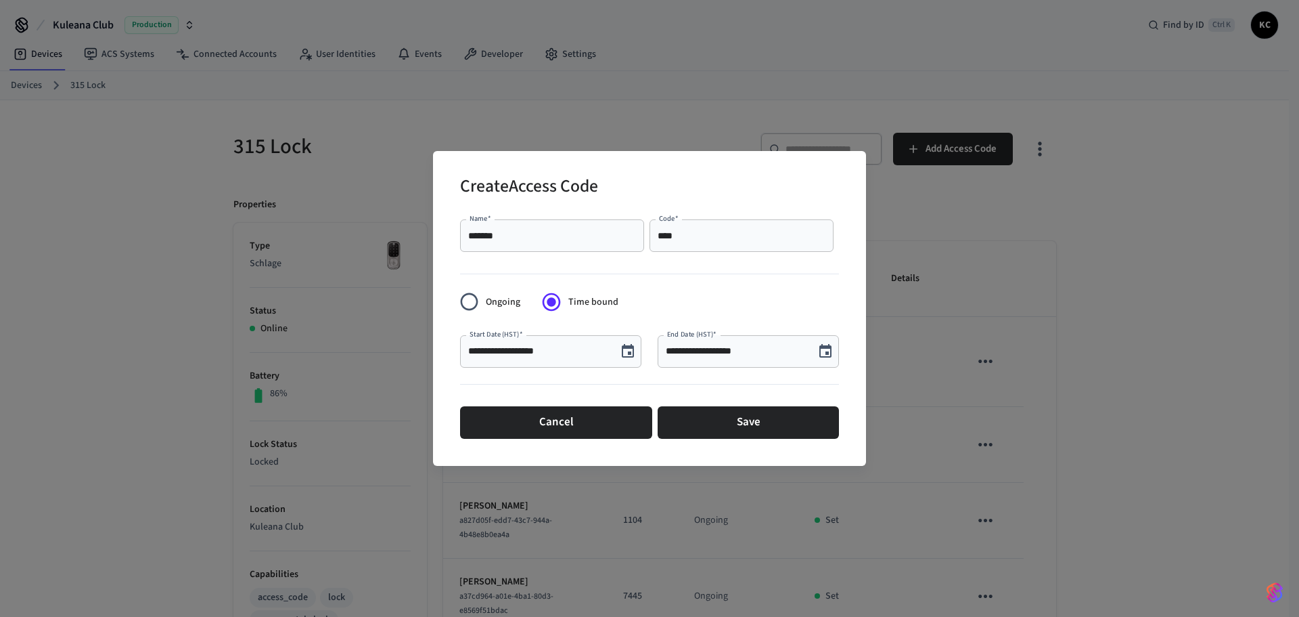
scroll to position [25, 0]
click at [815, 352] on button "Choose date, selected date is Sep 24, 2025" at bounding box center [825, 351] width 27 height 27
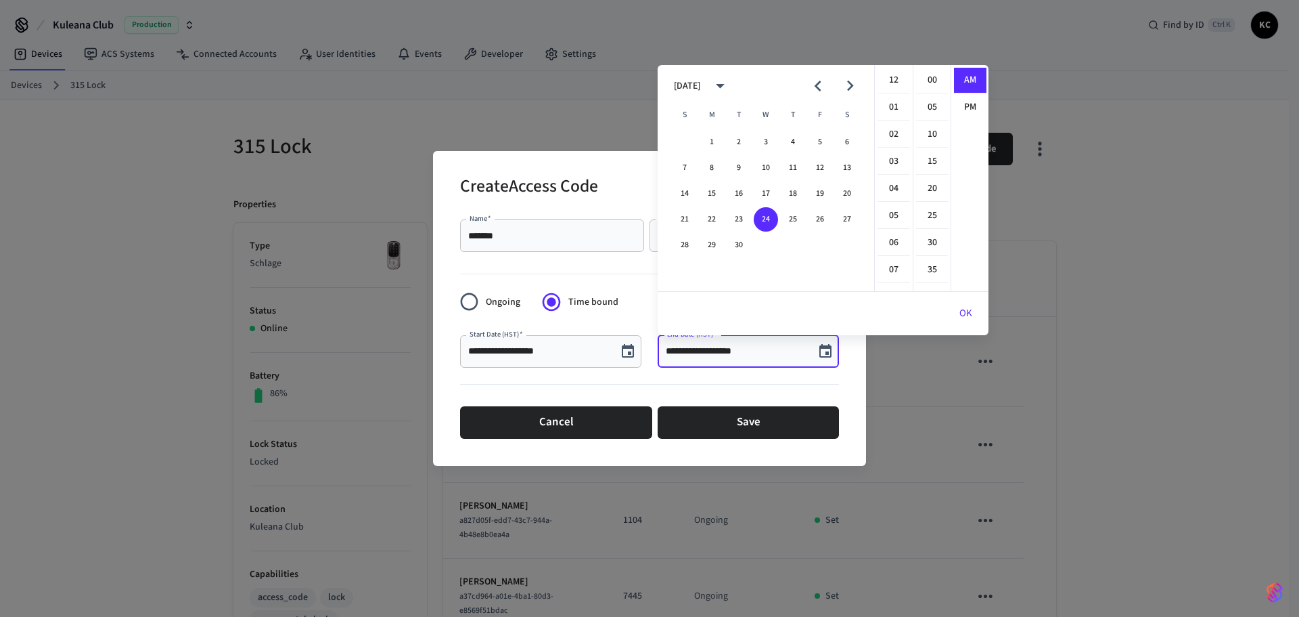
scroll to position [296, 0]
click at [849, 83] on icon "Next month" at bounding box center [850, 86] width 7 height 11
click at [814, 138] on button "3" at bounding box center [820, 142] width 24 height 24
click at [893, 79] on li "12" at bounding box center [894, 81] width 32 height 26
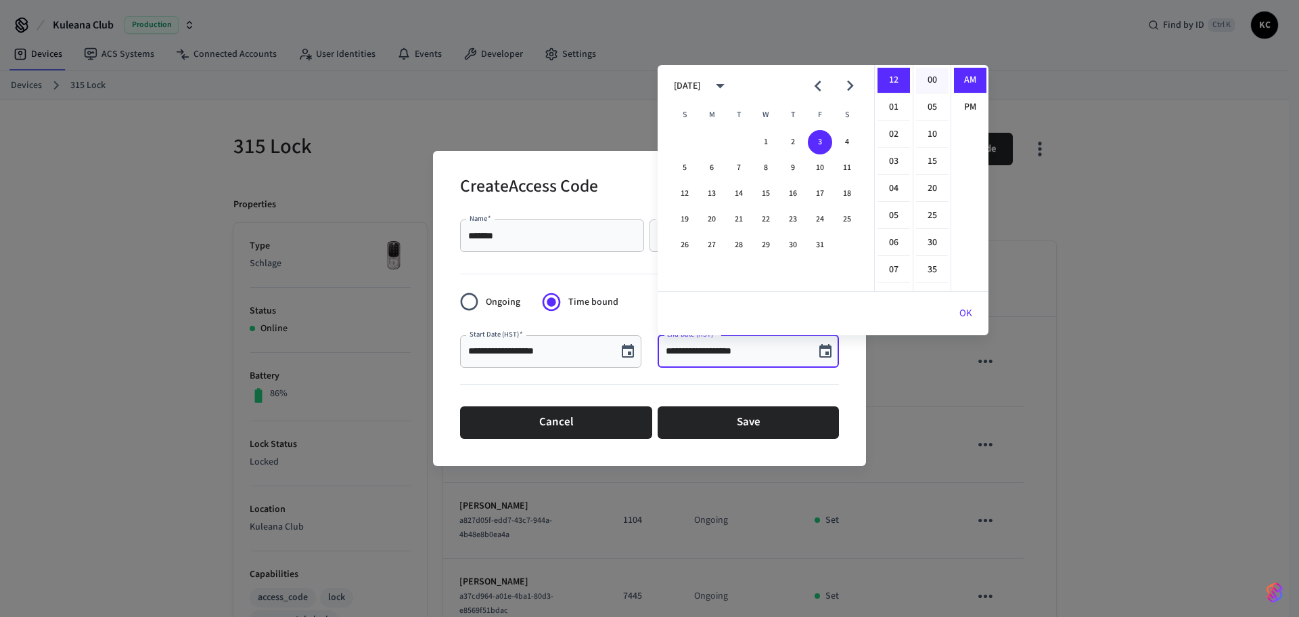
click at [929, 79] on li "00" at bounding box center [932, 81] width 32 height 26
click at [961, 102] on li "PM" at bounding box center [970, 107] width 32 height 25
type input "**********"
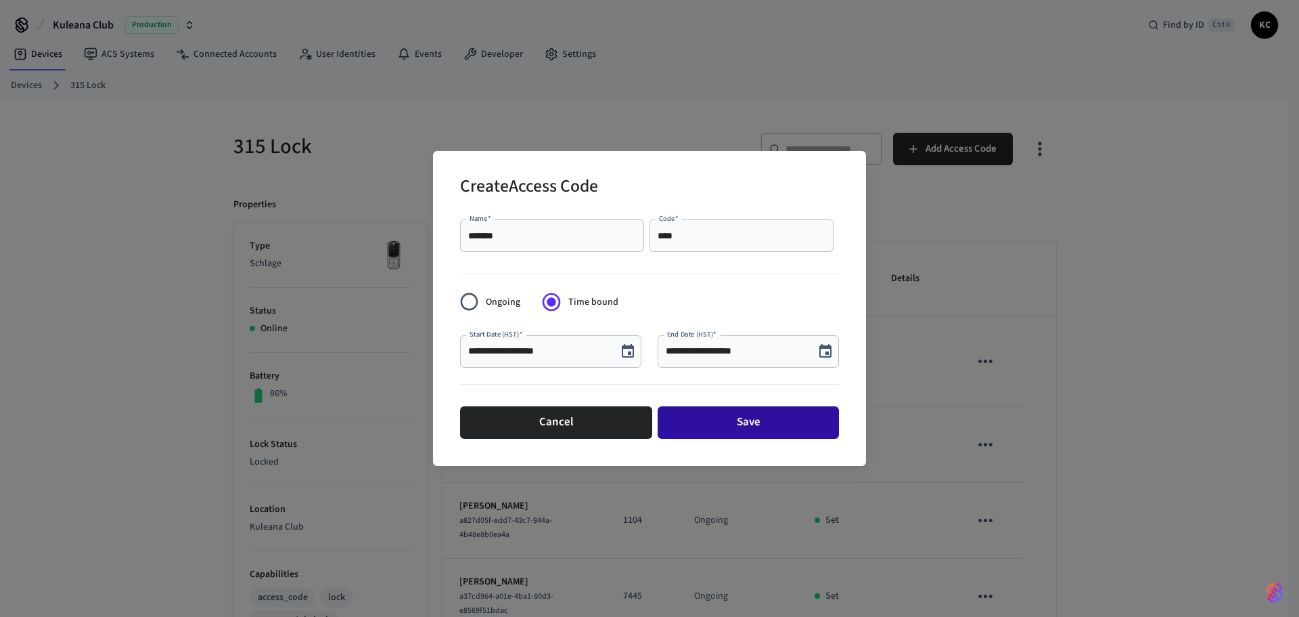
click at [720, 422] on button "Save" at bounding box center [748, 422] width 181 height 32
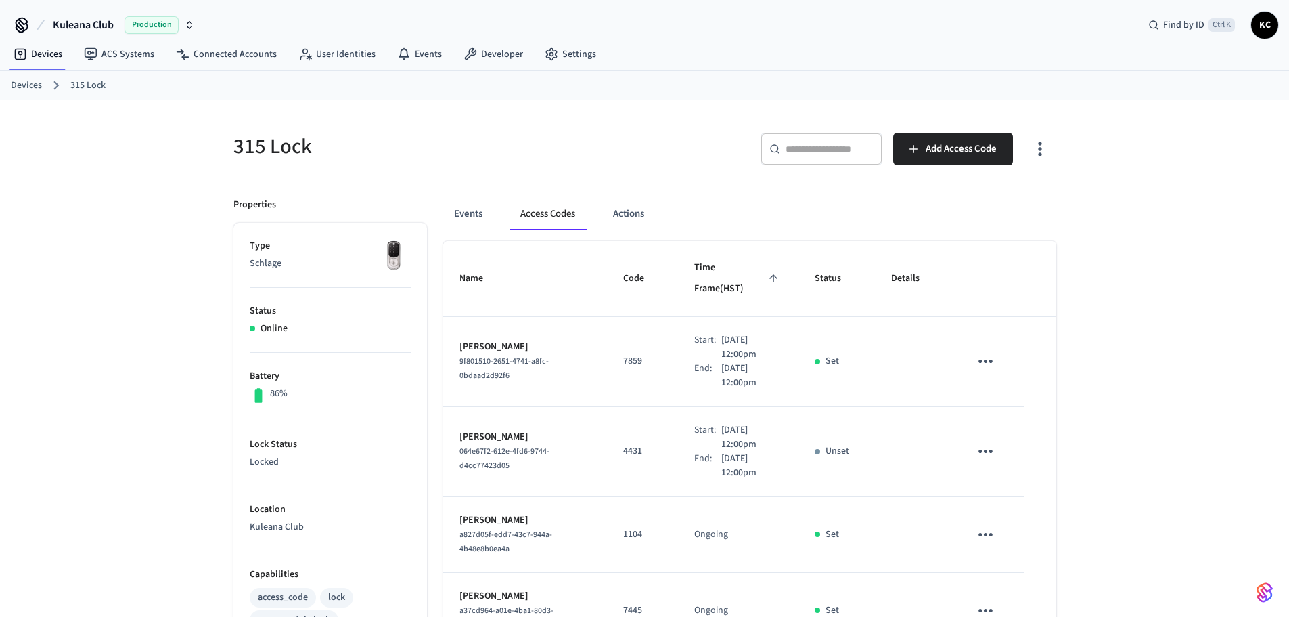
click at [13, 85] on link "Devices" at bounding box center [26, 86] width 31 height 14
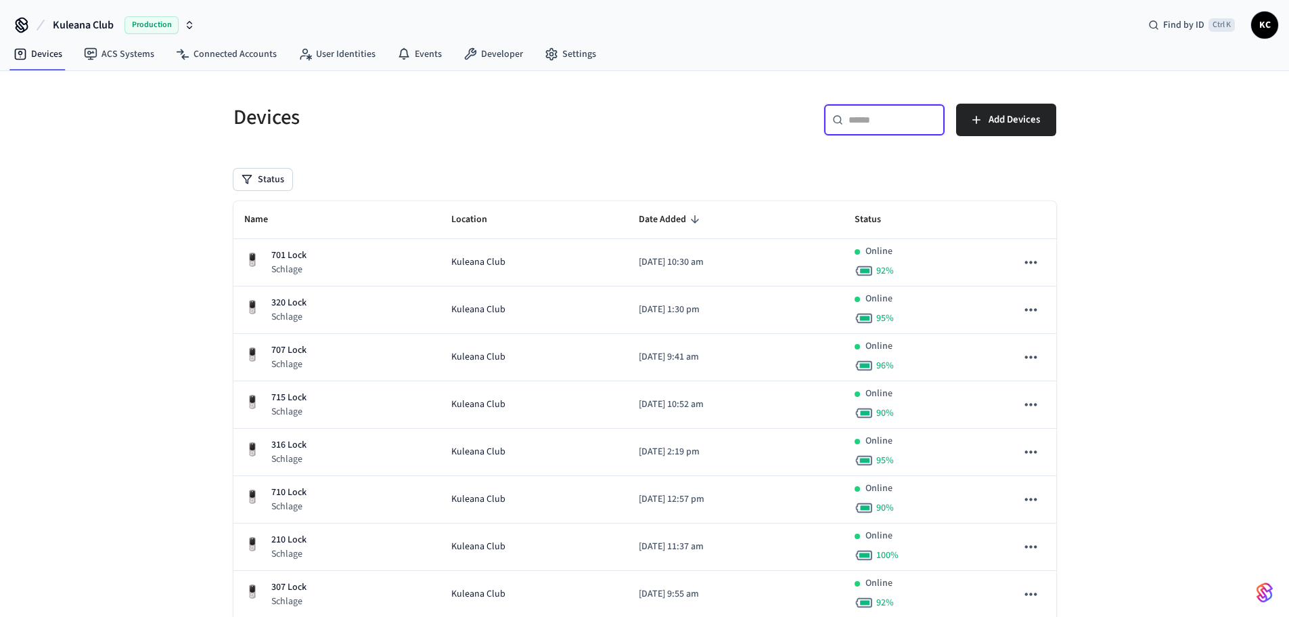
click at [889, 124] on input "text" at bounding box center [893, 120] width 88 height 14
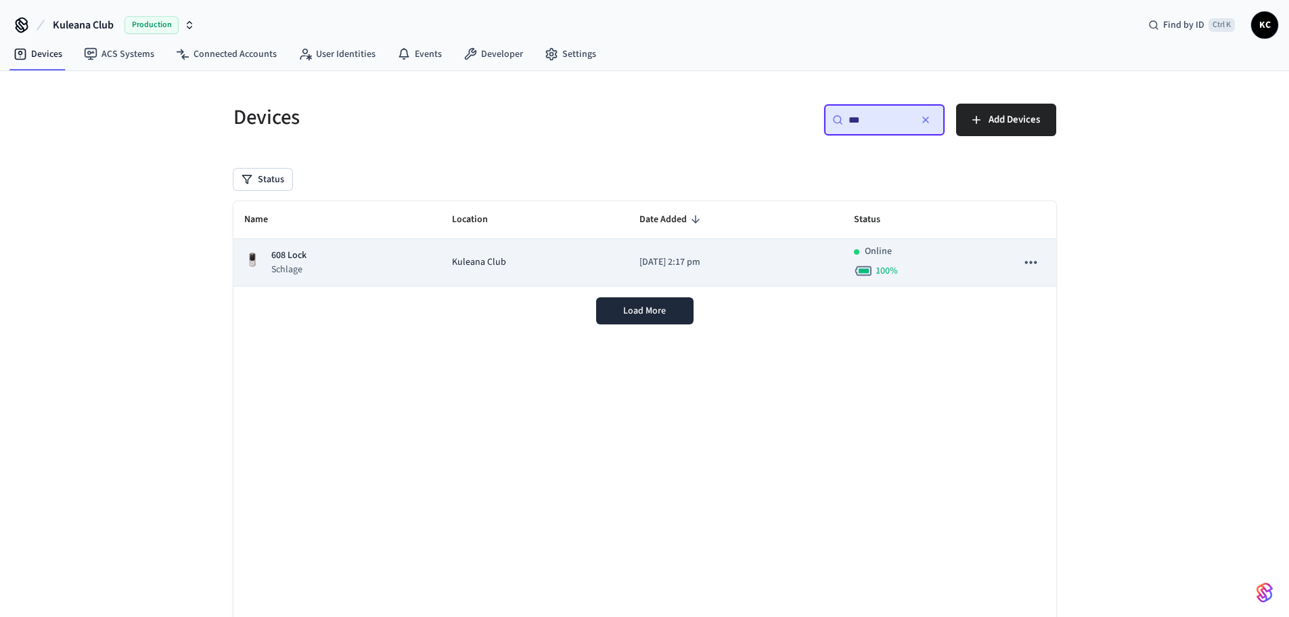
type input "***"
click at [650, 270] on td "[DATE] 2:17 pm" at bounding box center [736, 262] width 215 height 47
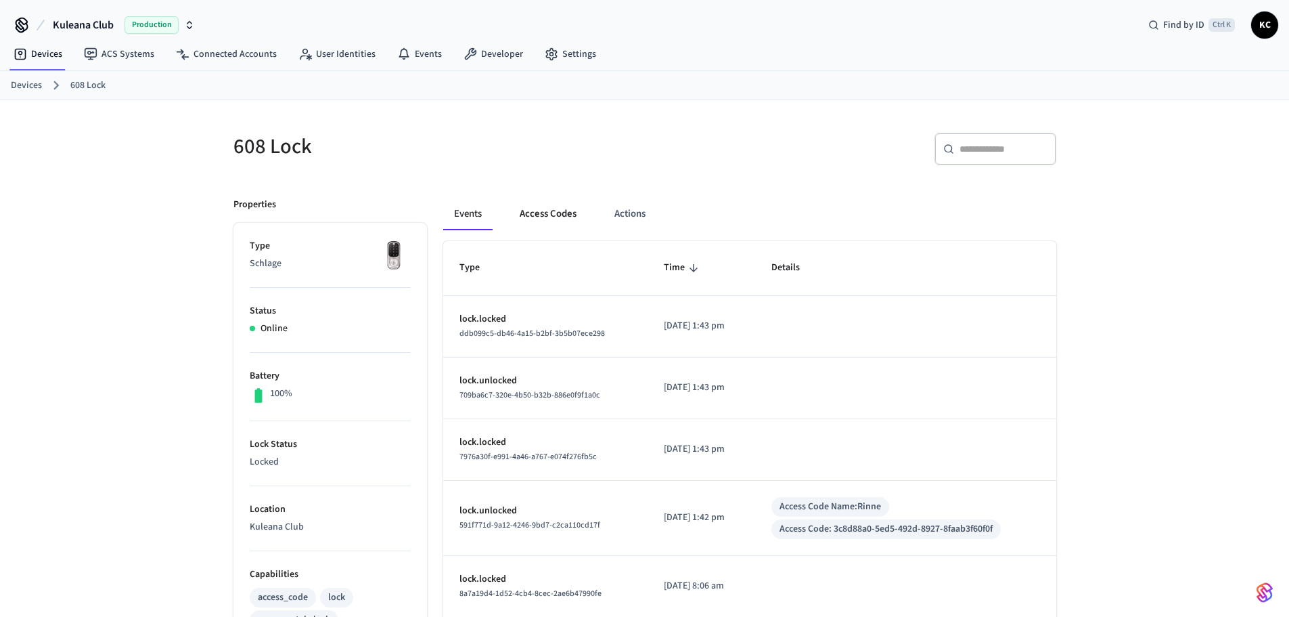
click at [562, 210] on button "Access Codes" at bounding box center [548, 214] width 79 height 32
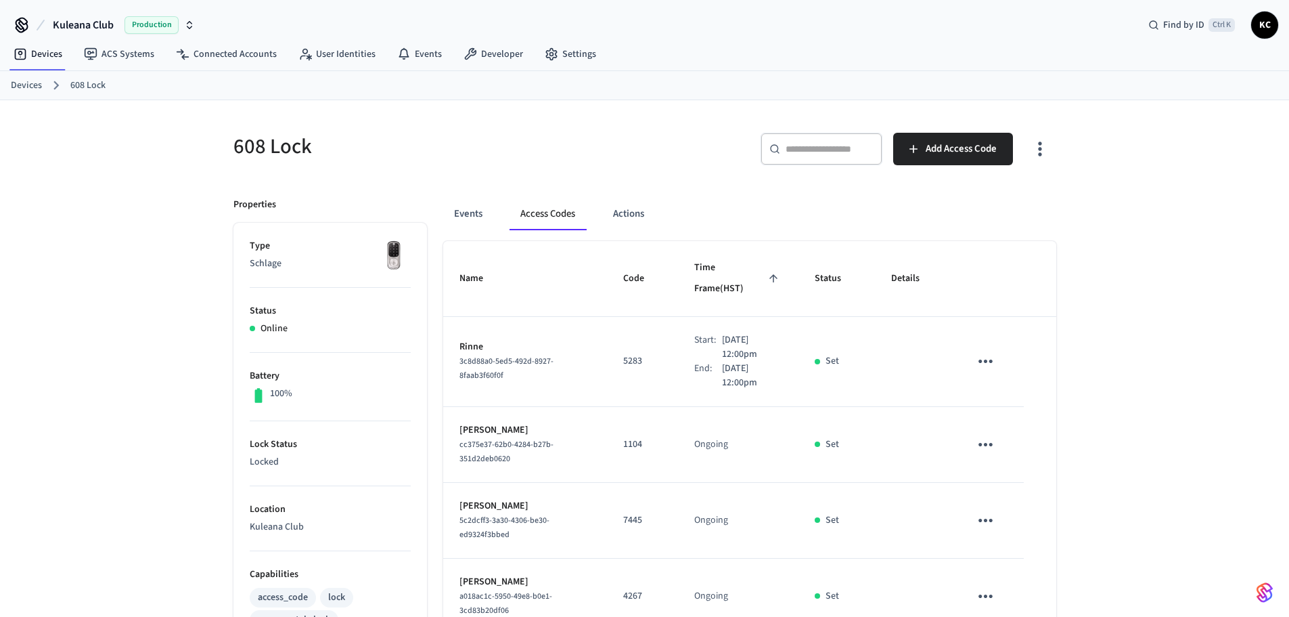
click at [19, 84] on link "Devices" at bounding box center [26, 86] width 31 height 14
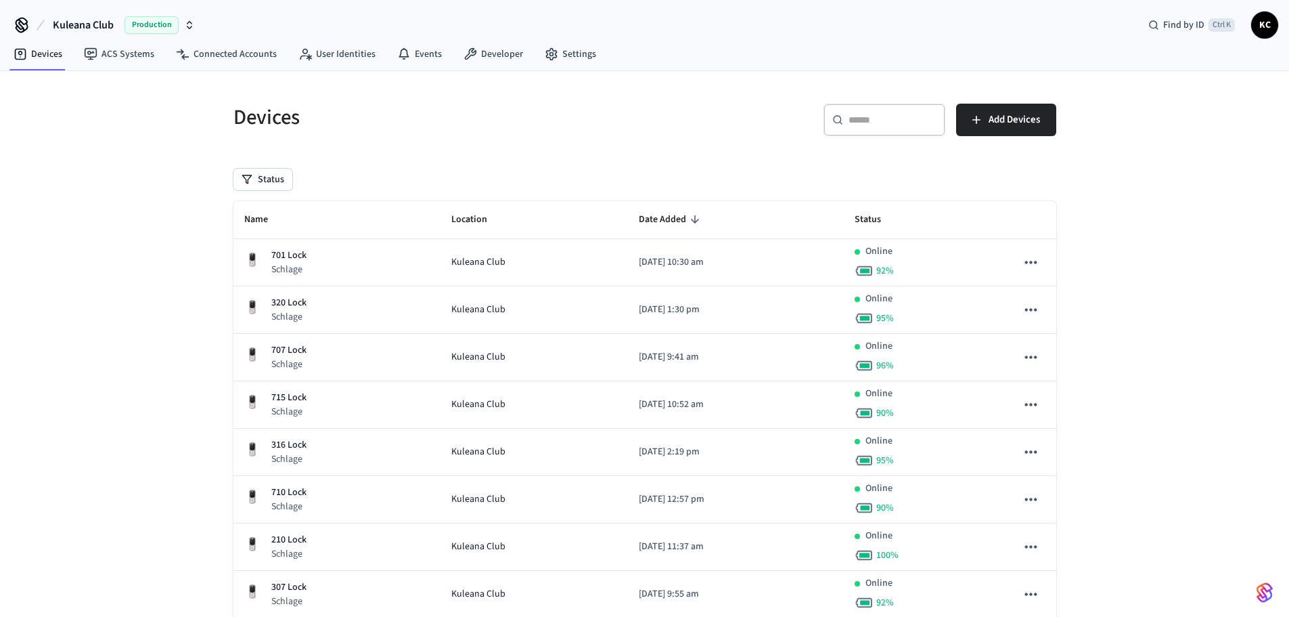
click at [878, 127] on input "text" at bounding box center [893, 120] width 88 height 14
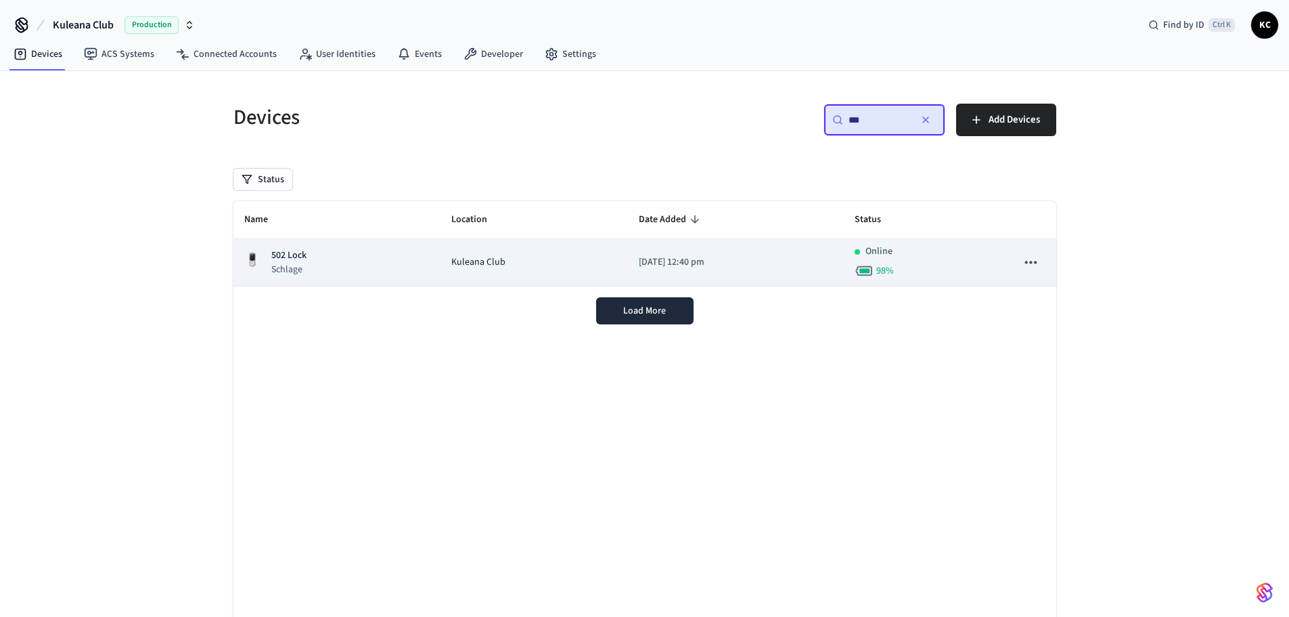
type input "***"
click at [670, 262] on p "[DATE] 12:40 pm" at bounding box center [736, 262] width 194 height 14
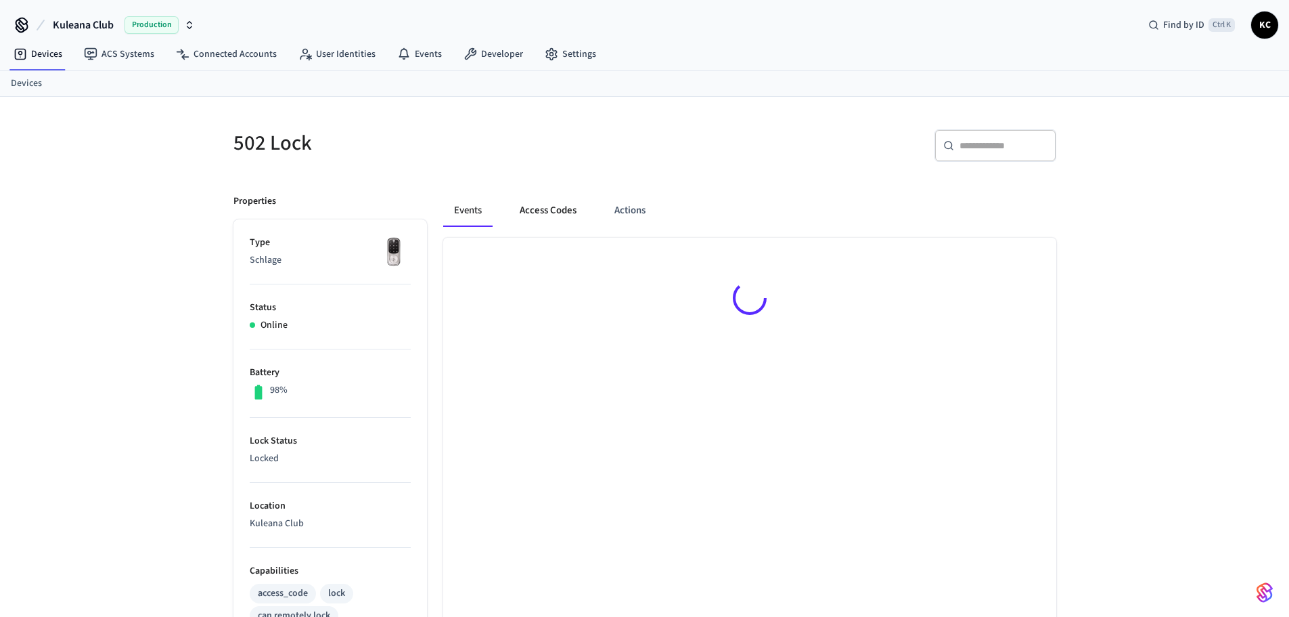
click at [554, 216] on button "Access Codes" at bounding box center [548, 210] width 79 height 32
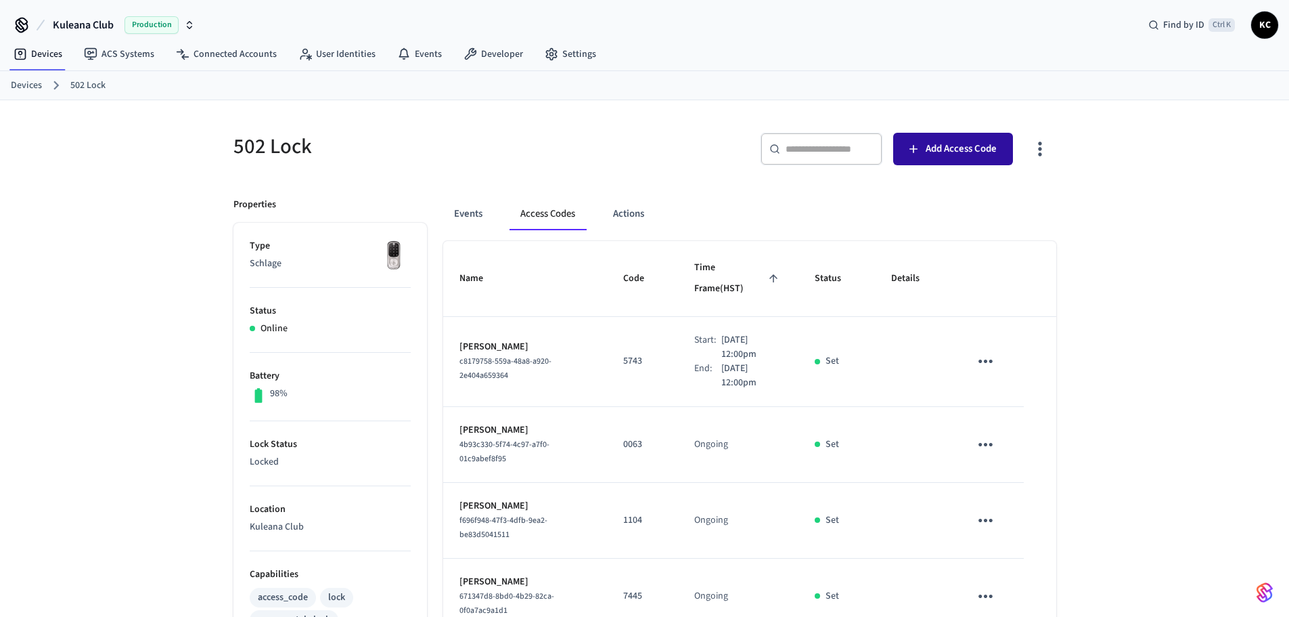
click at [893, 138] on button "Add Access Code" at bounding box center [953, 149] width 120 height 32
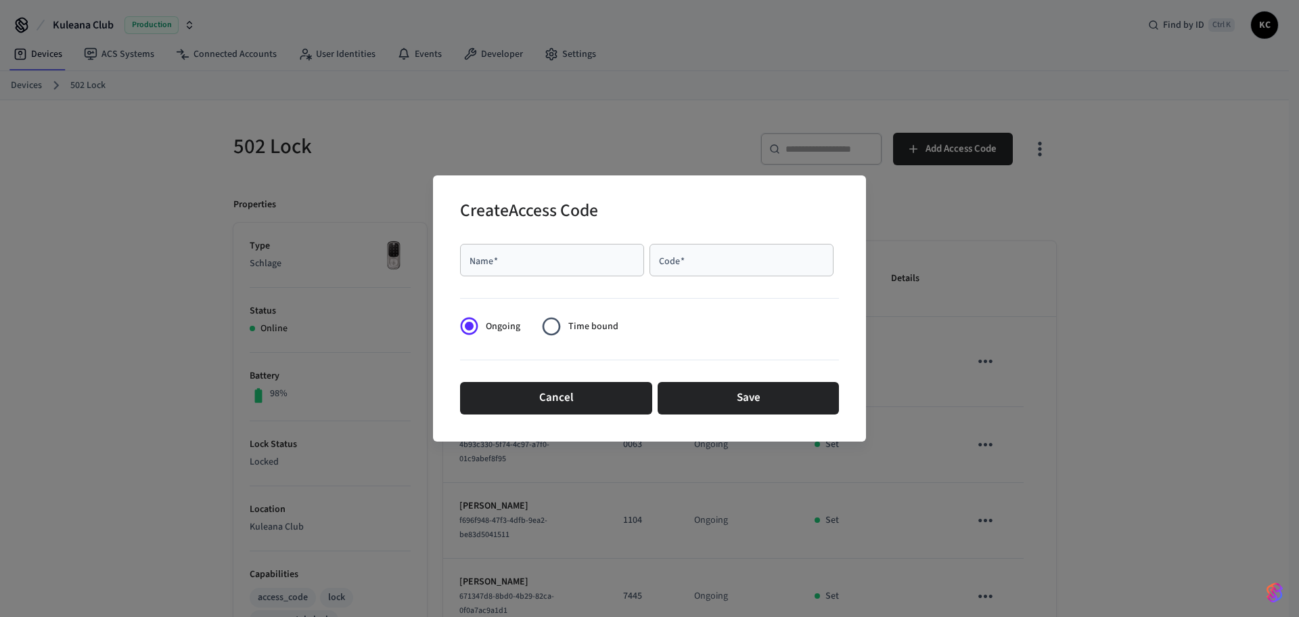
click at [610, 249] on div "Name   *" at bounding box center [552, 260] width 184 height 32
type input "******"
type input "****"
click at [602, 330] on span "Time bound" at bounding box center [593, 326] width 50 height 14
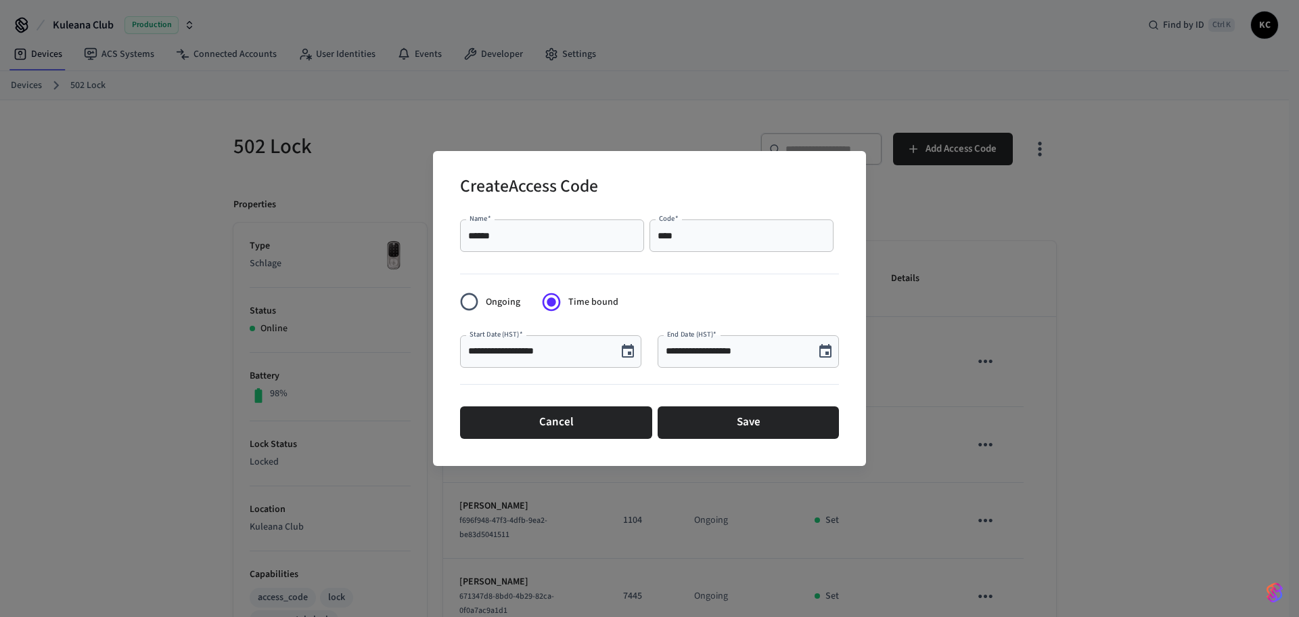
click at [629, 352] on icon "Choose date, selected date is Sep 24, 2025" at bounding box center [628, 351] width 12 height 14
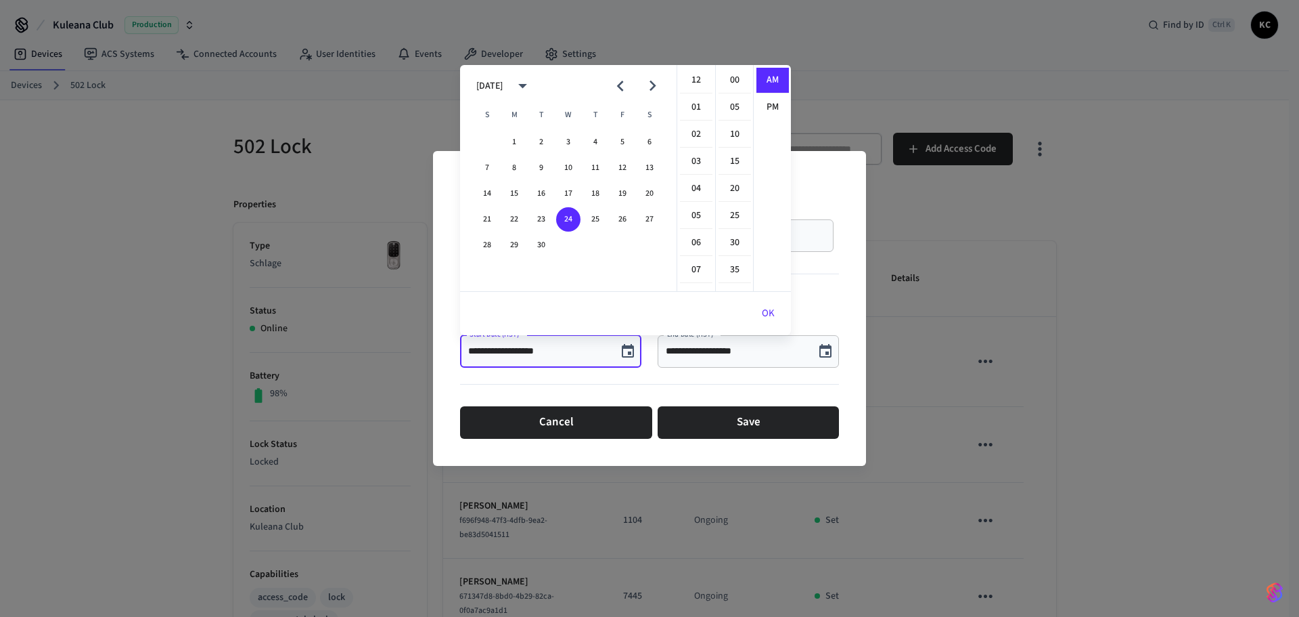
scroll to position [296, 0]
click at [621, 218] on button "26" at bounding box center [622, 219] width 24 height 24
click at [697, 77] on li "12" at bounding box center [696, 81] width 32 height 26
click at [734, 80] on li "00" at bounding box center [735, 81] width 32 height 26
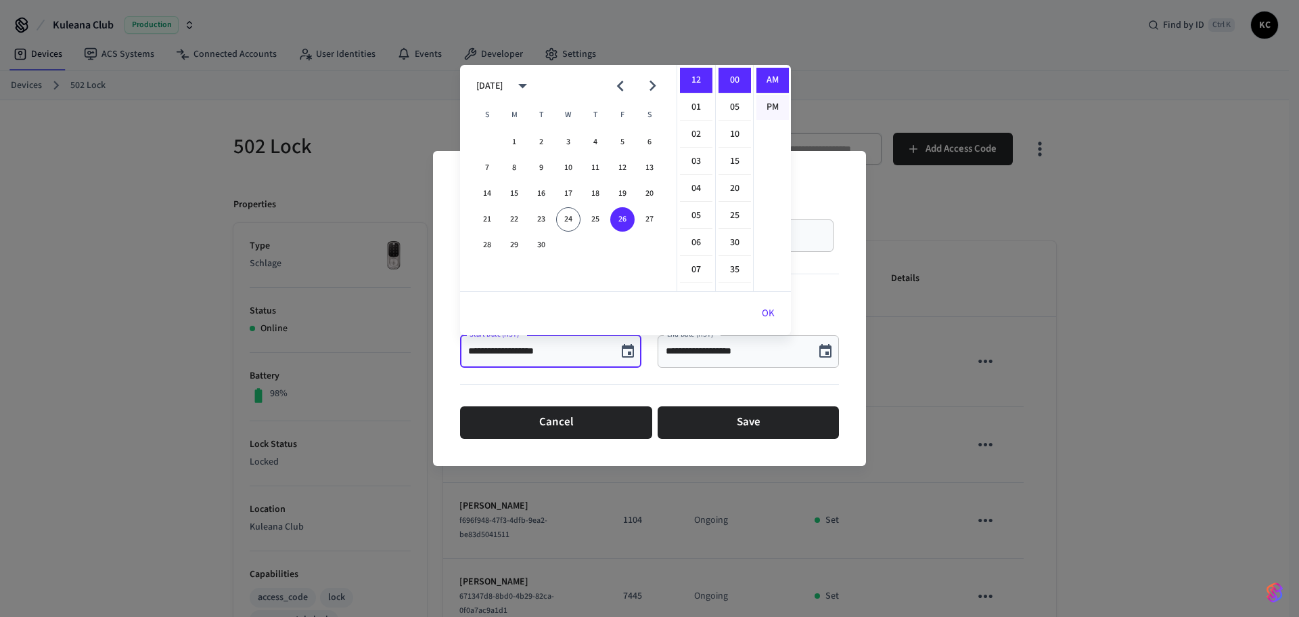
click at [763, 106] on li "PM" at bounding box center [773, 107] width 32 height 25
type input "**********"
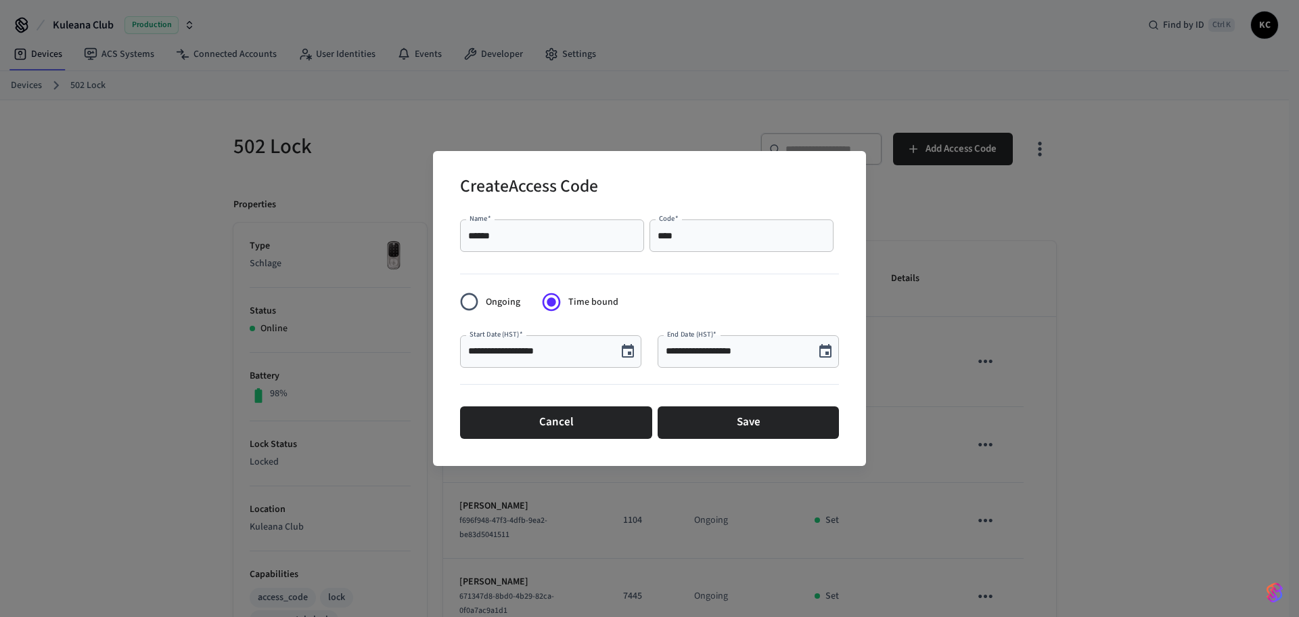
scroll to position [25, 0]
drag, startPoint x: 714, startPoint y: 424, endPoint x: 708, endPoint y: 322, distance: 101.7
click at [708, 322] on form "**********" at bounding box center [649, 328] width 379 height 229
click at [709, 344] on input "**********" at bounding box center [736, 351] width 141 height 14
click at [821, 351] on icon "Choose date, selected date is Sep 24, 2025" at bounding box center [826, 351] width 12 height 14
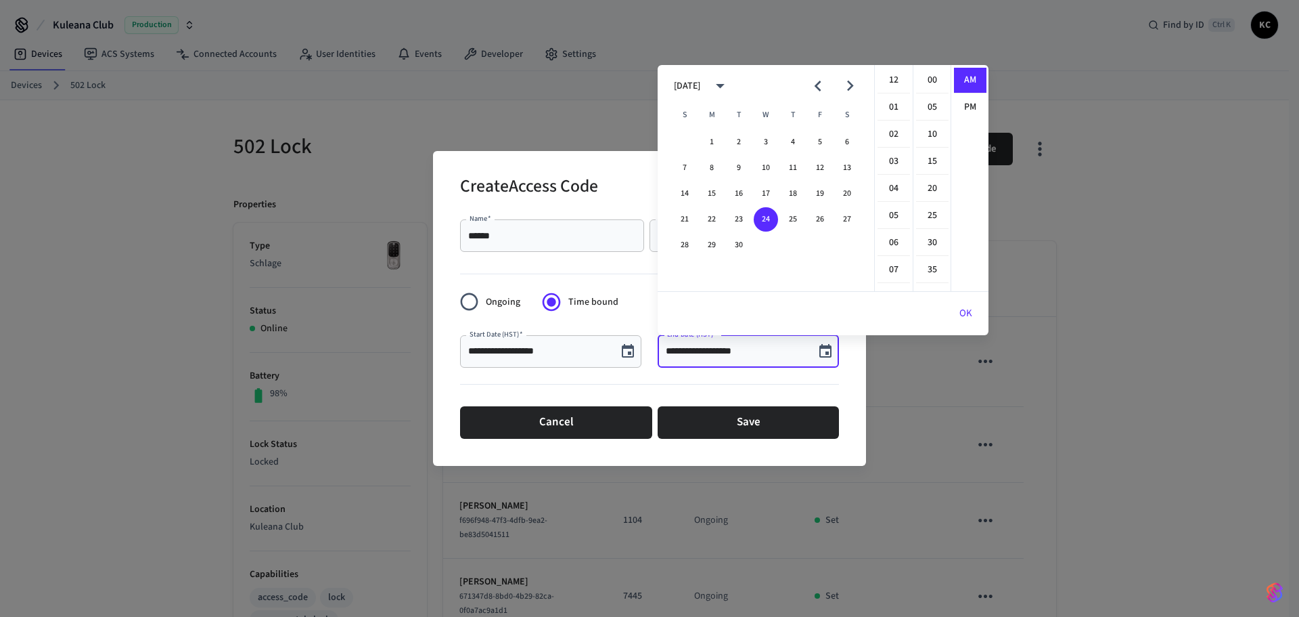
scroll to position [296, 0]
click at [720, 245] on button "29" at bounding box center [712, 245] width 24 height 24
click at [891, 83] on li "12" at bounding box center [894, 81] width 32 height 26
click at [918, 87] on li "00" at bounding box center [932, 81] width 32 height 26
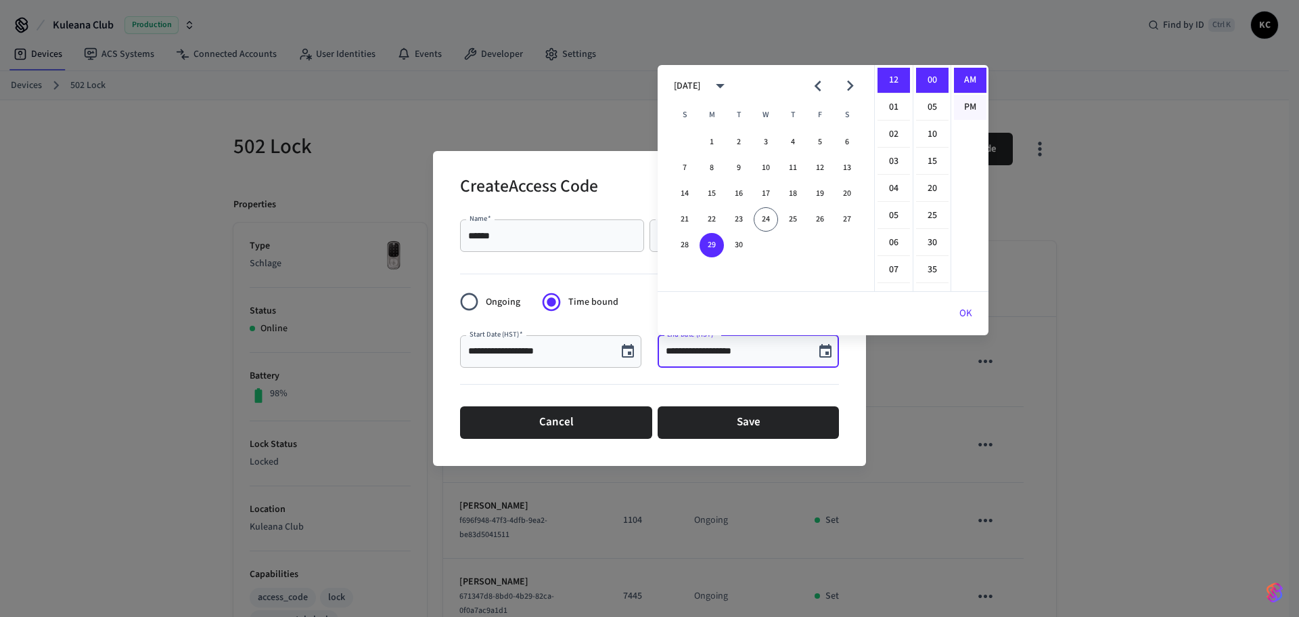
click at [961, 106] on li "PM" at bounding box center [970, 107] width 32 height 25
type input "**********"
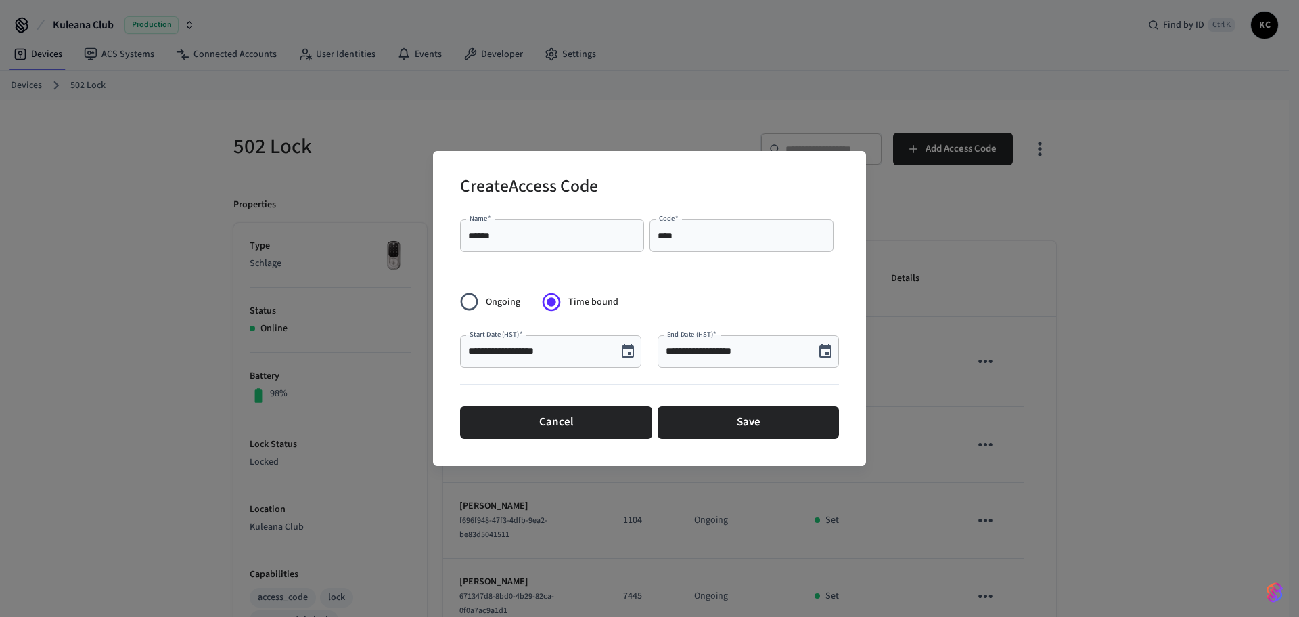
scroll to position [25, 0]
click at [715, 410] on button "Save" at bounding box center [748, 422] width 181 height 32
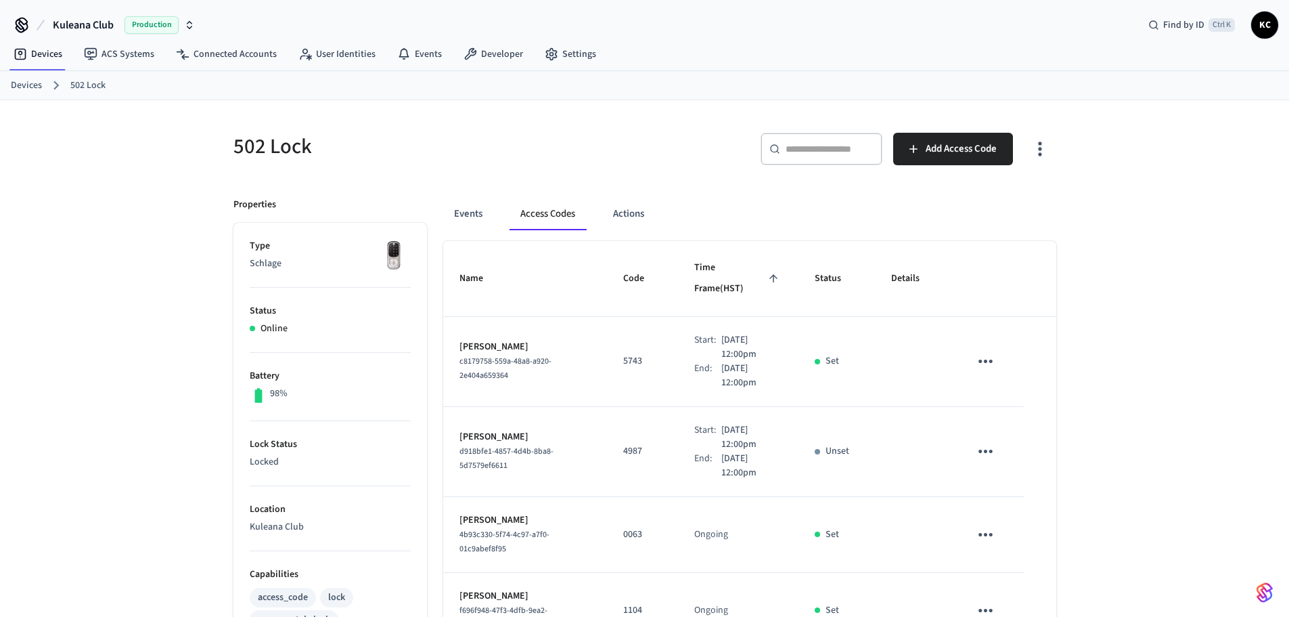
click at [32, 89] on link "Devices" at bounding box center [26, 86] width 31 height 14
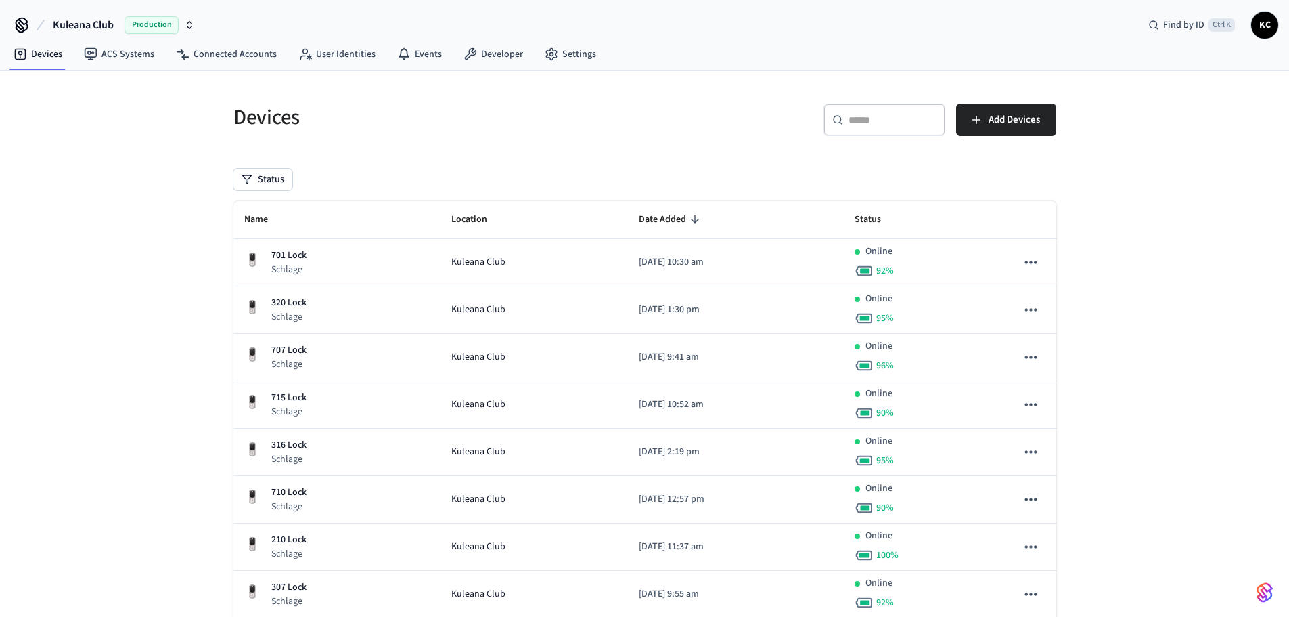
click at [899, 133] on div "​ ​" at bounding box center [885, 120] width 122 height 32
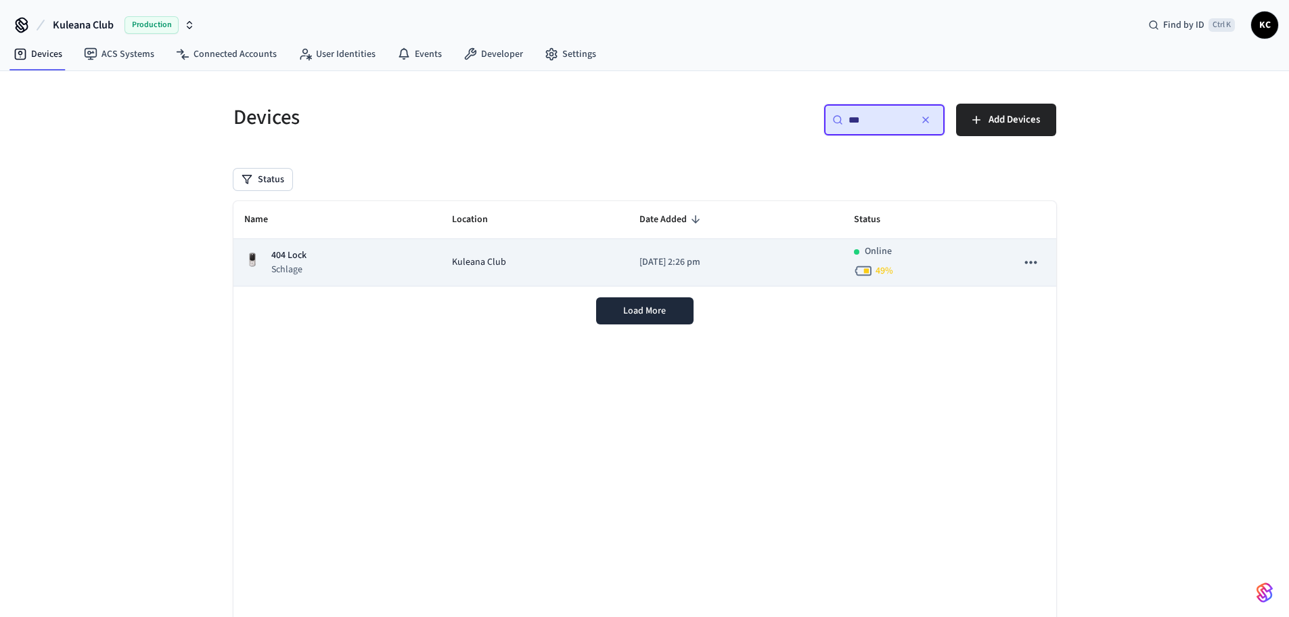
type input "***"
click at [658, 265] on p "[DATE] 2:26 pm" at bounding box center [736, 262] width 193 height 14
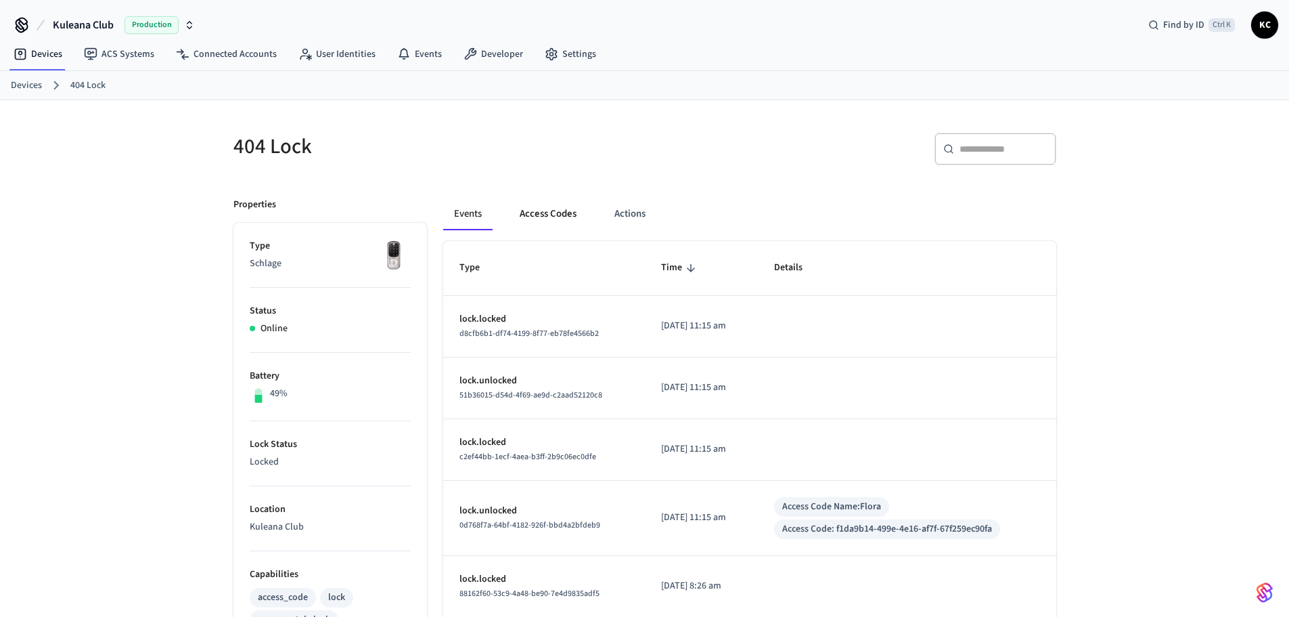
drag, startPoint x: 524, startPoint y: 219, endPoint x: 568, endPoint y: 226, distance: 45.3
click at [524, 219] on button "Access Codes" at bounding box center [548, 214] width 79 height 32
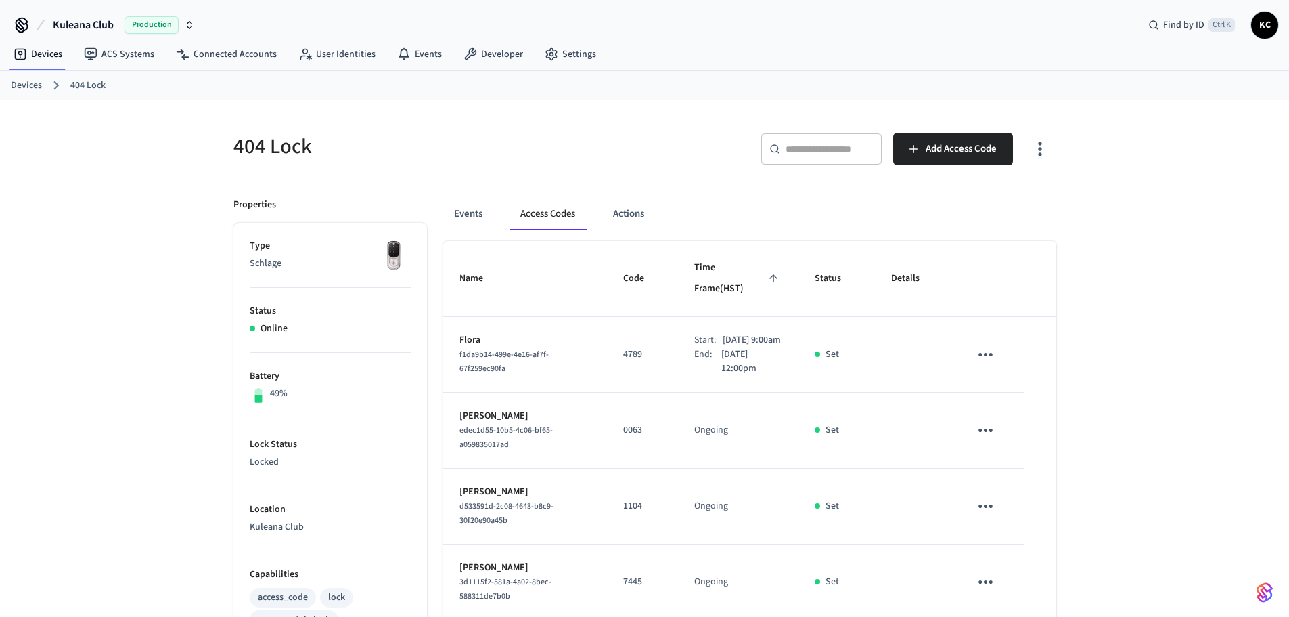
click at [963, 132] on div "​ ​ Add Access Code" at bounding box center [847, 146] width 420 height 60
click at [969, 141] on span "Add Access Code" at bounding box center [961, 149] width 71 height 18
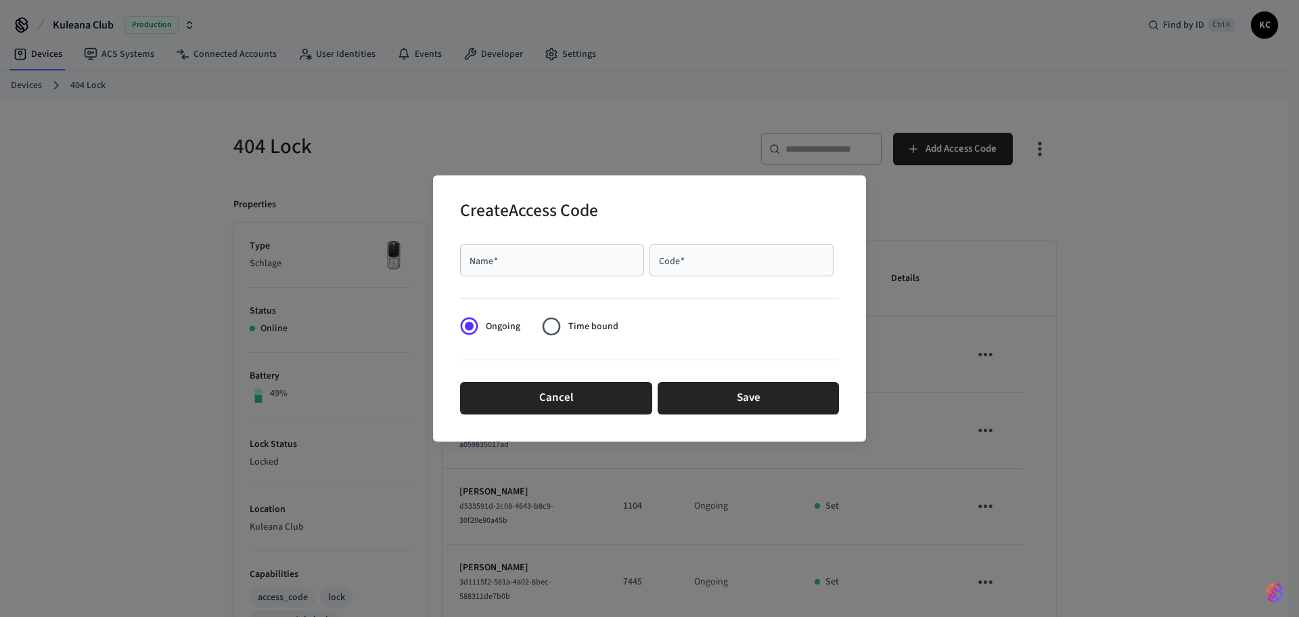
click at [572, 268] on div "Name   *" at bounding box center [552, 260] width 184 height 32
type input "******"
type input "****"
click at [594, 320] on span "Time bound" at bounding box center [593, 326] width 50 height 14
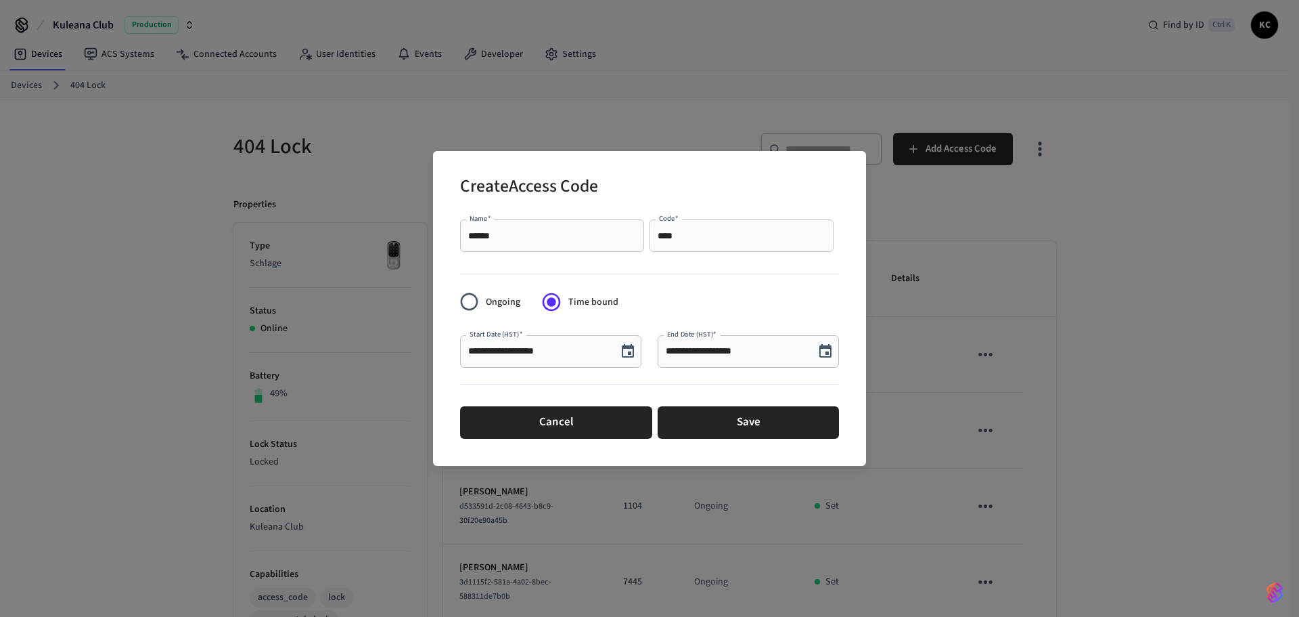
click at [619, 347] on button "Choose date, selected date is Sep 24, 2025" at bounding box center [628, 351] width 27 height 27
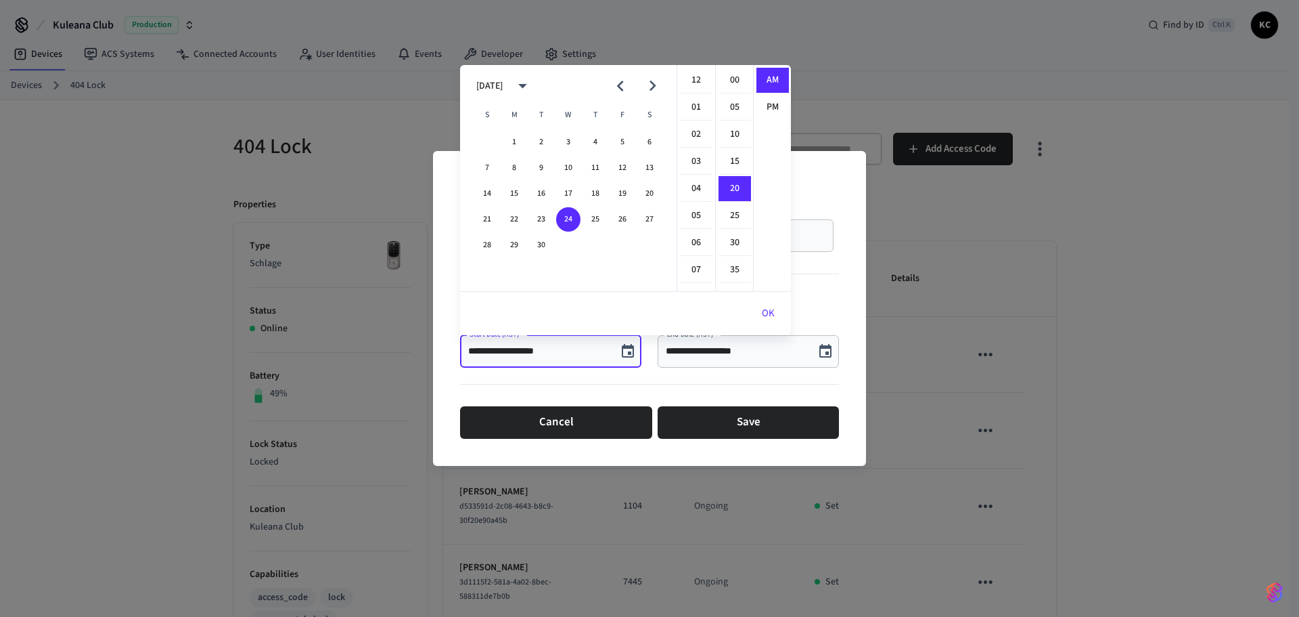
scroll to position [108, 0]
click at [619, 219] on button "26" at bounding box center [622, 219] width 24 height 24
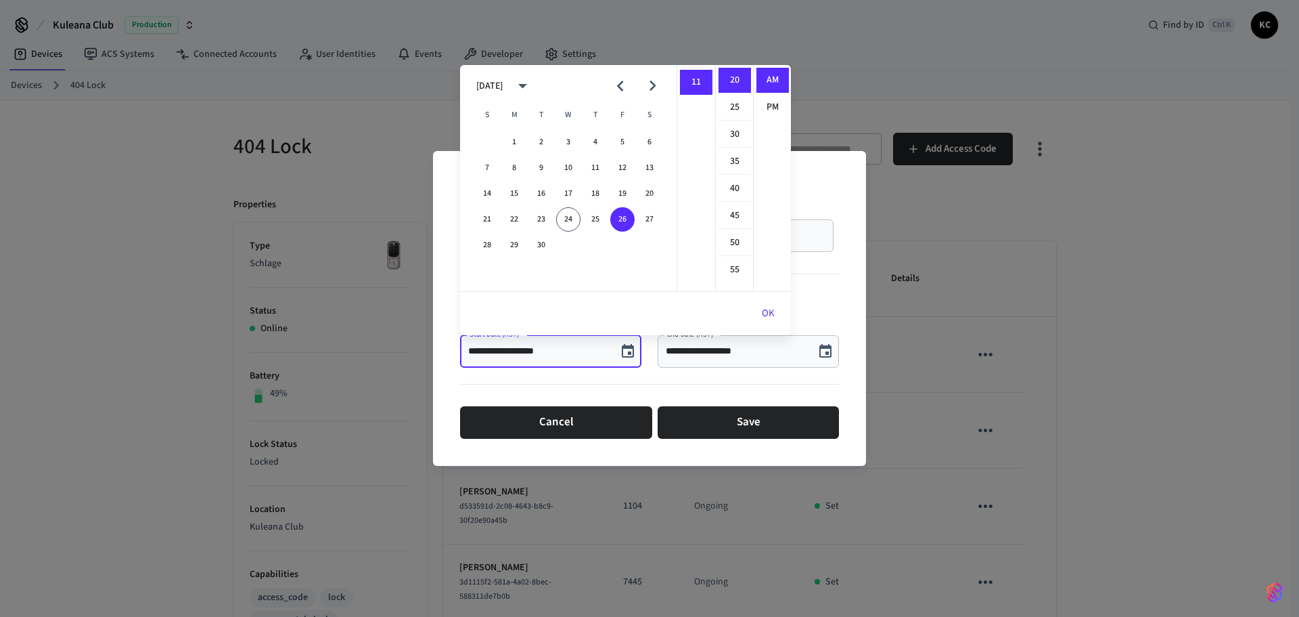
scroll to position [152, 0]
click at [688, 78] on li "12" at bounding box center [696, 81] width 32 height 26
click at [732, 75] on li "00" at bounding box center [735, 81] width 32 height 26
click at [759, 102] on li "PM" at bounding box center [773, 107] width 32 height 25
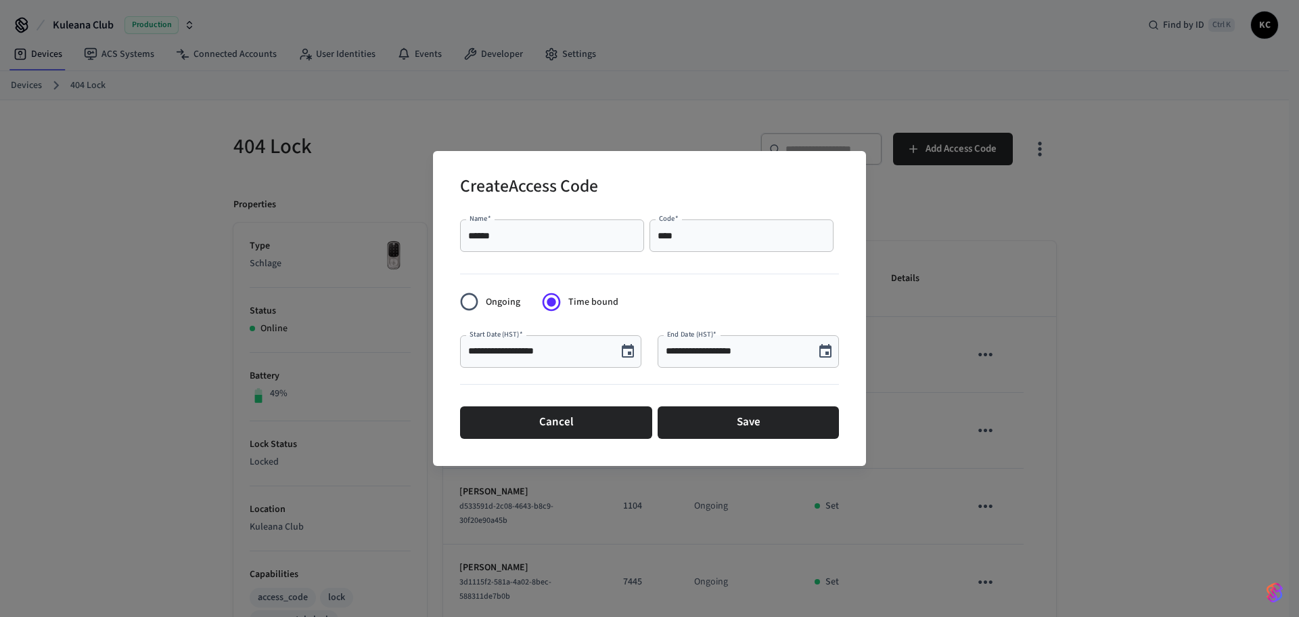
type input "**********"
click at [814, 345] on button "Choose date, selected date is Sep 24, 2025" at bounding box center [825, 351] width 27 height 27
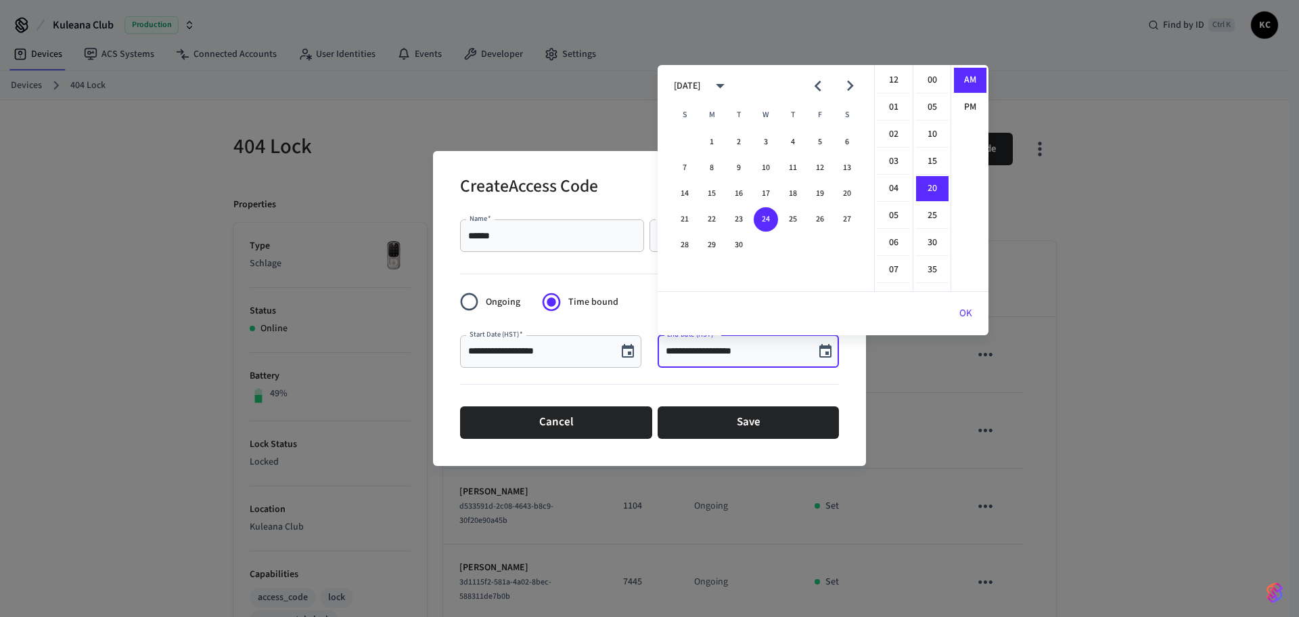
scroll to position [108, 0]
click at [853, 83] on icon "Next month" at bounding box center [850, 85] width 21 height 21
click at [825, 141] on button "3" at bounding box center [820, 142] width 24 height 24
click at [896, 81] on li "12" at bounding box center [894, 81] width 32 height 26
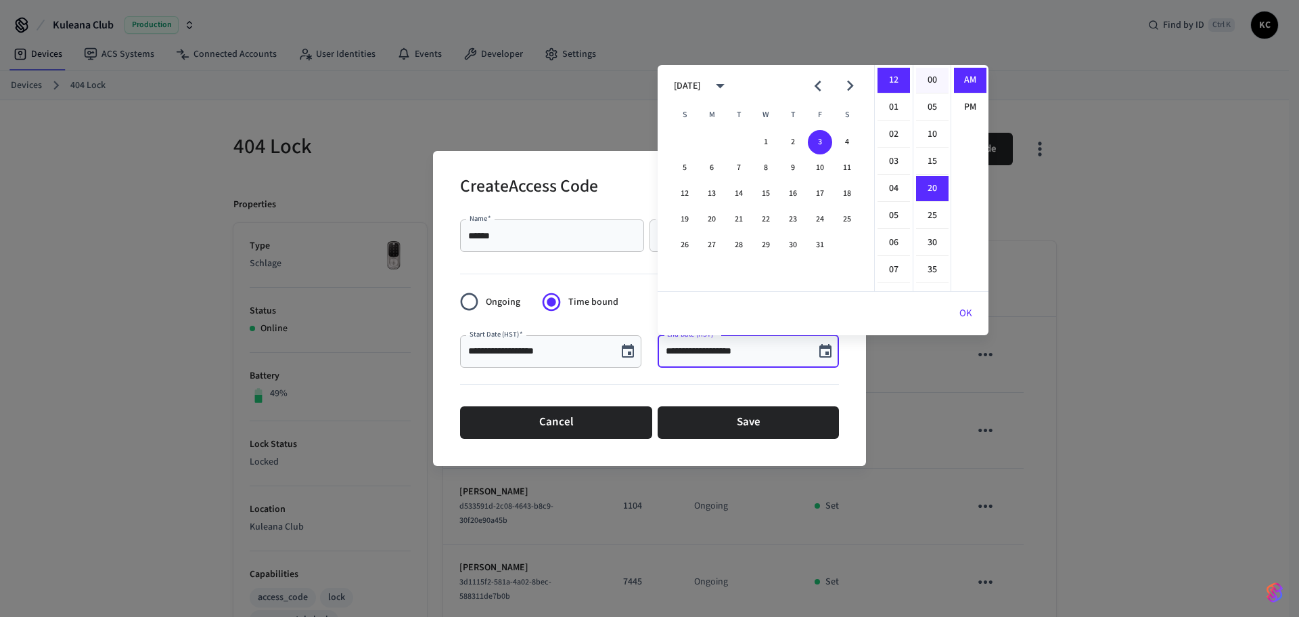
drag, startPoint x: 928, startPoint y: 78, endPoint x: 964, endPoint y: 93, distance: 39.1
click at [929, 78] on li "00" at bounding box center [932, 81] width 32 height 26
click at [964, 102] on li "PM" at bounding box center [970, 107] width 32 height 25
type input "**********"
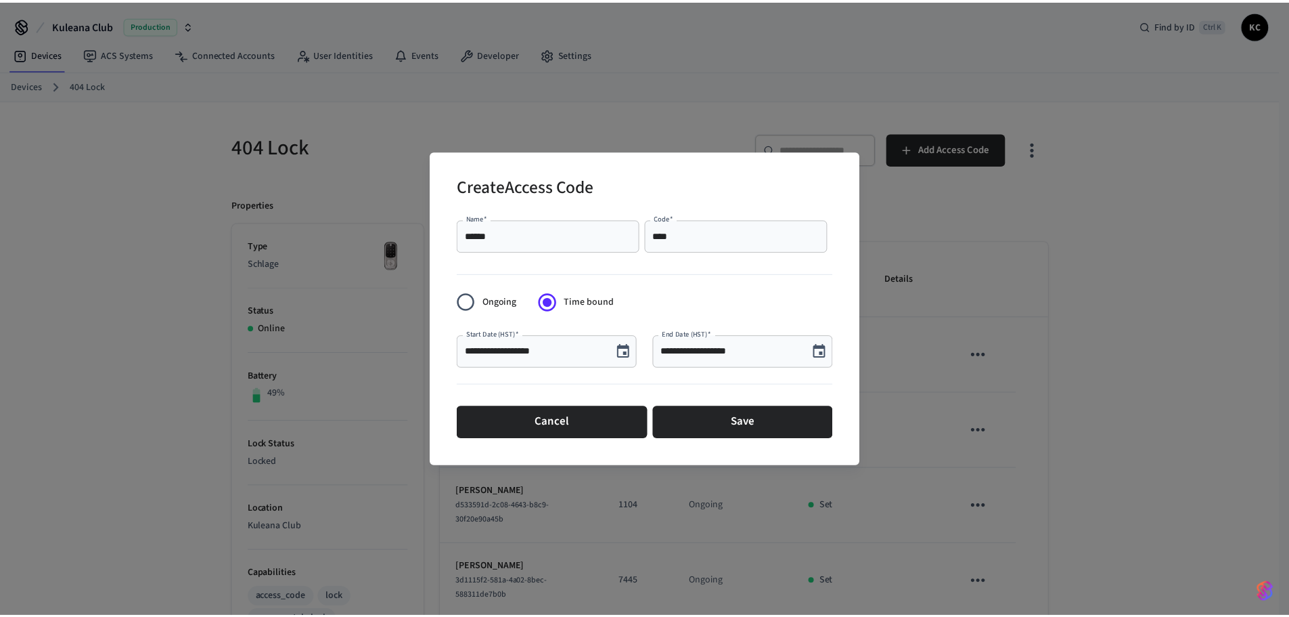
scroll to position [25, 0]
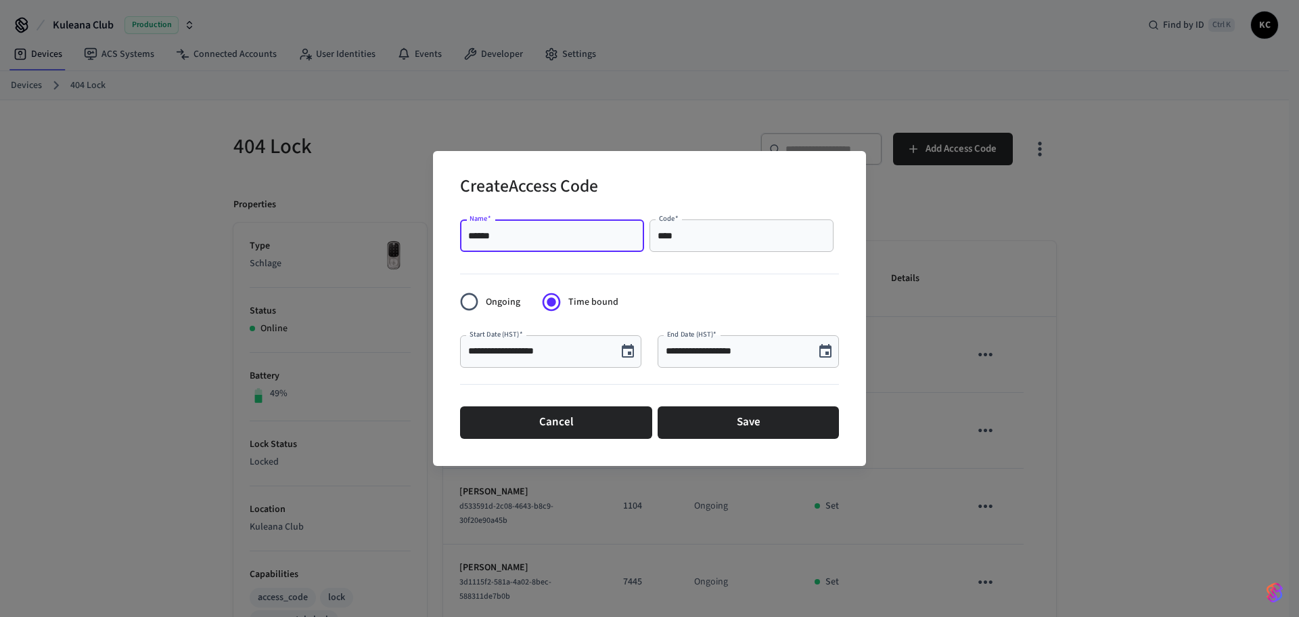
click at [487, 238] on input "******" at bounding box center [552, 236] width 168 height 14
type input "*******"
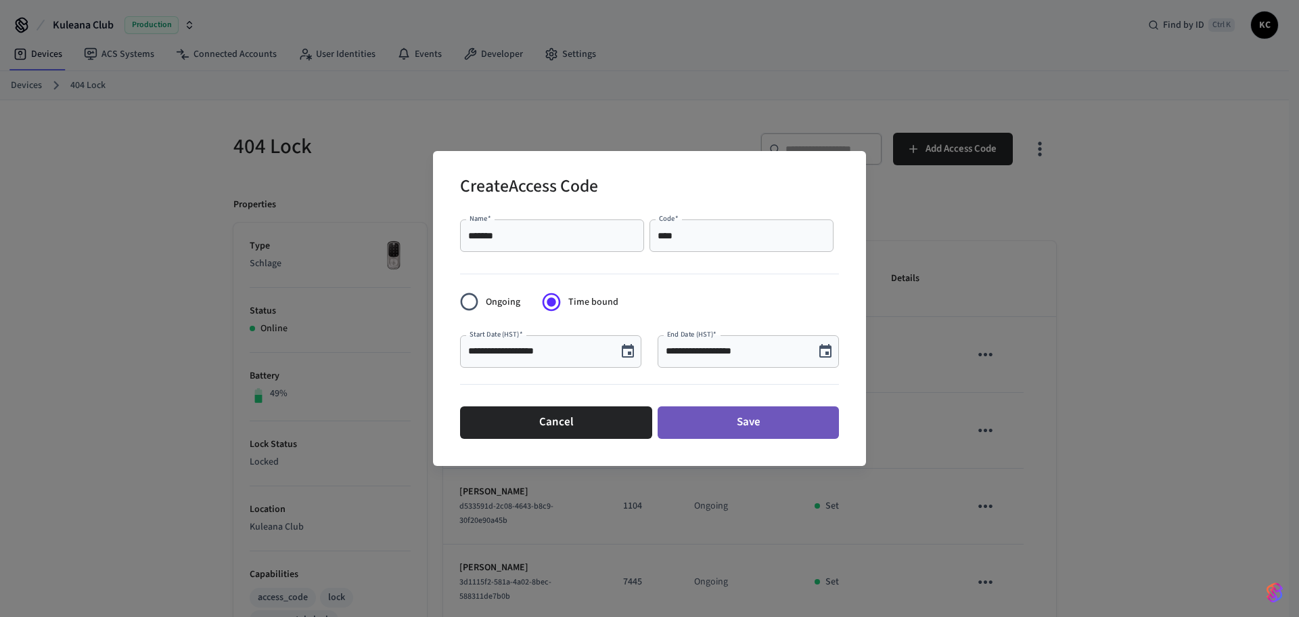
click at [696, 424] on button "Save" at bounding box center [748, 422] width 181 height 32
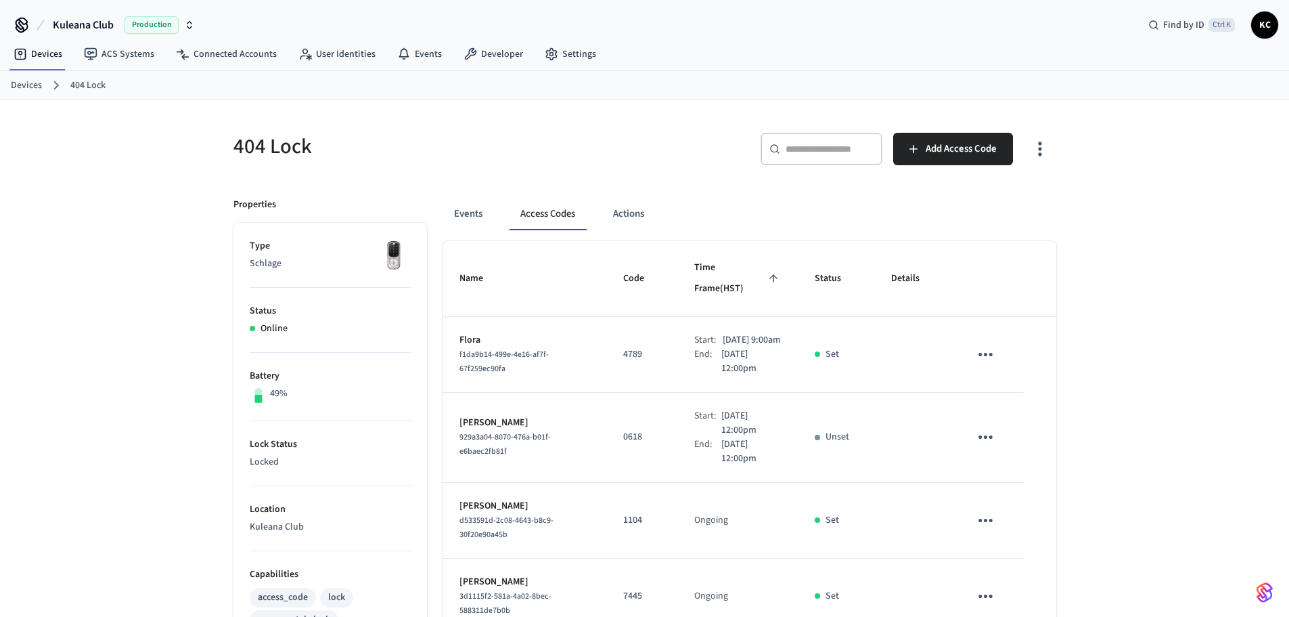
click at [22, 83] on link "Devices" at bounding box center [26, 86] width 31 height 14
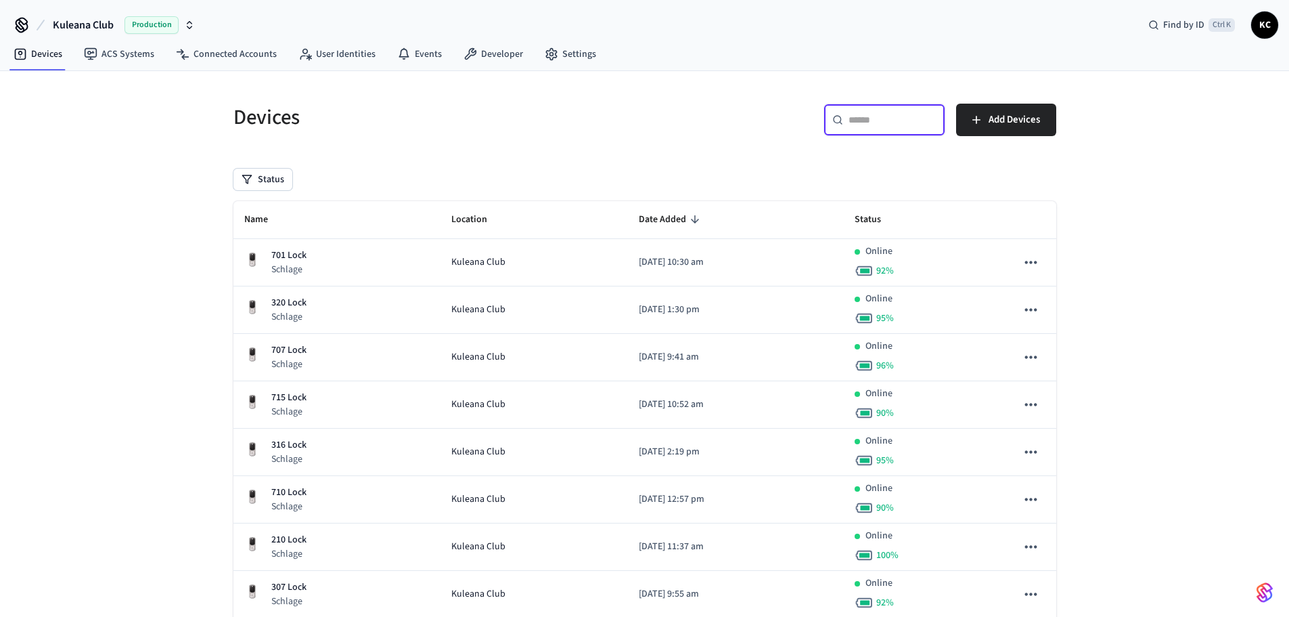
click at [854, 120] on input "text" at bounding box center [893, 120] width 88 height 14
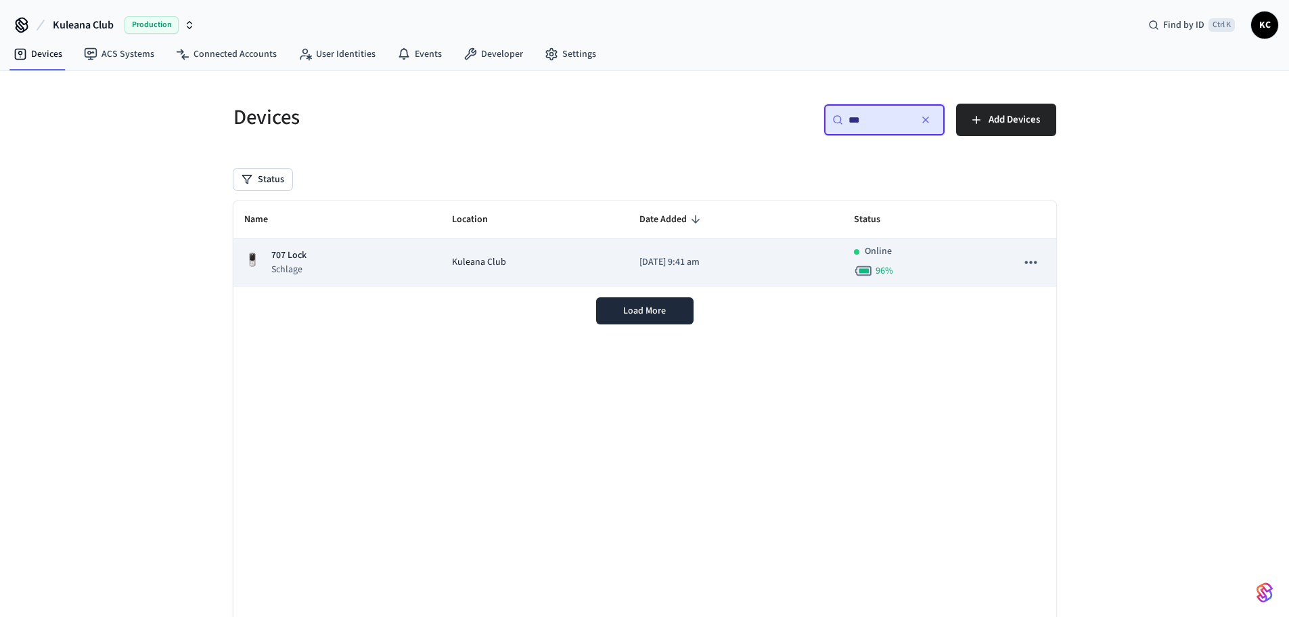
type input "***"
click at [749, 262] on p "[DATE] 9:41 am" at bounding box center [736, 262] width 193 height 14
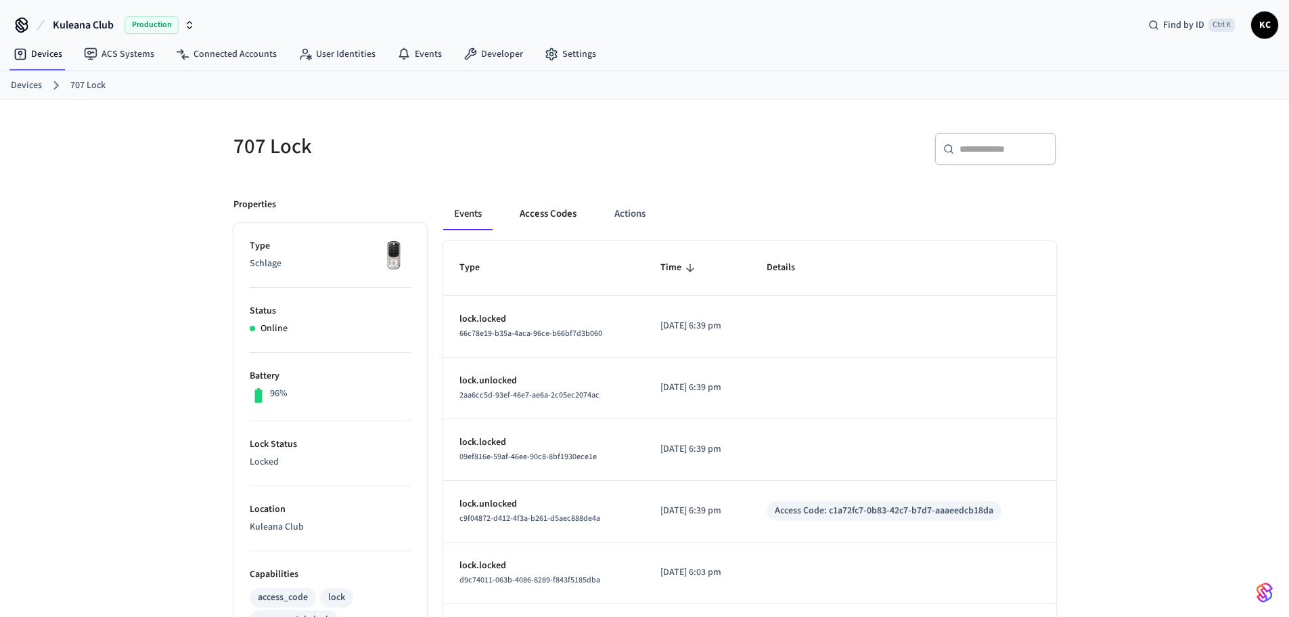
click at [558, 215] on button "Access Codes" at bounding box center [548, 214] width 79 height 32
